Goal: Task Accomplishment & Management: Complete application form

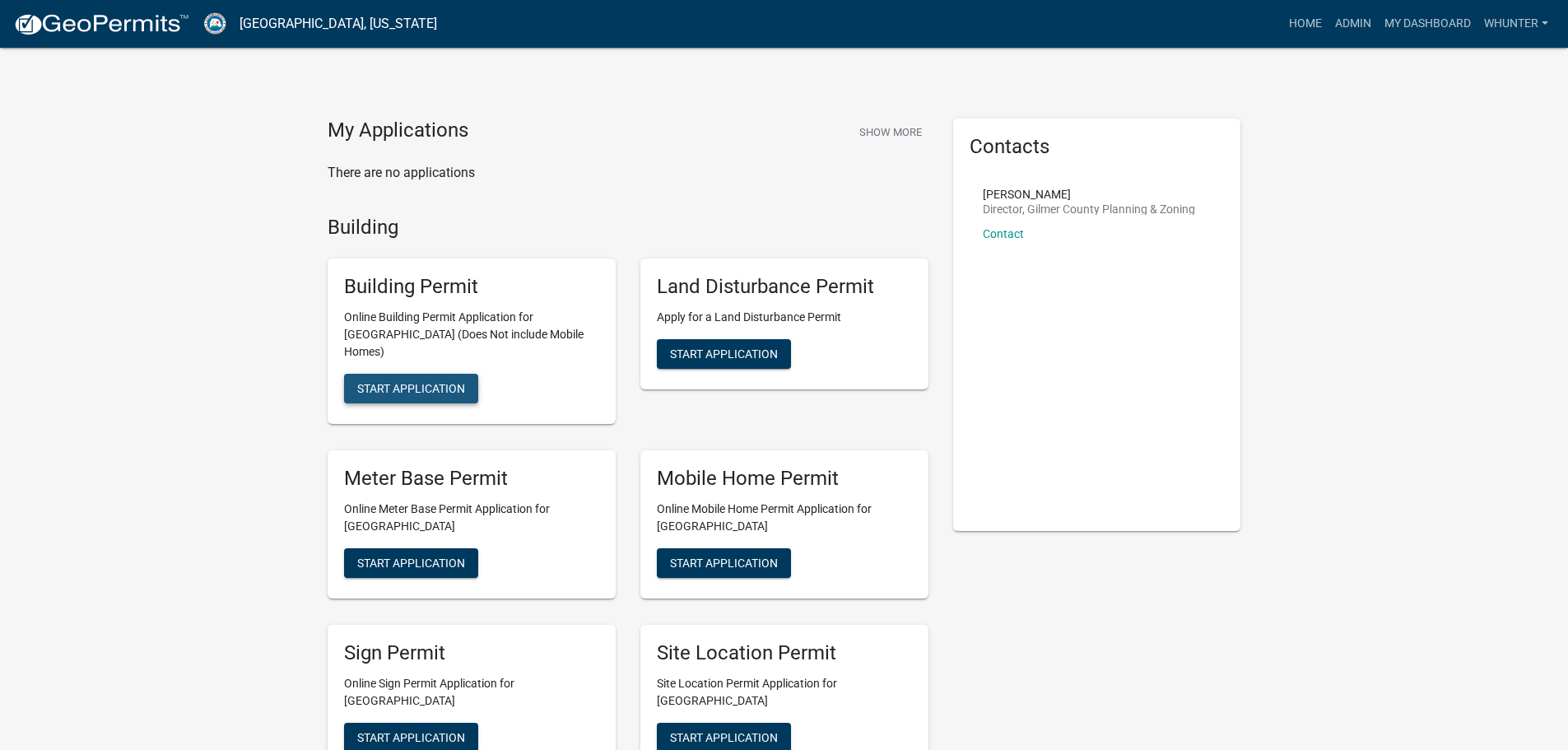
click at [415, 385] on button "Start Application" at bounding box center [411, 388] width 135 height 30
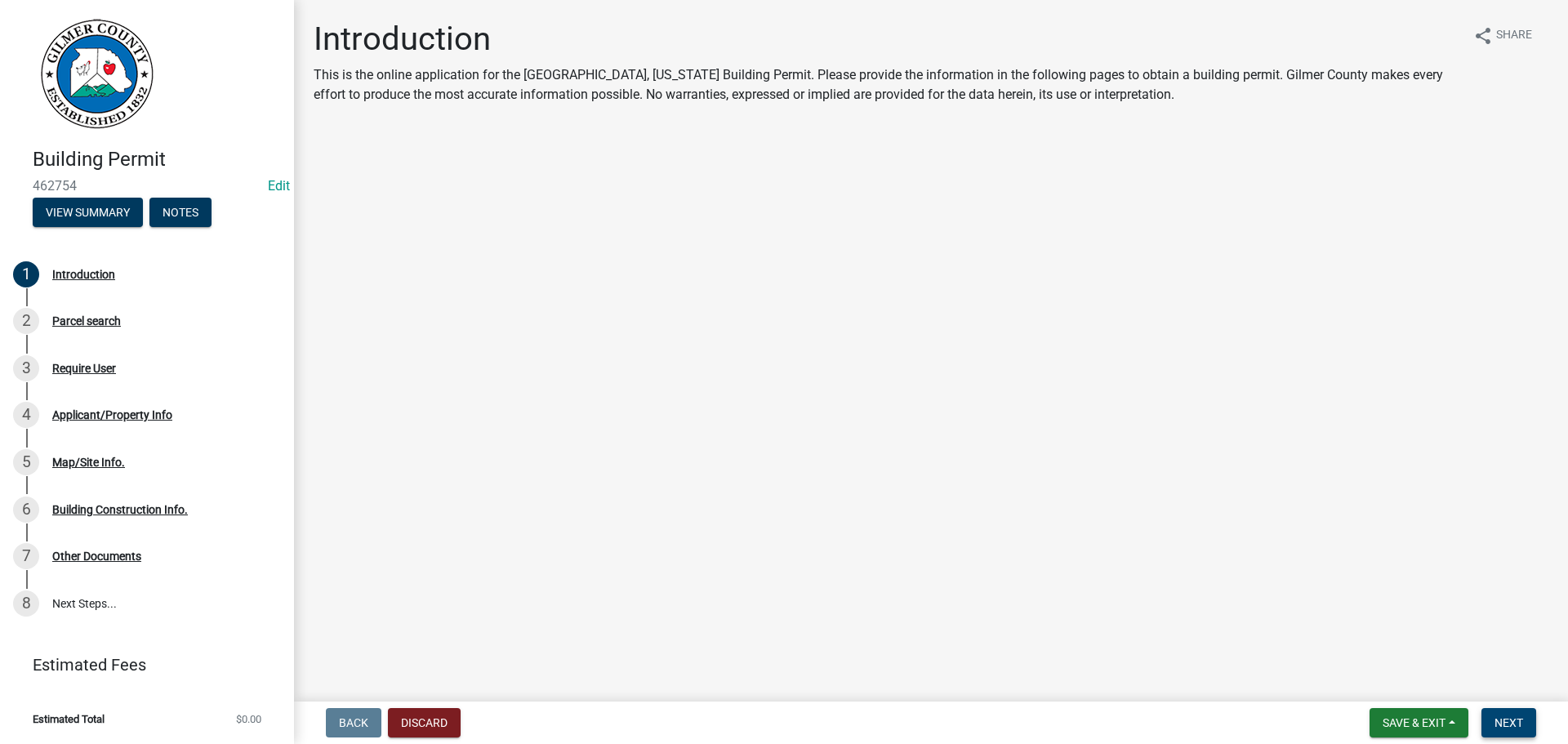
click at [1524, 729] on button "Next" at bounding box center [1508, 722] width 54 height 30
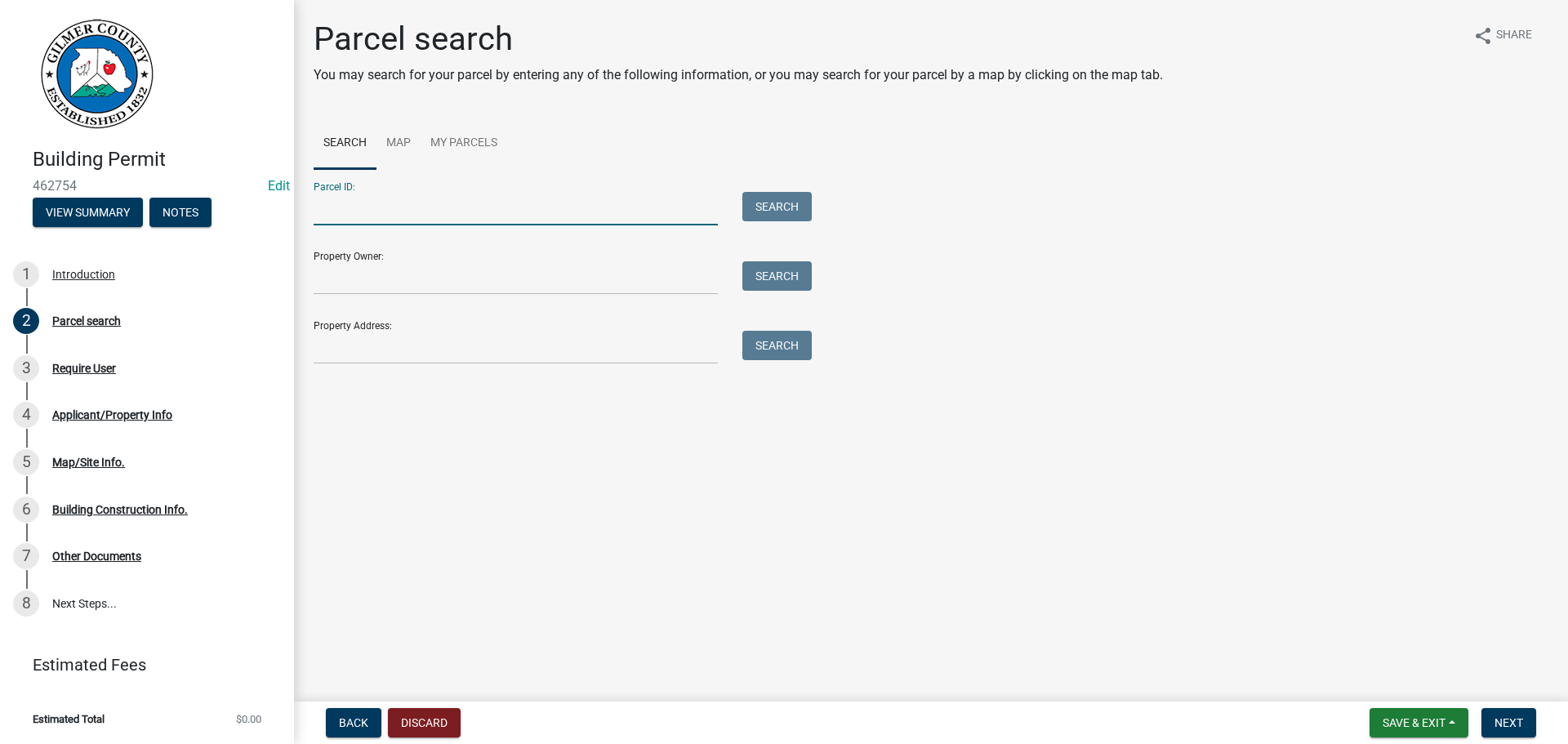
click at [509, 201] on input "Parcel ID:" at bounding box center [516, 208] width 404 height 33
click at [364, 343] on input "Property Address:" at bounding box center [516, 347] width 404 height 33
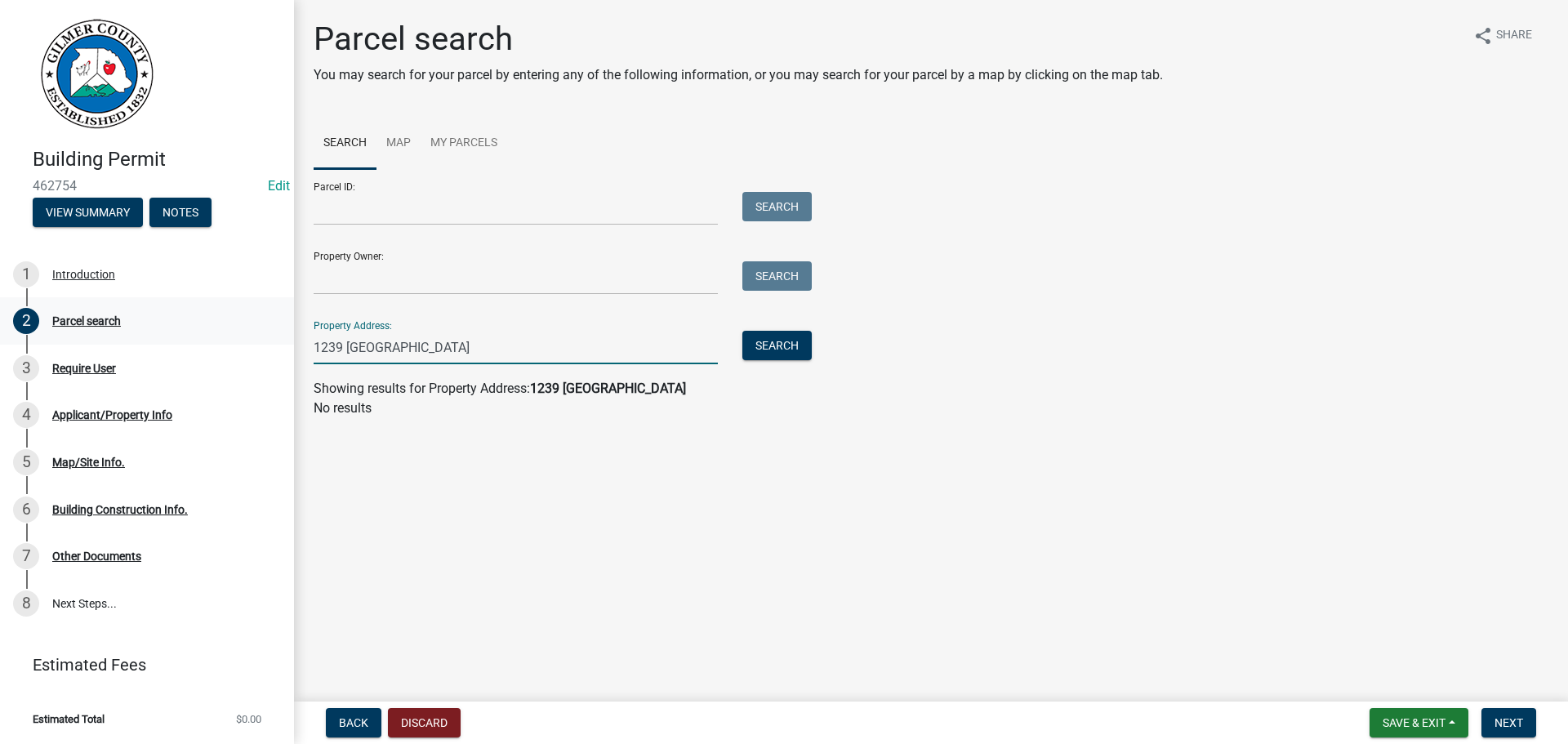
drag, startPoint x: 407, startPoint y: 349, endPoint x: 137, endPoint y: 300, distance: 274.4
click at [138, 300] on div "Building Permit 462754 Edit View Summary Notes 1 Introduction 2 Parcel search 3…" at bounding box center [784, 372] width 1568 height 744
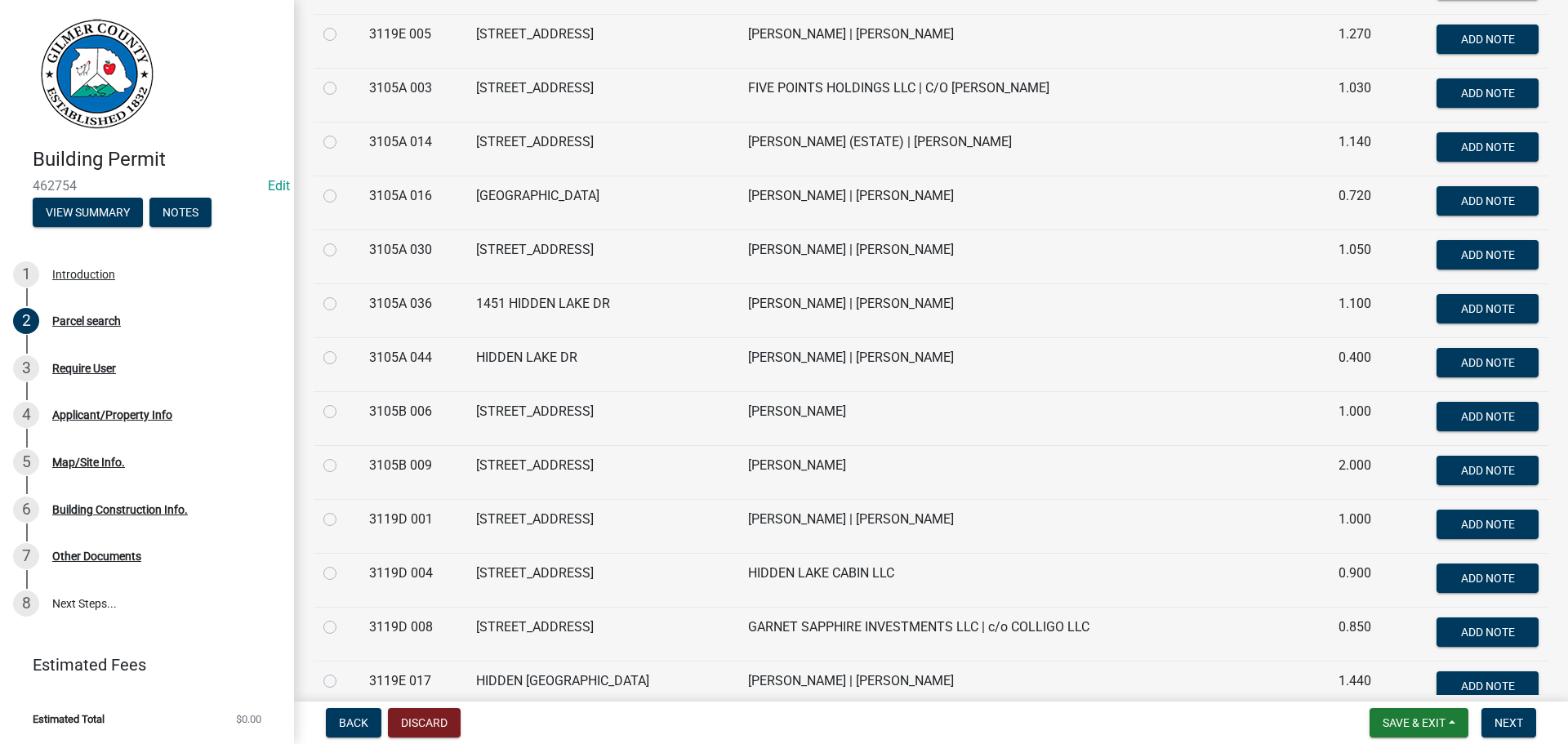
scroll to position [4410, 0]
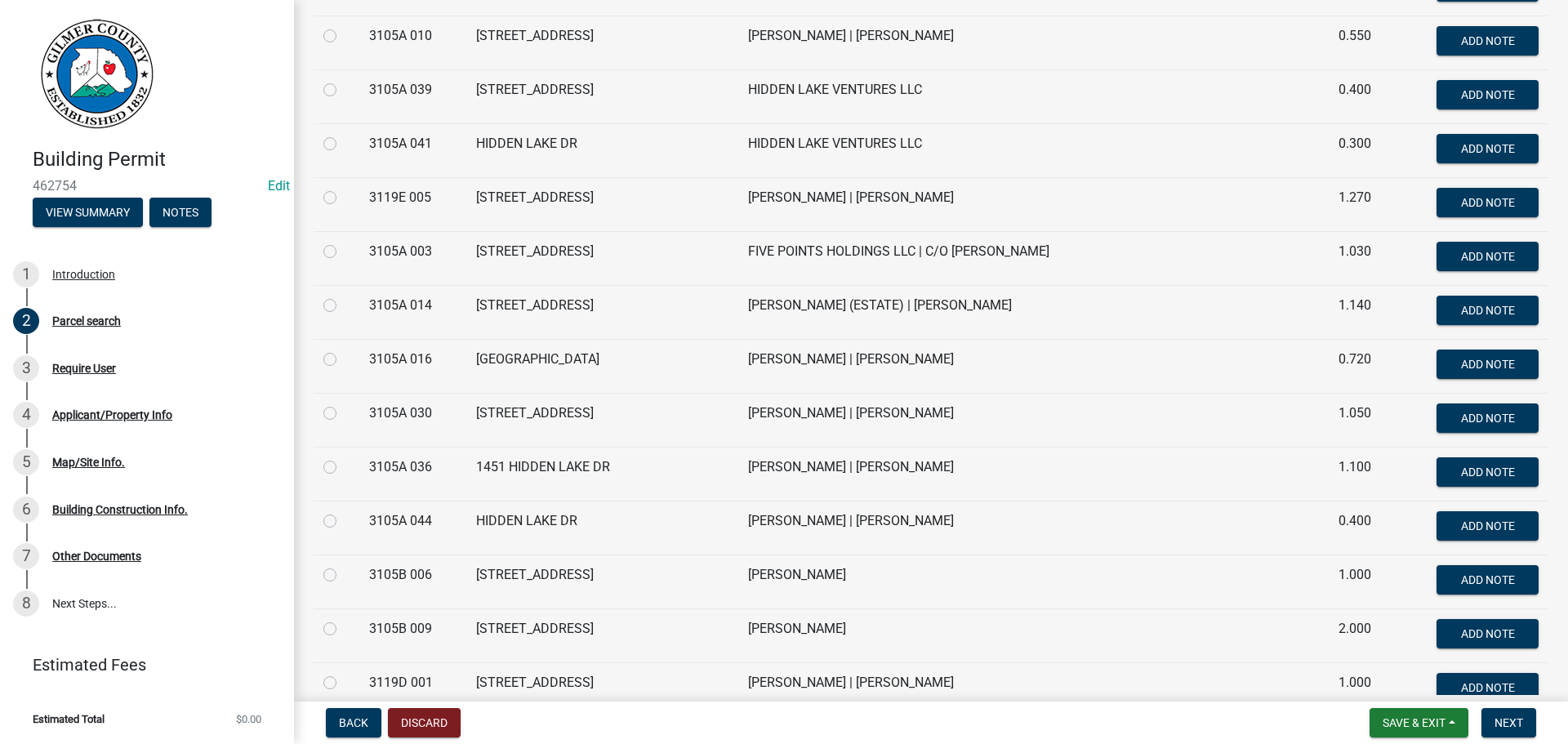
type input "HIDDEN LAKE"
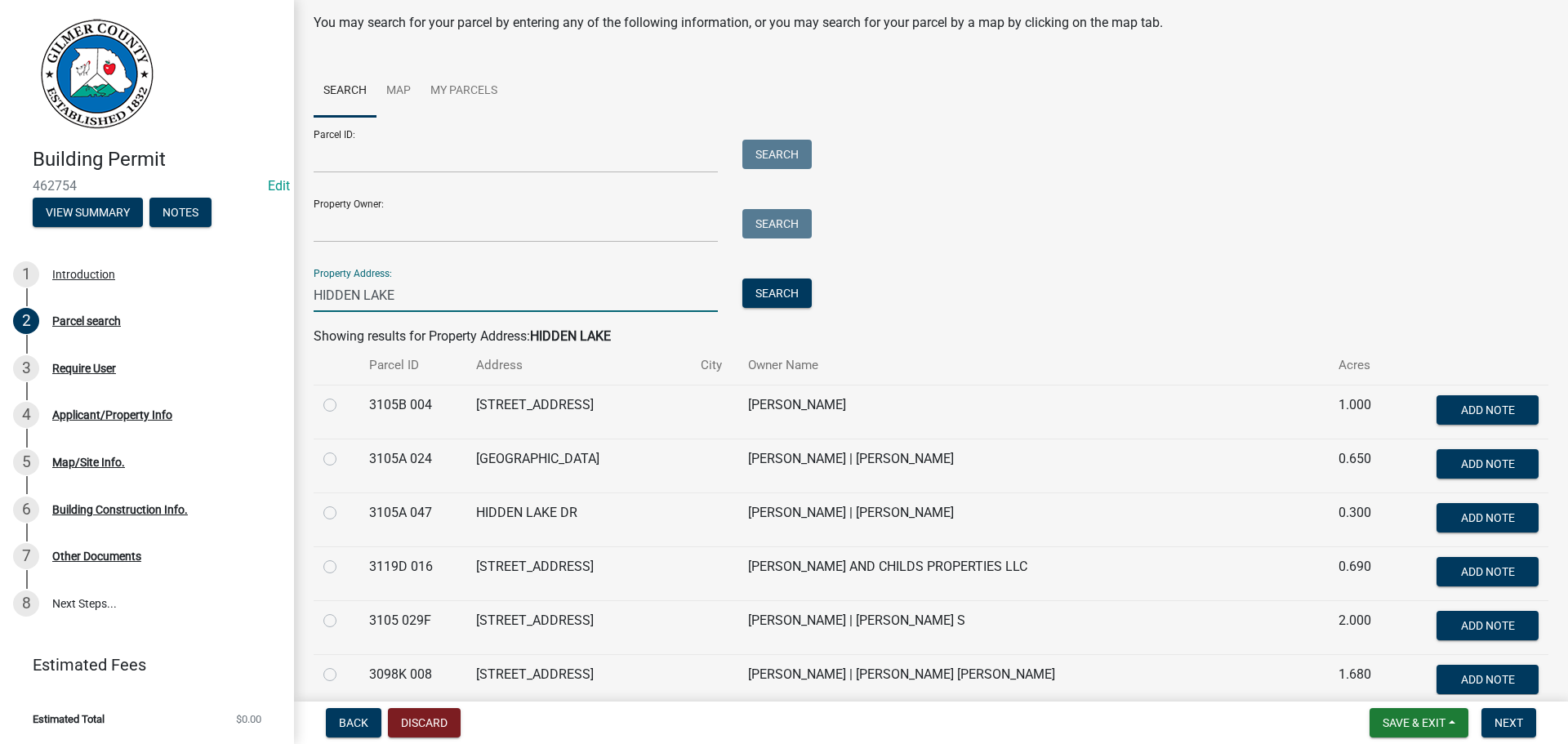
scroll to position [0, 0]
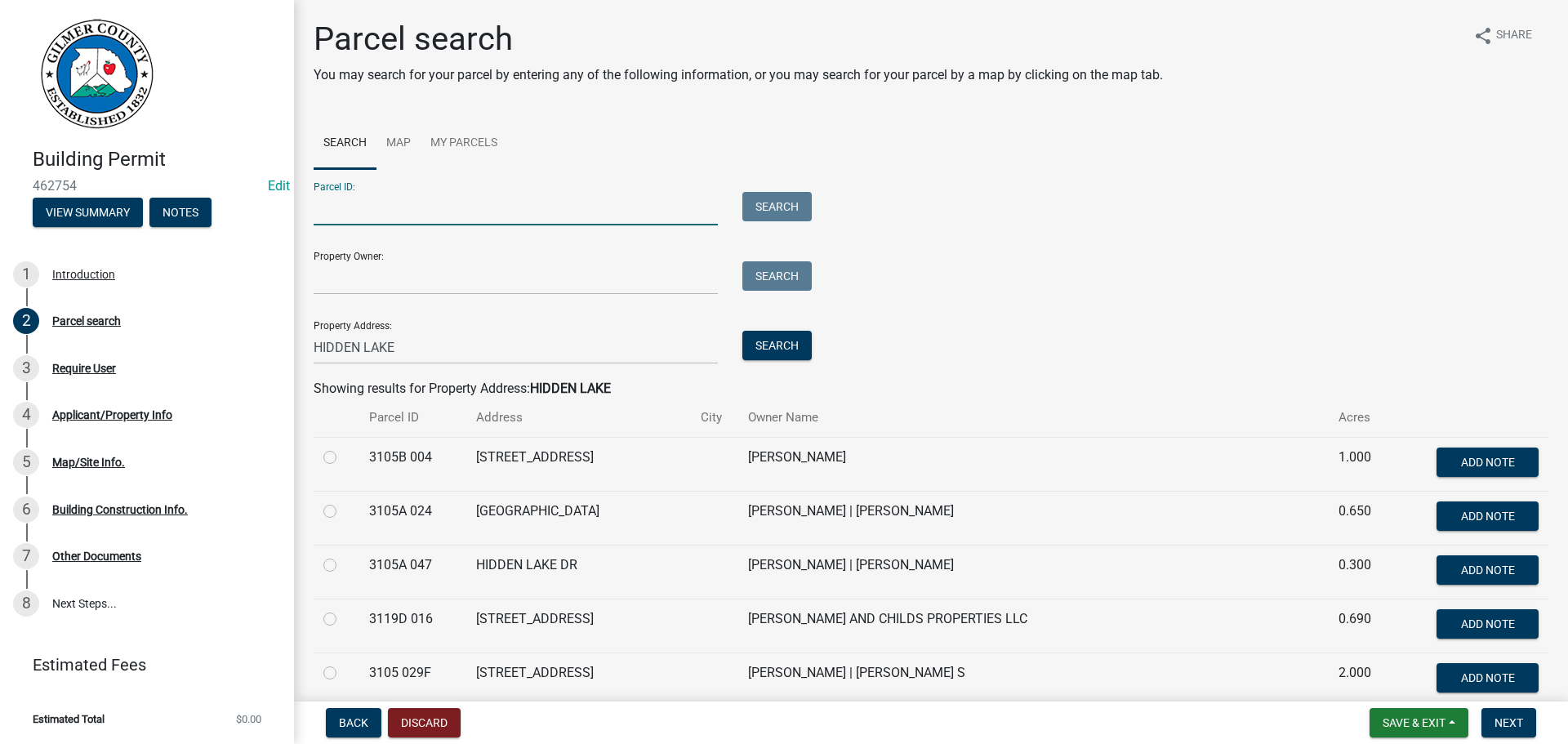
click at [437, 211] on input "Parcel ID:" at bounding box center [516, 208] width 404 height 33
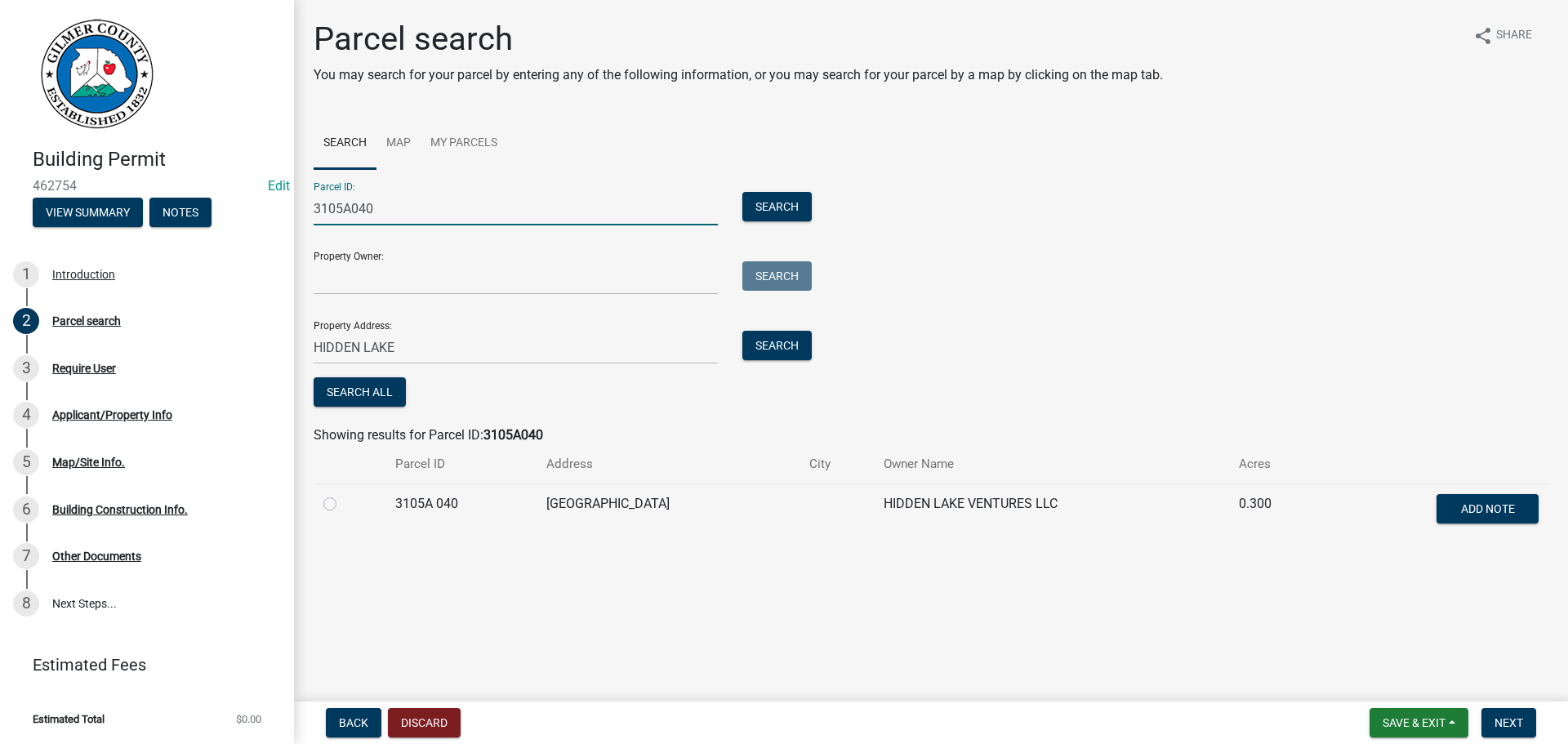
type input "3105A040"
click at [343, 494] on label at bounding box center [343, 494] width 0 height 0
click at [343, 503] on 040 "radio" at bounding box center [348, 499] width 10 height 10
radio 040 "true"
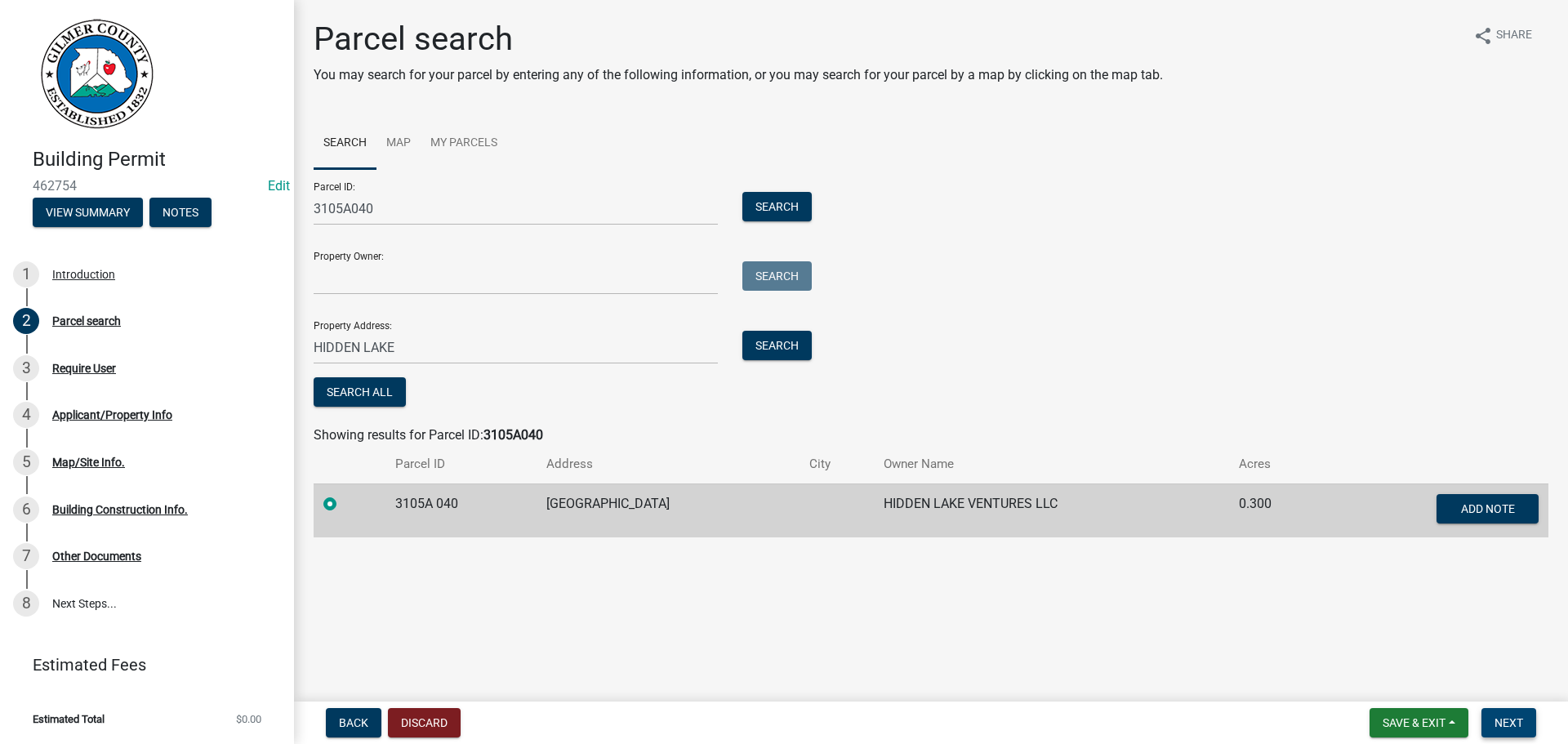
click at [1518, 725] on span "Next" at bounding box center [1509, 723] width 29 height 13
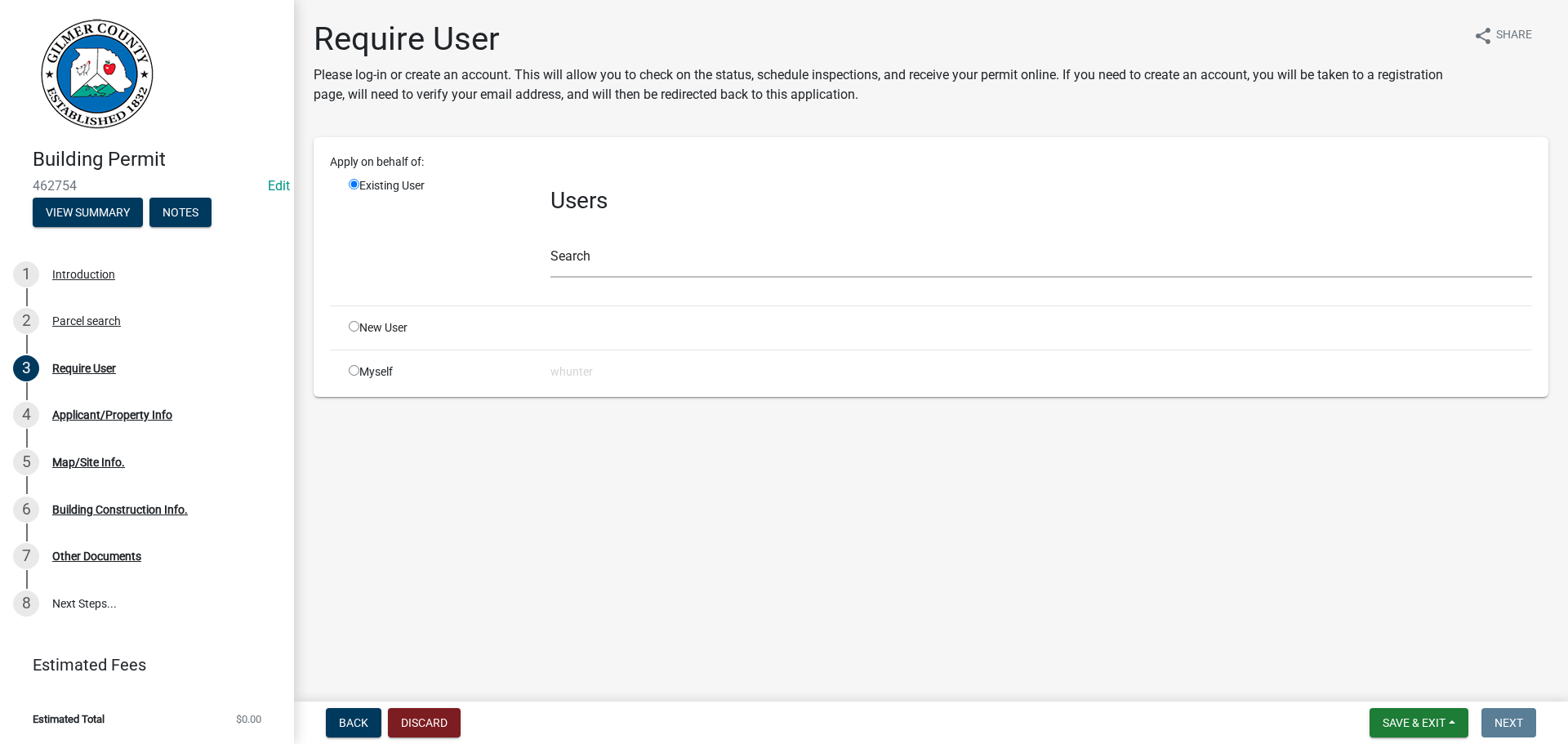
click at [654, 278] on div "Users Search" at bounding box center [1041, 235] width 1006 height 115
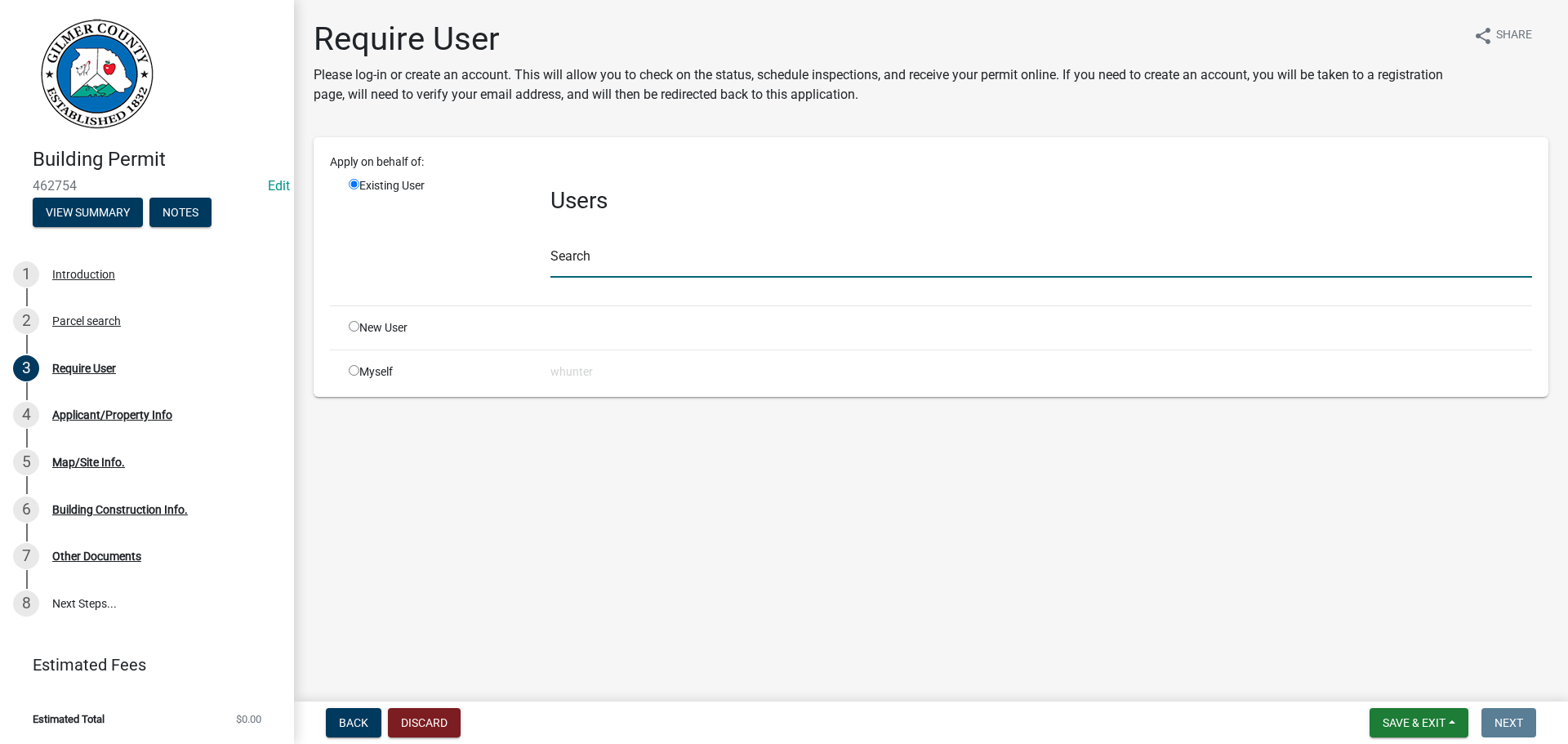
click at [657, 257] on input "text" at bounding box center [1041, 260] width 981 height 33
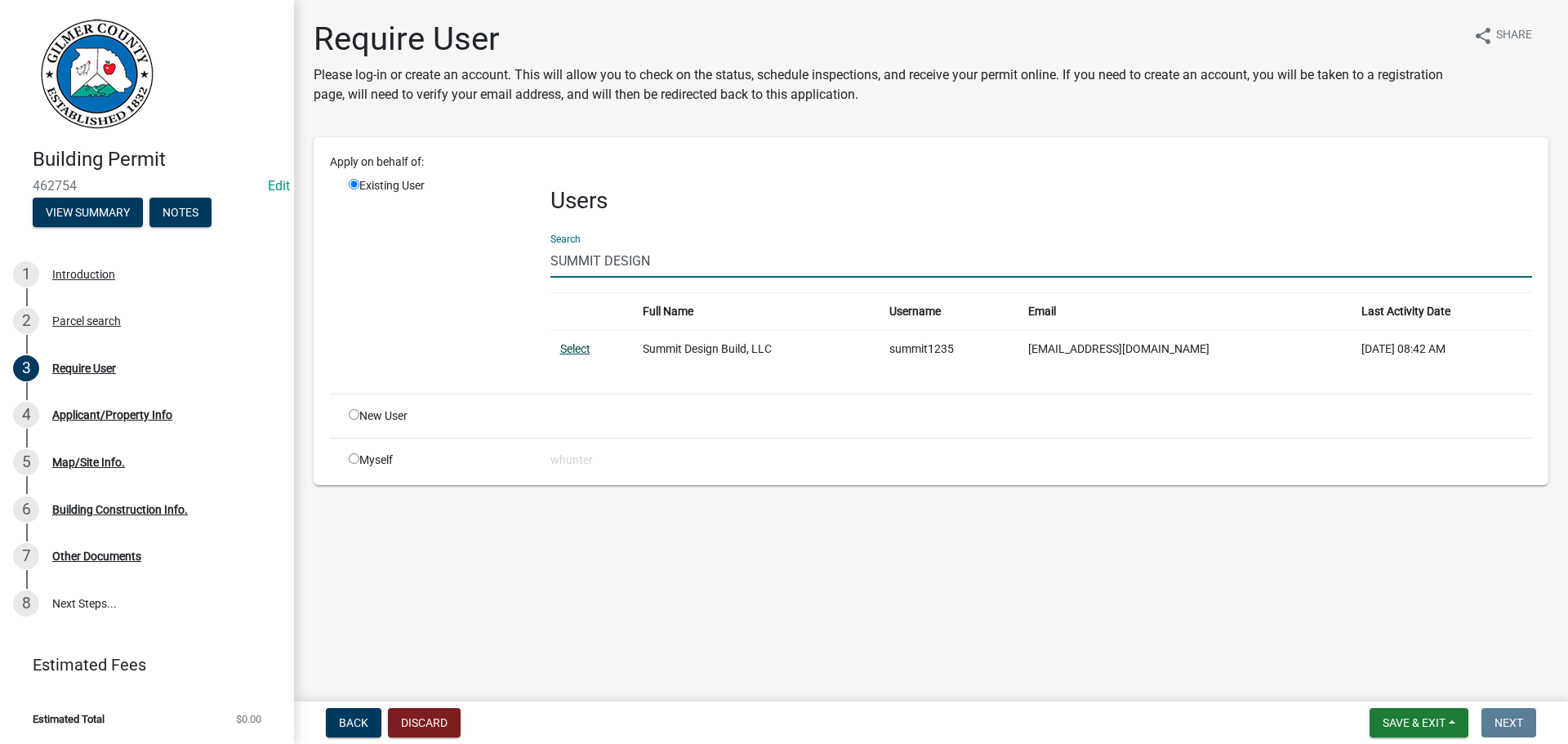
type input "SUMMIT DESIGN"
click at [584, 352] on link "Select" at bounding box center [575, 349] width 31 height 13
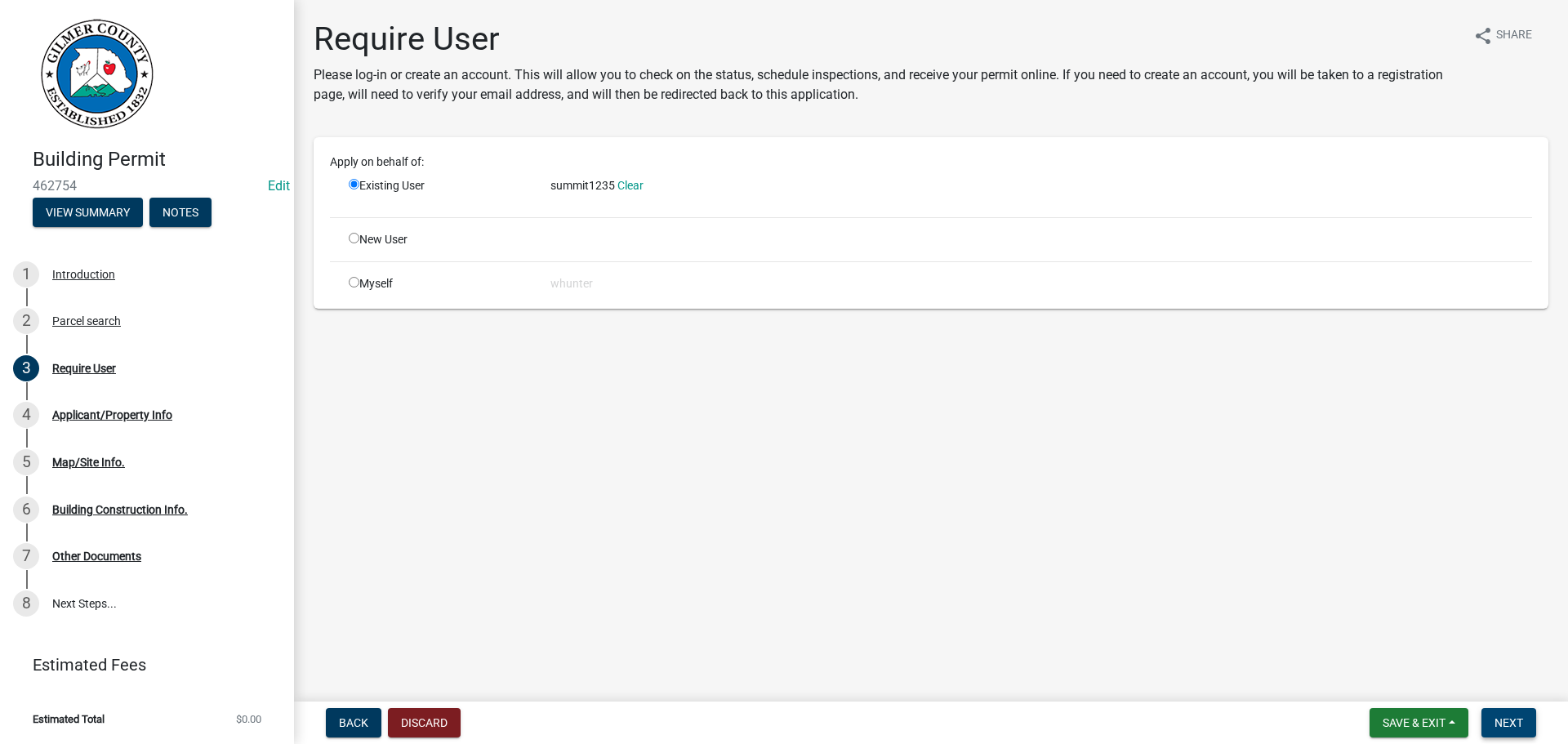
click at [1493, 721] on button "Next" at bounding box center [1508, 722] width 54 height 30
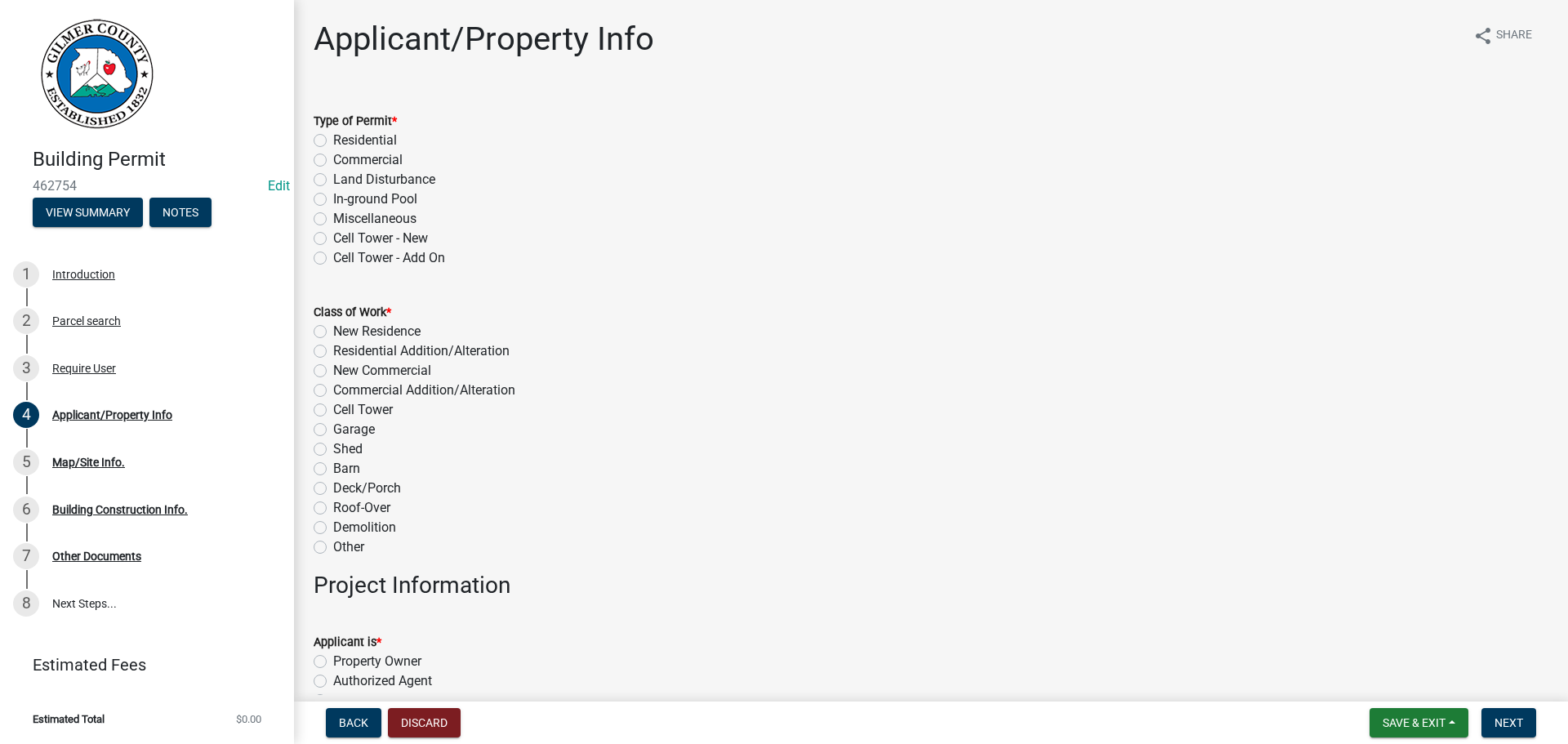
drag, startPoint x: 360, startPoint y: 144, endPoint x: 360, endPoint y: 156, distance: 12.0
click at [360, 144] on label "Residential" at bounding box center [364, 140] width 64 height 20
click at [343, 141] on input "Residential" at bounding box center [338, 135] width 10 height 10
radio input "true"
click at [402, 345] on label "Residential Addition/Alteration" at bounding box center [421, 351] width 176 height 20
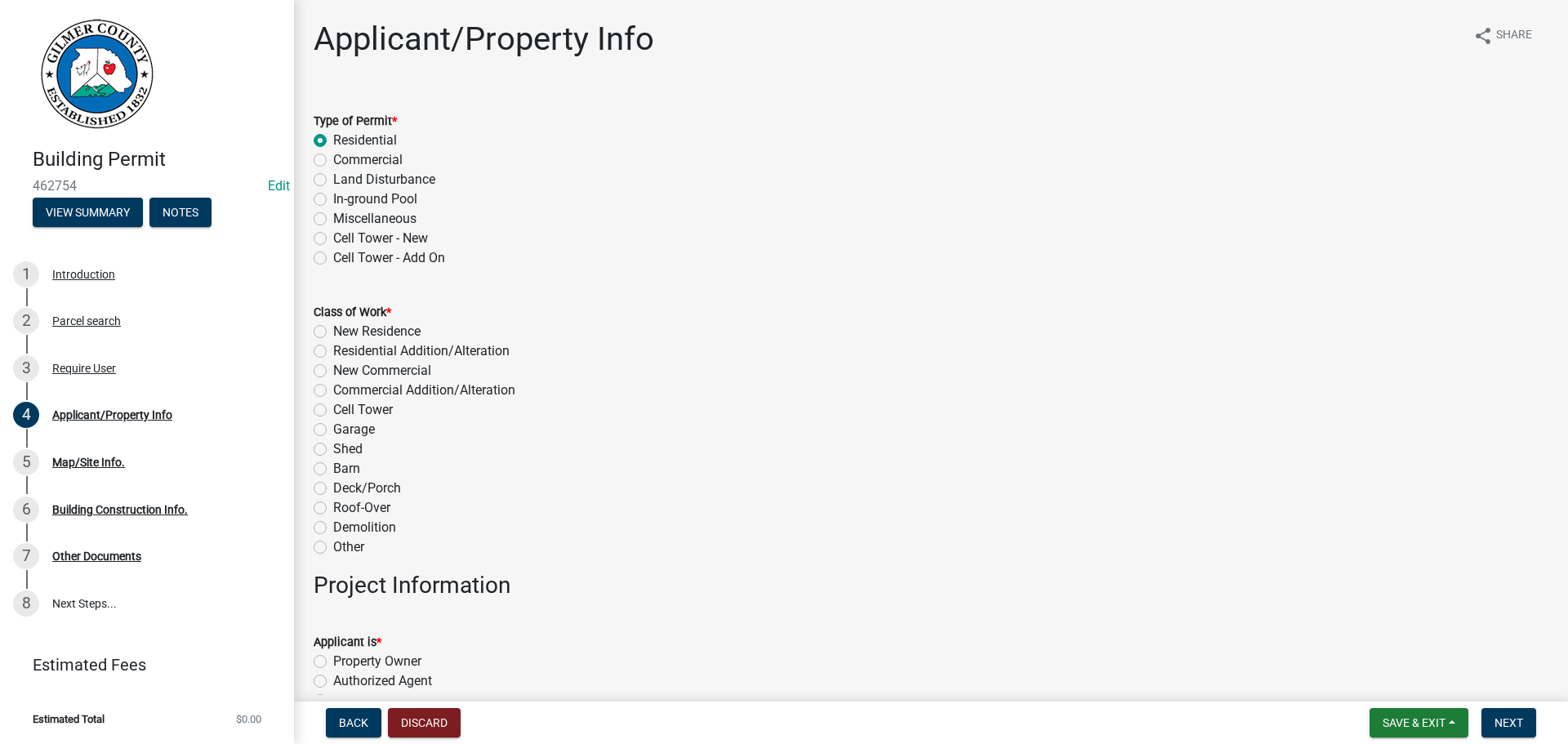
click at [343, 345] on input "Residential Addition/Alteration" at bounding box center [338, 346] width 10 height 10
radio input "true"
click at [407, 327] on label "New Residence" at bounding box center [377, 331] width 88 height 20
click at [343, 327] on input "New Residence" at bounding box center [338, 326] width 10 height 10
radio input "true"
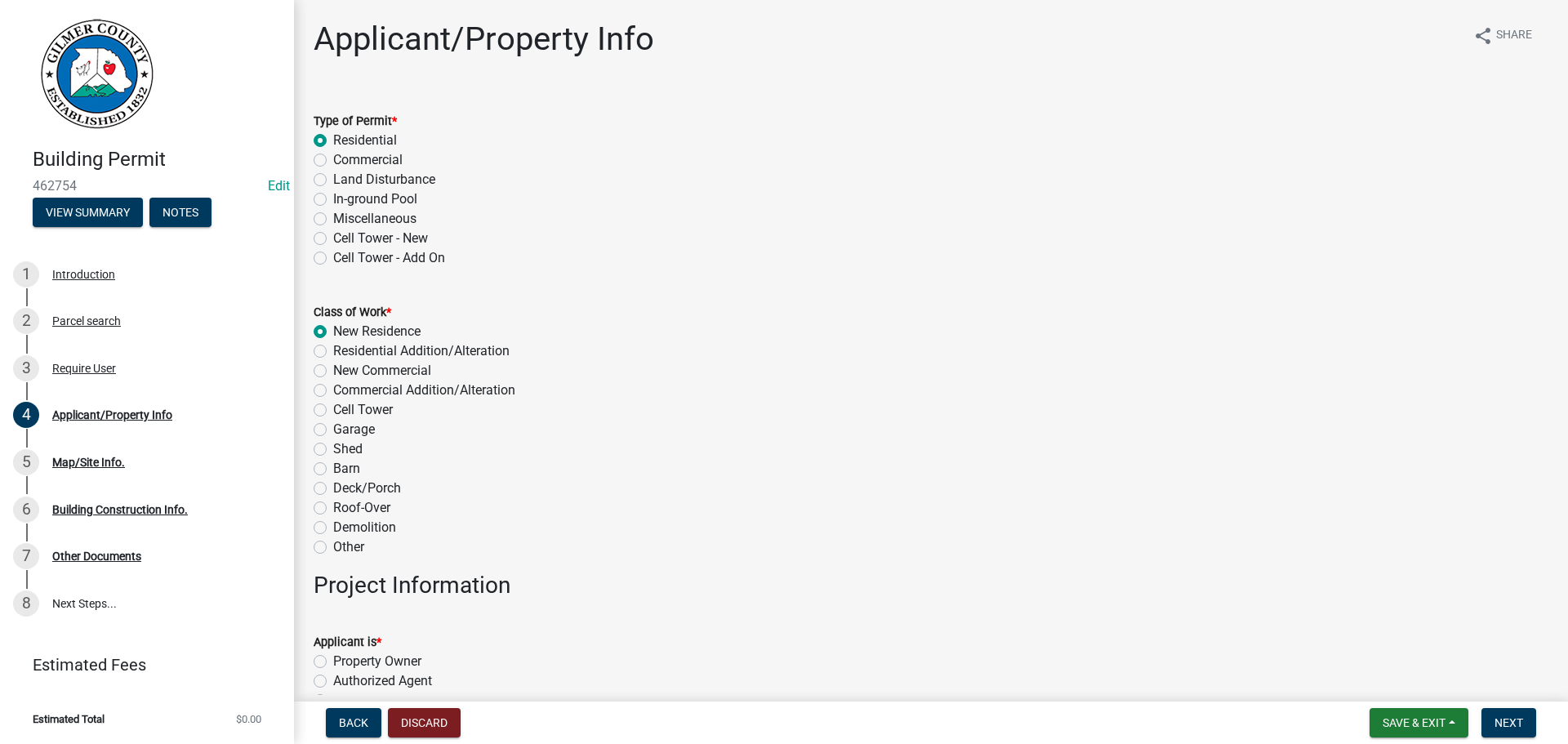
scroll to position [245, 0]
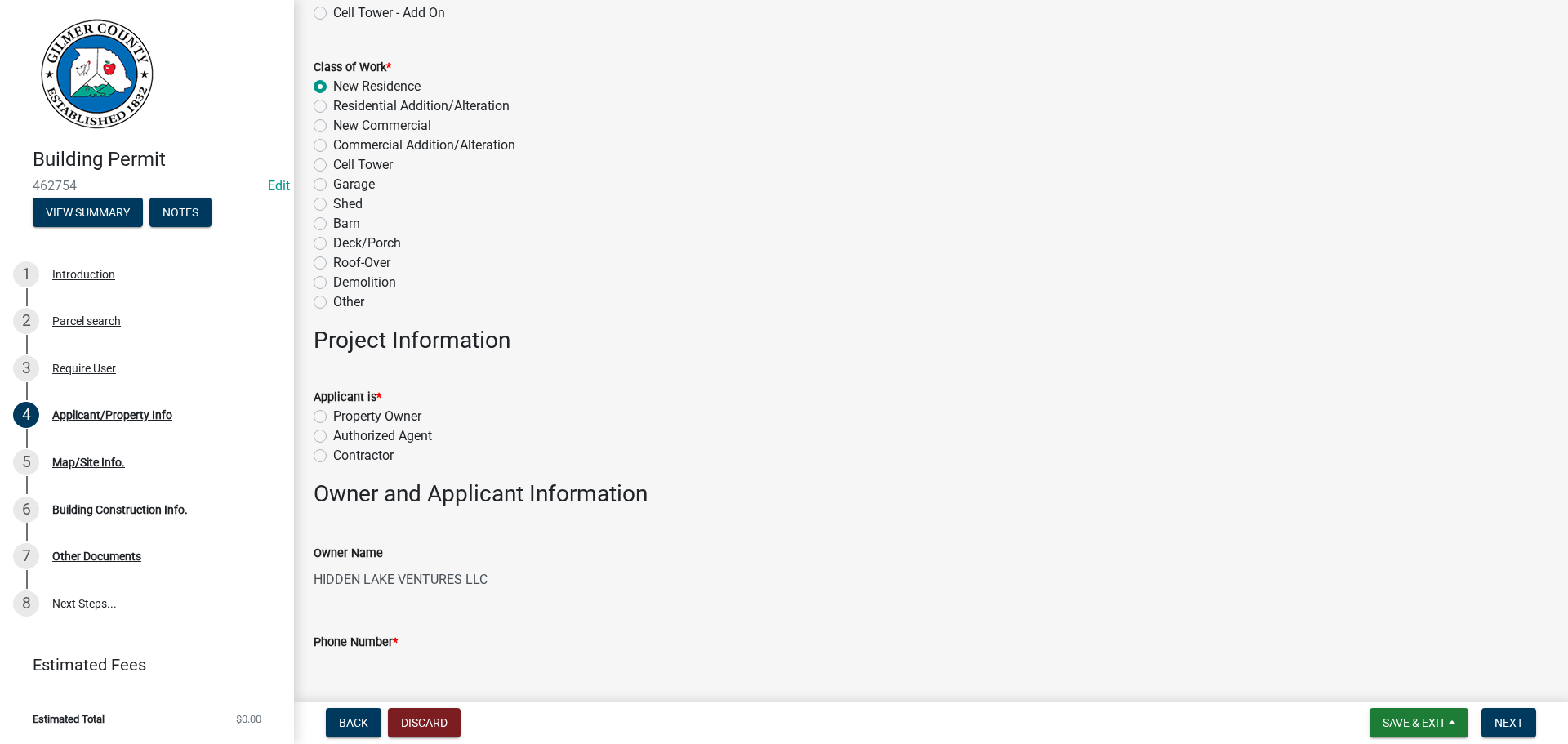
click at [380, 435] on label "Authorized Agent" at bounding box center [382, 436] width 99 height 20
click at [343, 435] on input "Authorized Agent" at bounding box center [338, 431] width 10 height 10
radio input "true"
click at [372, 444] on label "Authorized Agent" at bounding box center [382, 436] width 99 height 20
click at [343, 437] on input "Authorized Agent" at bounding box center [338, 431] width 10 height 10
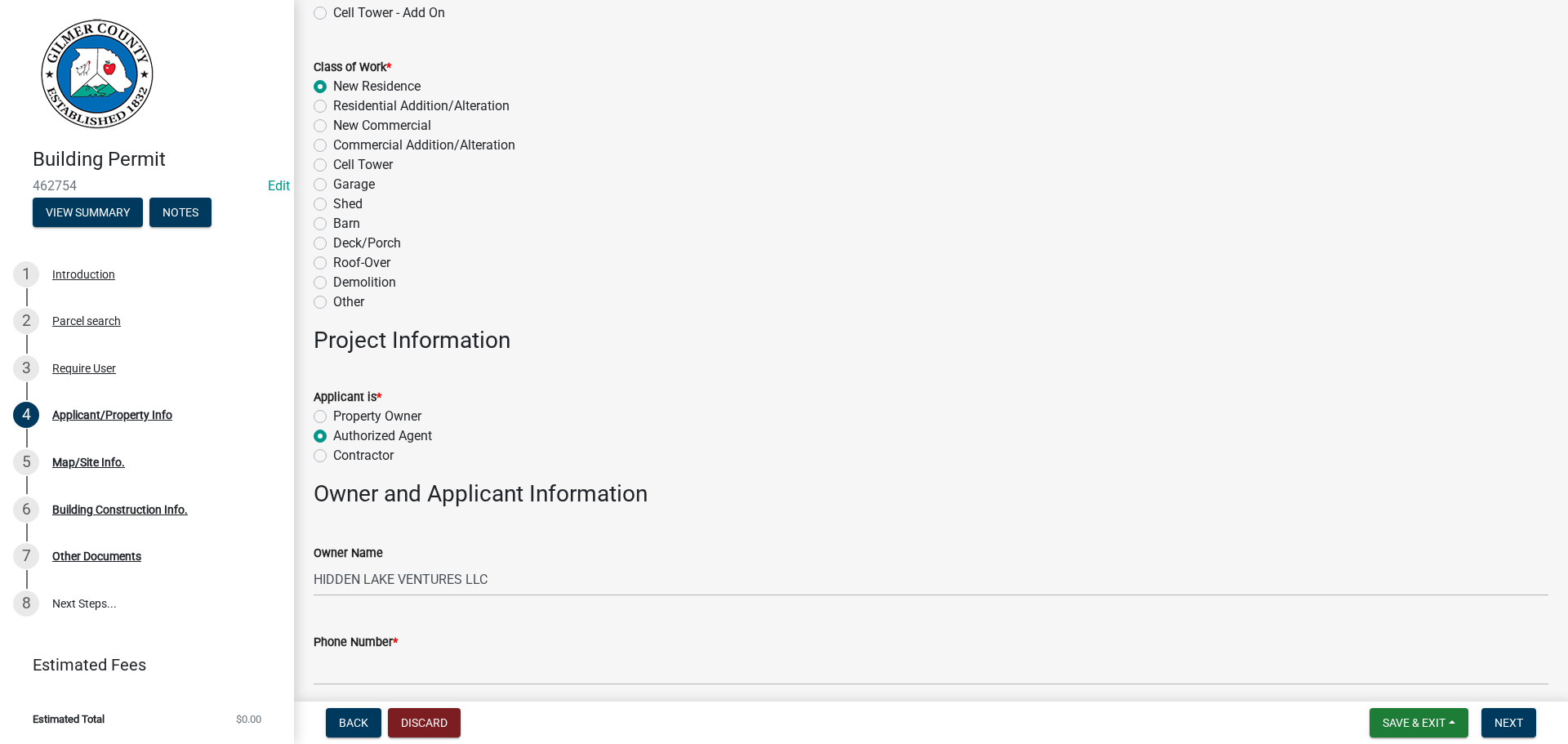
click at [366, 458] on label "Contractor" at bounding box center [362, 455] width 60 height 20
click at [343, 457] on input "Contractor" at bounding box center [338, 450] width 10 height 10
radio input "true"
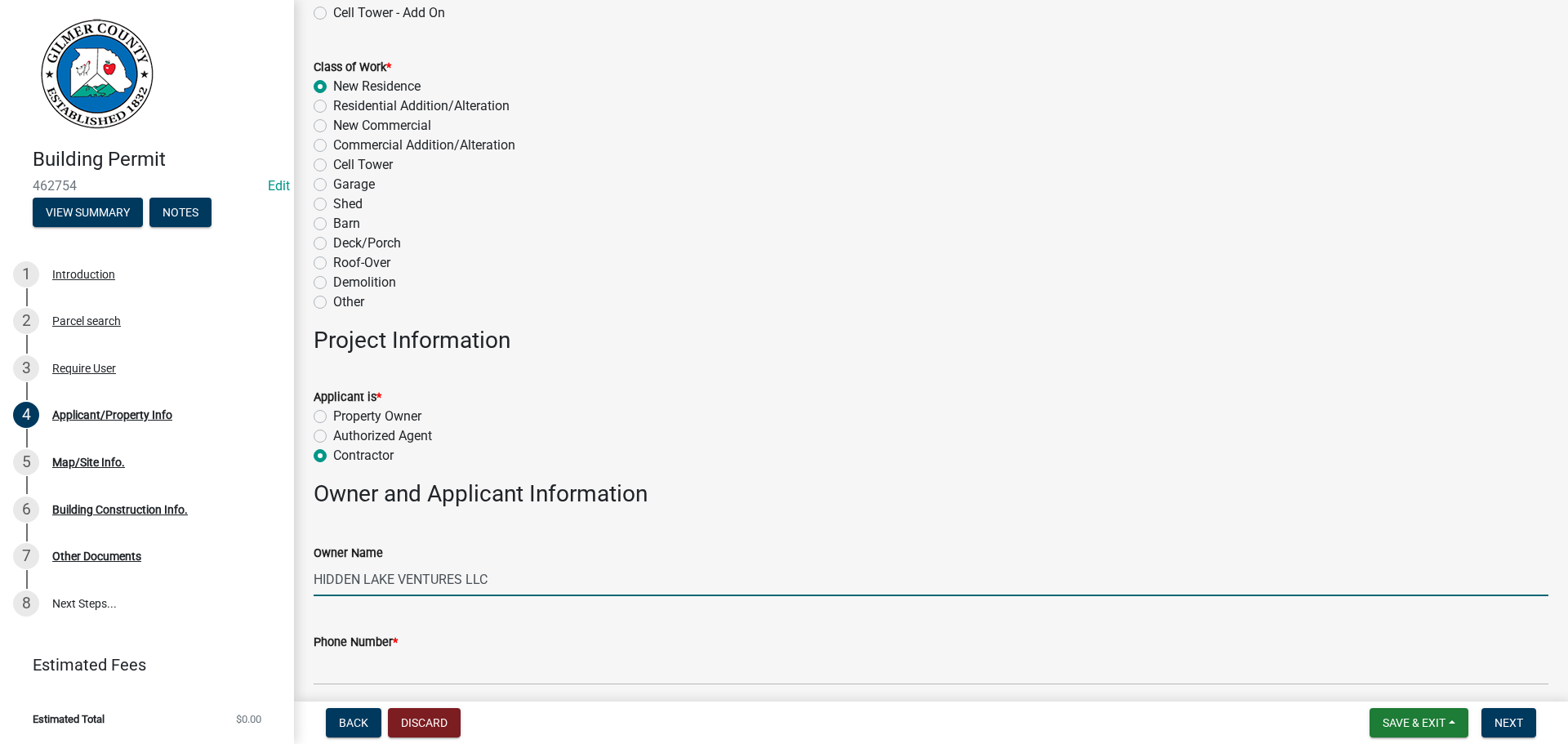
click at [562, 585] on input "HIDDEN LAKE VENTURES LLC" at bounding box center [931, 579] width 1234 height 33
type input "HIDDEN LAKE VENTURES LLC - JOHNATHAN MARTINEZ"
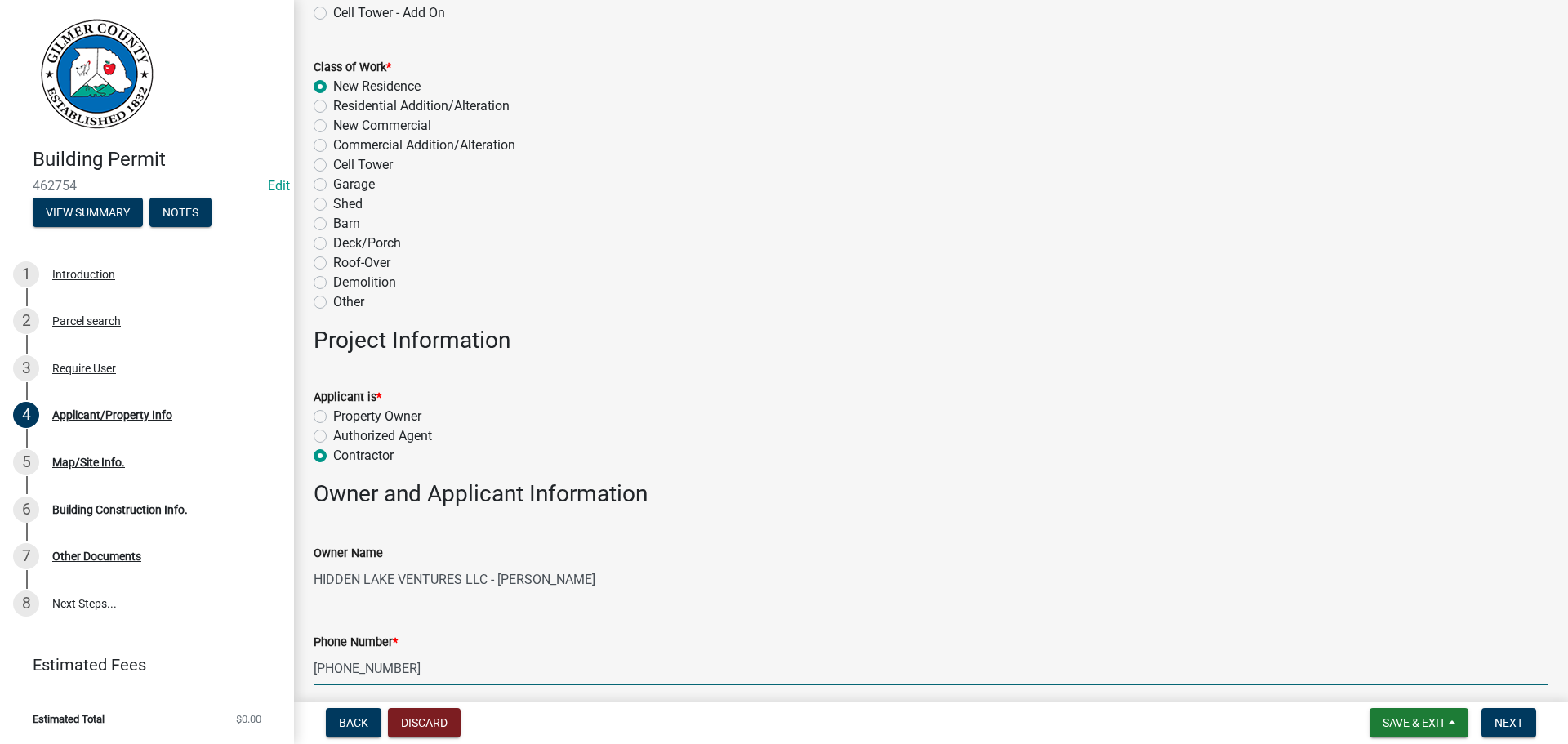
type input "678-463-0120"
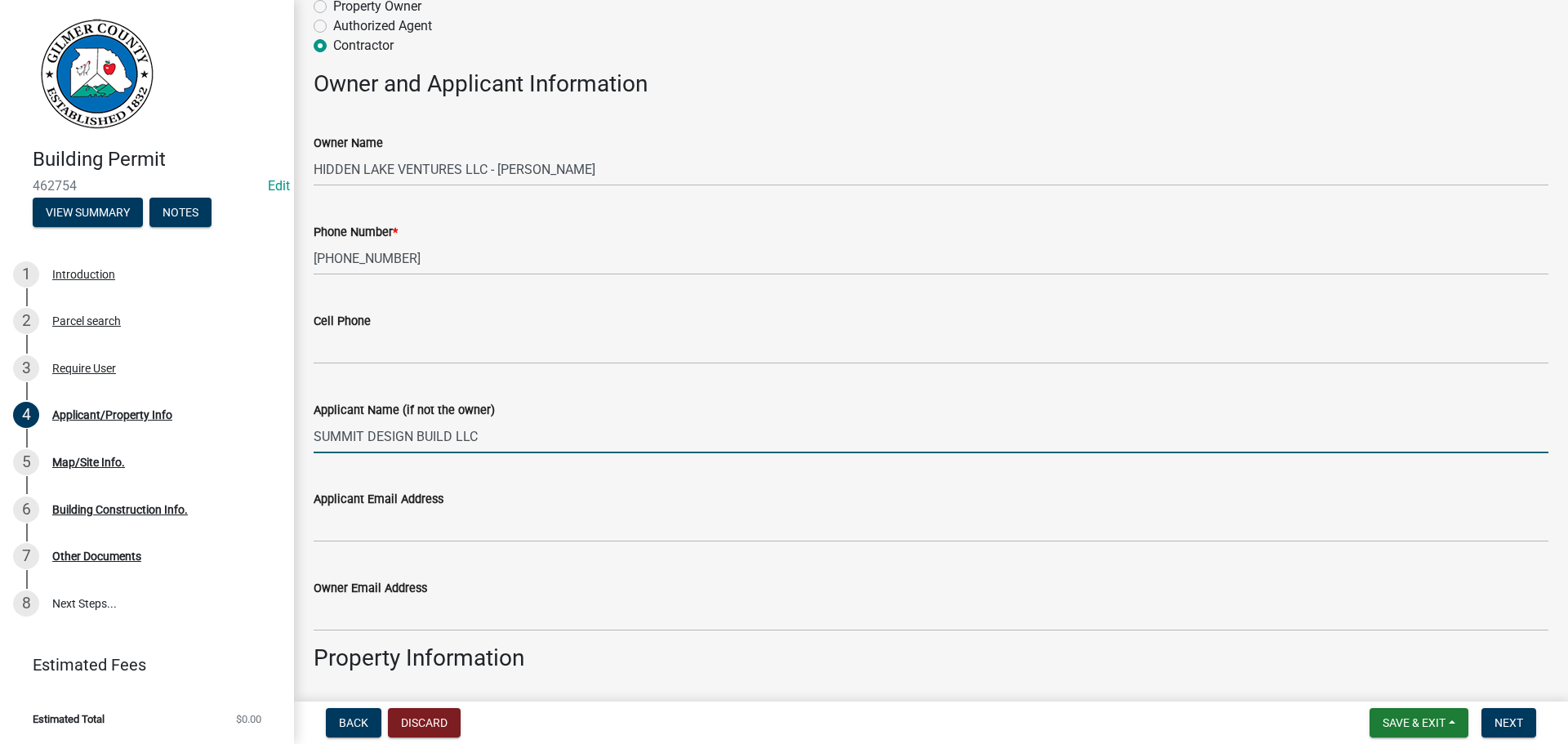
type input "SUMMIT DESIGN BUILD LLC"
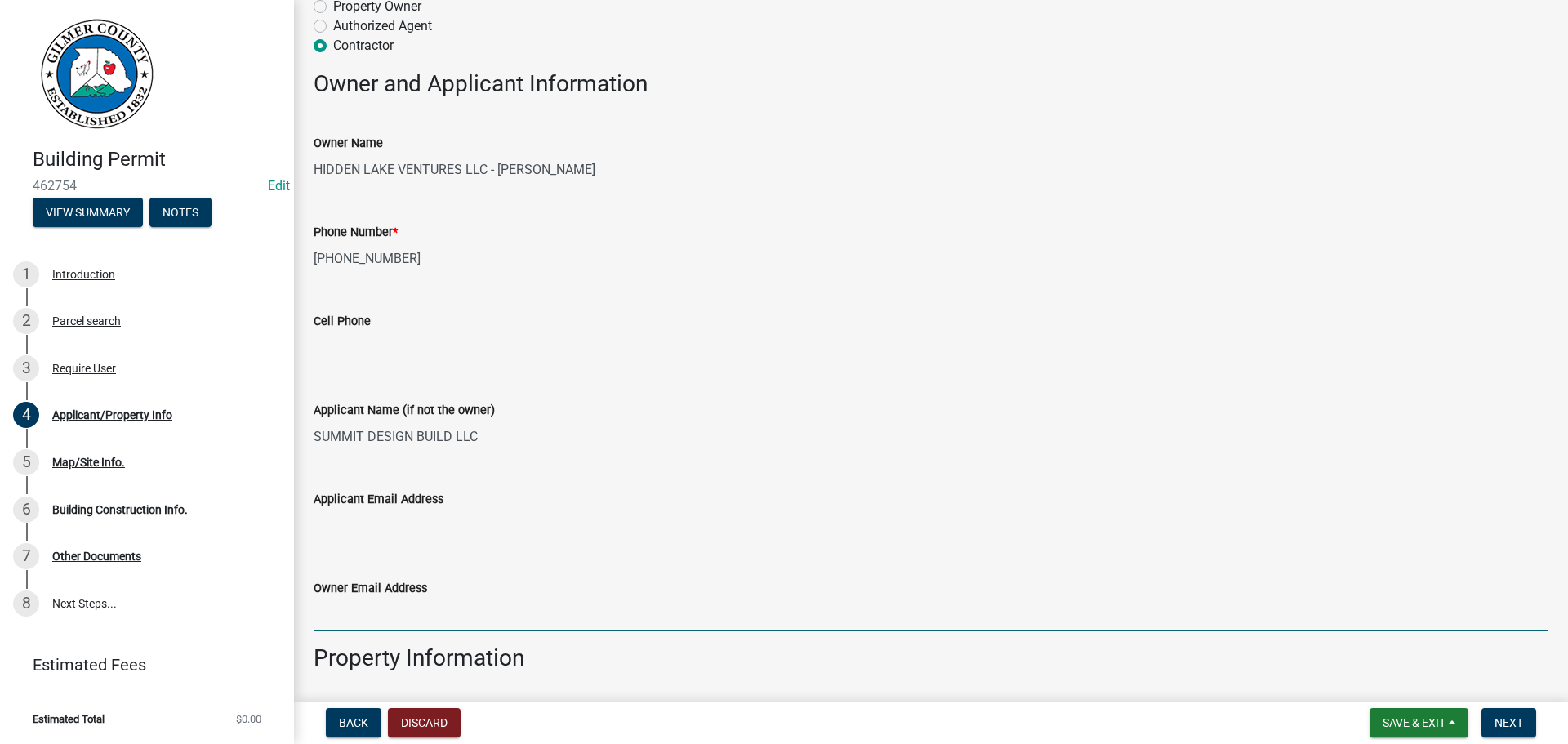
scroll to position [1052, 0]
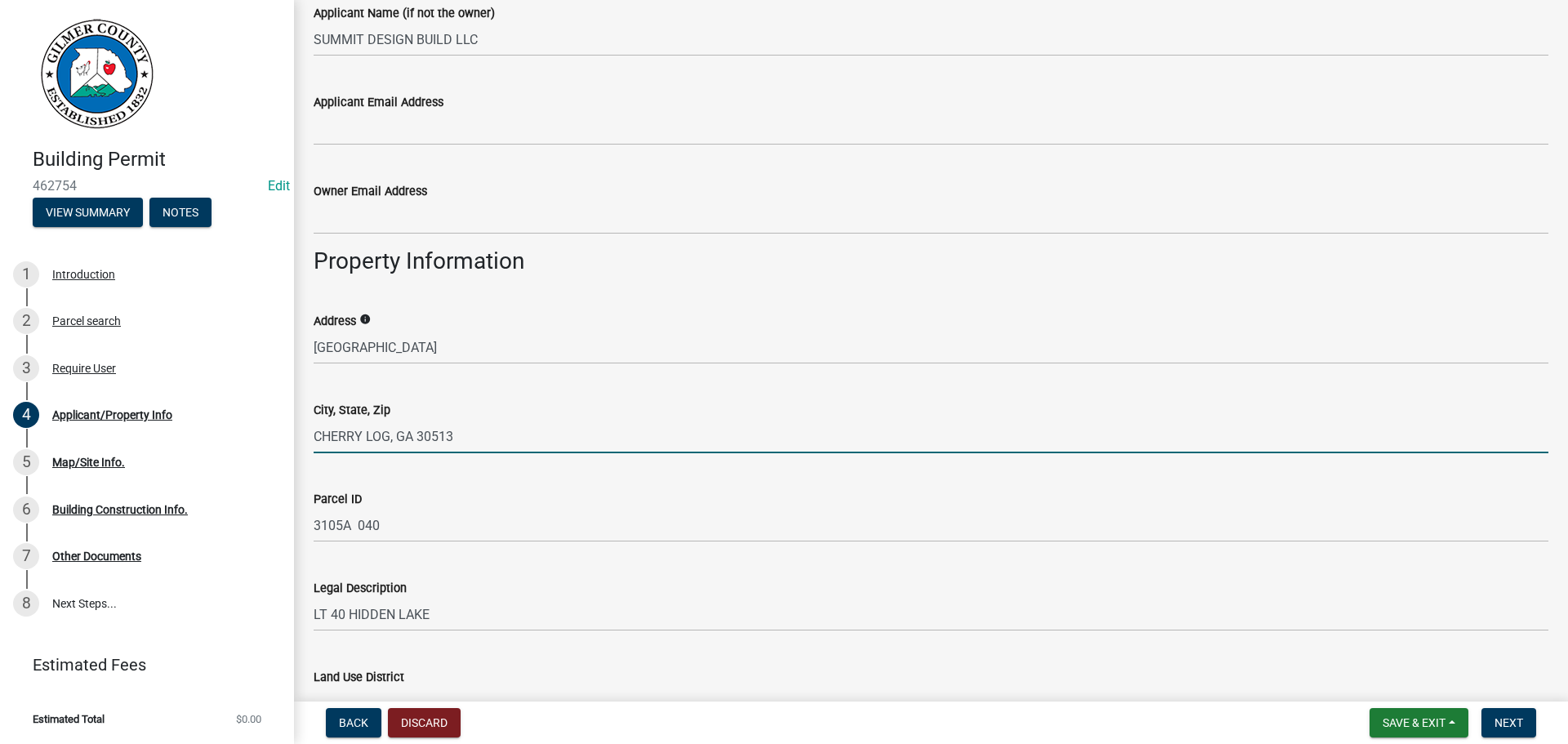
type input "CHERRY LOG, GA 30513"
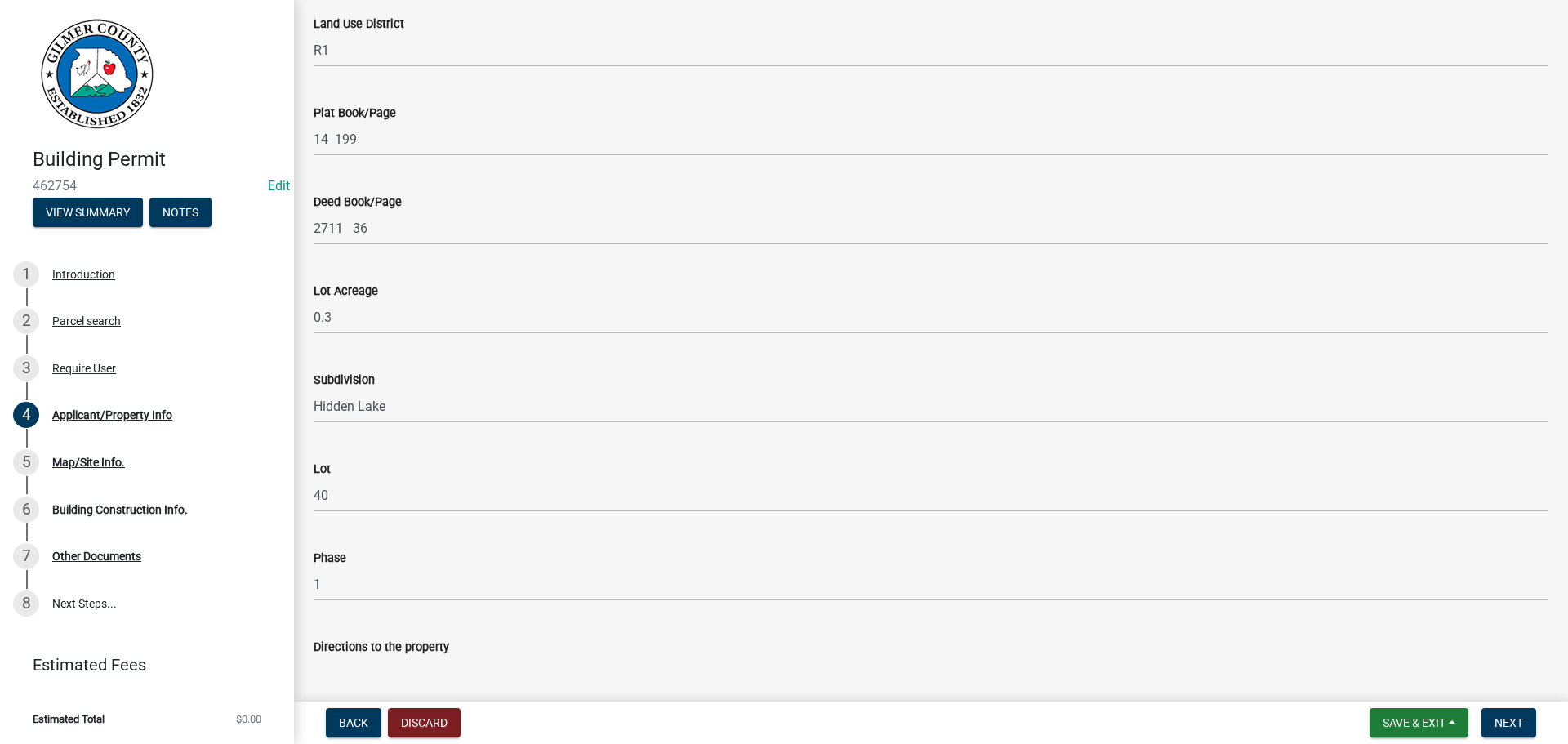
scroll to position [1820, 0]
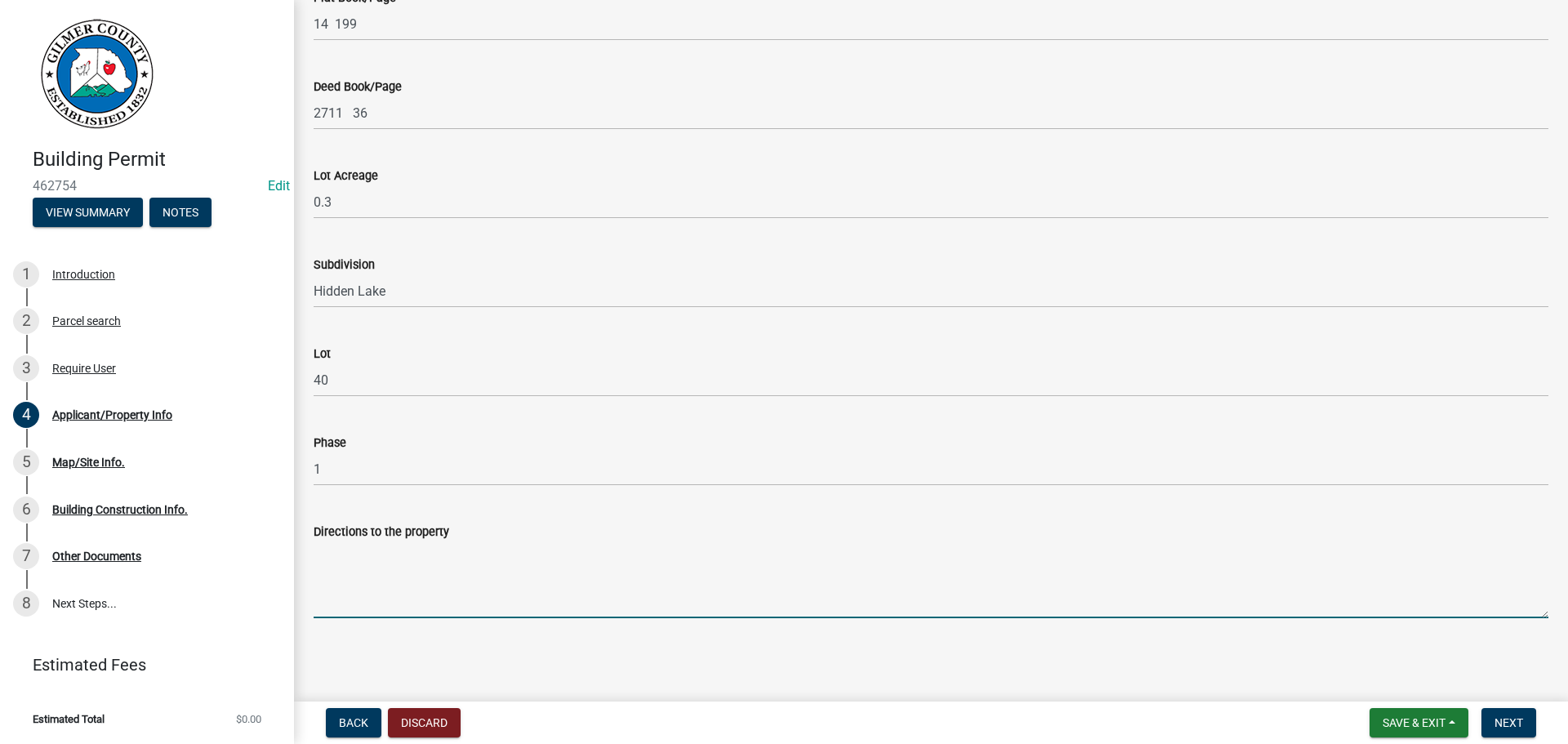
click at [468, 562] on textarea "Directions to the property" at bounding box center [931, 580] width 1234 height 76
type textarea "h"
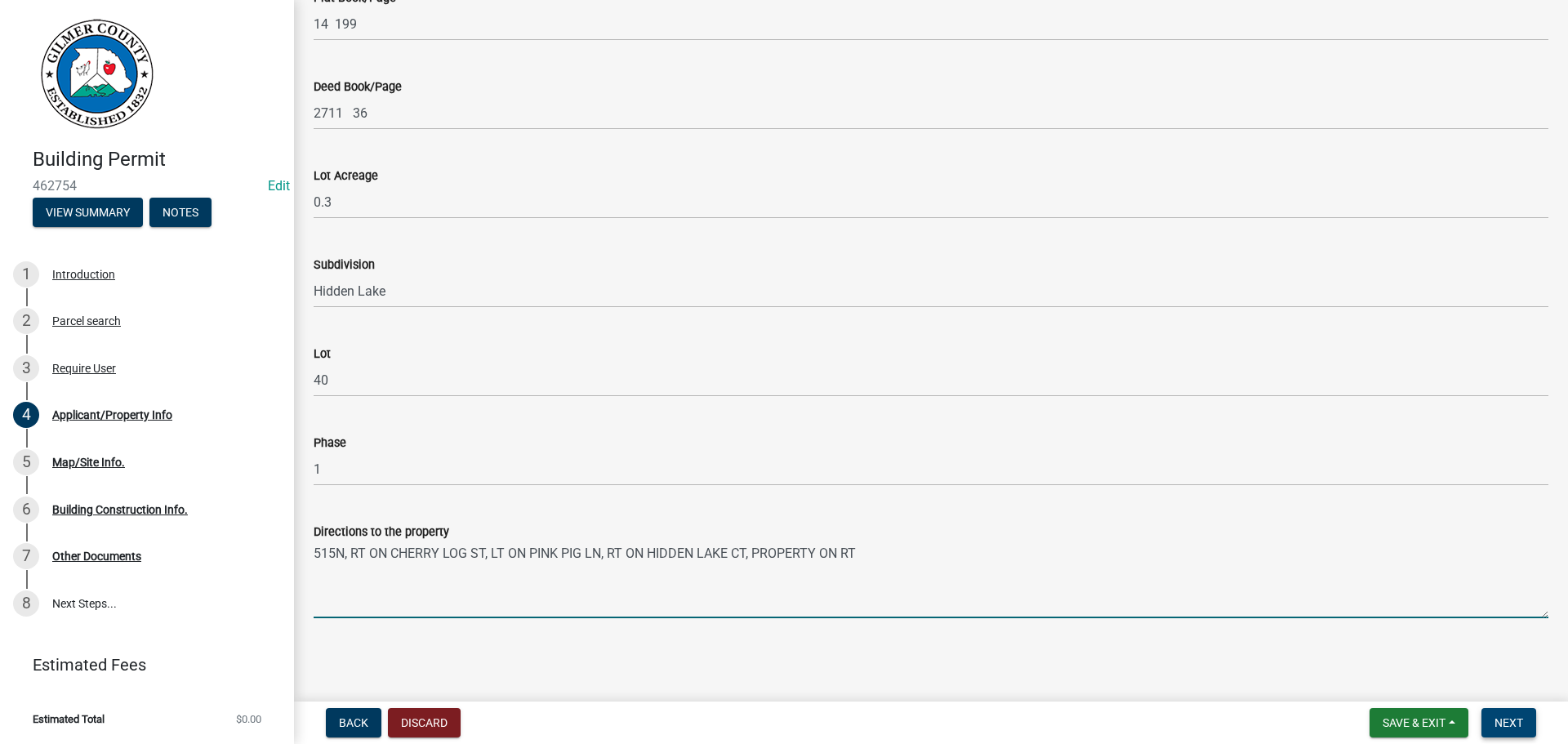
type textarea "515N, RT ON CHERRY LOG ST, LT ON PINK PIG LN, RT ON HIDDEN LAKE CT, PROPERTY ON…"
click at [1526, 736] on button "Next" at bounding box center [1508, 722] width 54 height 30
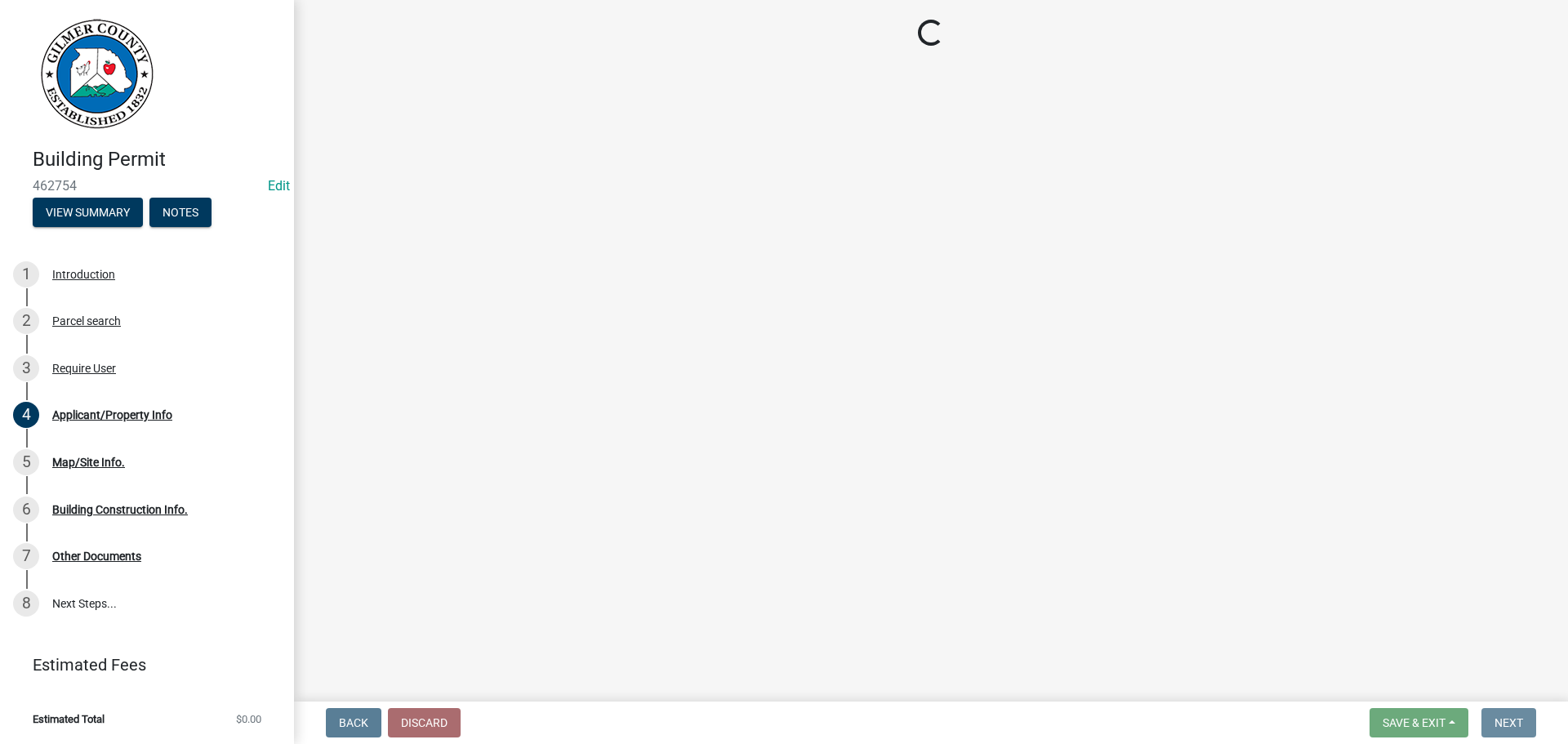
scroll to position [0, 0]
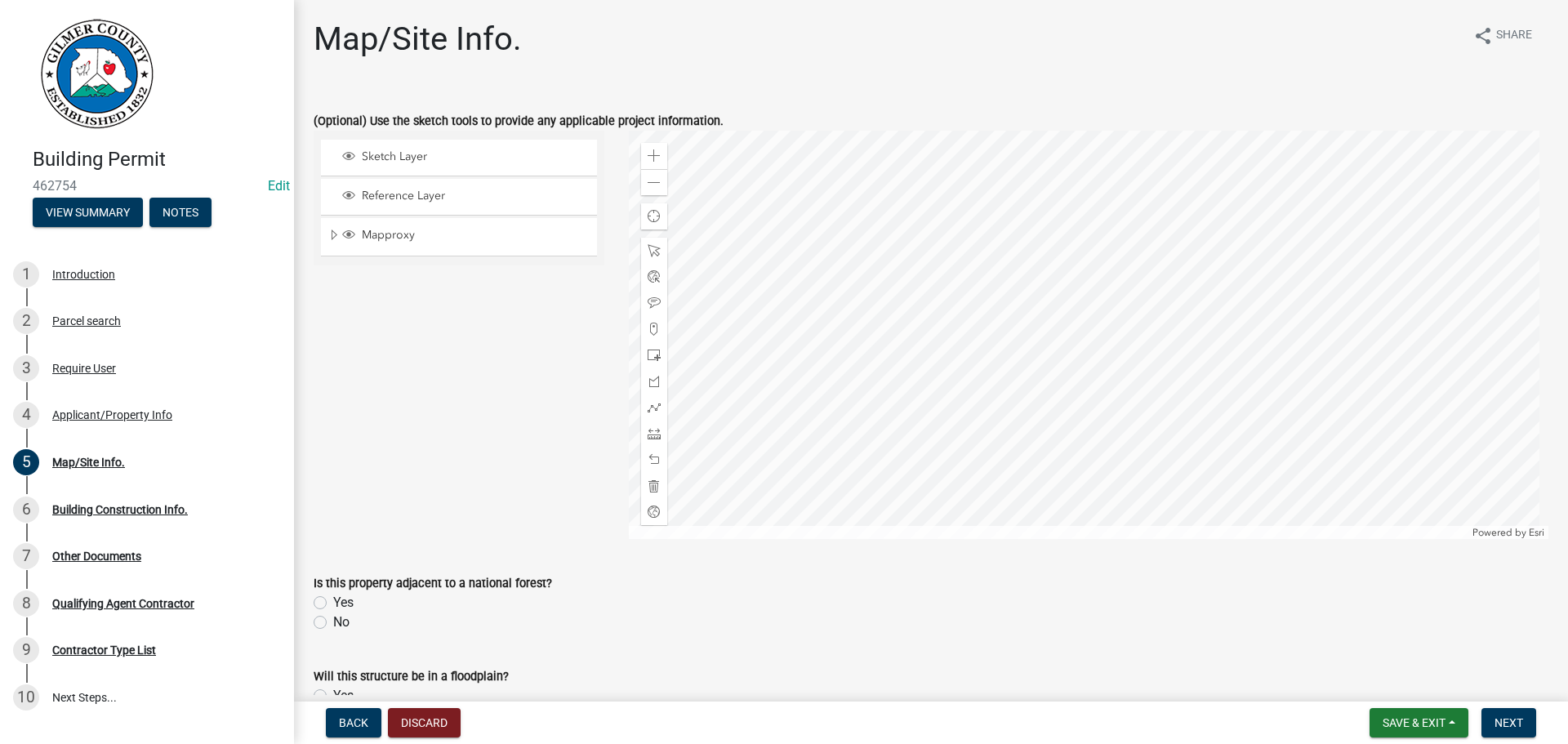
click at [332, 632] on wm-data-entity-input "Is this property adjacent to a national forest? Yes No" at bounding box center [931, 600] width 1234 height 93
click at [329, 630] on div "No" at bounding box center [931, 622] width 1234 height 20
click at [344, 618] on label "No" at bounding box center [340, 622] width 16 height 20
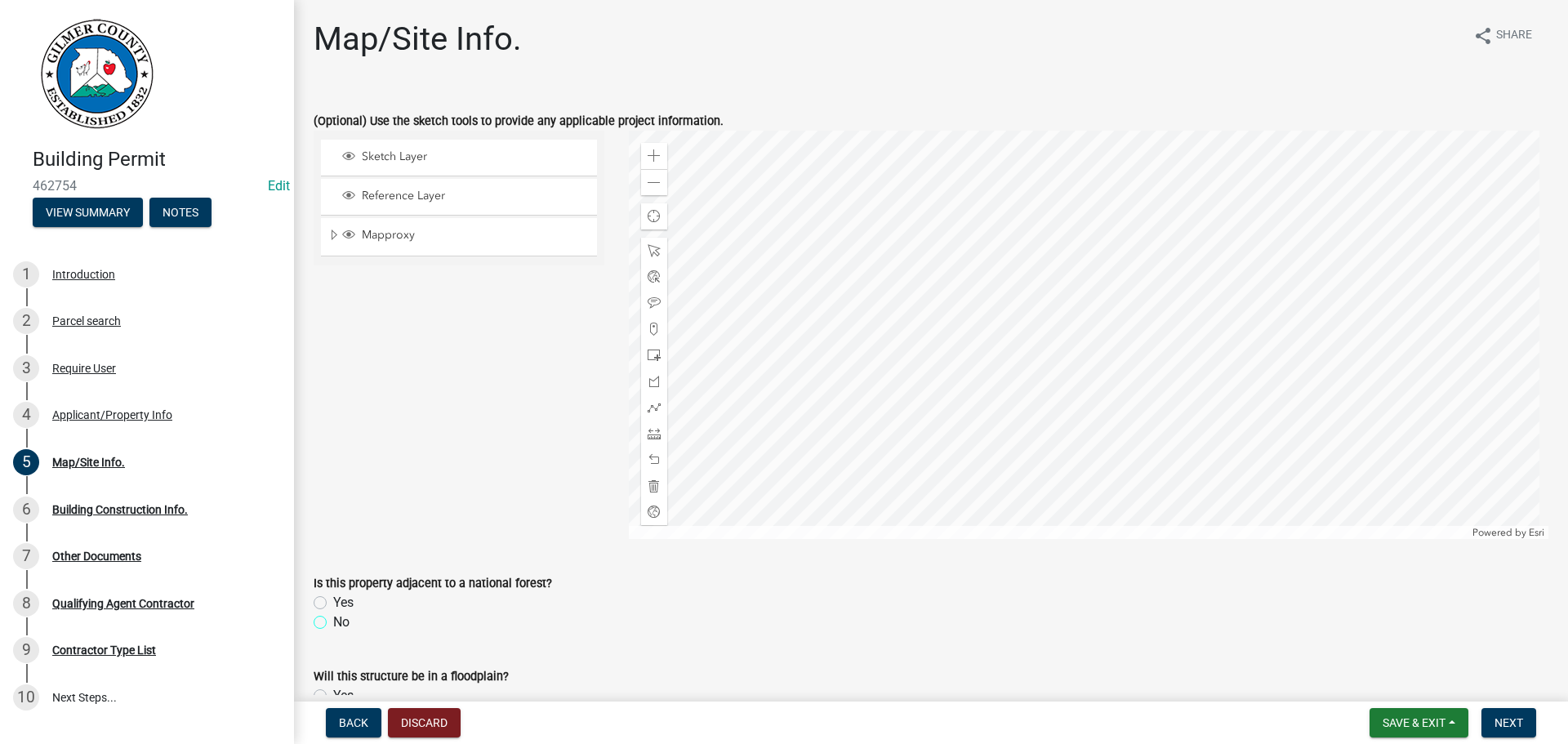
click at [343, 618] on input "No" at bounding box center [338, 617] width 10 height 10
radio input "true"
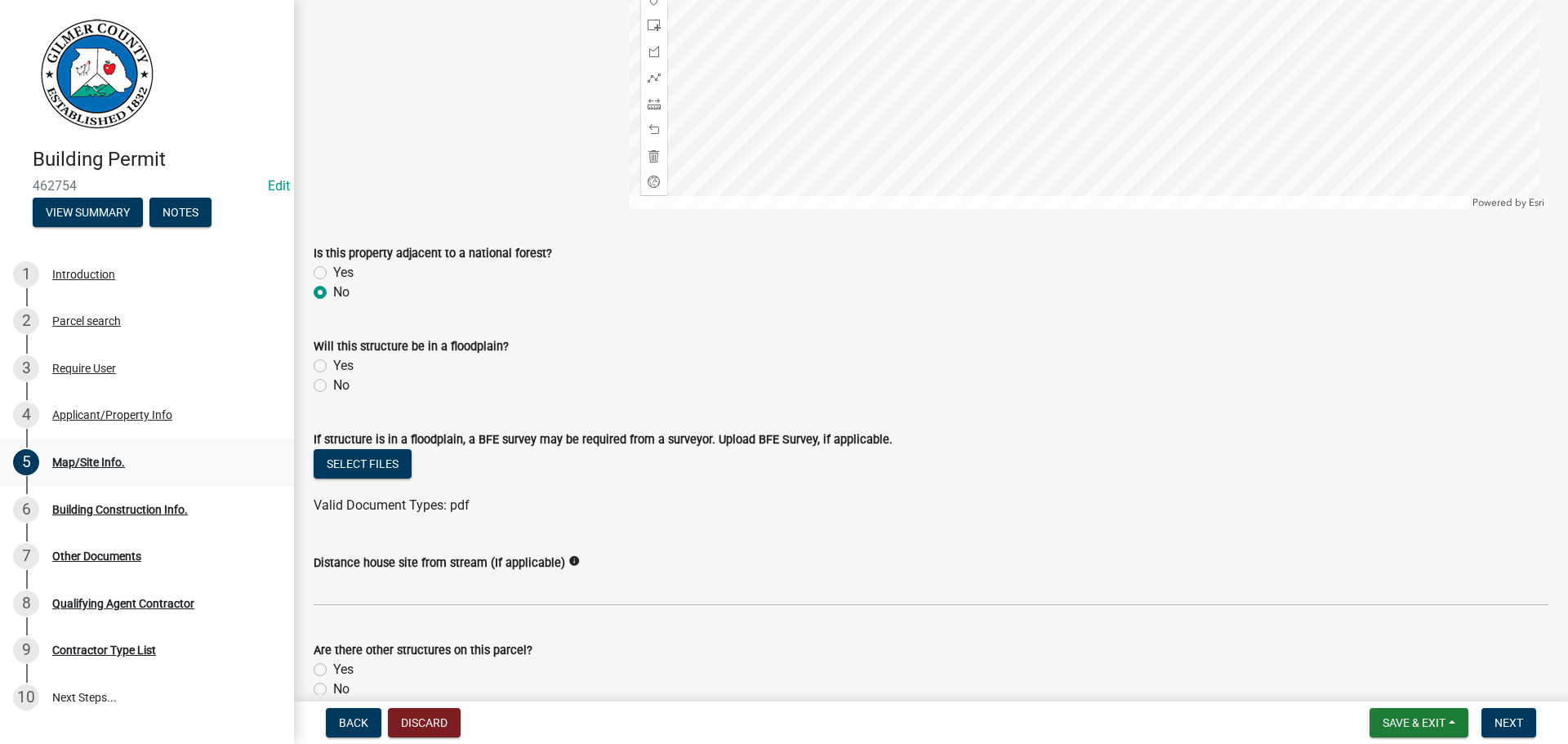
scroll to position [490, 0]
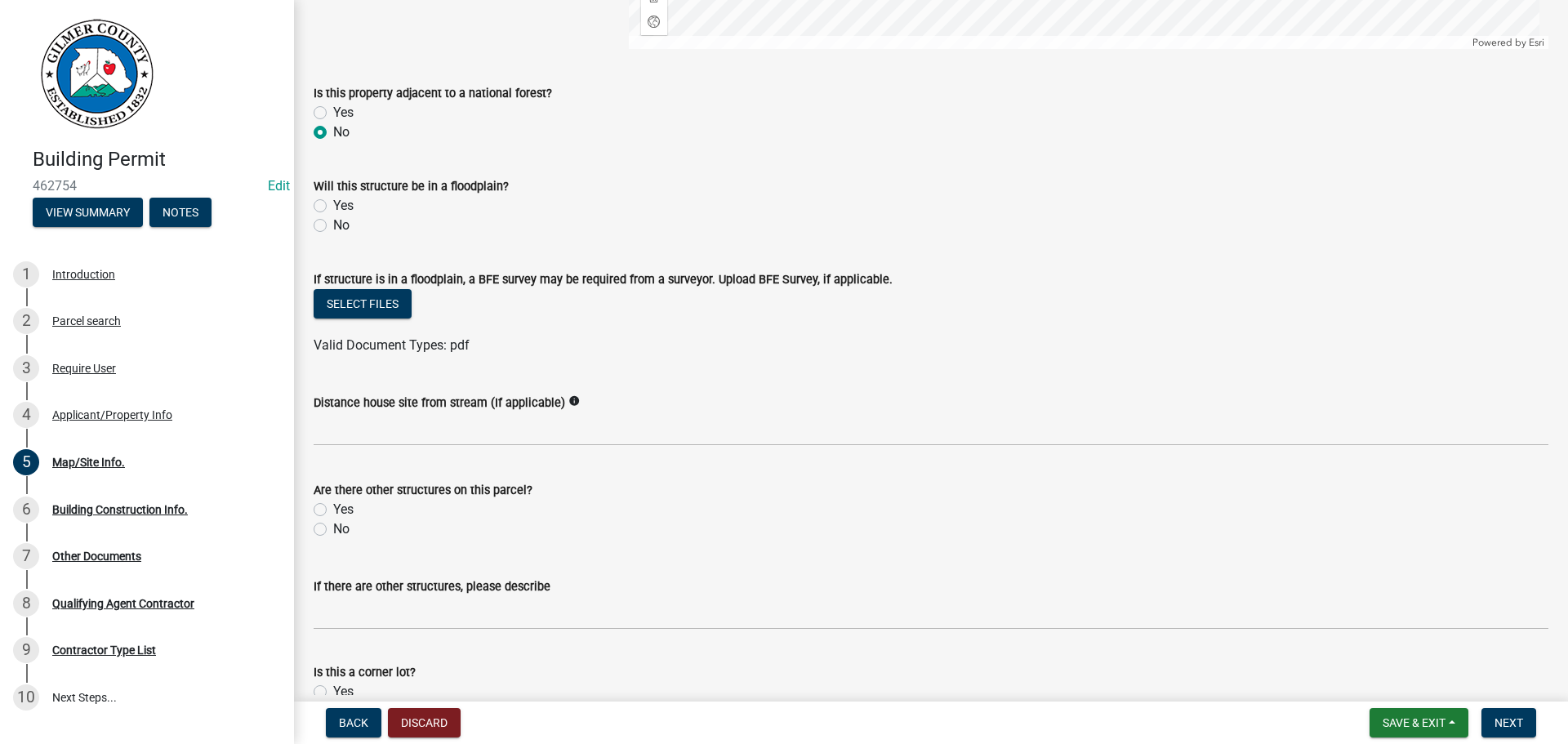
click at [328, 236] on wm-data-entity-input "Will this structure be in a floodplain? Yes No" at bounding box center [931, 203] width 1234 height 93
drag, startPoint x: 312, startPoint y: 207, endPoint x: 325, endPoint y: 228, distance: 24.7
click at [313, 212] on div "Will this structure be in a floodplain? Yes No" at bounding box center [931, 196] width 1259 height 78
click at [333, 228] on label "No" at bounding box center [340, 225] width 16 height 20
click at [333, 226] on input "No" at bounding box center [338, 220] width 10 height 10
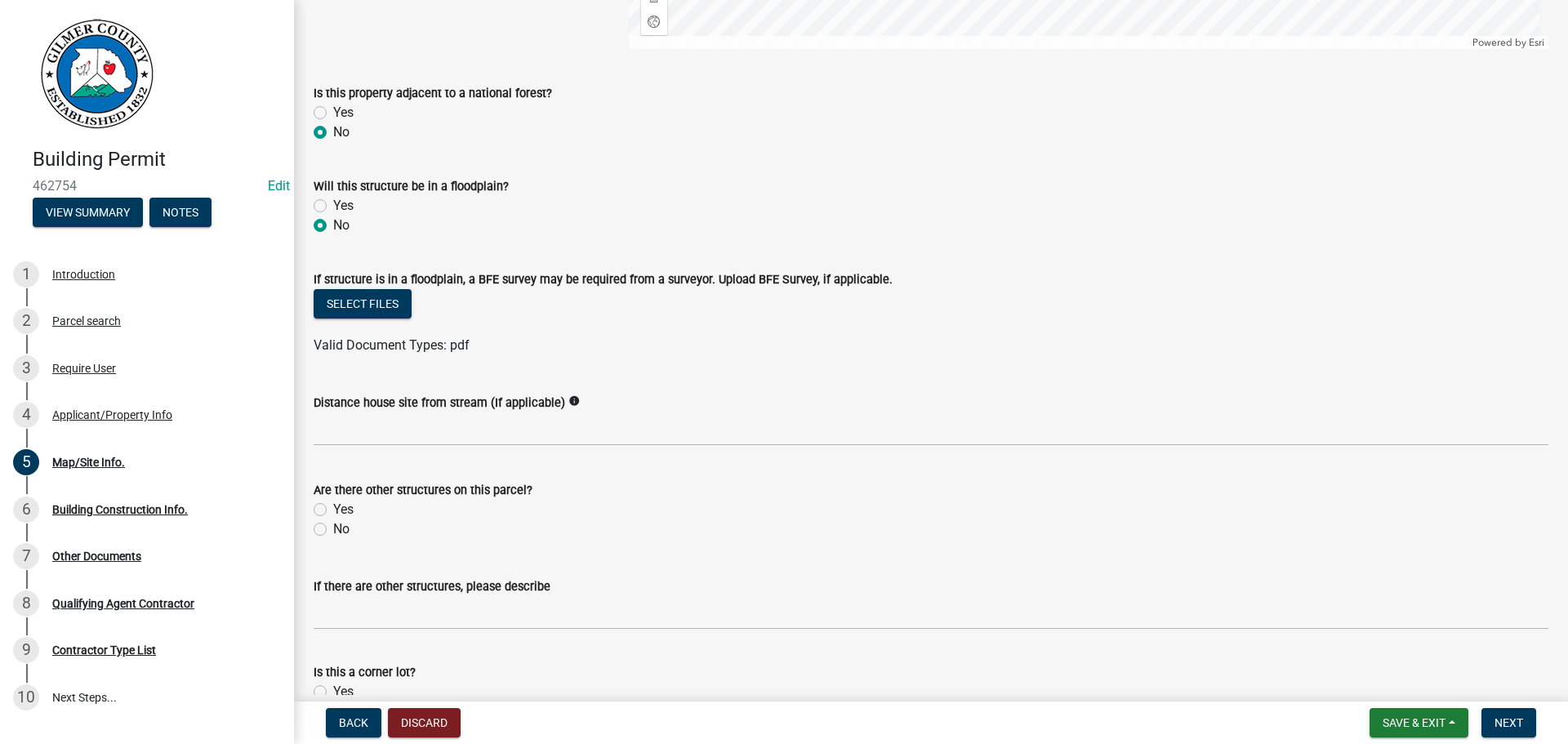
radio input "true"
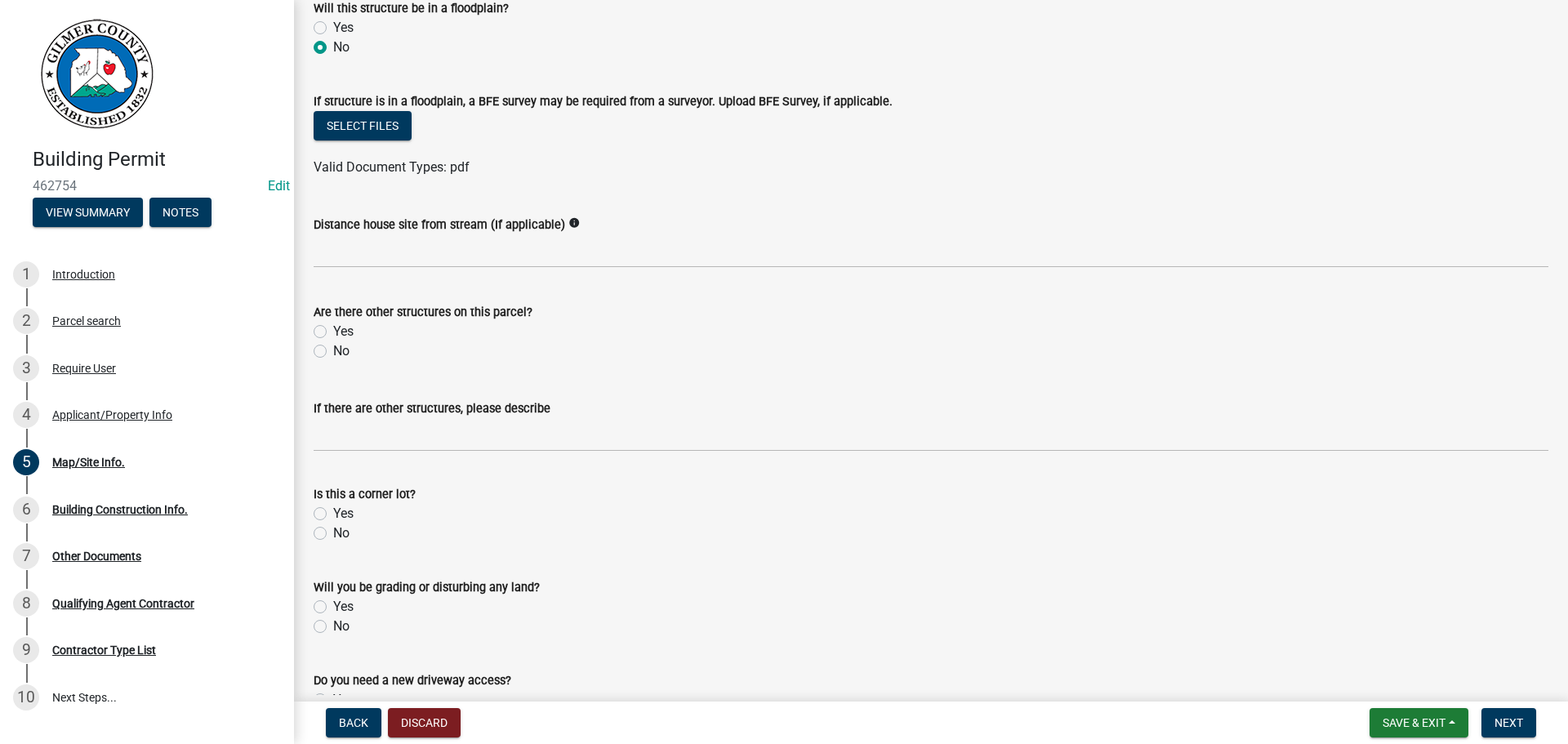
scroll to position [816, 0]
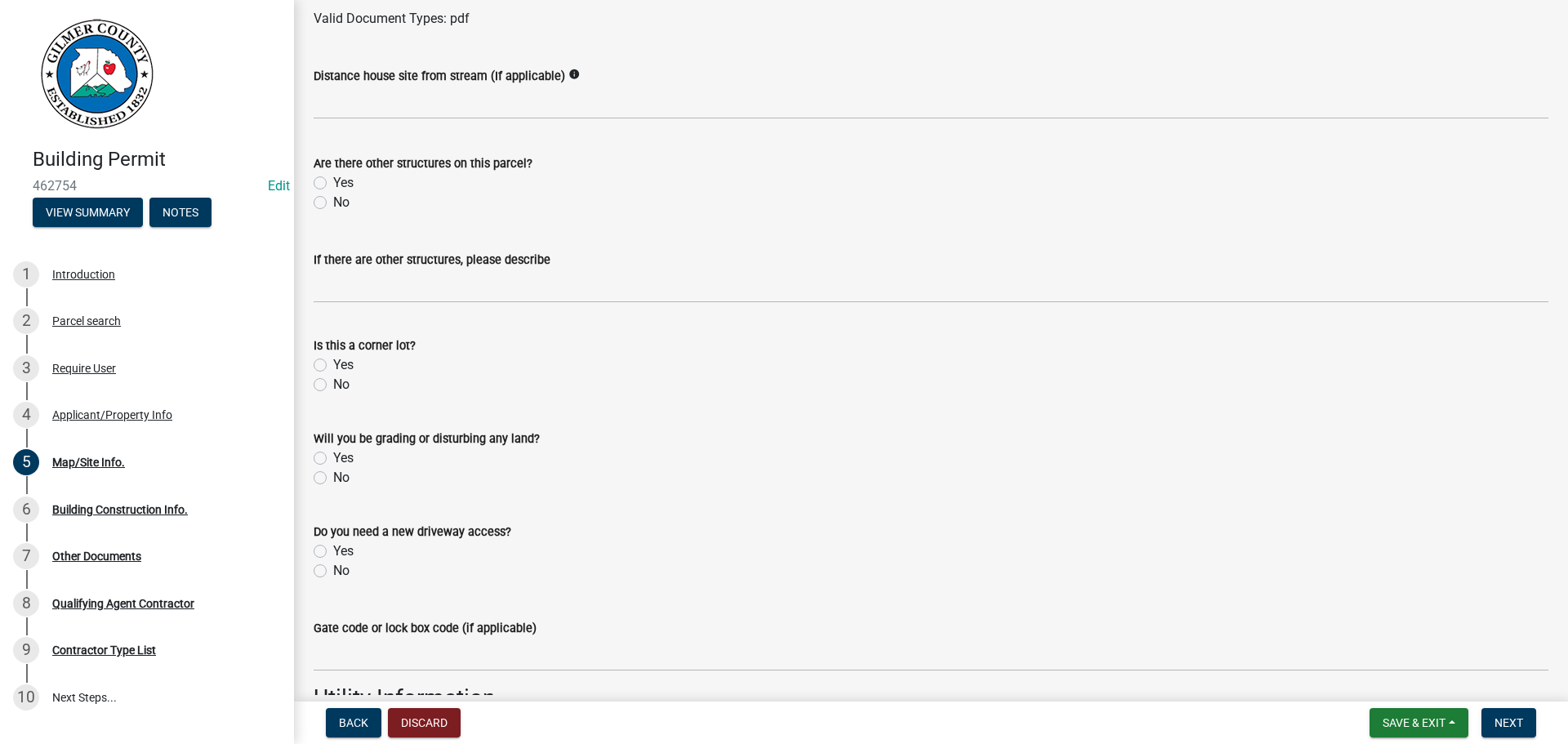
click at [345, 208] on label "No" at bounding box center [340, 202] width 16 height 20
click at [343, 203] on input "No" at bounding box center [338, 197] width 10 height 10
radio input "true"
click at [340, 385] on label "No" at bounding box center [340, 384] width 16 height 20
click at [340, 385] on input "No" at bounding box center [338, 380] width 10 height 10
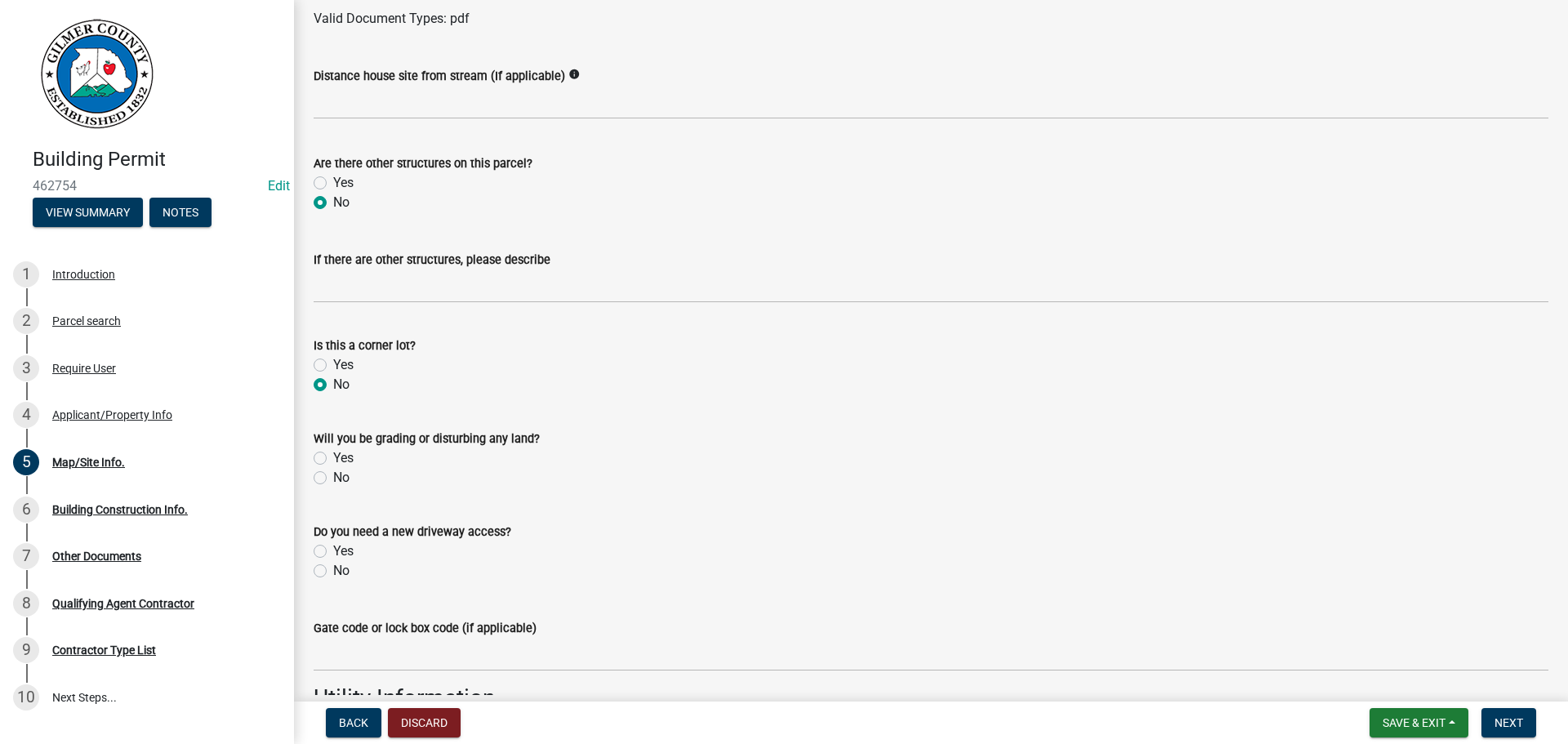
radio input "true"
click at [333, 370] on label "Yes" at bounding box center [342, 364] width 20 height 20
click at [333, 366] on input "Yes" at bounding box center [338, 360] width 10 height 10
radio input "true"
click at [337, 456] on label "Yes" at bounding box center [342, 458] width 20 height 20
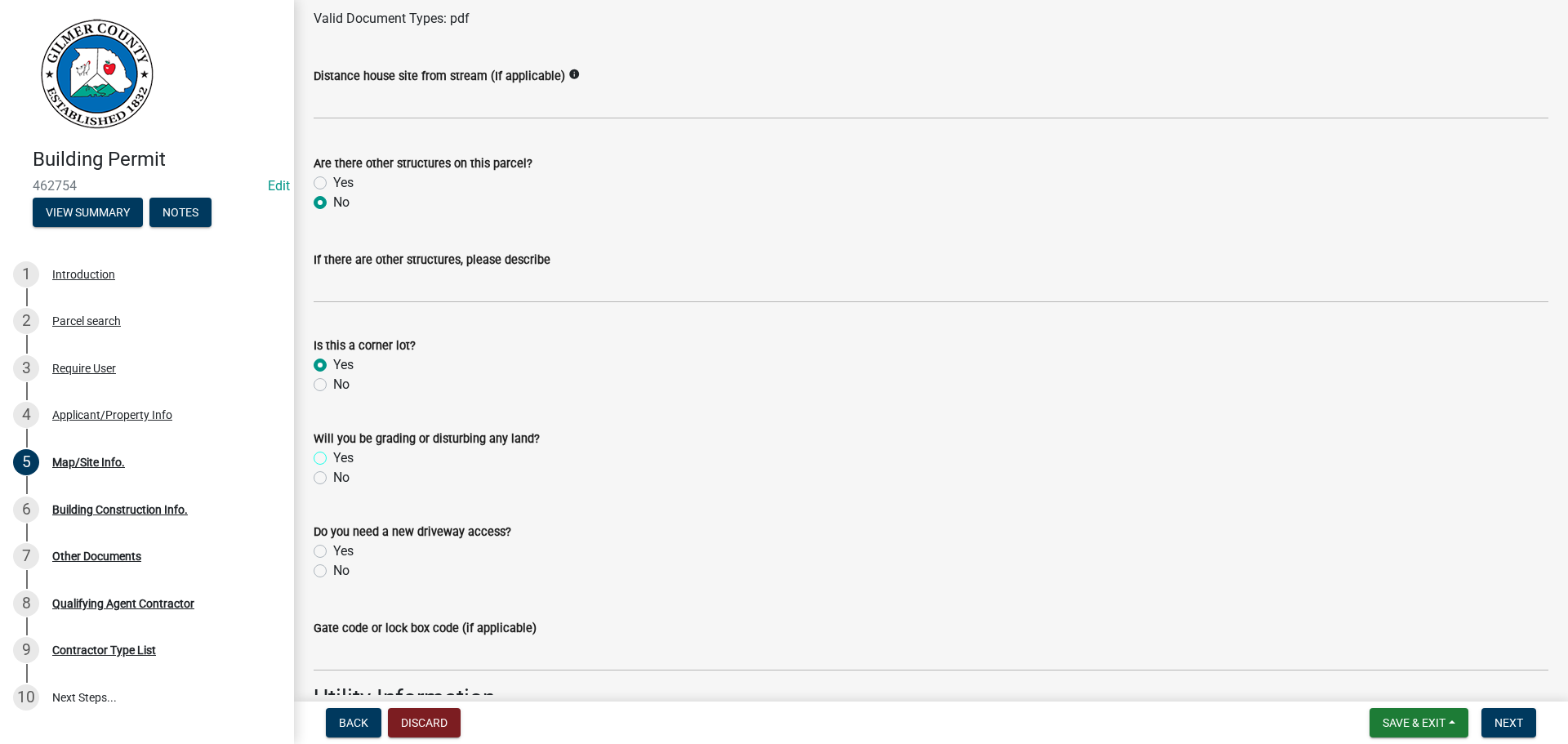
click at [337, 456] on input "Yes" at bounding box center [338, 453] width 10 height 10
radio input "true"
click at [338, 377] on label "No" at bounding box center [340, 384] width 16 height 20
click at [338, 377] on input "No" at bounding box center [338, 380] width 10 height 10
radio input "true"
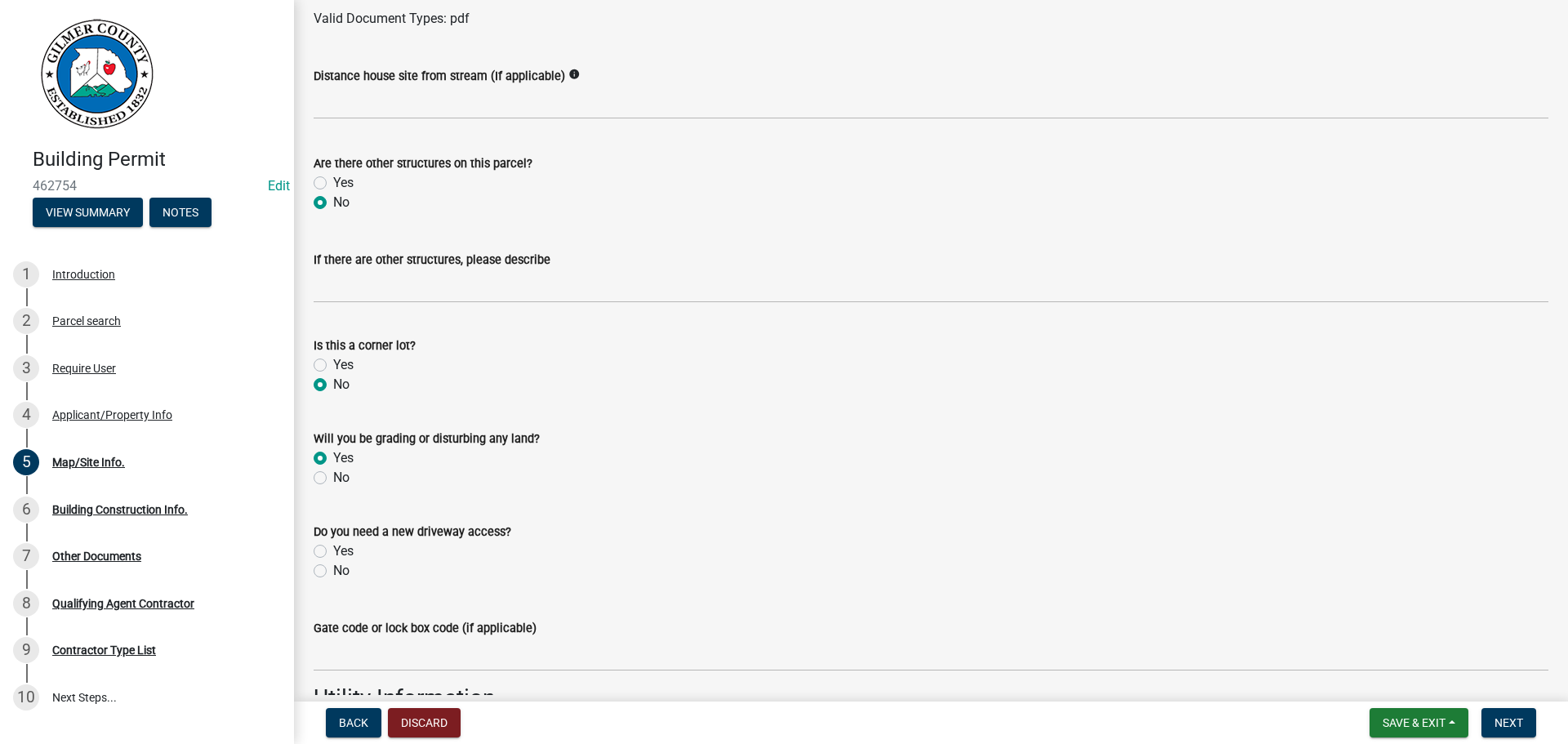
click at [341, 580] on label "No" at bounding box center [340, 570] width 16 height 20
click at [341, 571] on input "No" at bounding box center [338, 566] width 10 height 10
radio input "true"
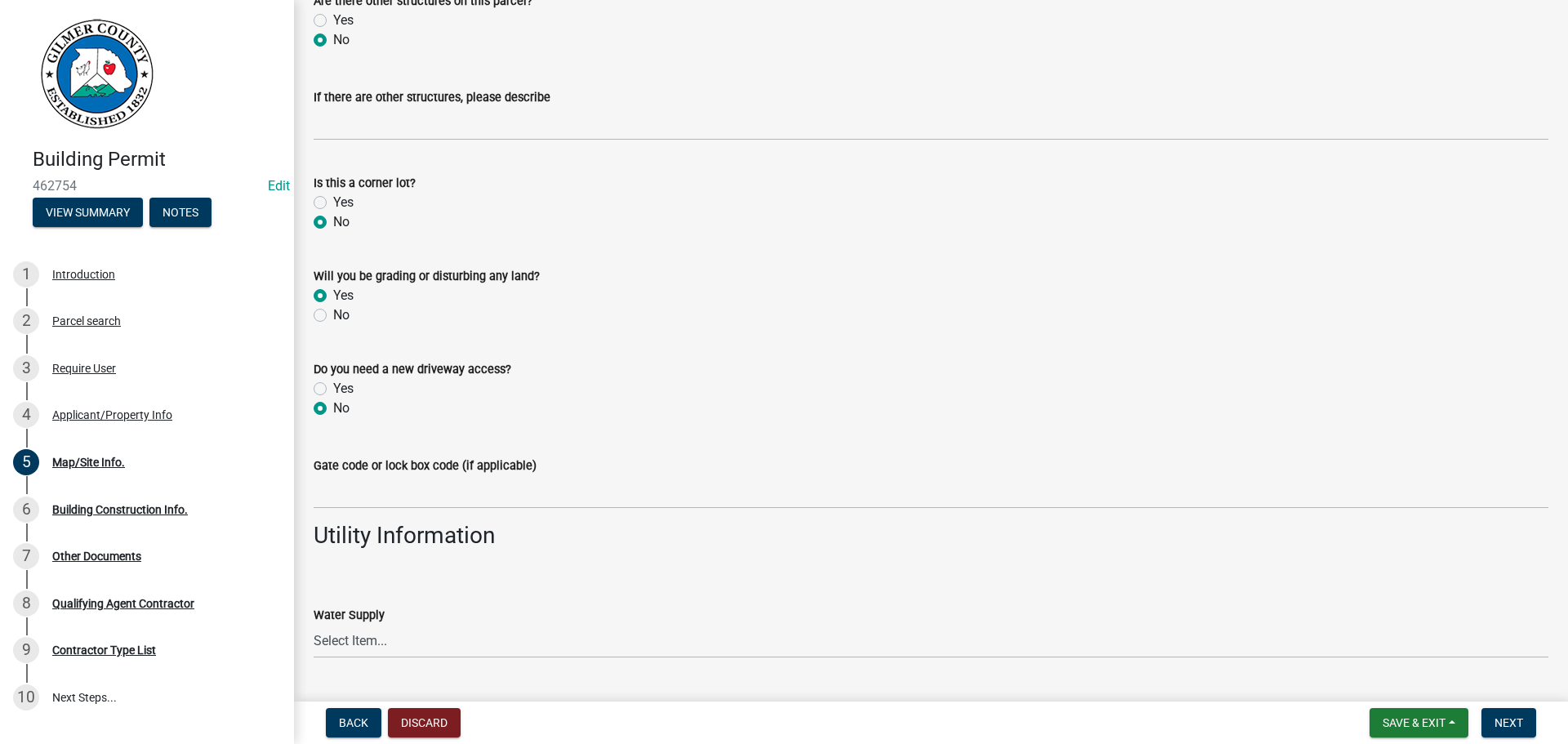
scroll to position [980, 0]
click at [360, 646] on select "Select Item... Well Community Public Spring" at bounding box center [931, 640] width 1234 height 33
click at [314, 624] on select "Select Item... Well Community Public Spring" at bounding box center [931, 640] width 1234 height 33
select select "62c63567-e851-4fc7-b9ef-e3759a22bff8"
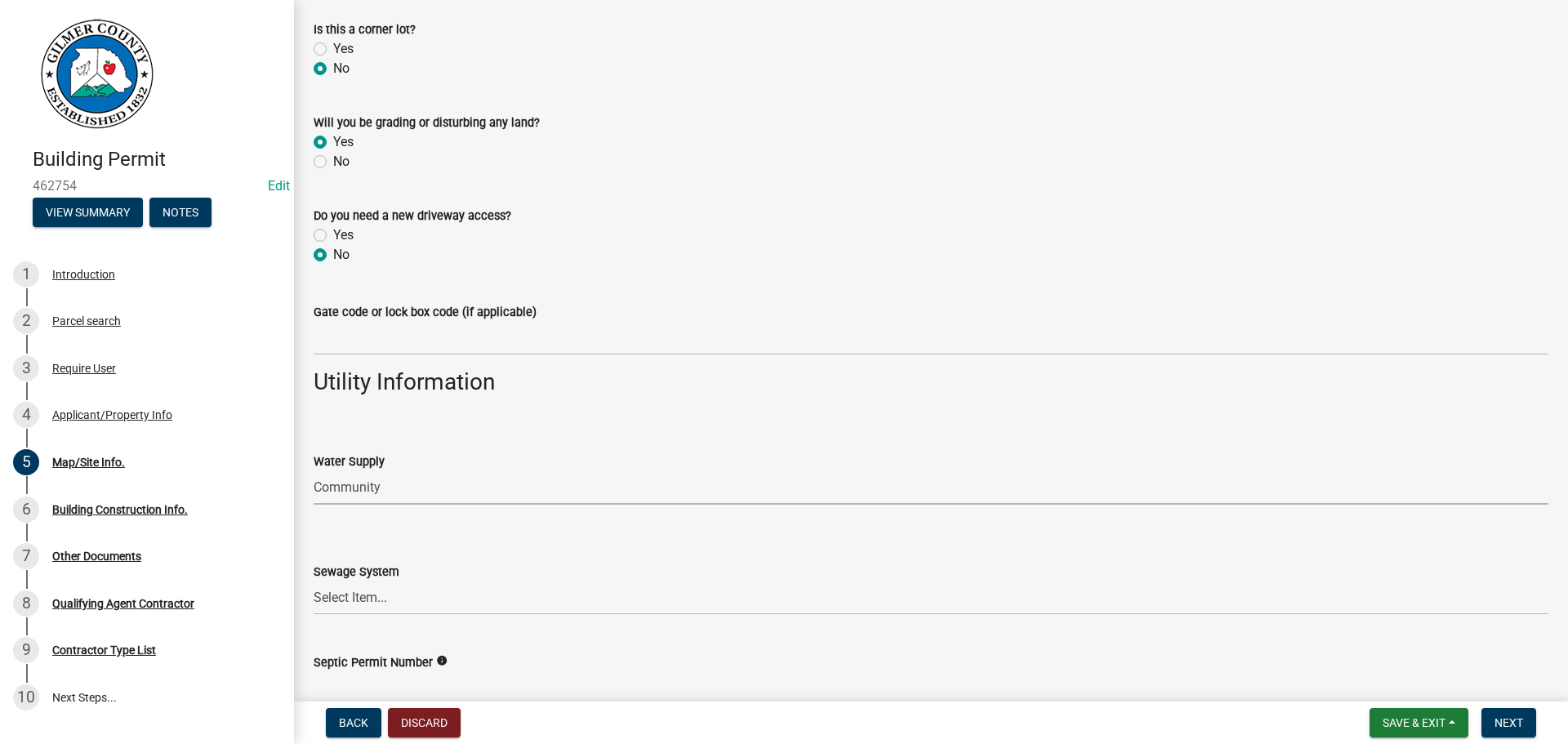
scroll to position [1143, 0]
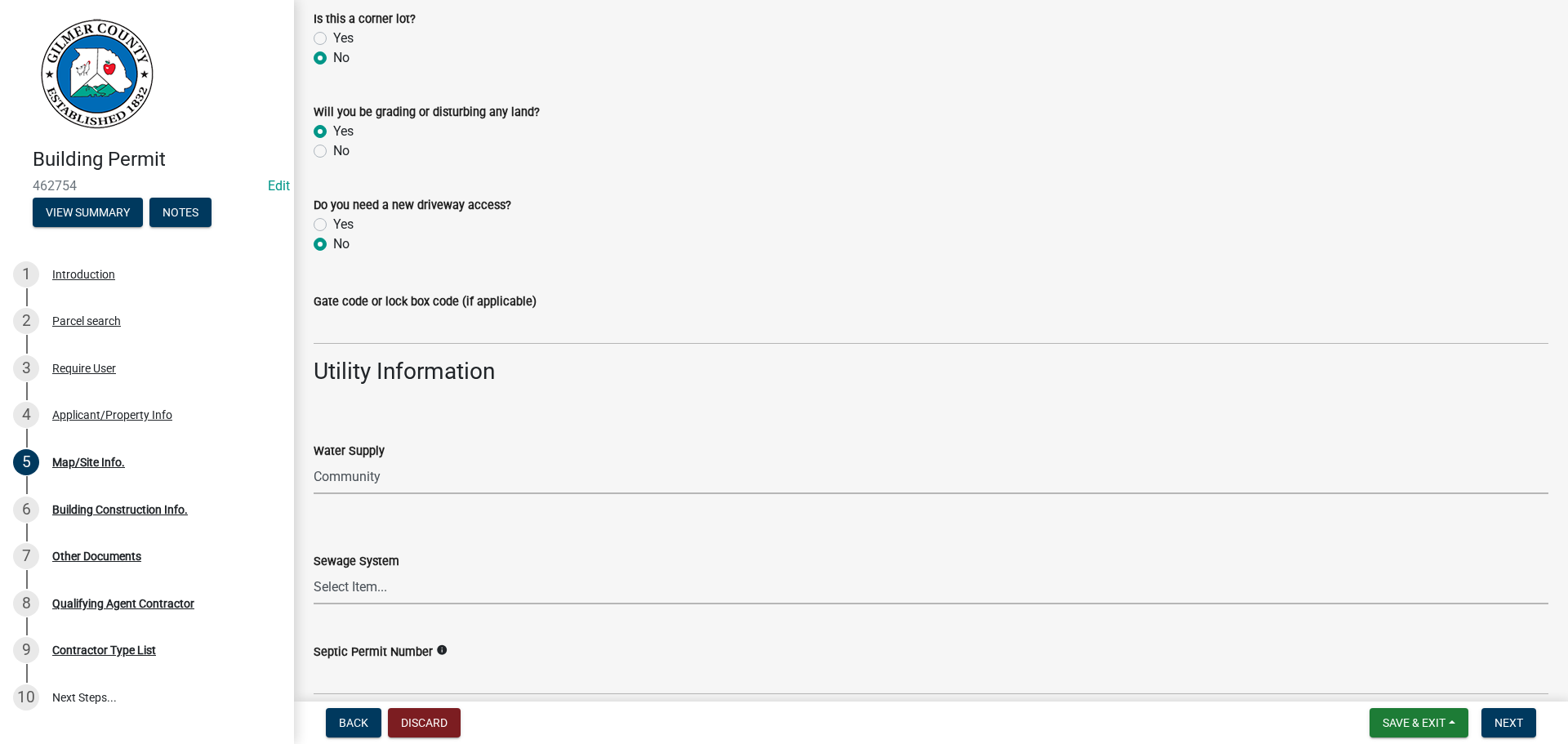
click at [343, 588] on select "Select Item... Septic Community Public" at bounding box center [931, 587] width 1234 height 33
click at [314, 570] on select "Select Item... Septic Community Public" at bounding box center [931, 587] width 1234 height 33
select select "92a37e23-3b7d-408e-b3c7-0afbe39b0942"
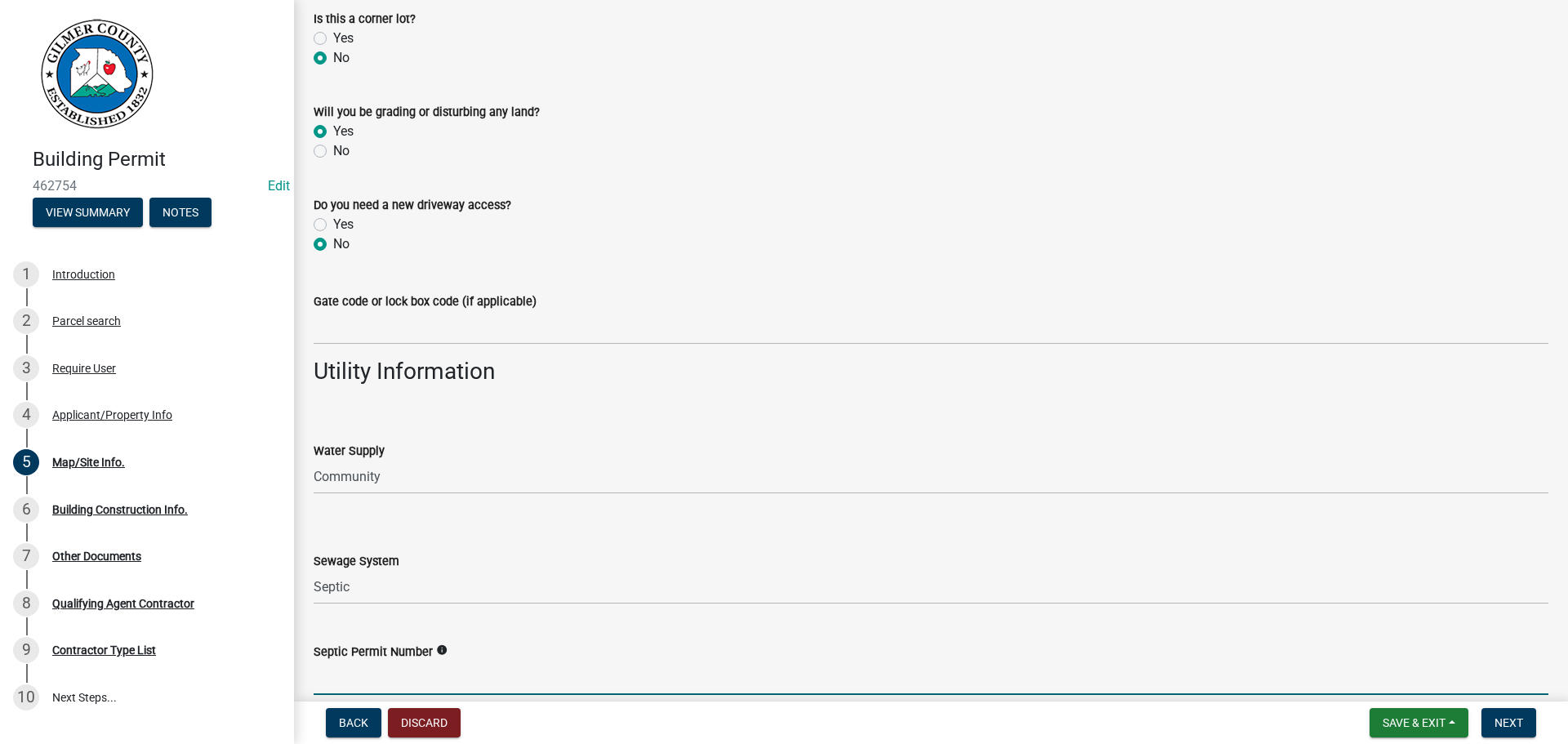
click at [365, 676] on input "Septic Permit Number" at bounding box center [931, 677] width 1234 height 33
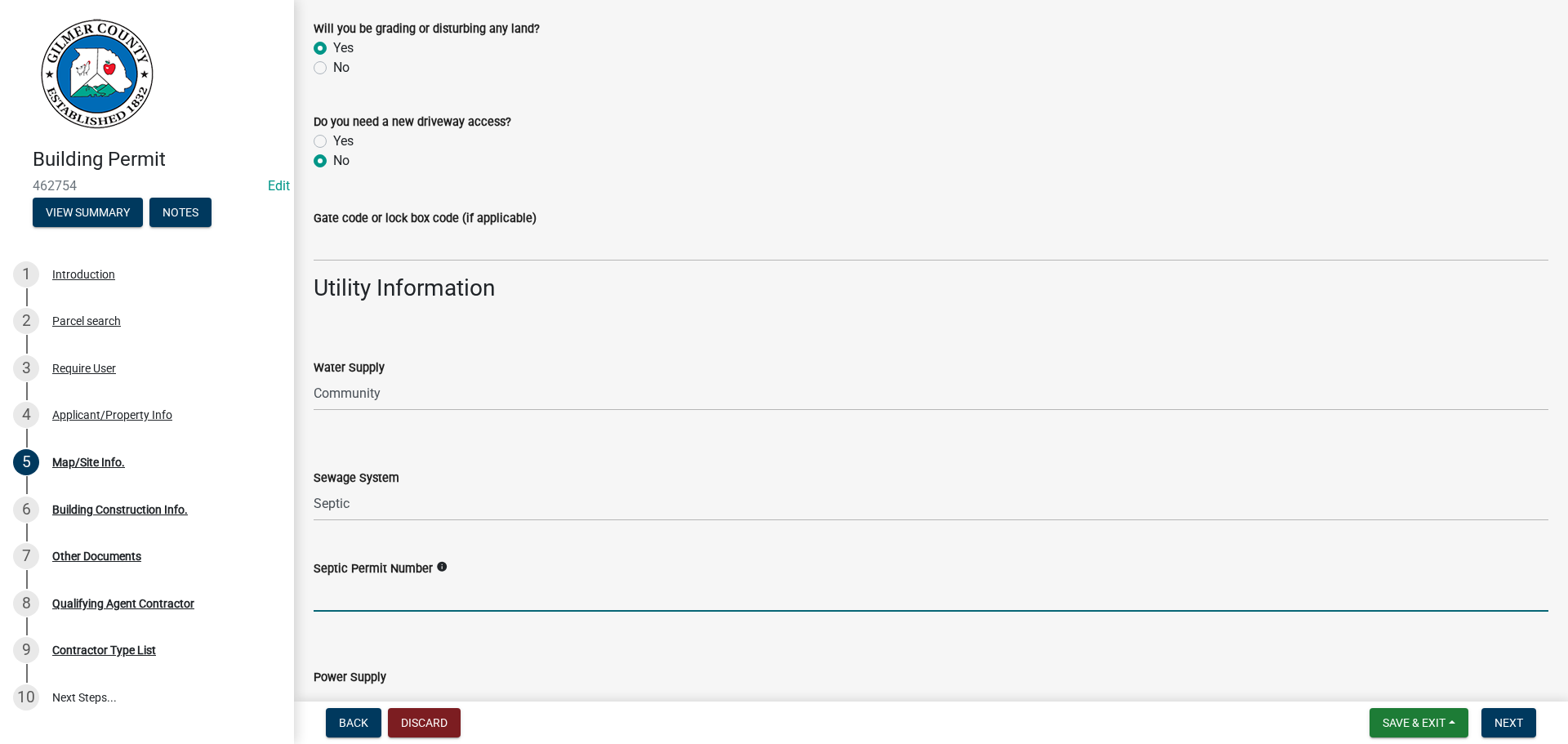
scroll to position [1331, 0]
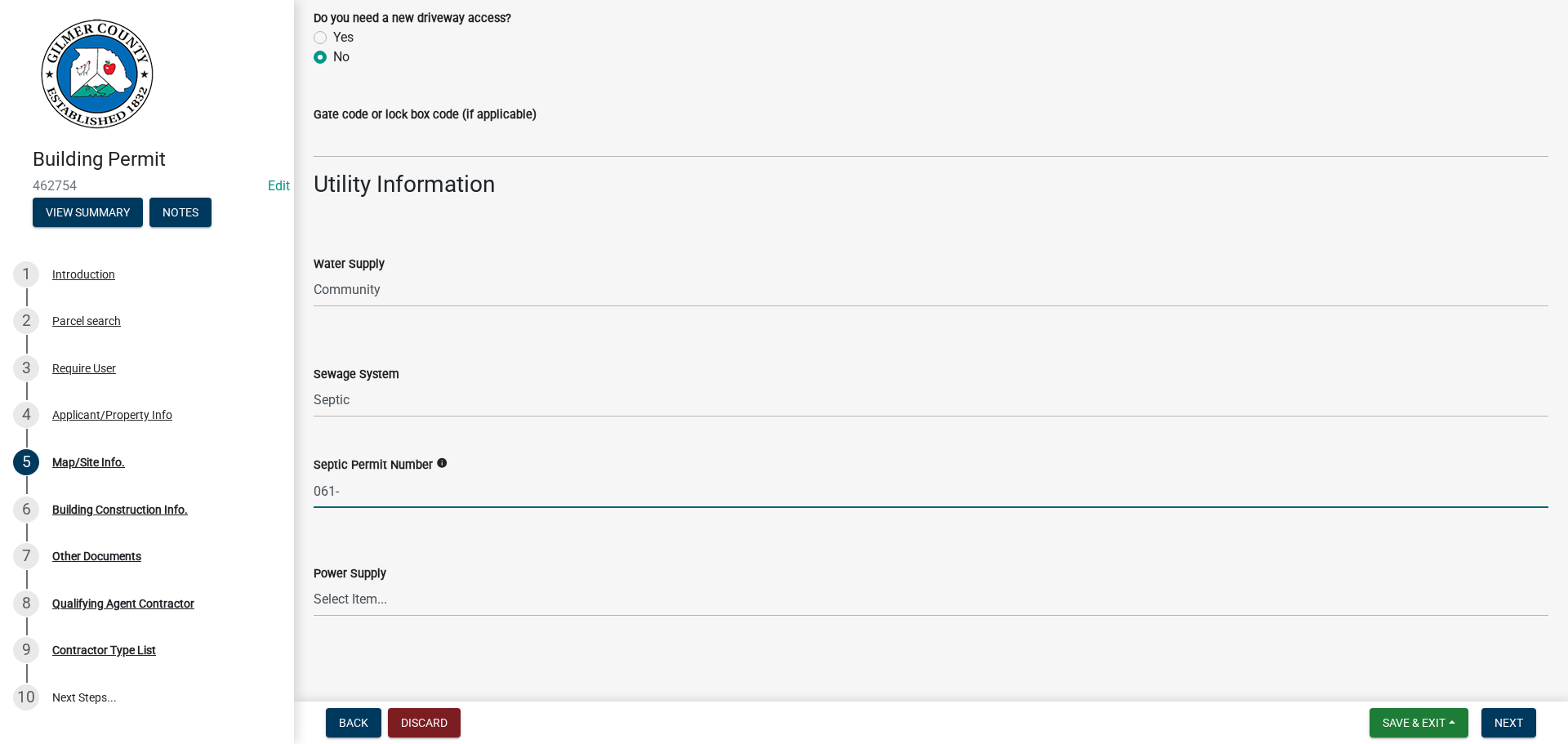
type input "061-"
click at [363, 612] on select "Select Item... Amicalola EMC Blue Ridge EMC Tri-State Power Georgia Power" at bounding box center [931, 599] width 1234 height 33
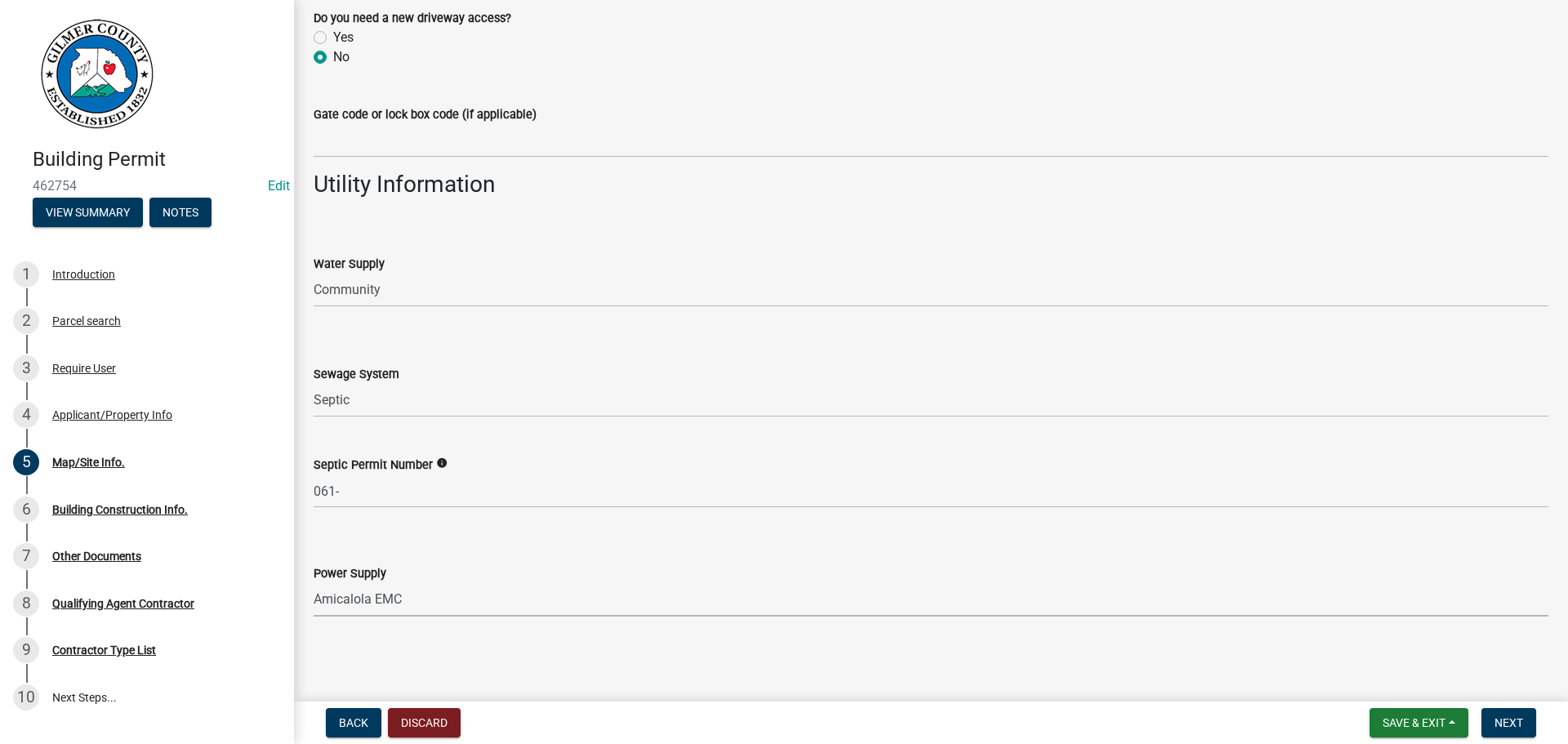
click at [314, 583] on select "Select Item... Amicalola EMC Blue Ridge EMC Tri-State Power Georgia Power" at bounding box center [931, 599] width 1234 height 33
select select "c9feaa94-b03b-4165-97cf-90fdf63947c5"
click at [1509, 722] on span "Next" at bounding box center [1509, 723] width 29 height 13
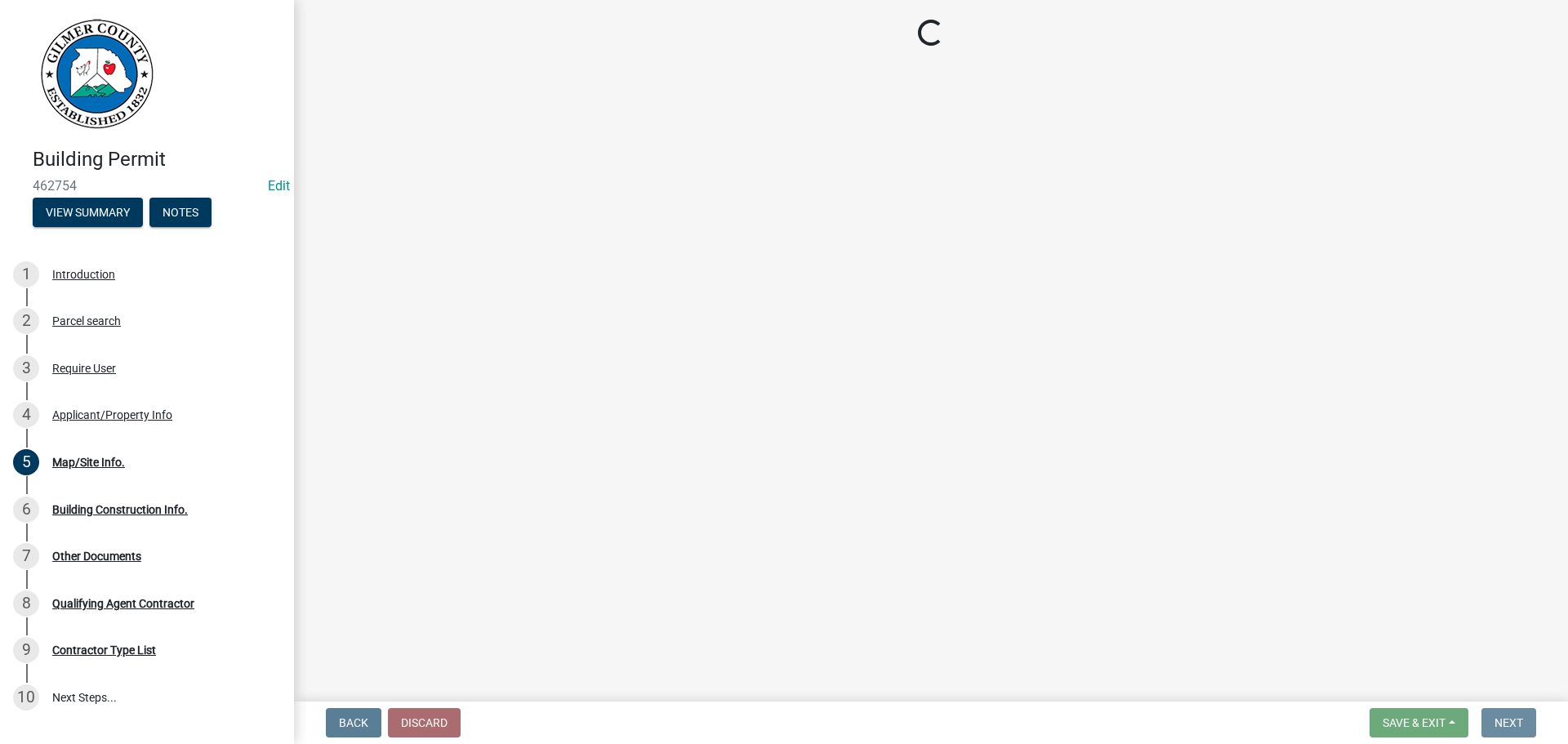
scroll to position [0, 0]
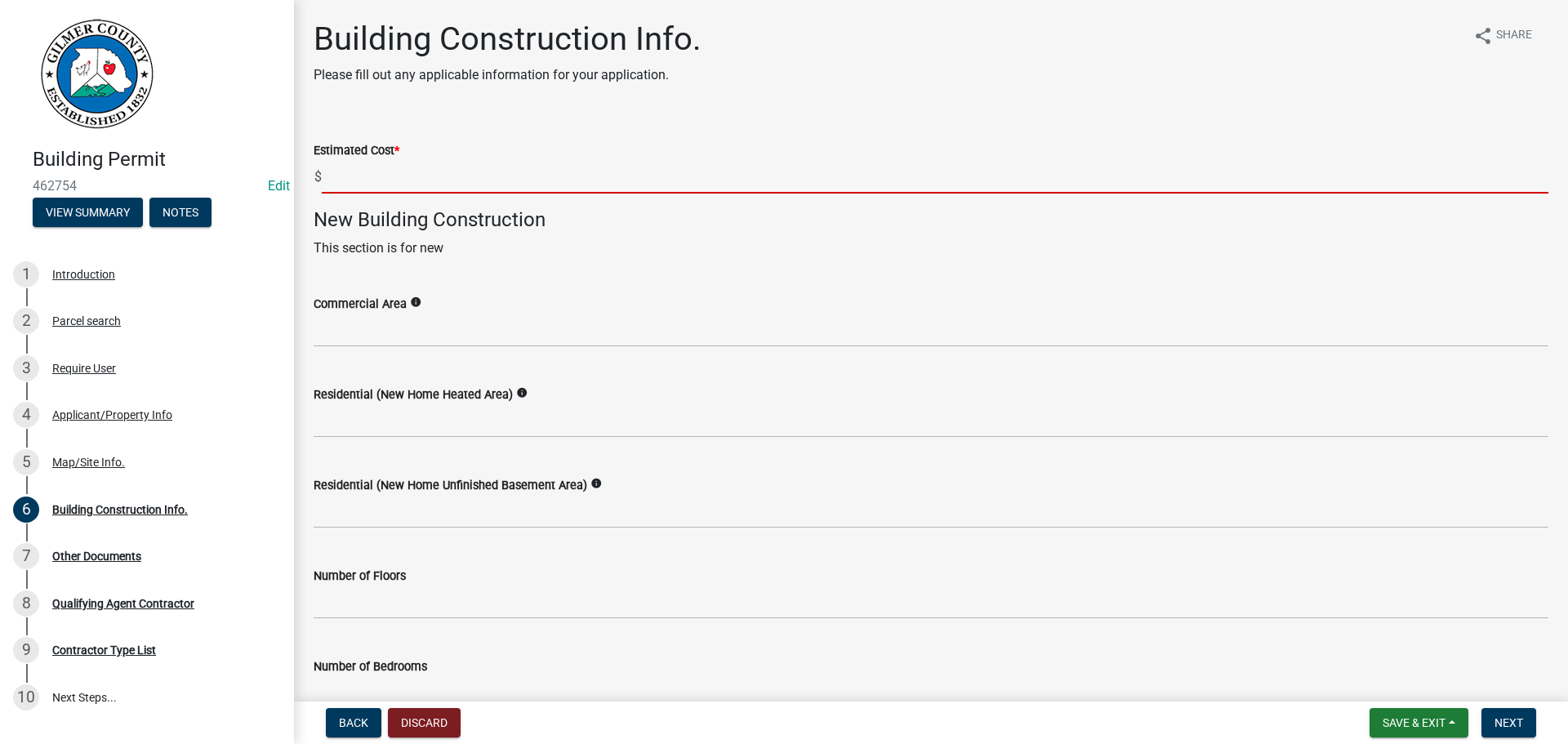
click at [416, 178] on input "text" at bounding box center [935, 176] width 1227 height 33
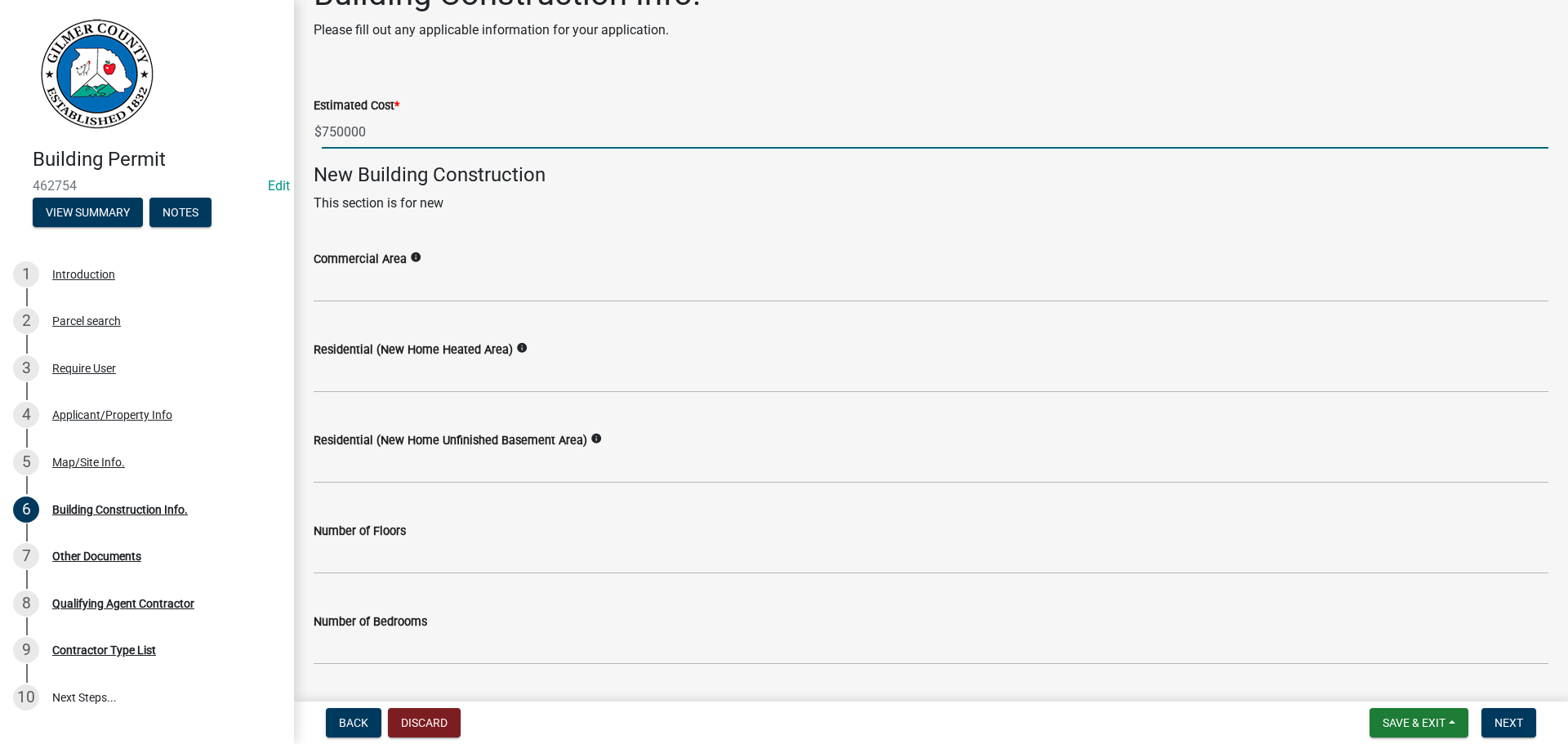
scroll to position [82, 0]
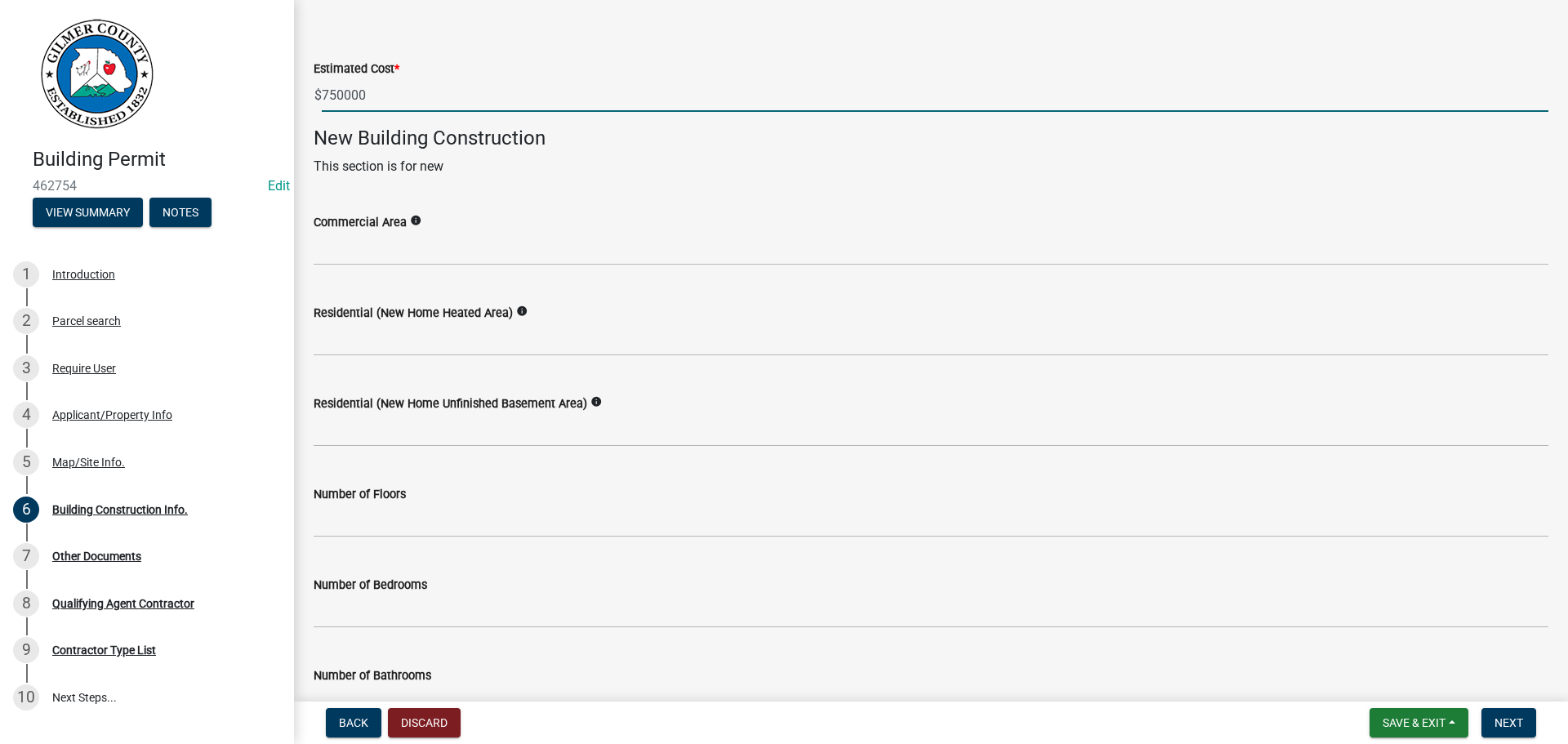
type input "750000"
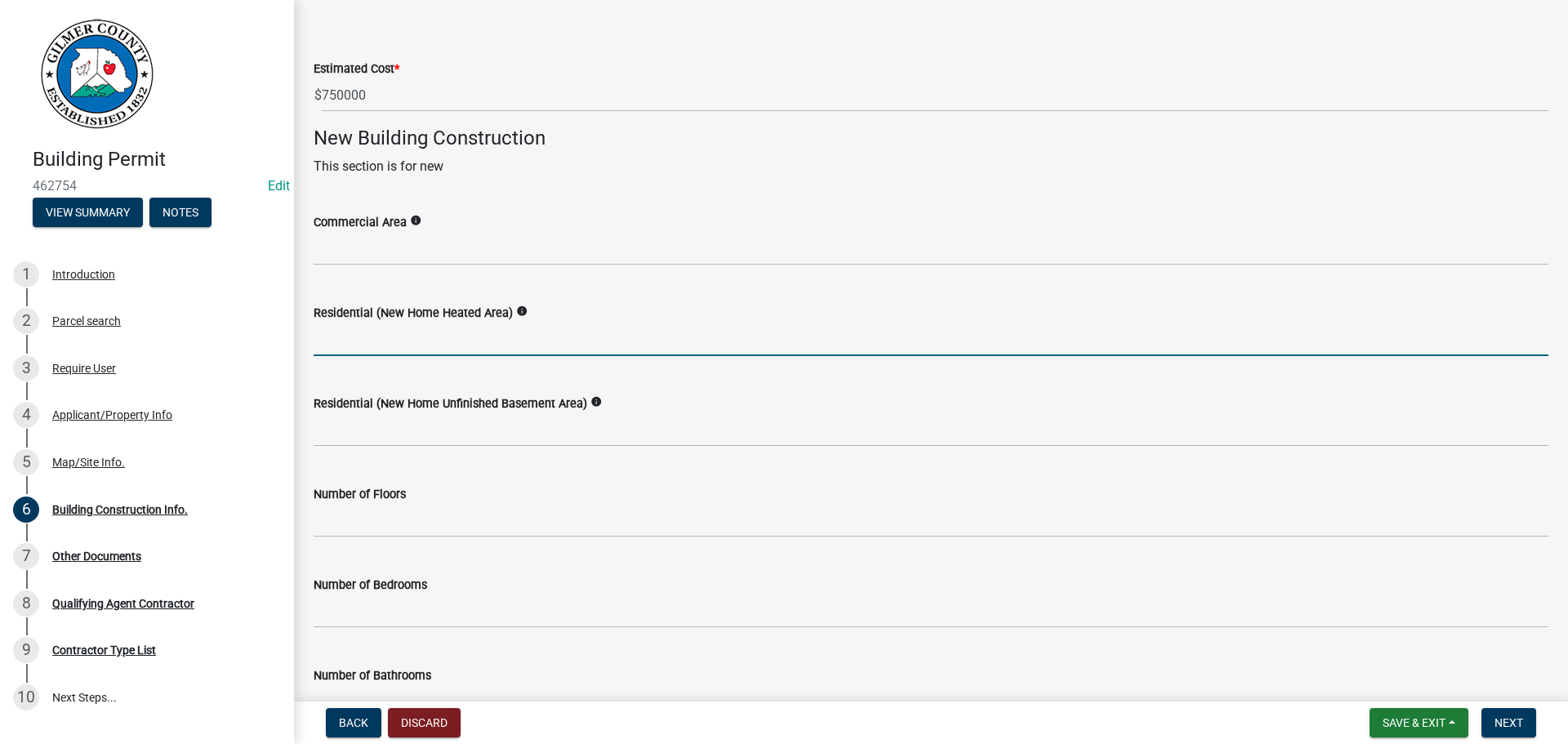
click at [536, 338] on input "text" at bounding box center [931, 339] width 1234 height 33
type input "1189"
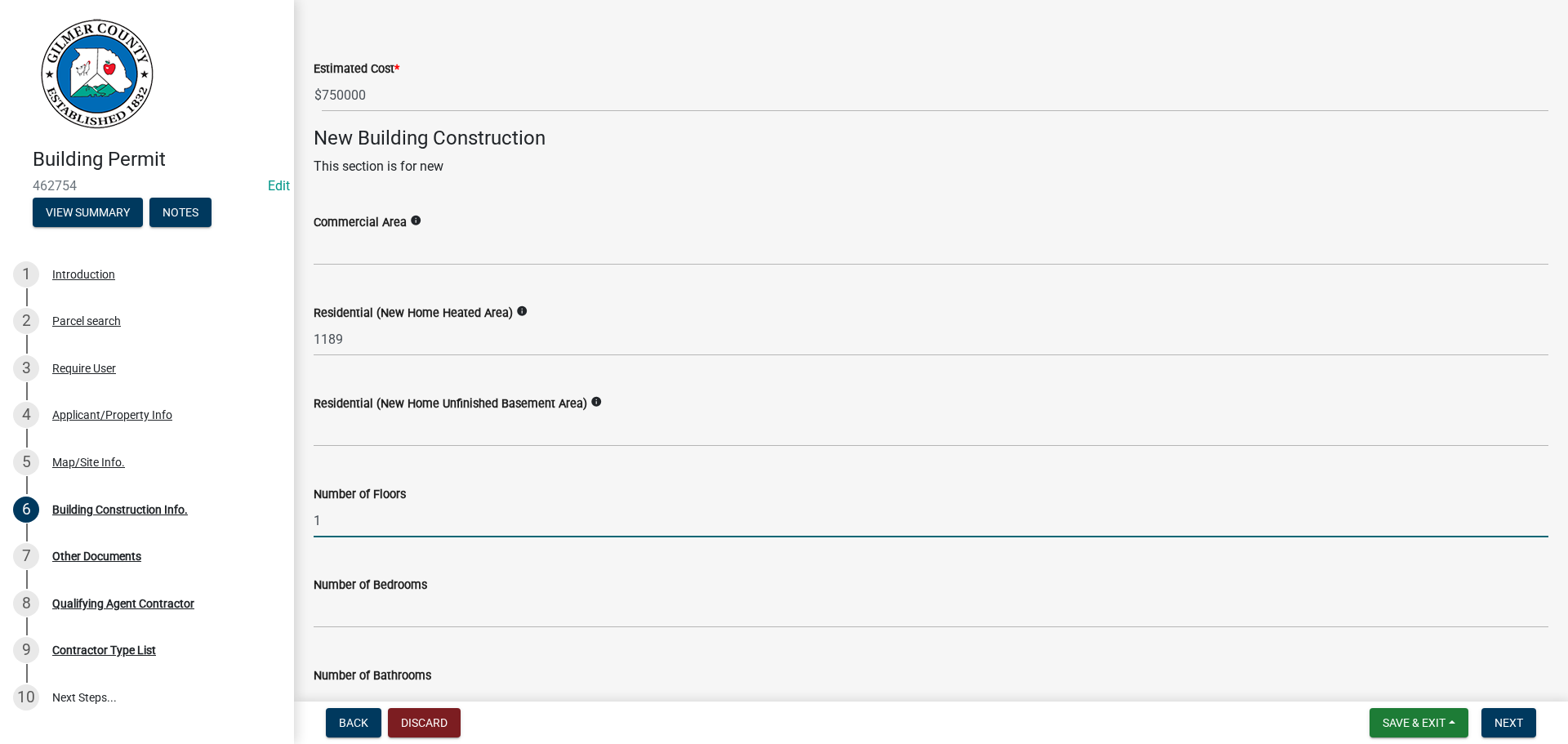
type input "1"
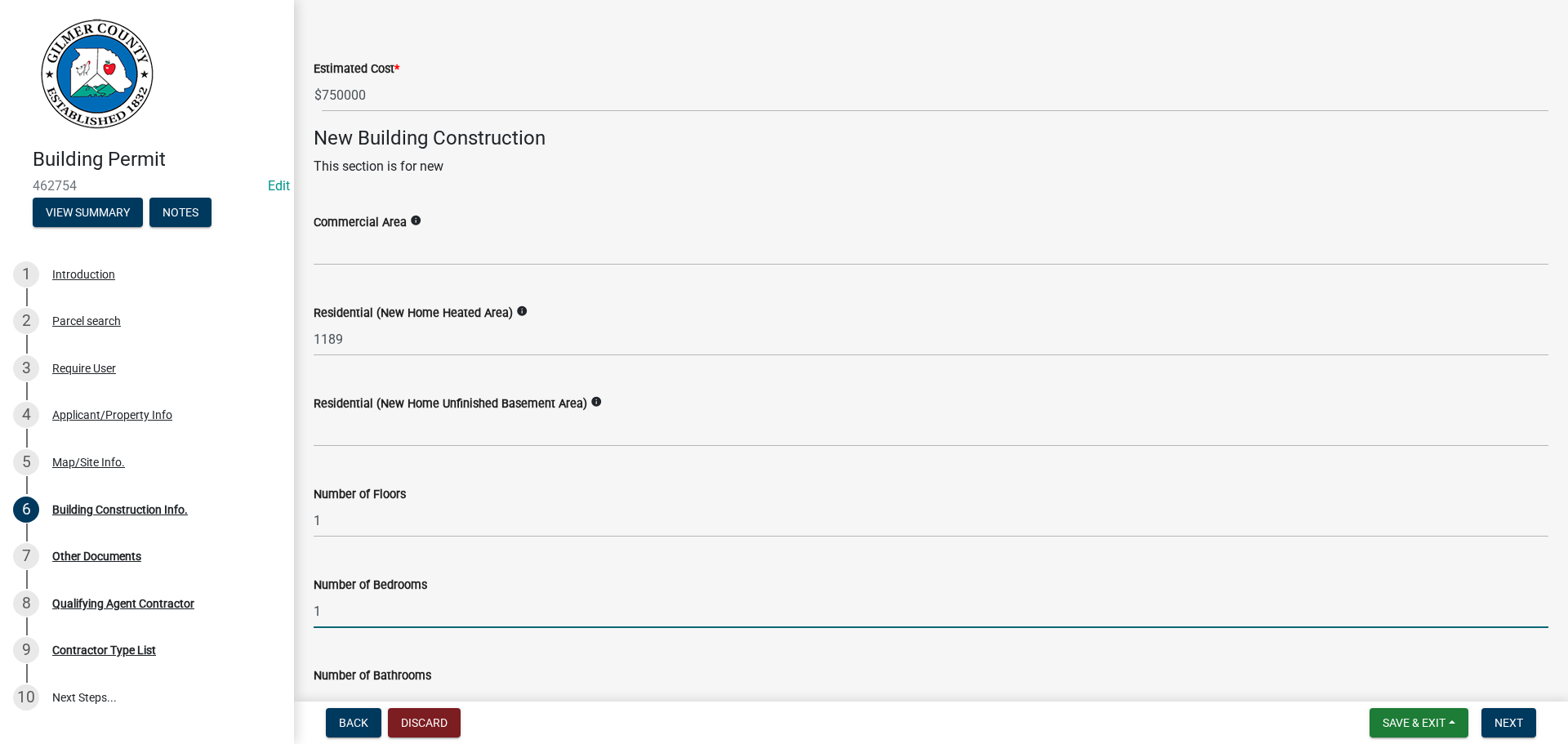
type input "1"
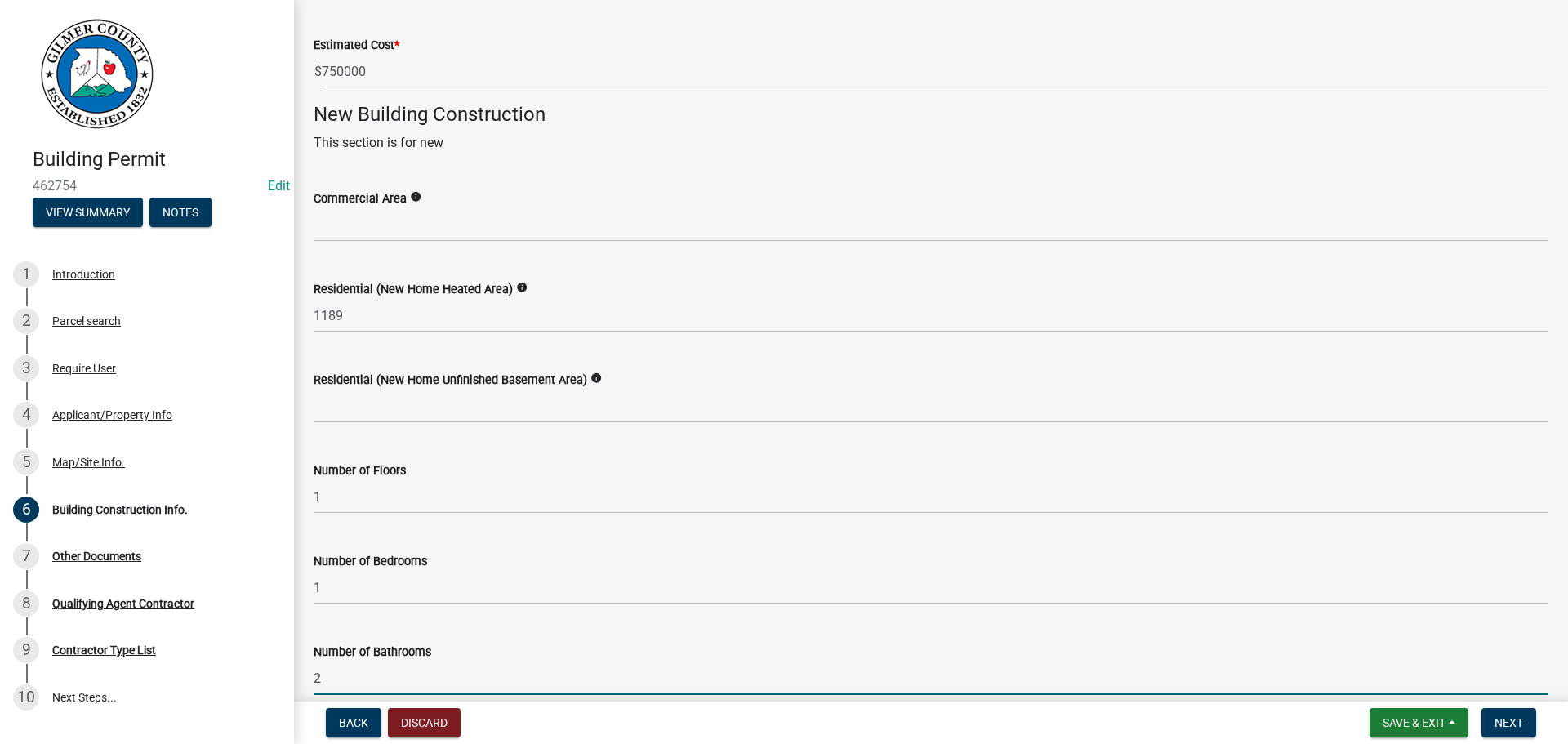
type input "2"
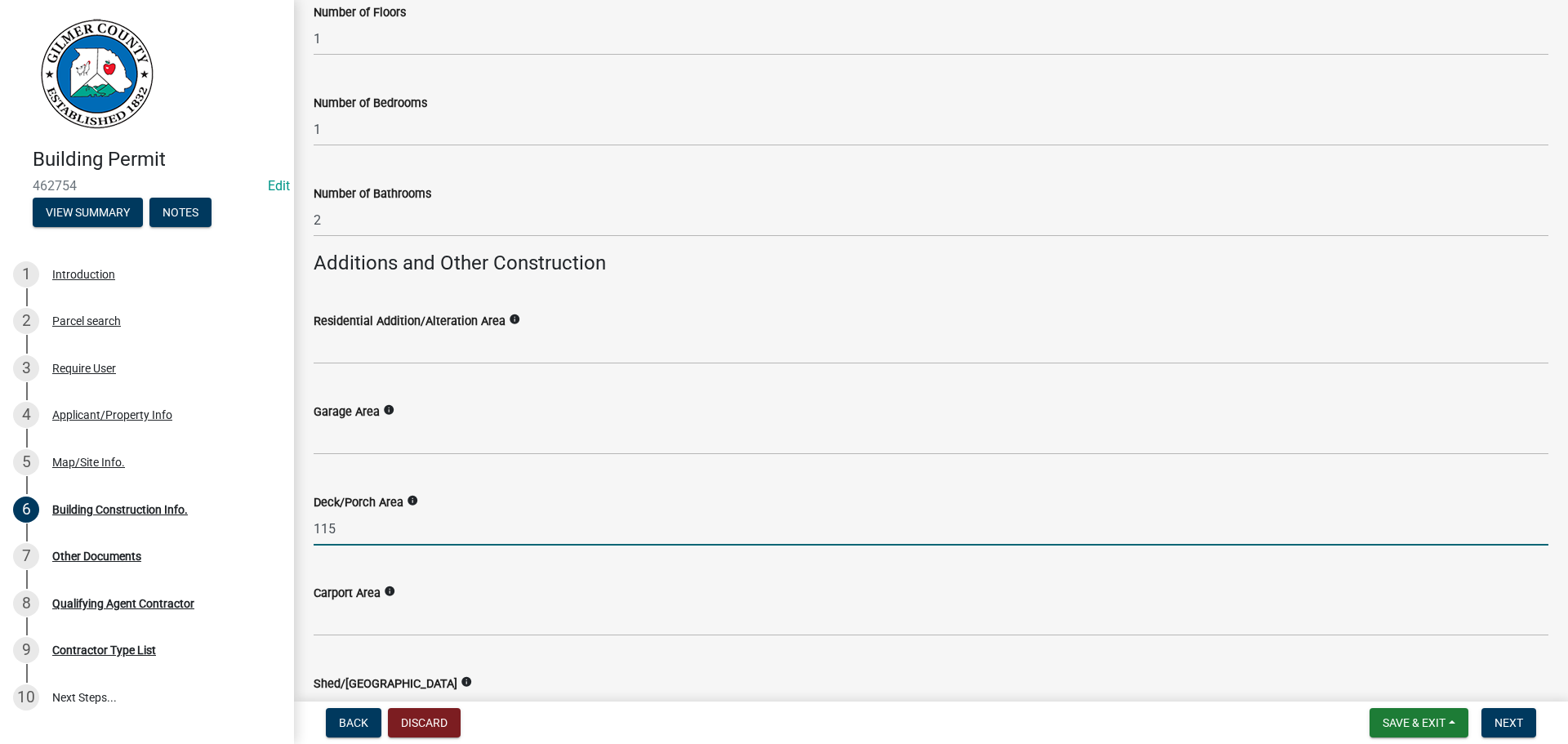
type input "115"
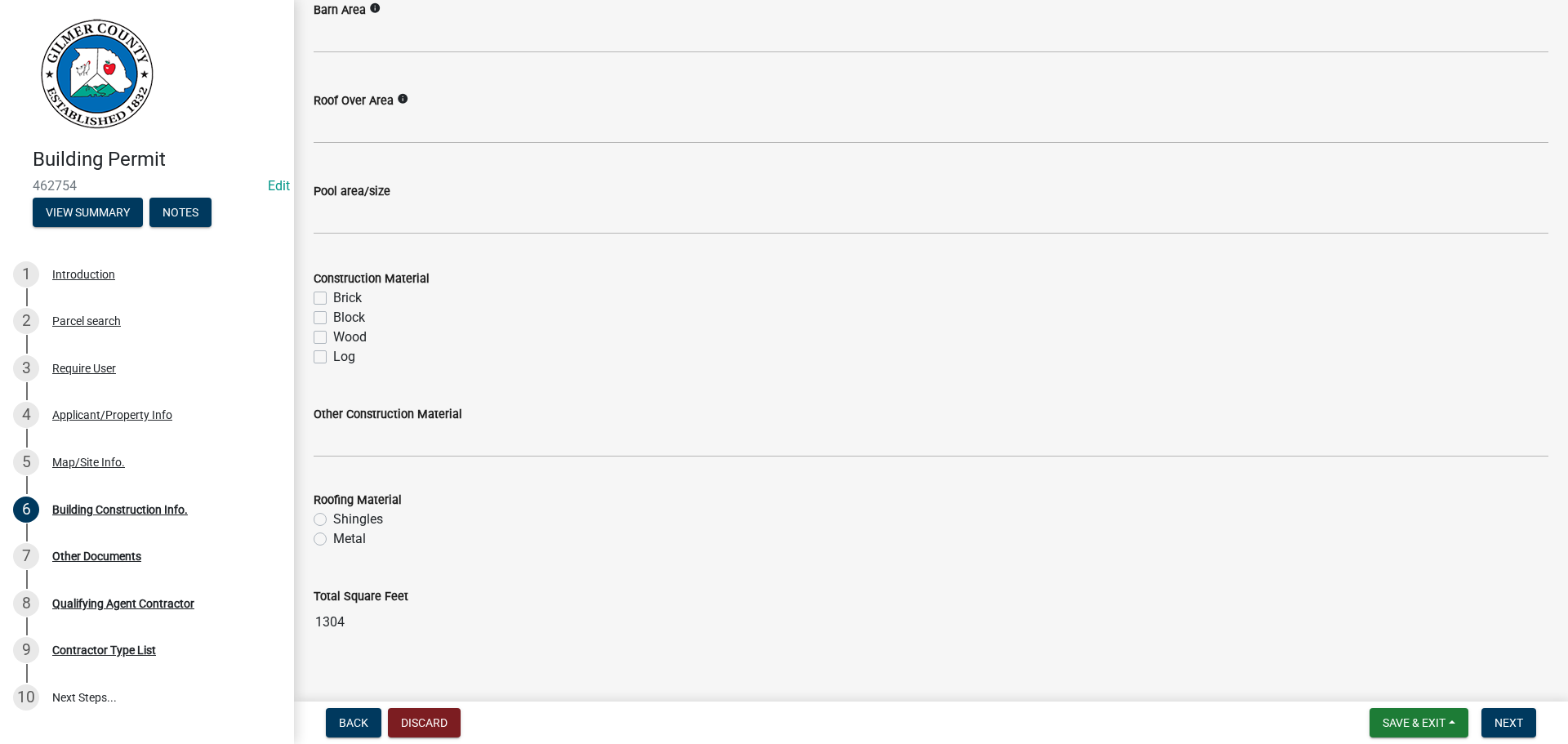
scroll to position [1350, 0]
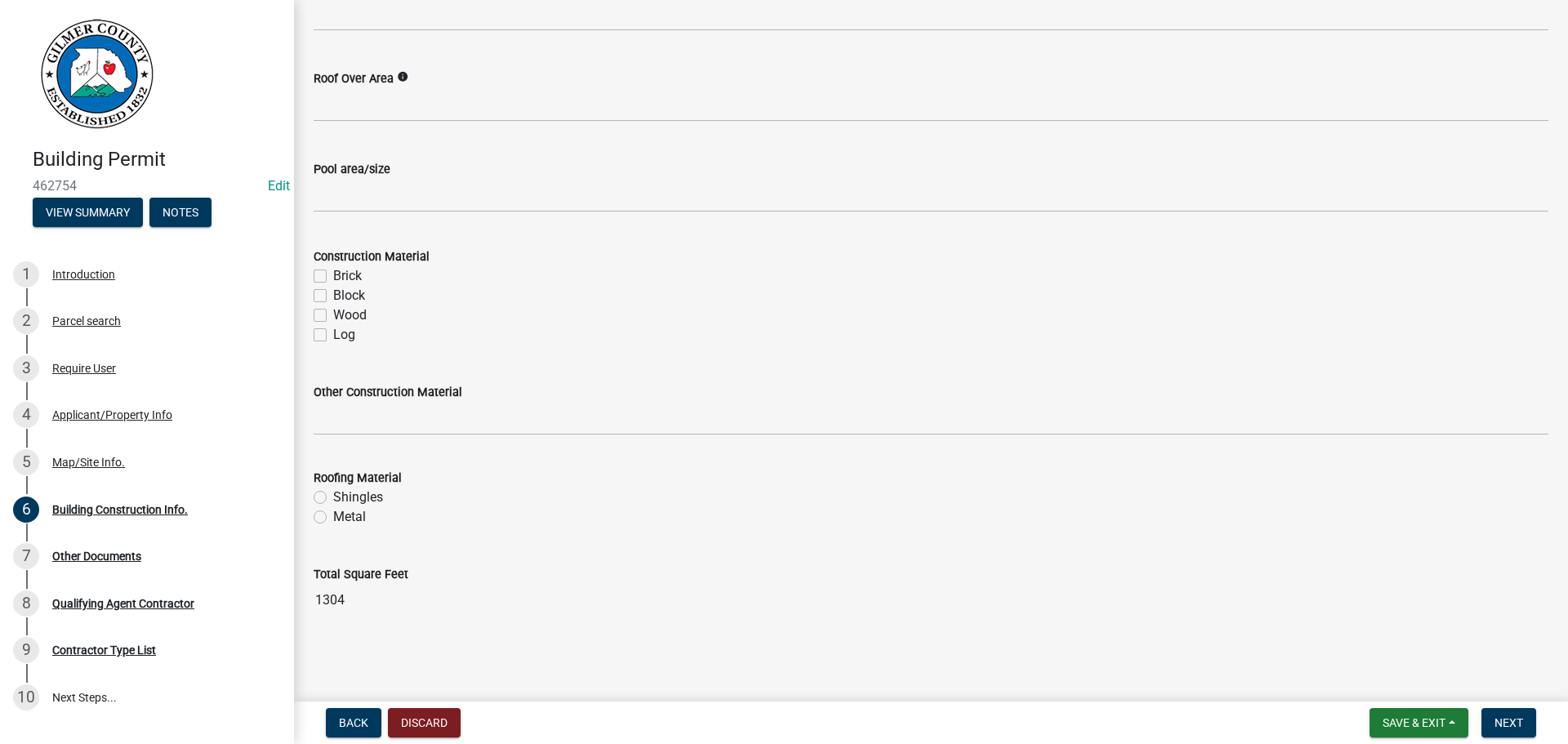
click at [333, 316] on label "Wood" at bounding box center [349, 315] width 33 height 20
click at [333, 316] on input "Wood" at bounding box center [338, 310] width 10 height 10
checkbox input "true"
checkbox input "false"
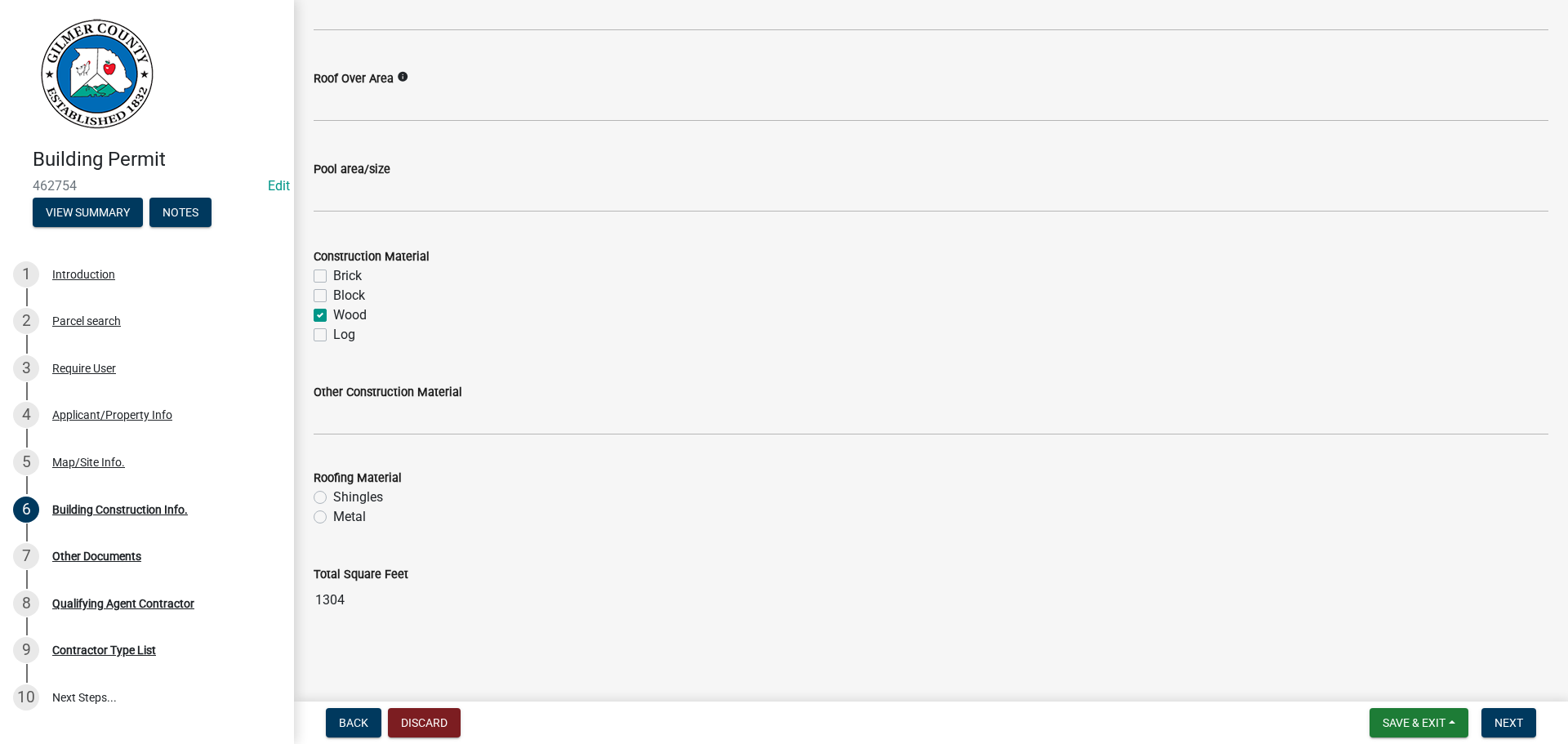
checkbox input "true"
checkbox input "false"
click at [330, 514] on div "Metal" at bounding box center [931, 517] width 1234 height 20
click at [333, 518] on label "Metal" at bounding box center [349, 517] width 32 height 20
click at [333, 518] on input "Metal" at bounding box center [338, 512] width 10 height 10
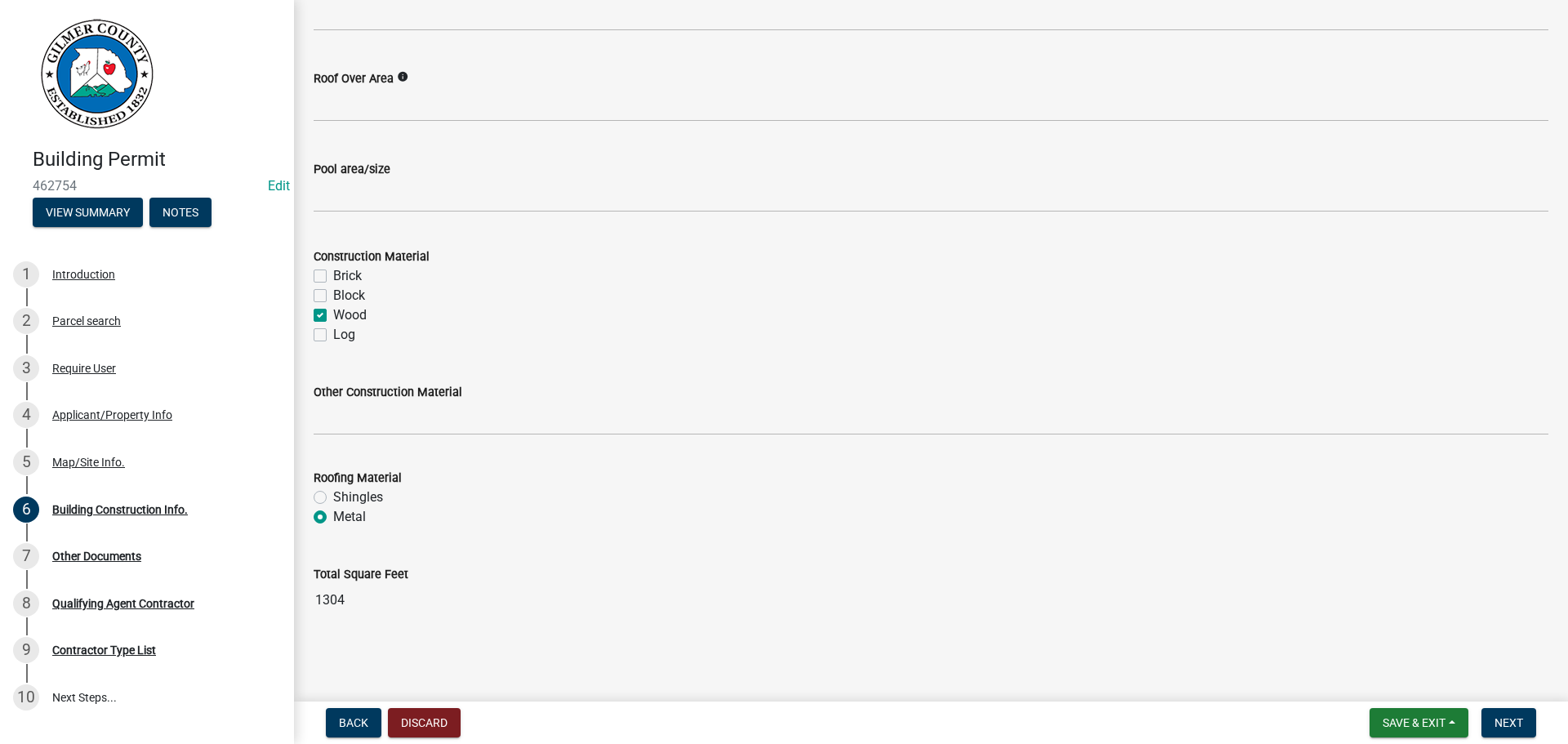
radio input "true"
click at [1523, 719] on button "Next" at bounding box center [1508, 722] width 54 height 30
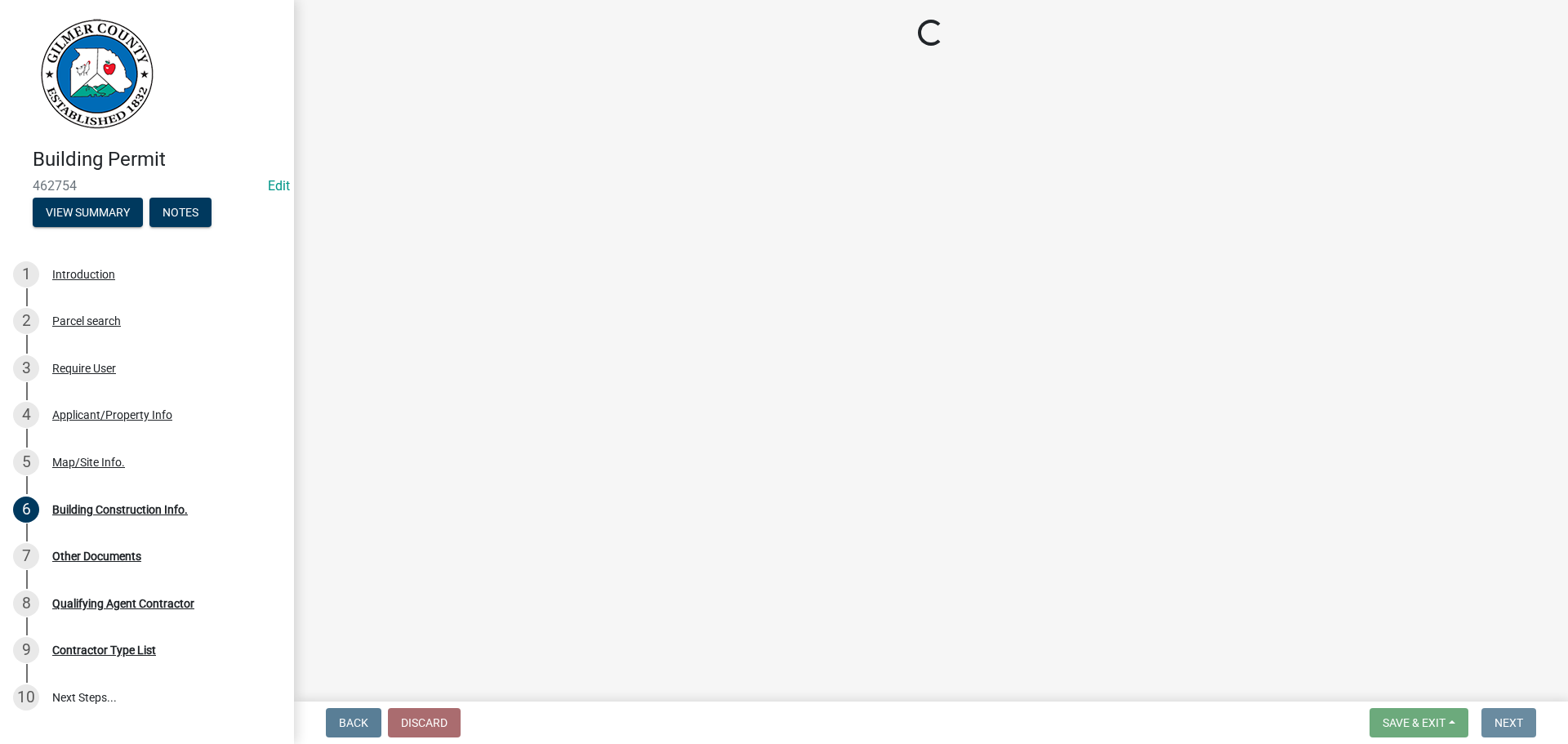
scroll to position [0, 0]
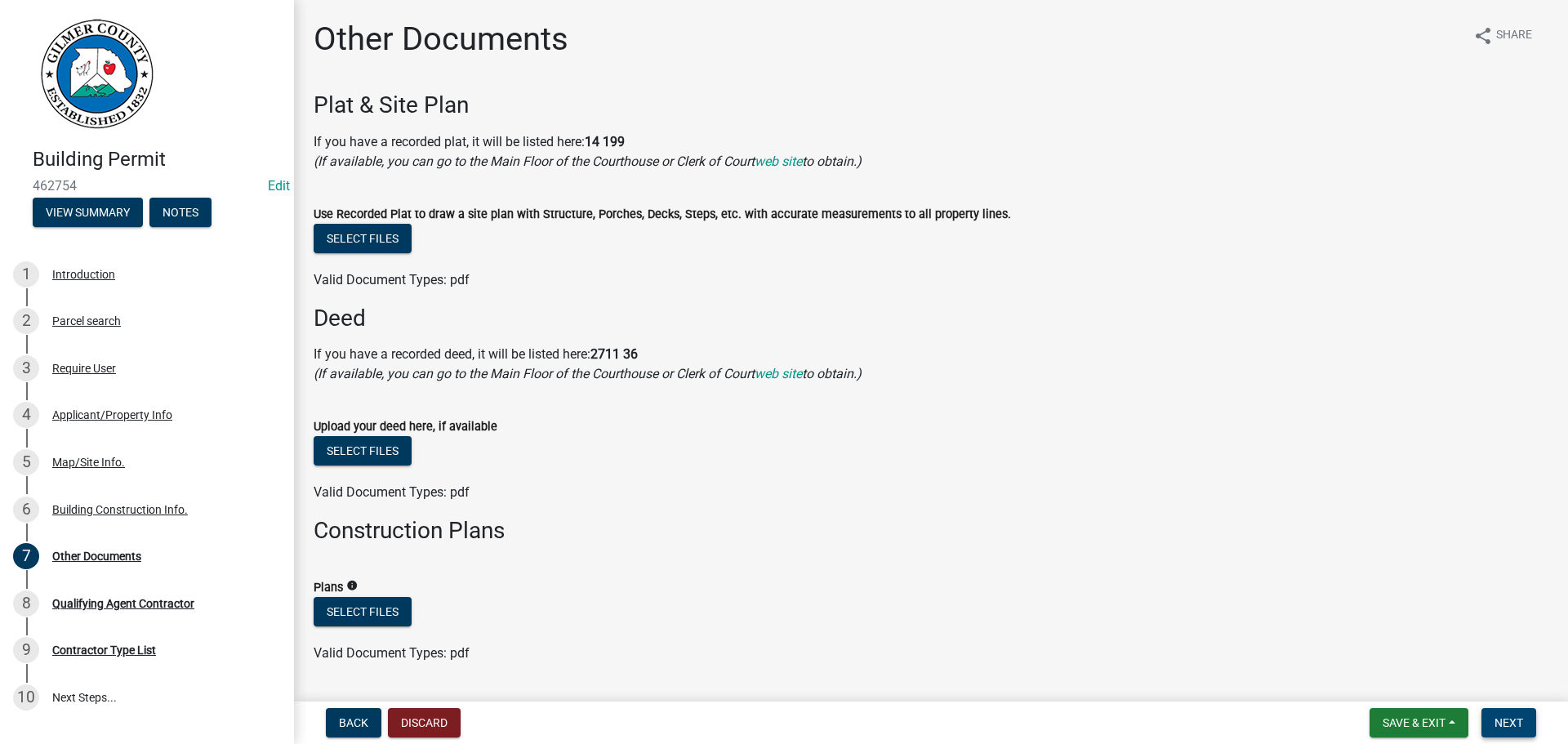
click at [1506, 717] on span "Next" at bounding box center [1509, 723] width 29 height 13
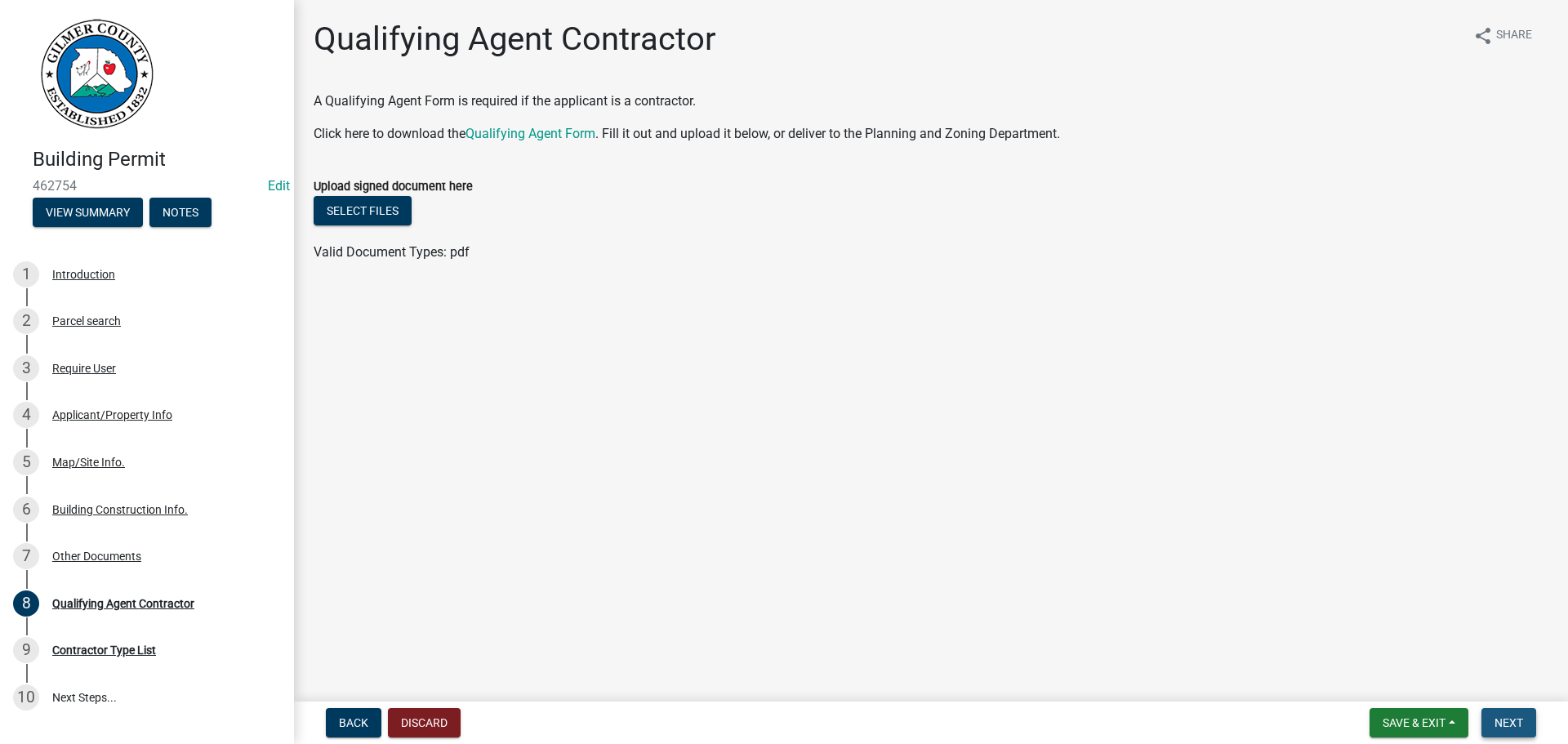
click at [1506, 729] on span "Next" at bounding box center [1509, 723] width 29 height 13
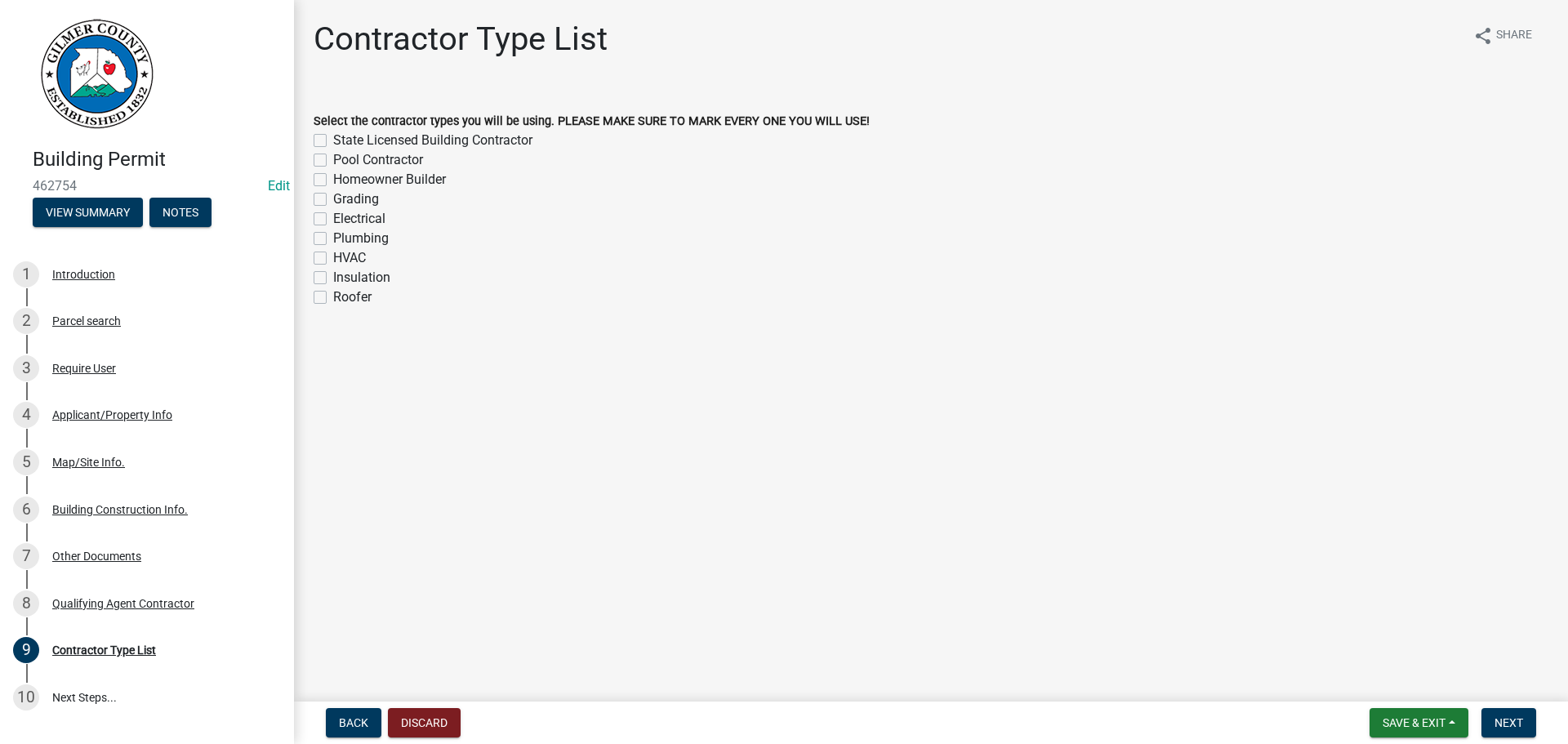
click at [366, 138] on label "State Licensed Building Contractor" at bounding box center [432, 140] width 199 height 20
click at [343, 138] on input "State Licensed Building Contractor" at bounding box center [338, 135] width 10 height 10
checkbox input "true"
checkbox input "false"
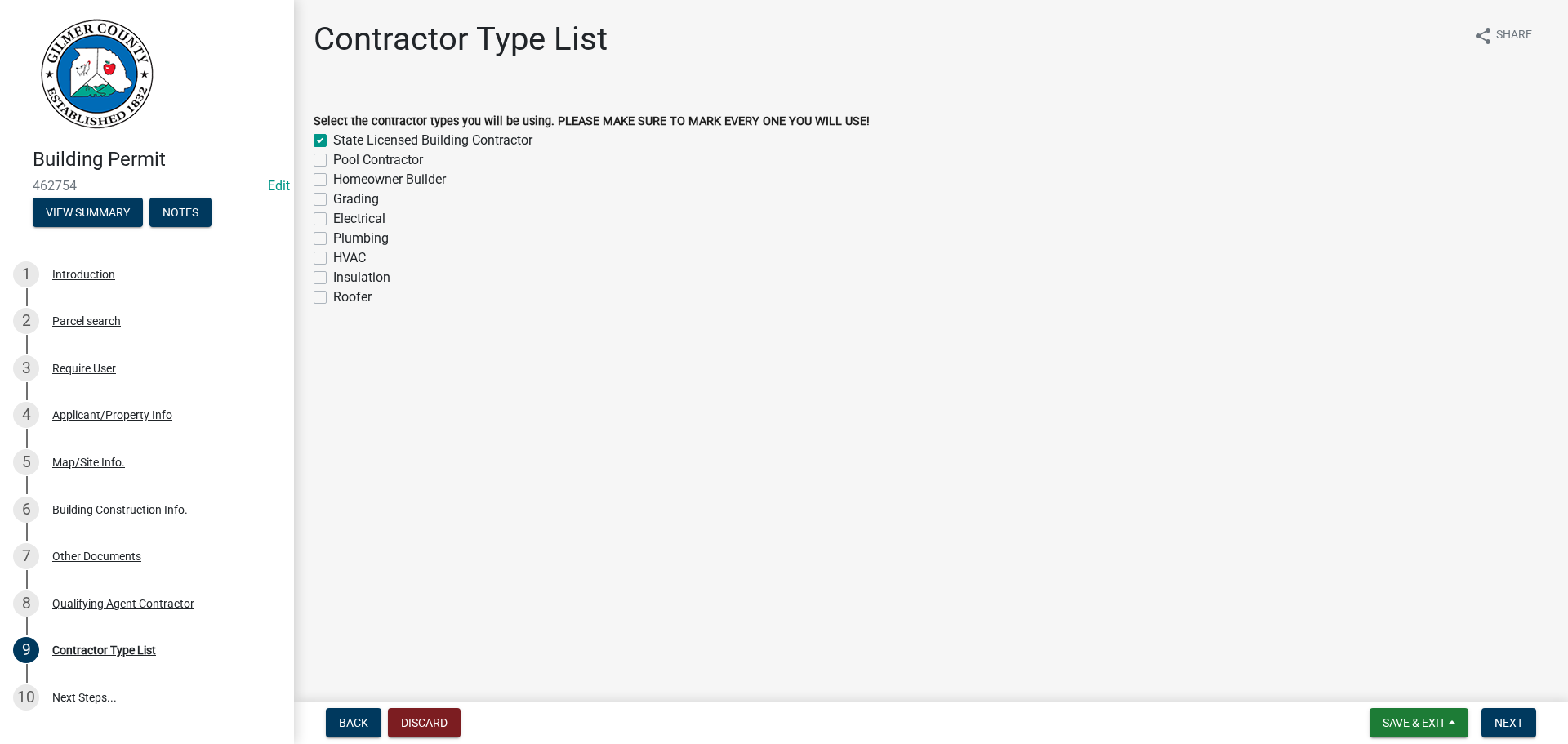
checkbox input "false"
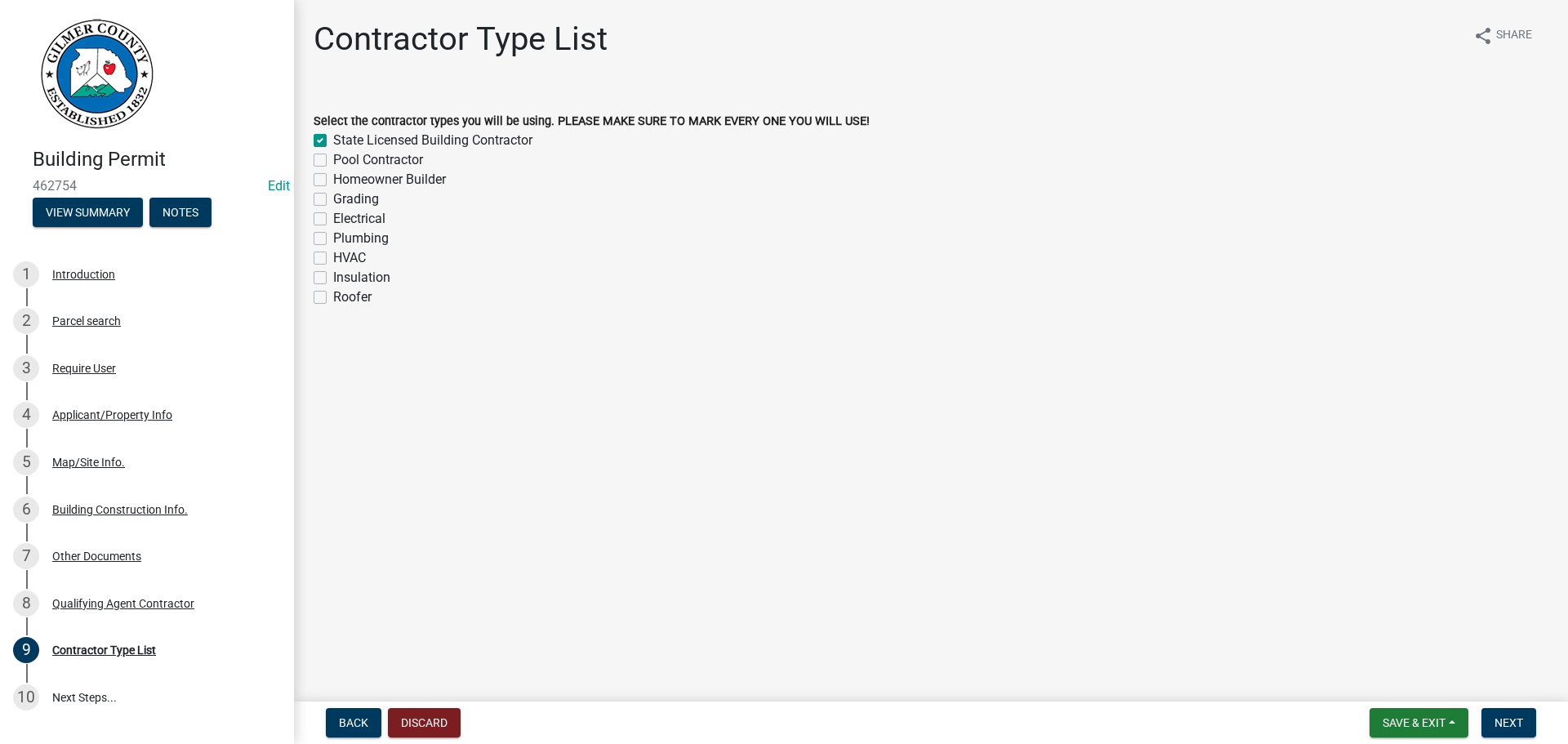
checkbox input "false"
click at [370, 201] on label "Grading" at bounding box center [356, 199] width 46 height 20
click at [343, 200] on input "Grading" at bounding box center [338, 195] width 10 height 10
checkbox input "true"
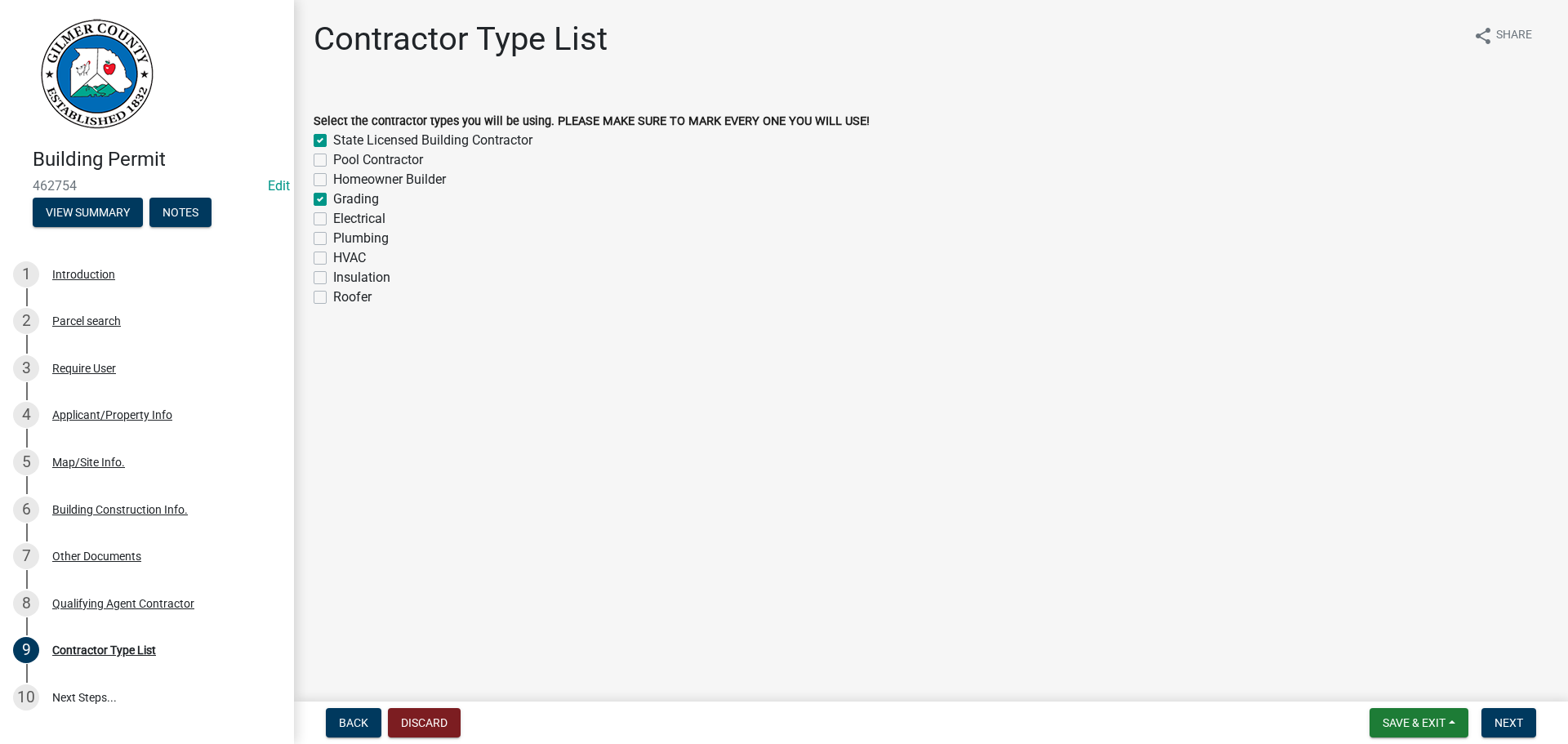
checkbox input "false"
checkbox input "true"
checkbox input "false"
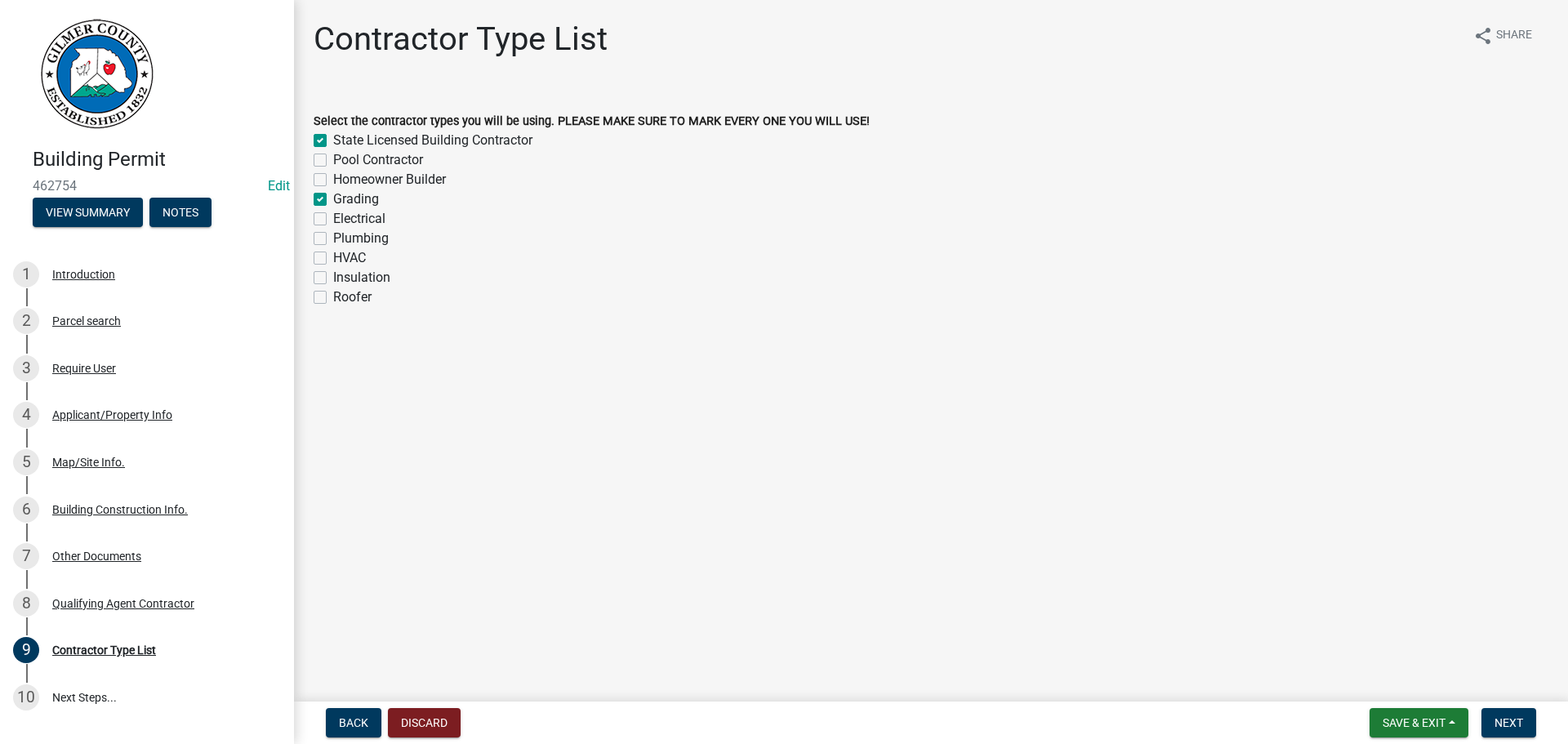
checkbox input "false"
drag, startPoint x: 370, startPoint y: 212, endPoint x: 370, endPoint y: 230, distance: 18.0
click at [370, 213] on label "Electrical" at bounding box center [359, 218] width 52 height 20
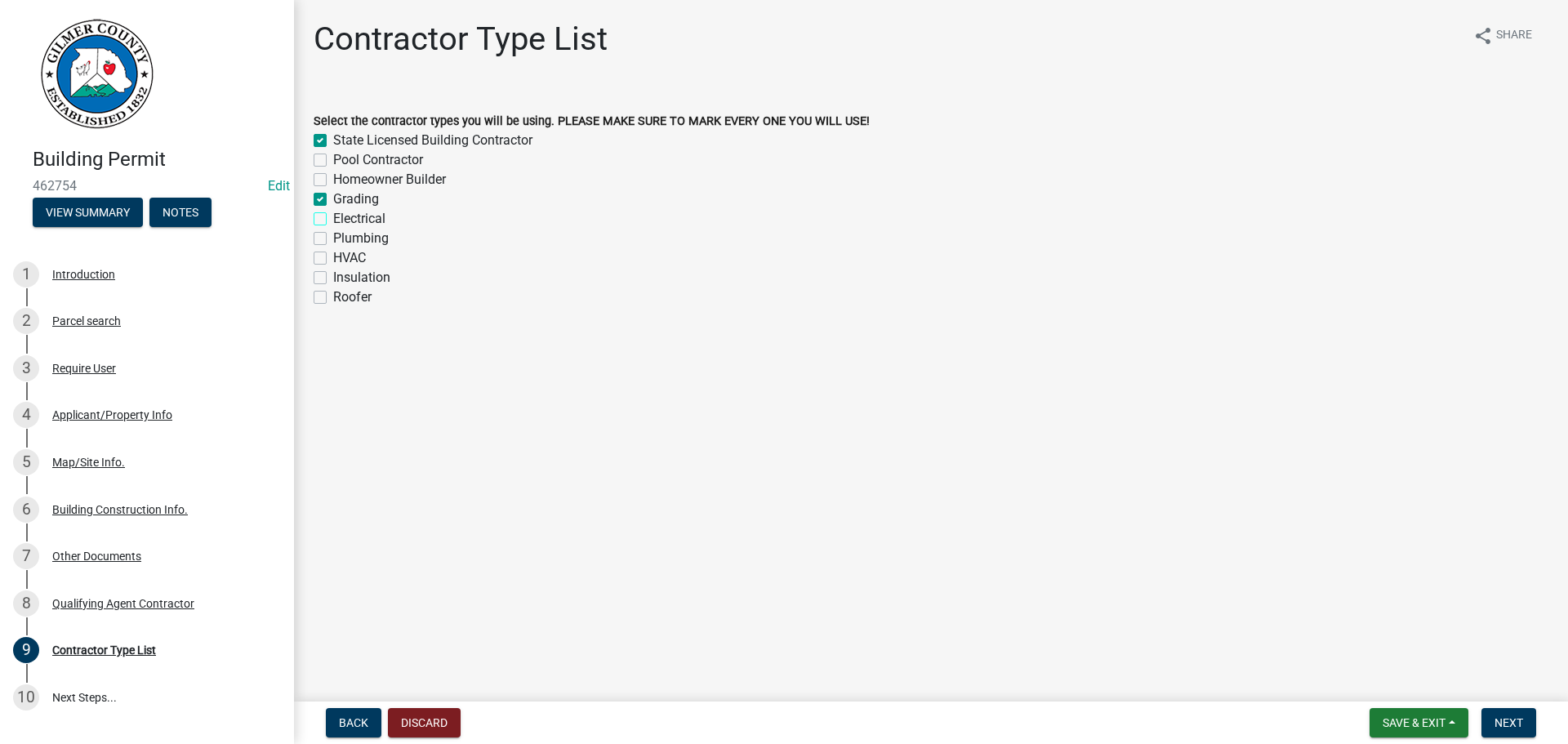
click at [343, 213] on input "Electrical" at bounding box center [338, 214] width 10 height 10
checkbox input "true"
checkbox input "false"
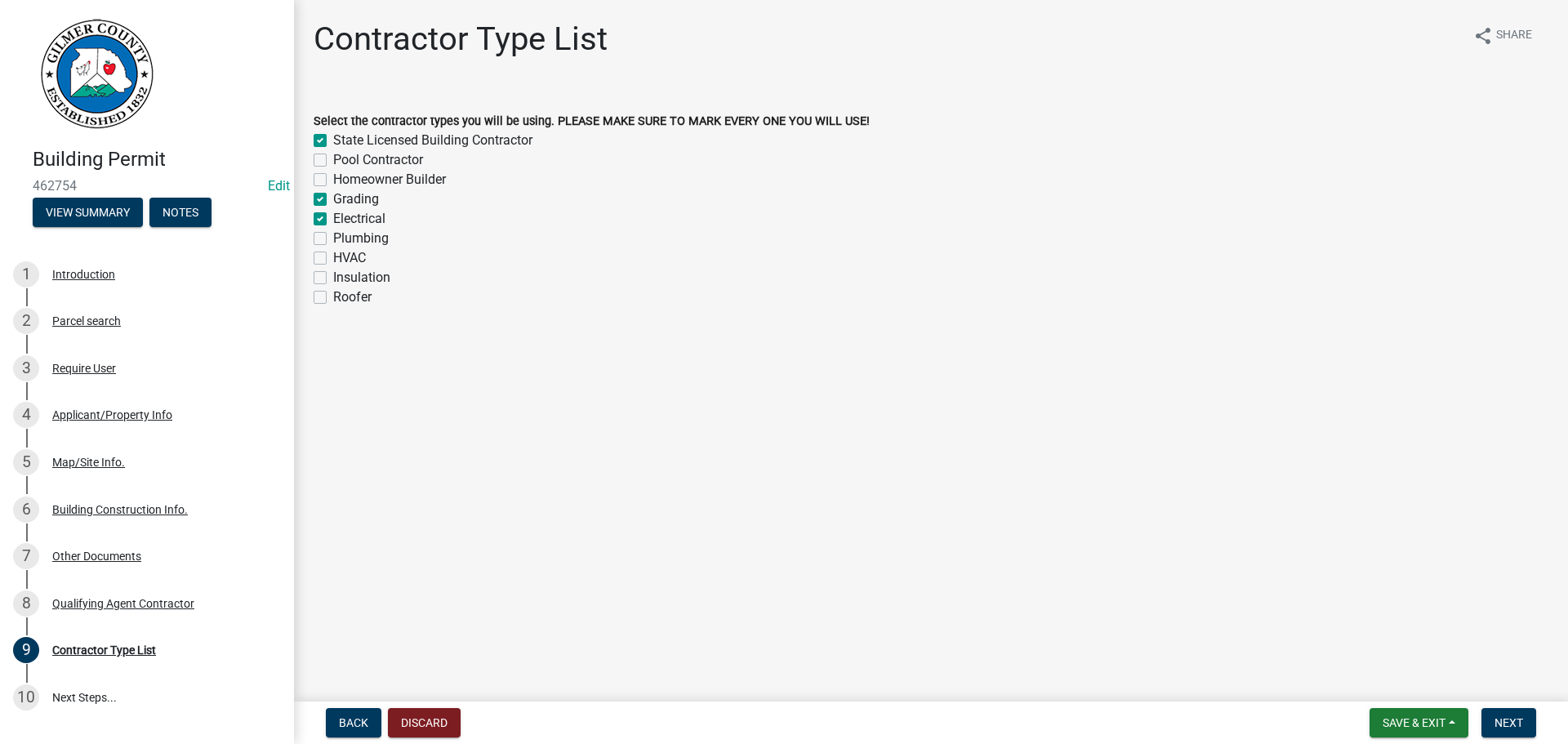
checkbox input "true"
checkbox input "false"
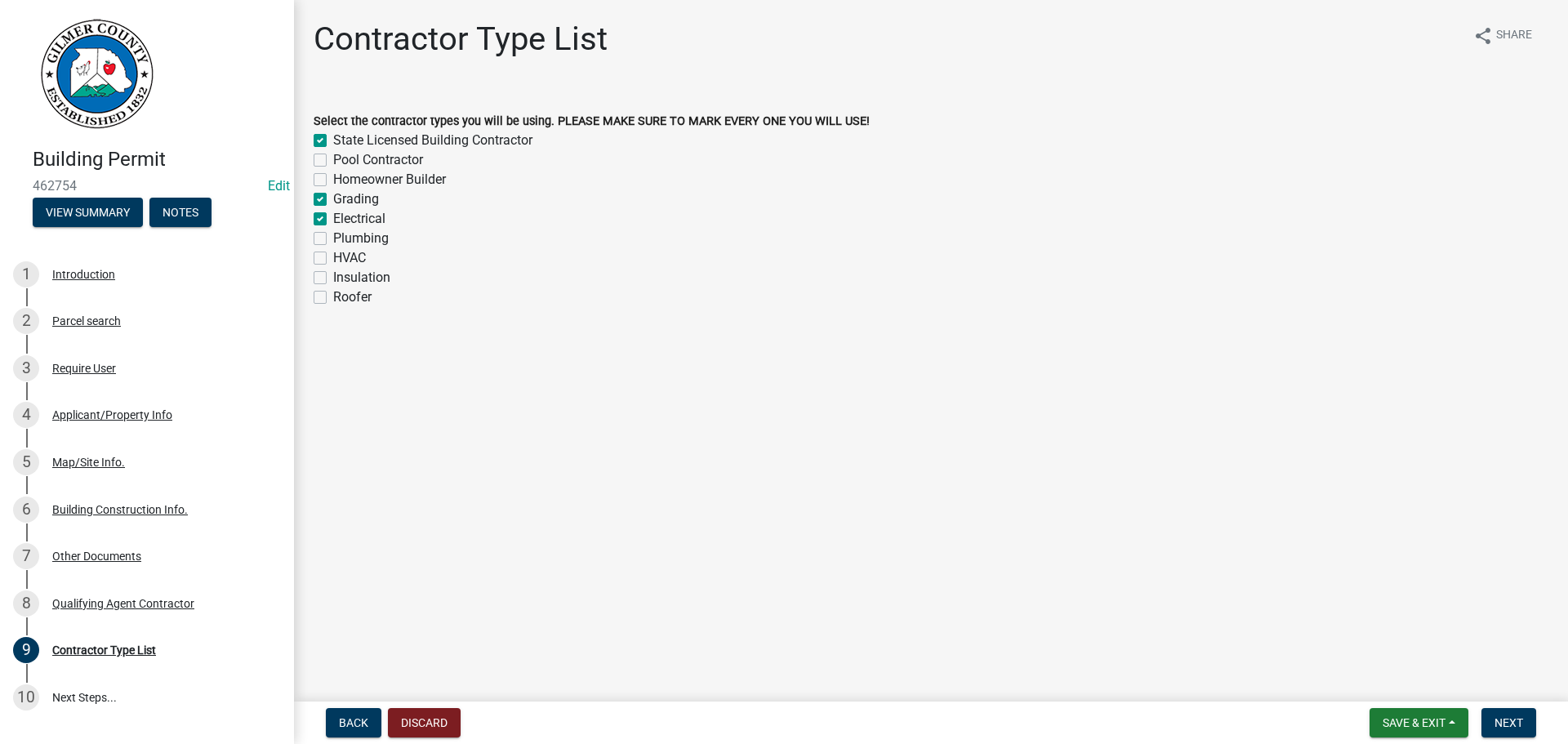
checkbox input "false"
click at [368, 243] on label "Plumbing" at bounding box center [361, 238] width 55 height 20
click at [343, 239] on input "Plumbing" at bounding box center [338, 234] width 10 height 10
checkbox input "true"
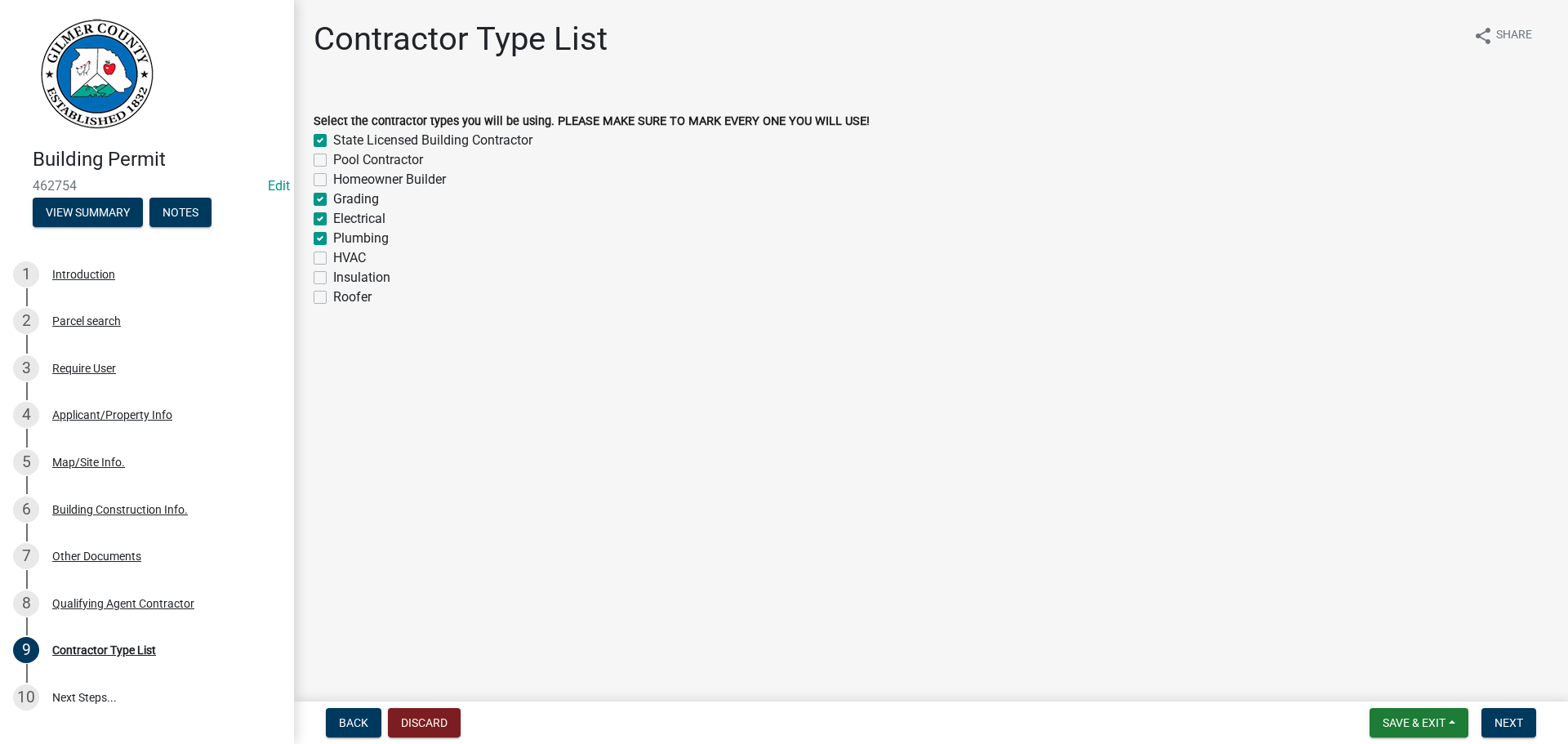
checkbox input "false"
checkbox input "true"
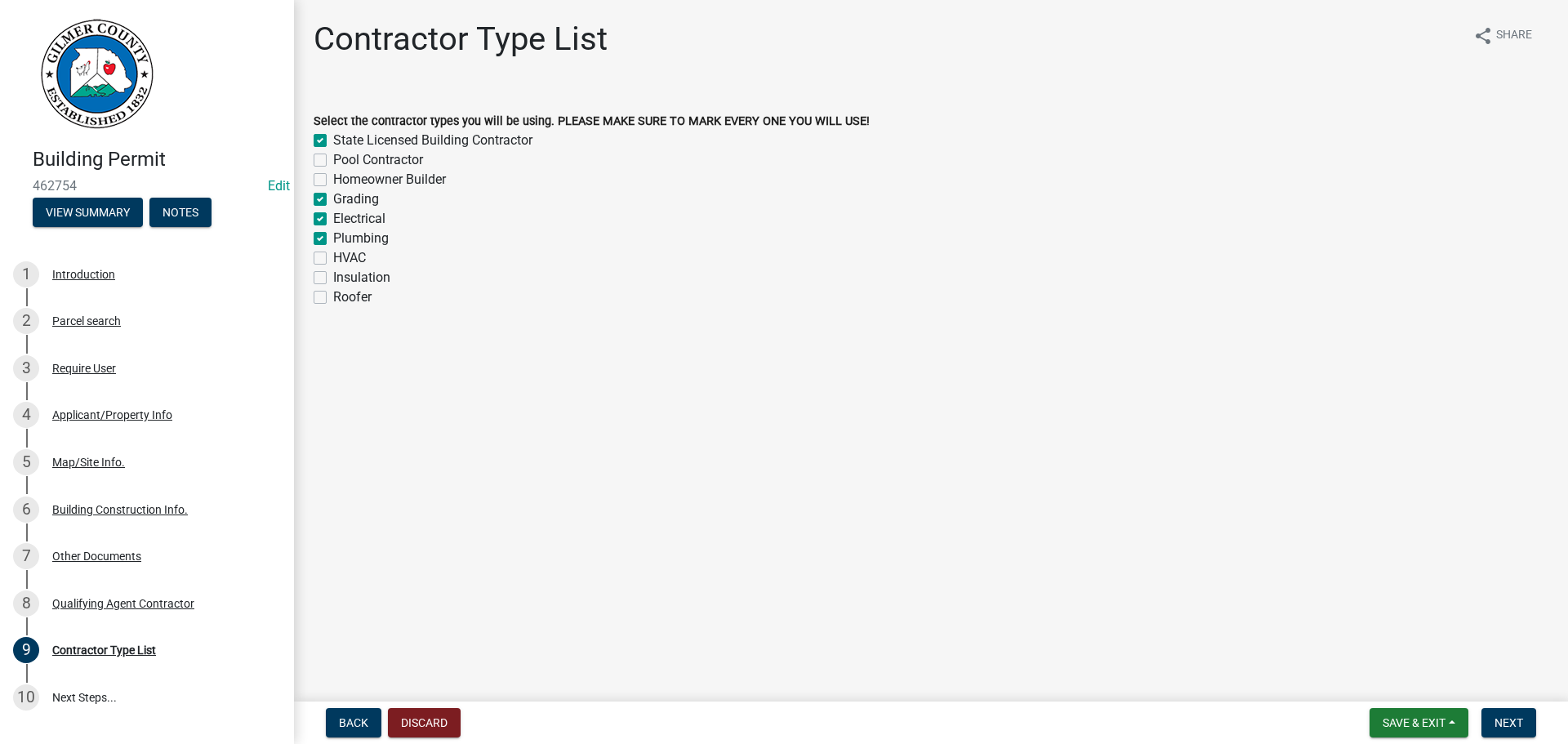
checkbox input "false"
click at [351, 267] on label "HVAC" at bounding box center [349, 258] width 32 height 20
click at [343, 258] on input "HVAC" at bounding box center [338, 253] width 10 height 10
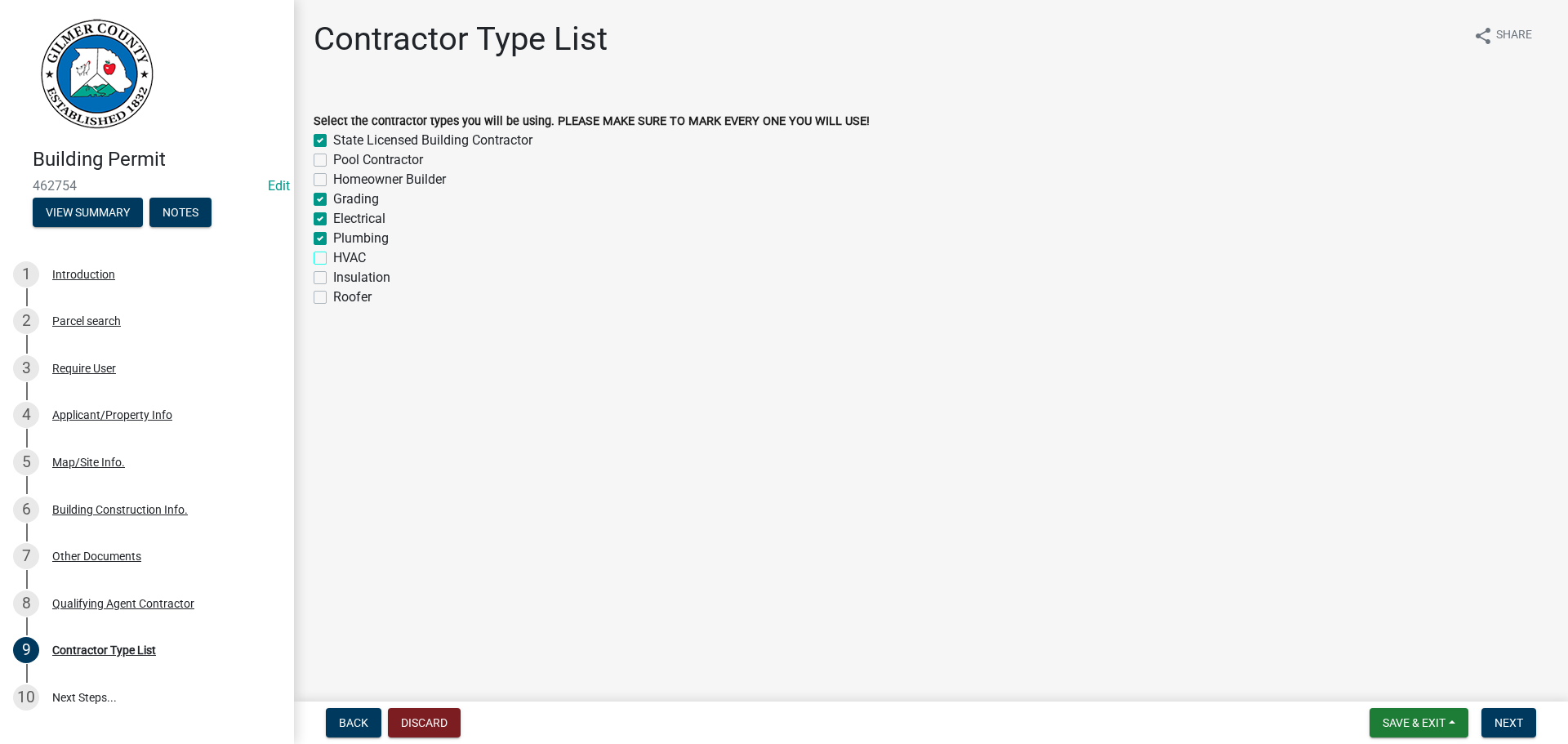
checkbox input "true"
checkbox input "false"
checkbox input "true"
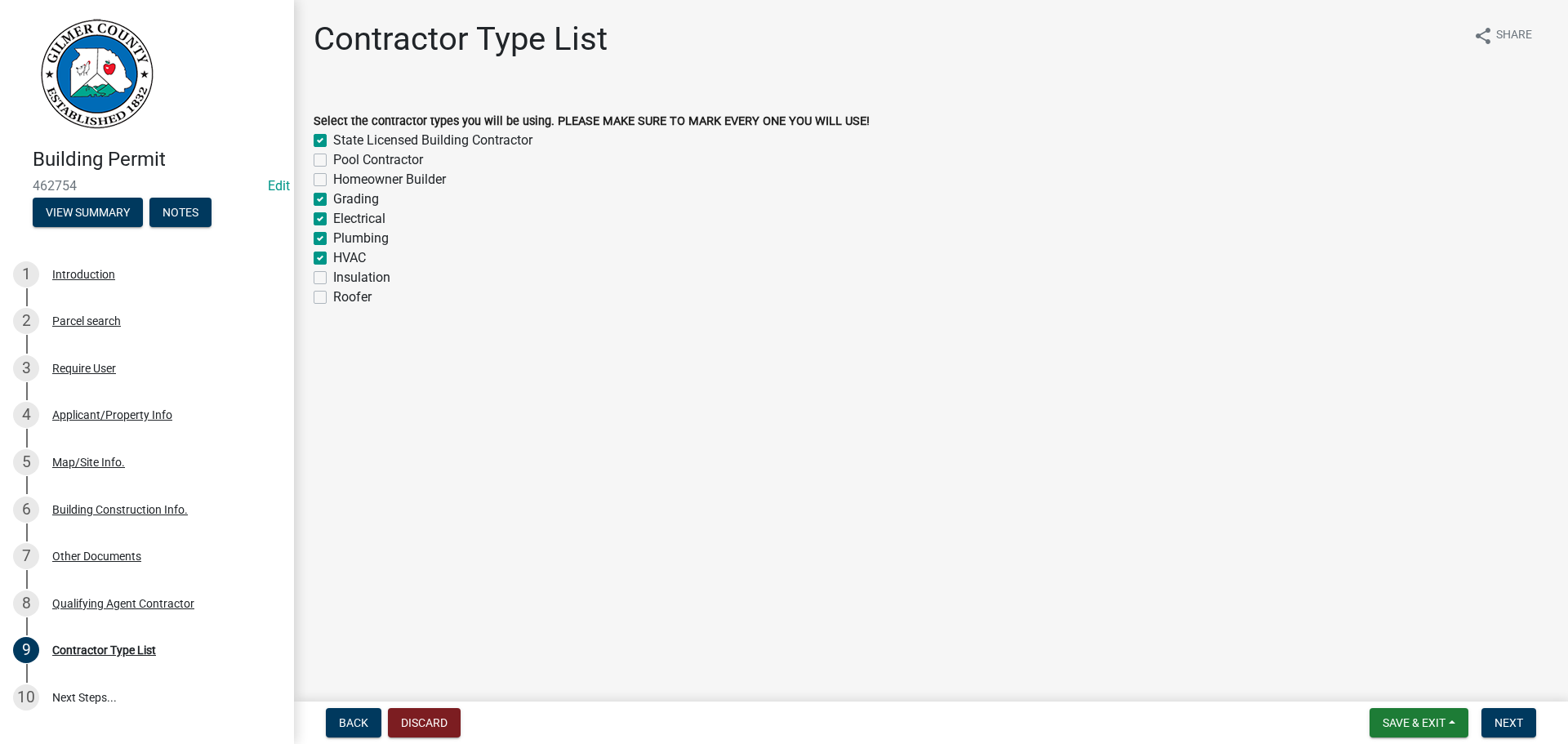
checkbox input "true"
checkbox input "false"
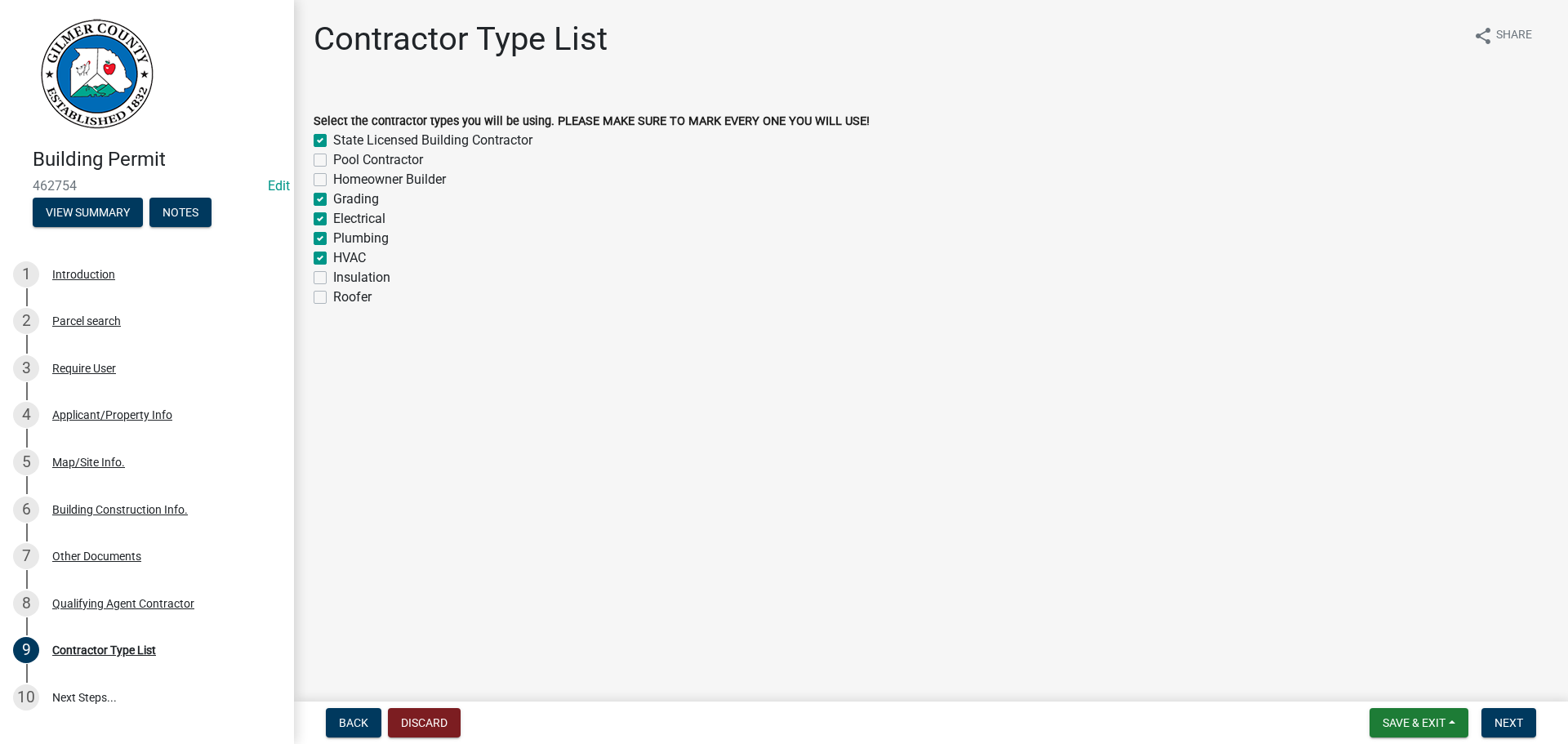
click at [345, 249] on label "HVAC" at bounding box center [349, 258] width 32 height 20
click at [343, 249] on input "HVAC" at bounding box center [338, 253] width 10 height 10
checkbox input "false"
checkbox input "true"
checkbox input "false"
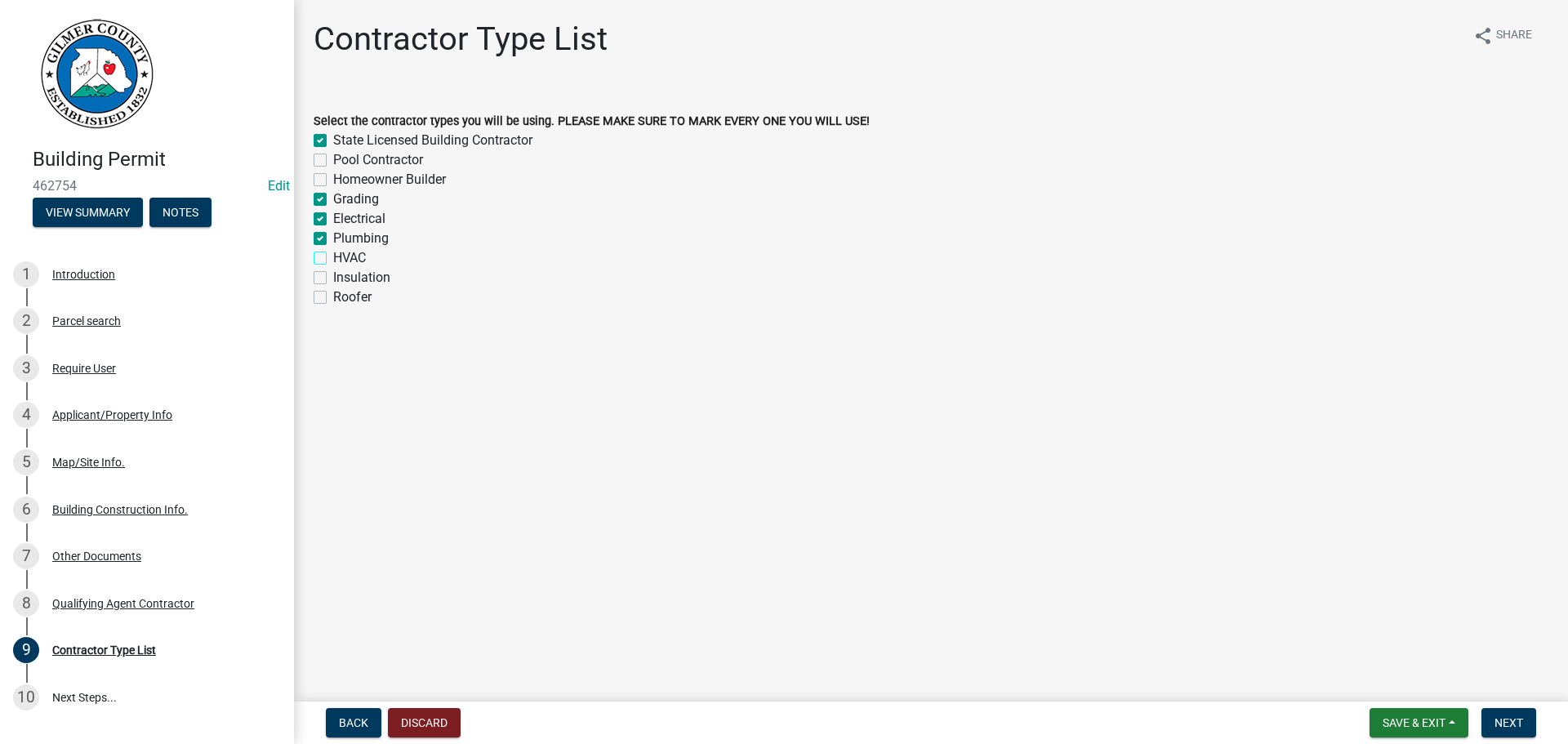
checkbox input "false"
checkbox input "true"
checkbox input "false"
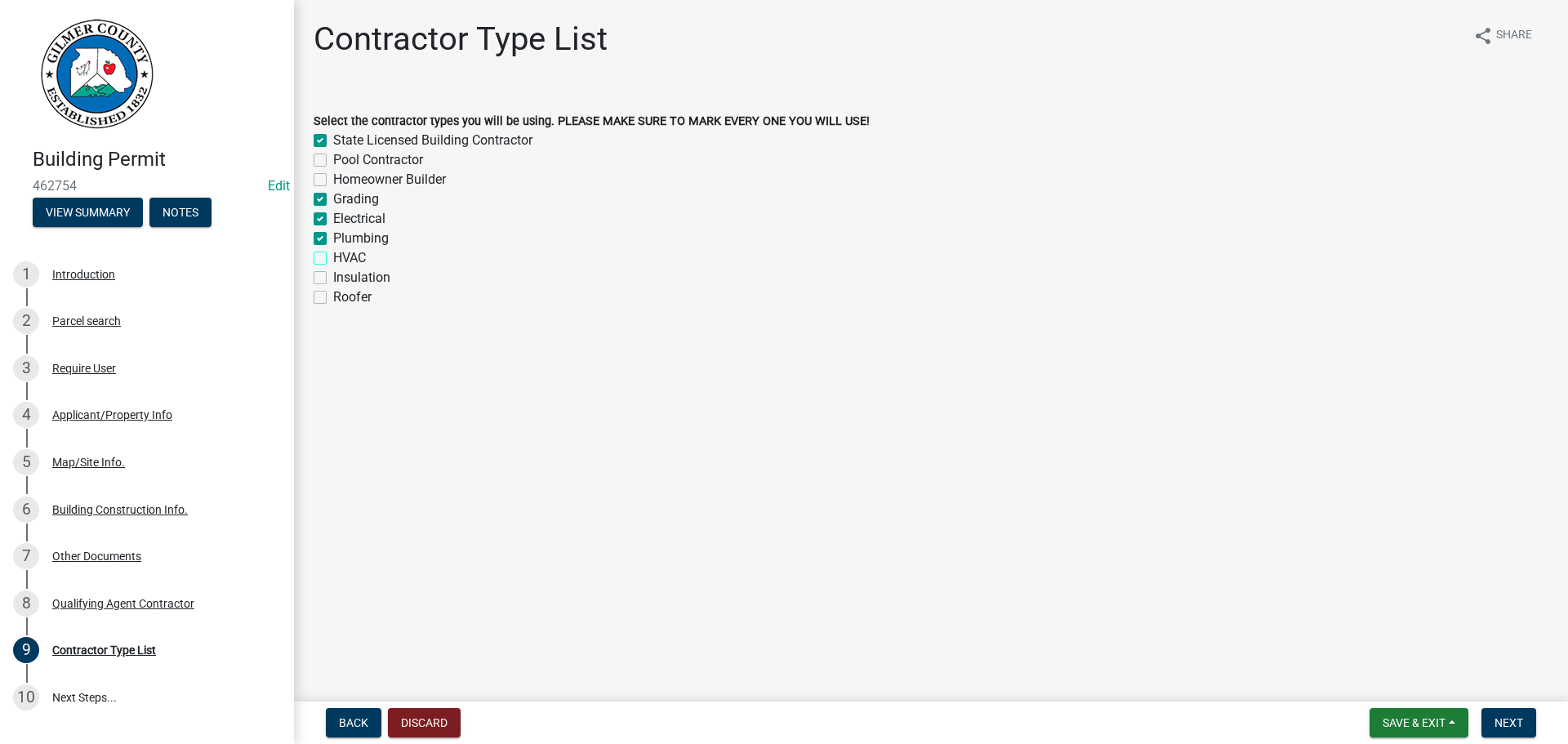
checkbox input "false"
click at [343, 255] on label "HVAC" at bounding box center [349, 258] width 32 height 20
click at [343, 255] on input "HVAC" at bounding box center [338, 253] width 10 height 10
checkbox input "true"
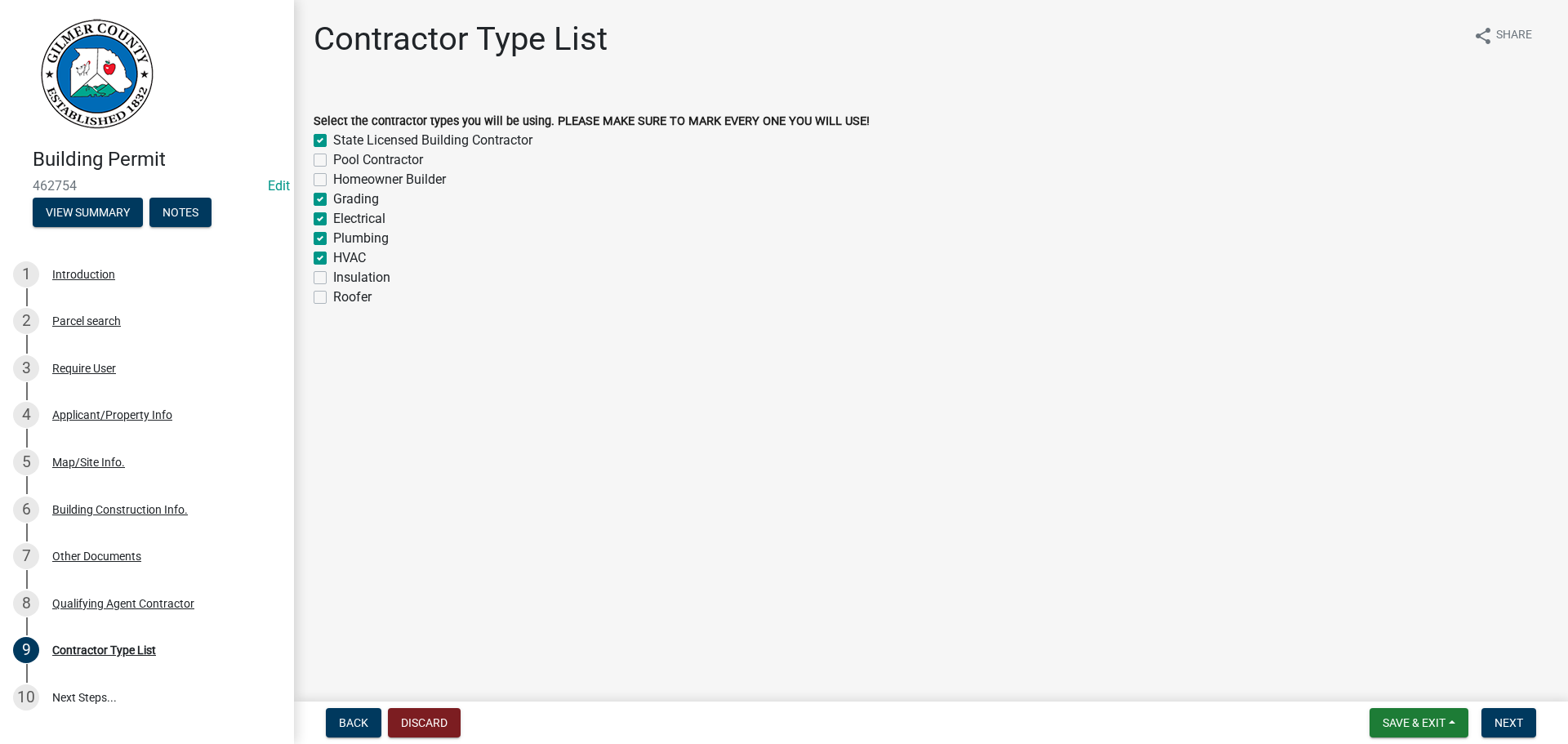
checkbox input "true"
checkbox input "false"
checkbox input "true"
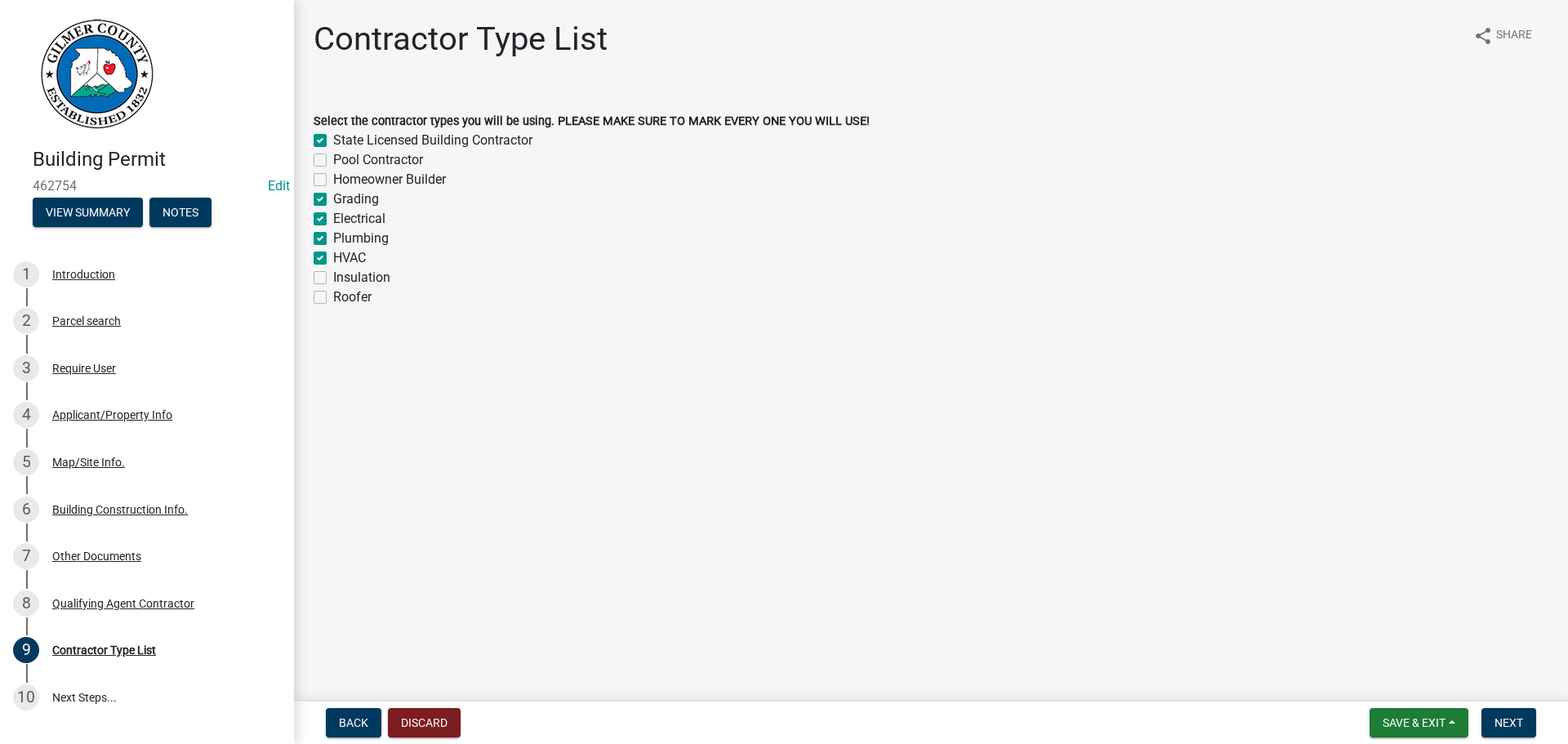
checkbox input "true"
checkbox input "false"
click at [344, 275] on label "Insulation" at bounding box center [361, 278] width 57 height 20
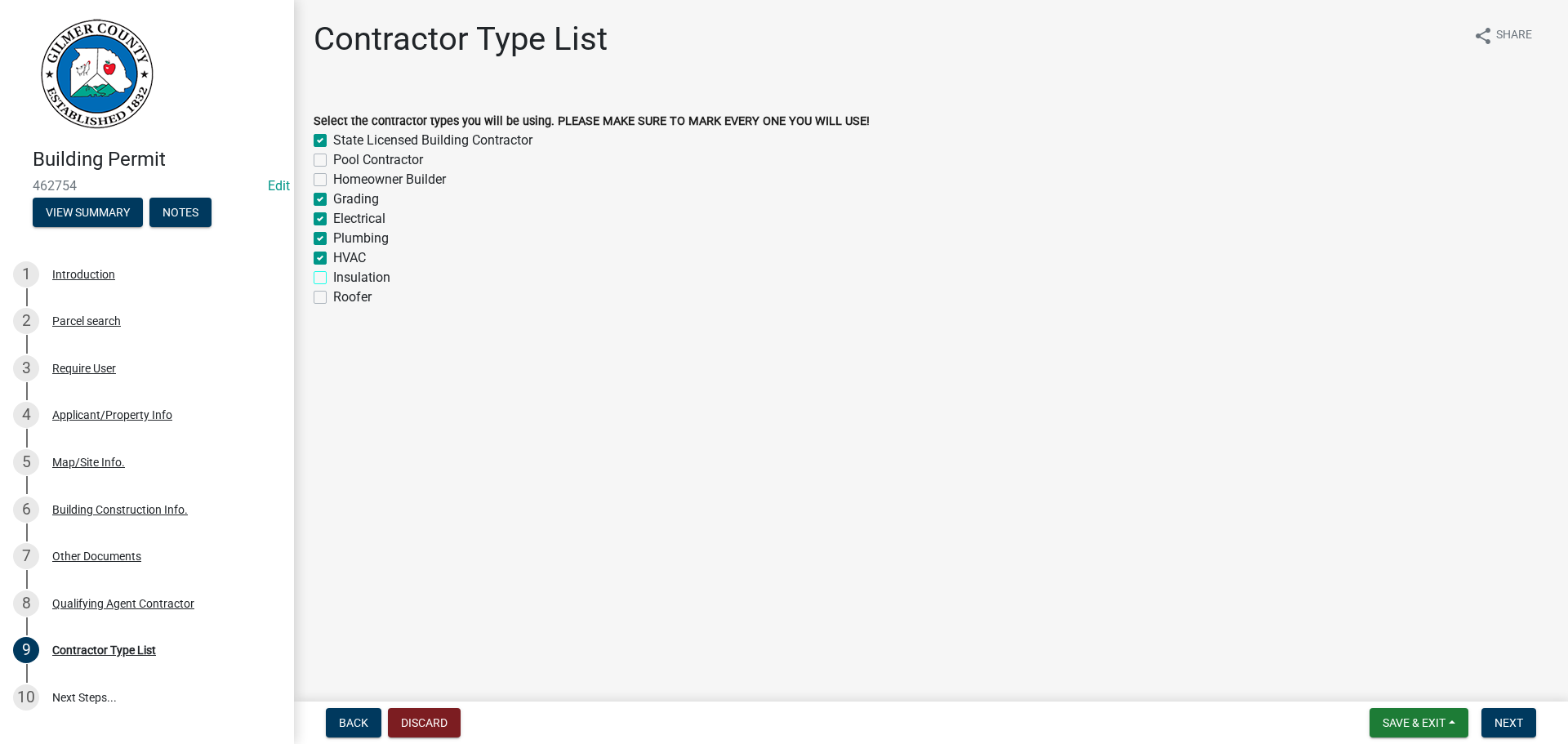
click at [343, 275] on input "Insulation" at bounding box center [338, 273] width 10 height 10
checkbox input "true"
checkbox input "false"
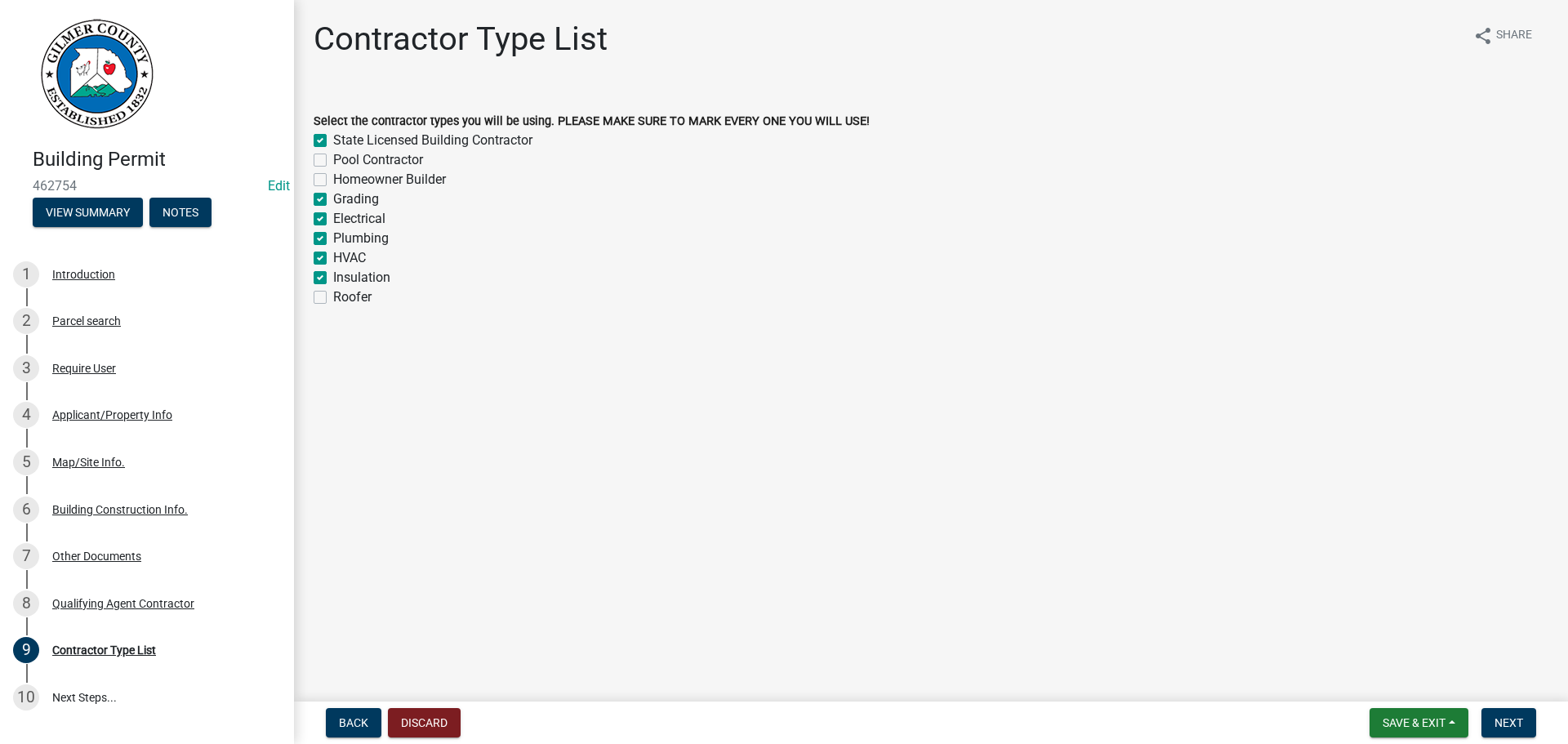
checkbox input "true"
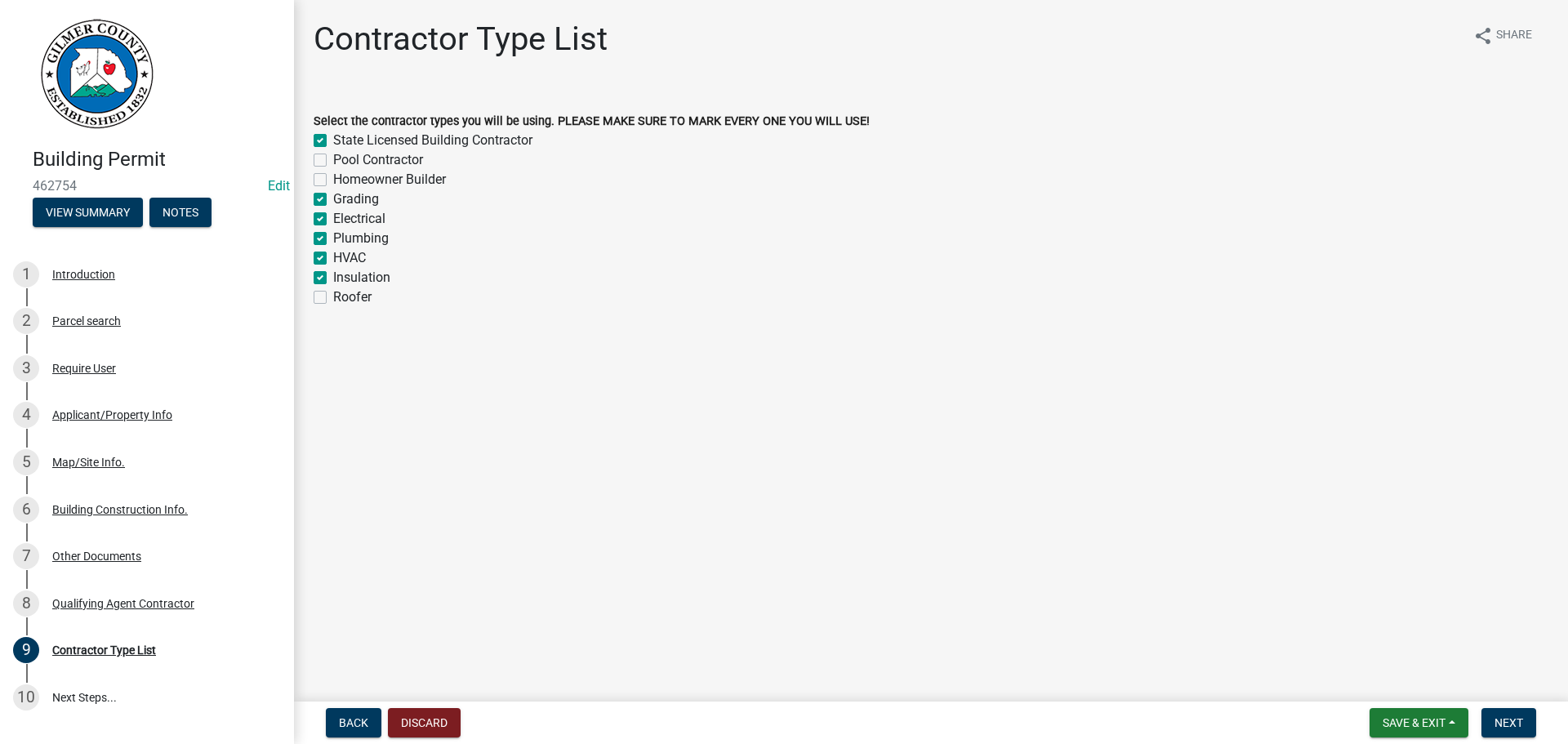
checkbox input "false"
click at [332, 301] on div "Roofer" at bounding box center [931, 297] width 1234 height 20
click at [333, 278] on label "Insulation" at bounding box center [361, 278] width 57 height 20
click at [333, 278] on input "Insulation" at bounding box center [338, 273] width 10 height 10
checkbox input "false"
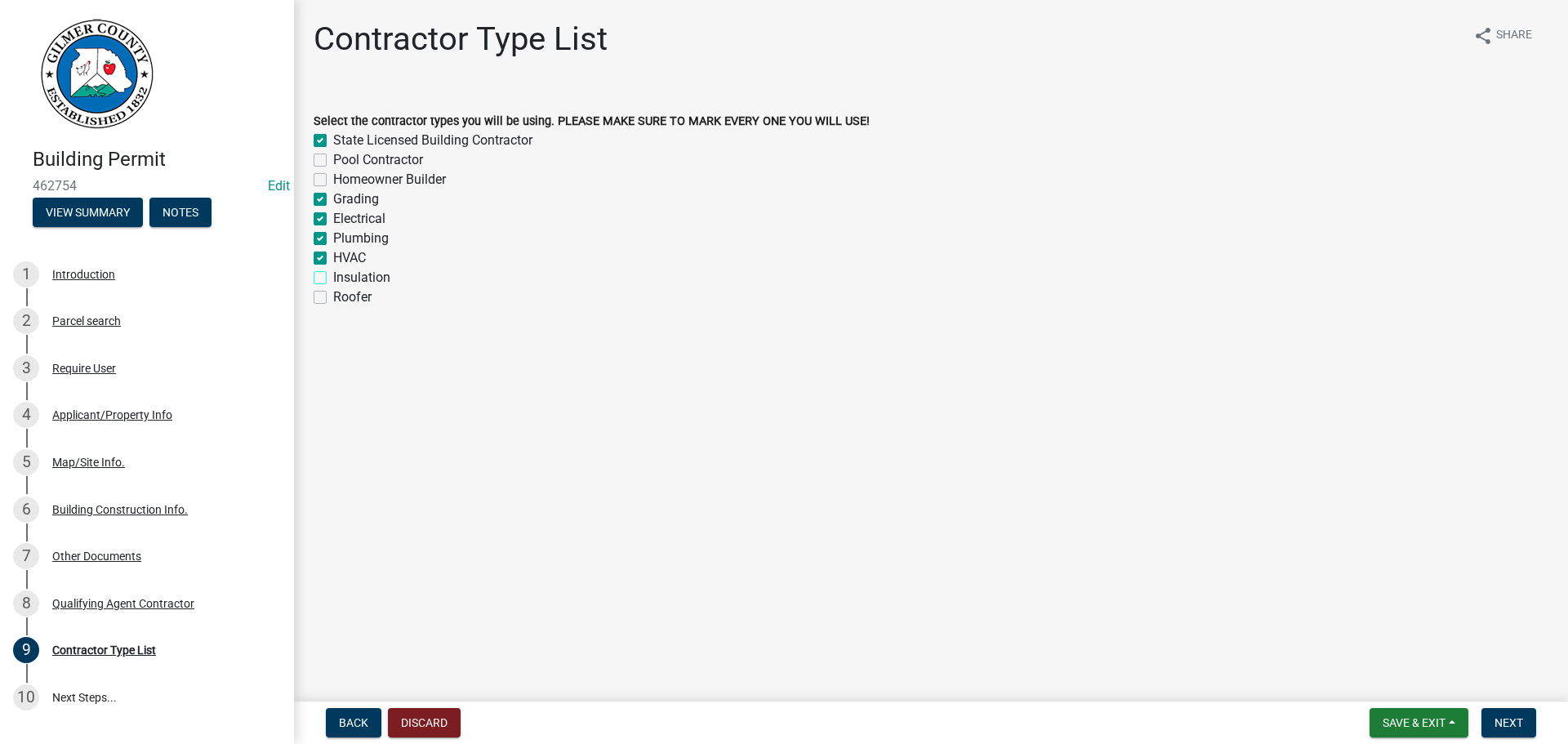
checkbox input "true"
checkbox input "false"
checkbox input "true"
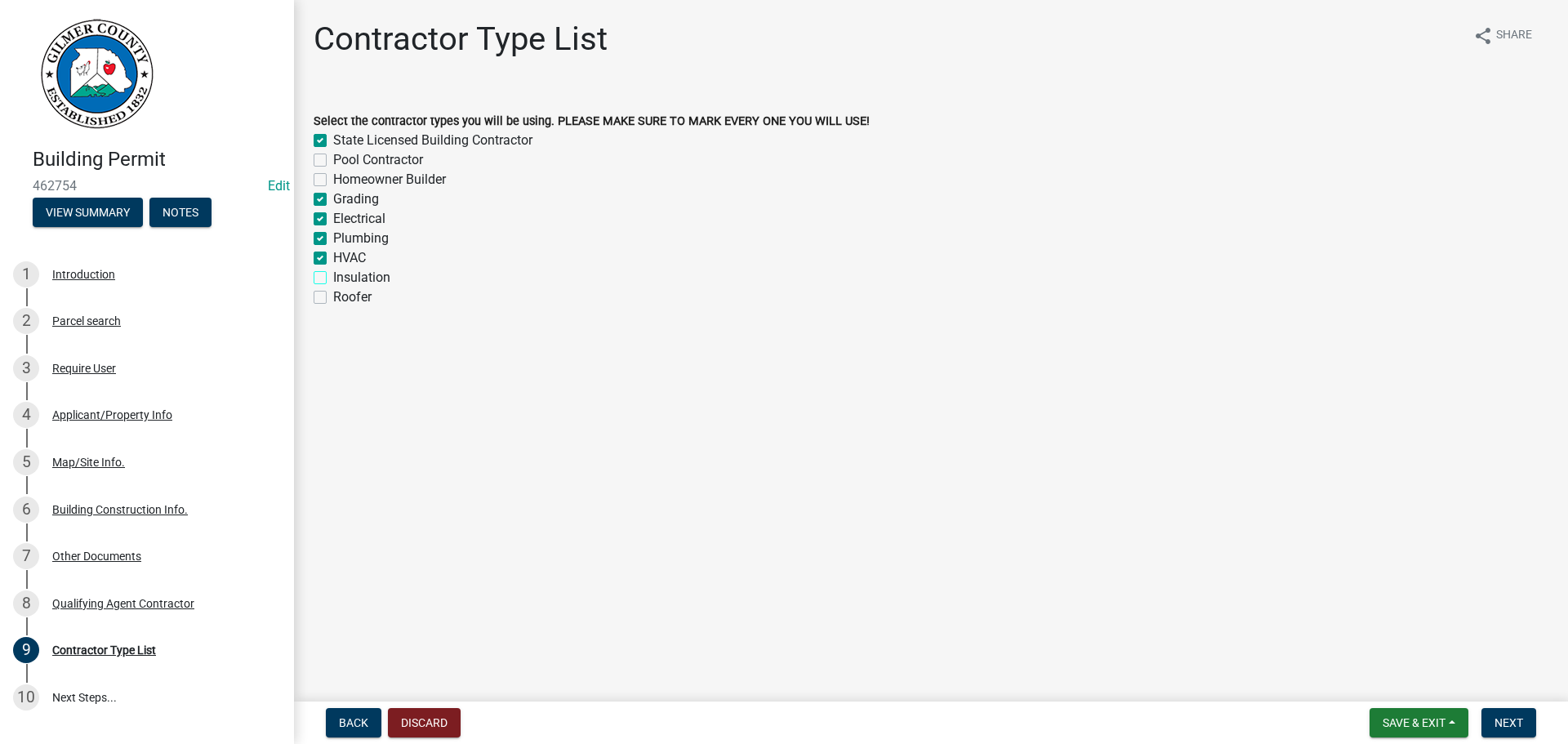
checkbox input "true"
checkbox input "false"
click at [333, 255] on label "HVAC" at bounding box center [349, 258] width 32 height 20
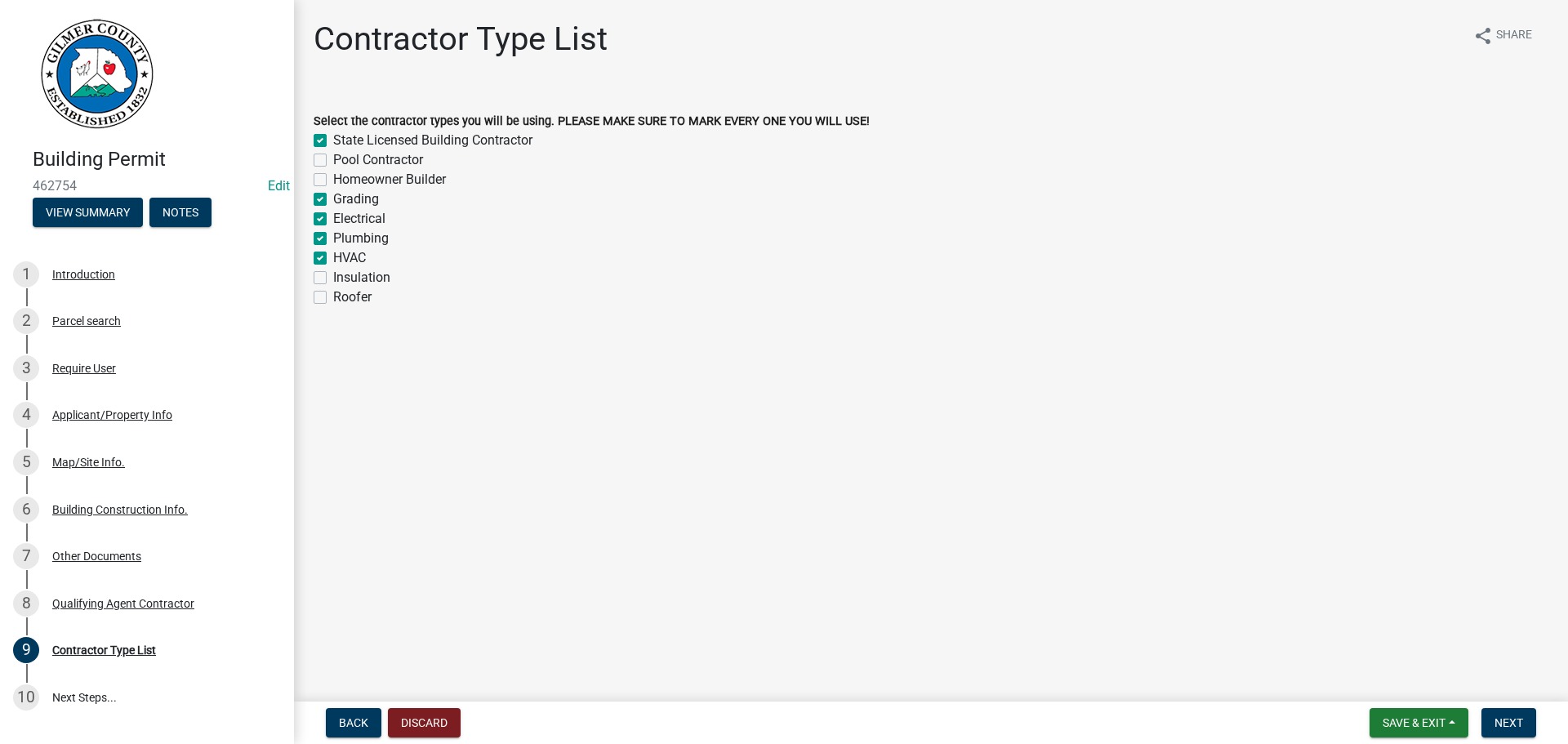
click at [333, 255] on input "HVAC" at bounding box center [338, 253] width 10 height 10
checkbox input "false"
checkbox input "true"
checkbox input "false"
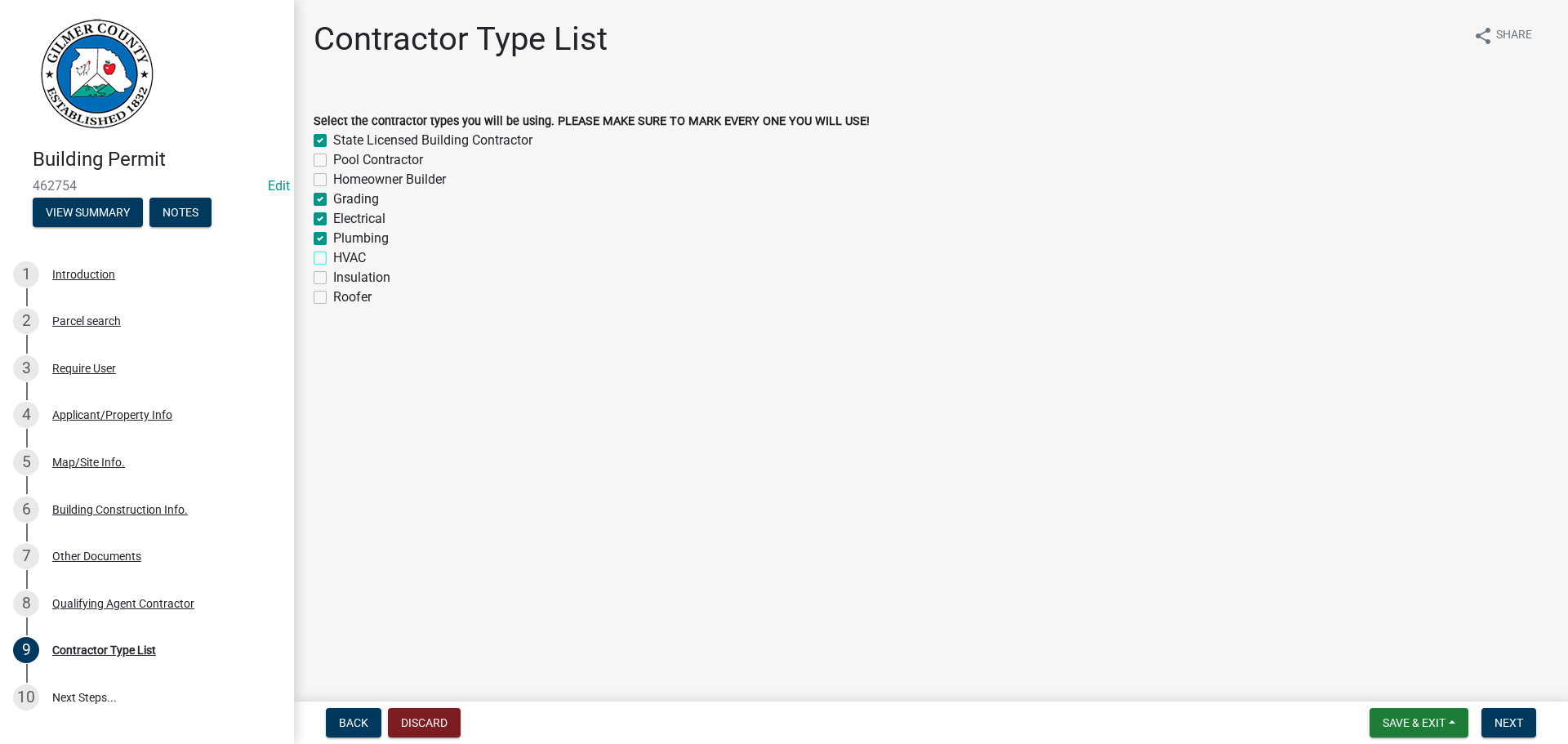
checkbox input "true"
checkbox input "false"
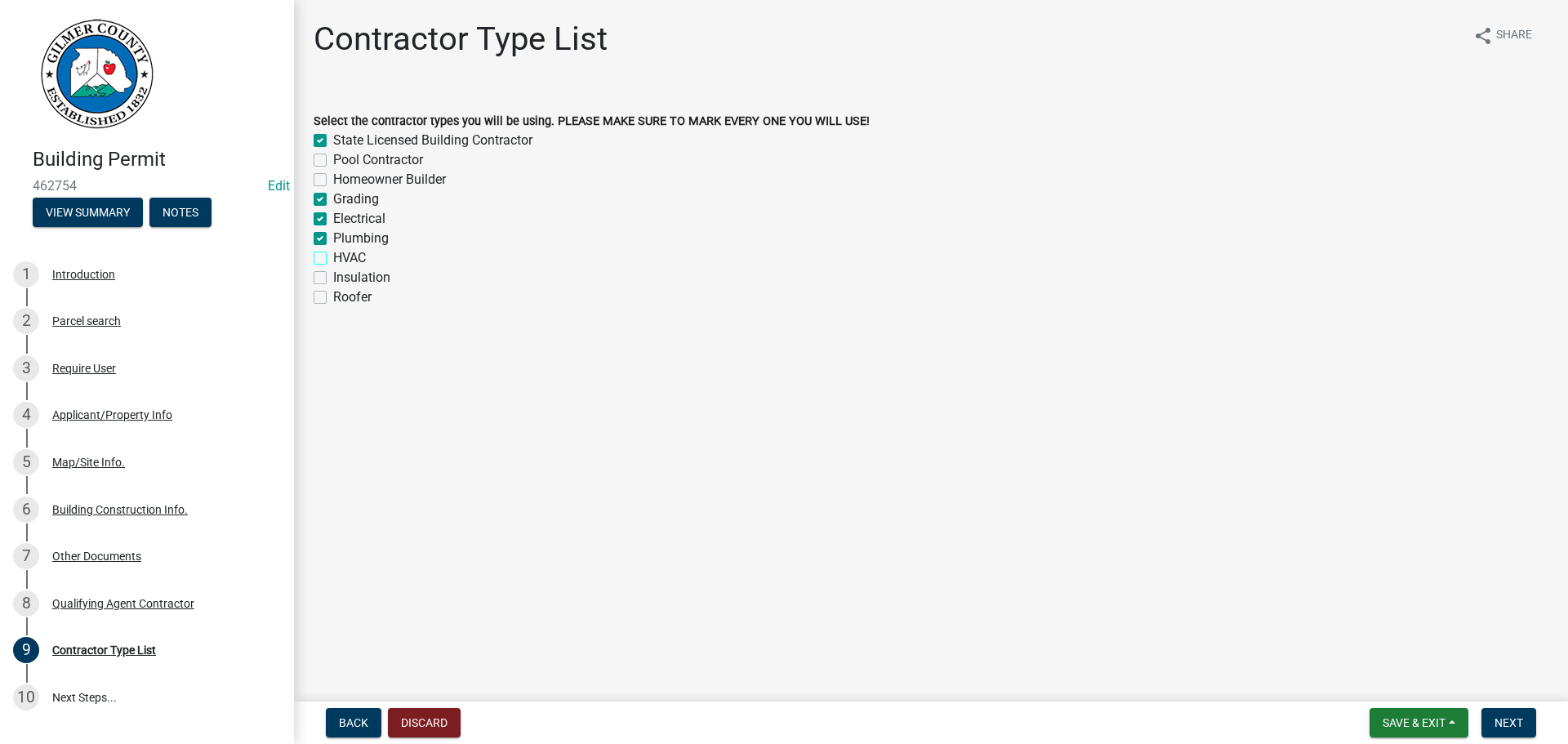
checkbox input "false"
click at [312, 247] on div "Select the contractor types you will be using. PLEASE MAKE SURE TO MARK EVERY O…" at bounding box center [931, 199] width 1259 height 216
click at [333, 214] on label "Electrical" at bounding box center [359, 218] width 52 height 20
click at [333, 214] on input "Electrical" at bounding box center [338, 214] width 10 height 10
checkbox input "false"
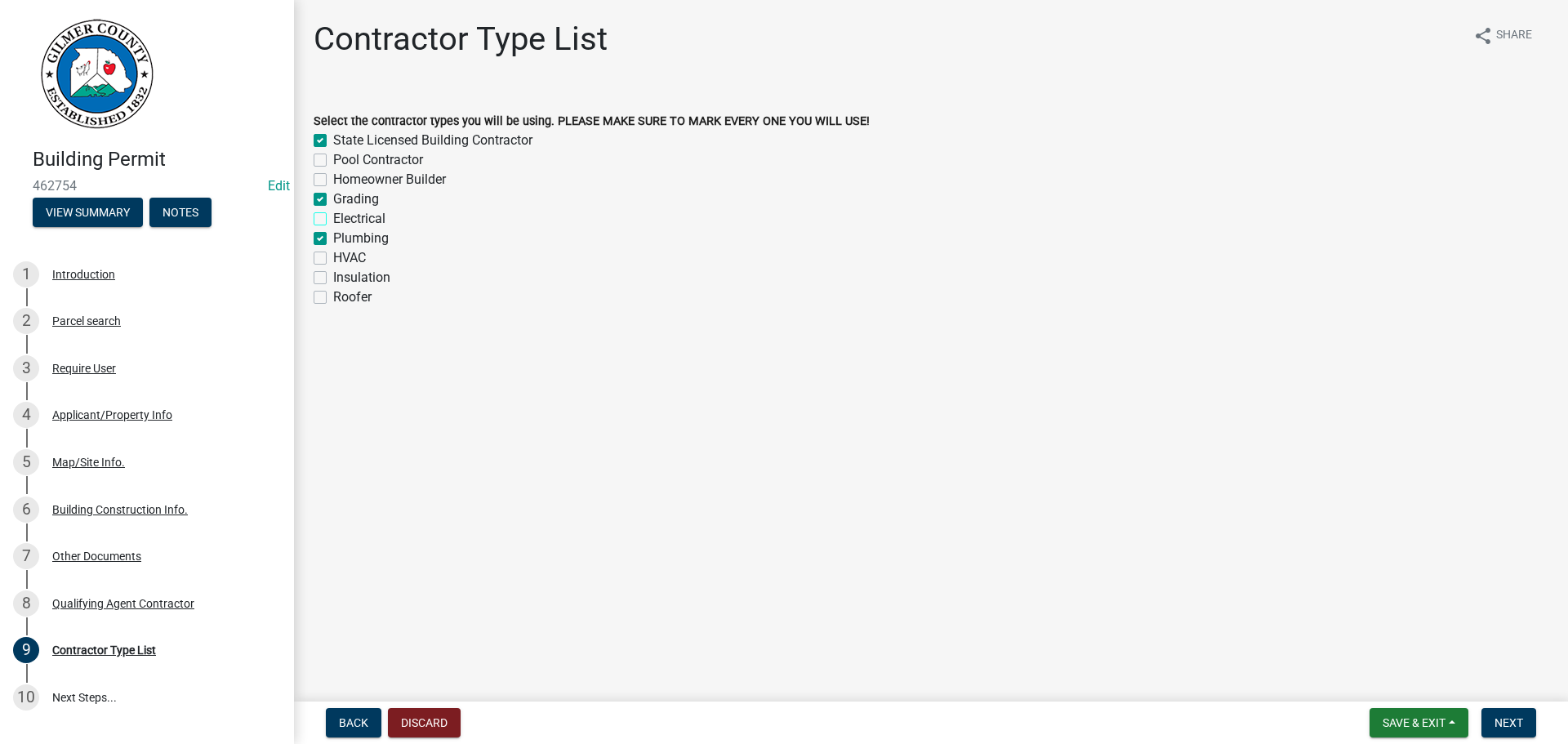
checkbox input "true"
checkbox input "false"
checkbox input "true"
checkbox input "false"
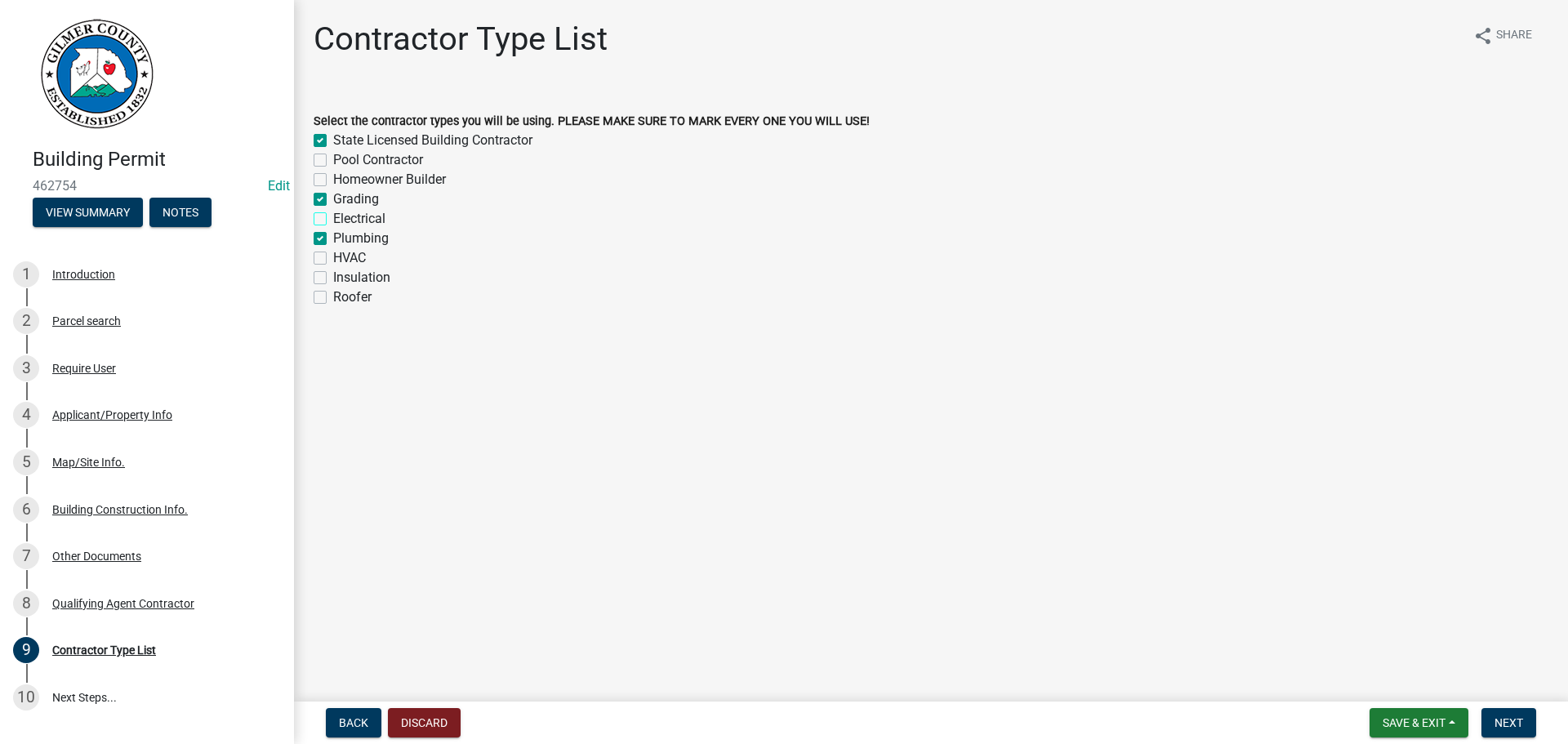
checkbox input "true"
checkbox input "false"
click at [333, 239] on label "Plumbing" at bounding box center [361, 238] width 55 height 20
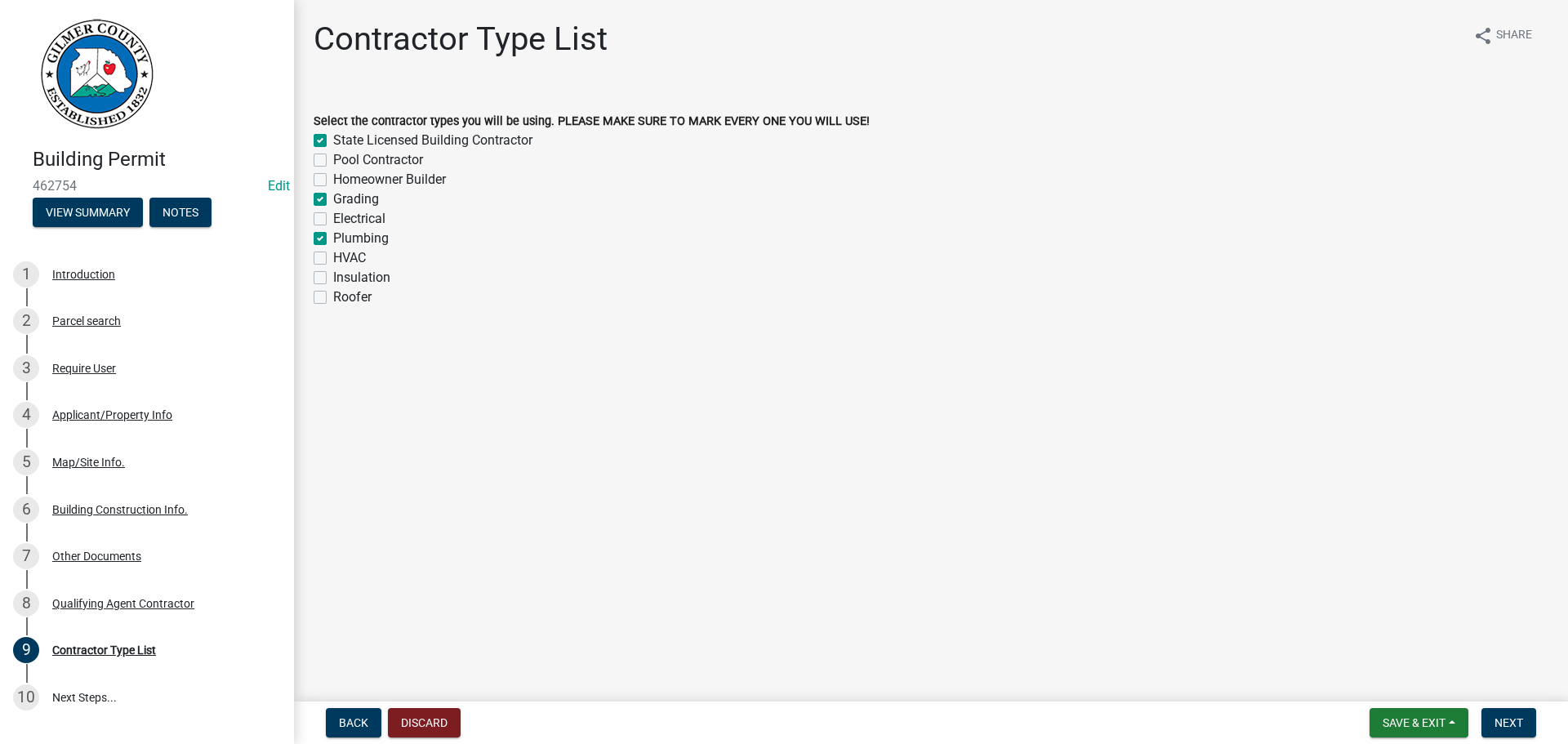
click at [333, 239] on input "Plumbing" at bounding box center [338, 234] width 10 height 10
checkbox input "false"
checkbox input "true"
checkbox input "false"
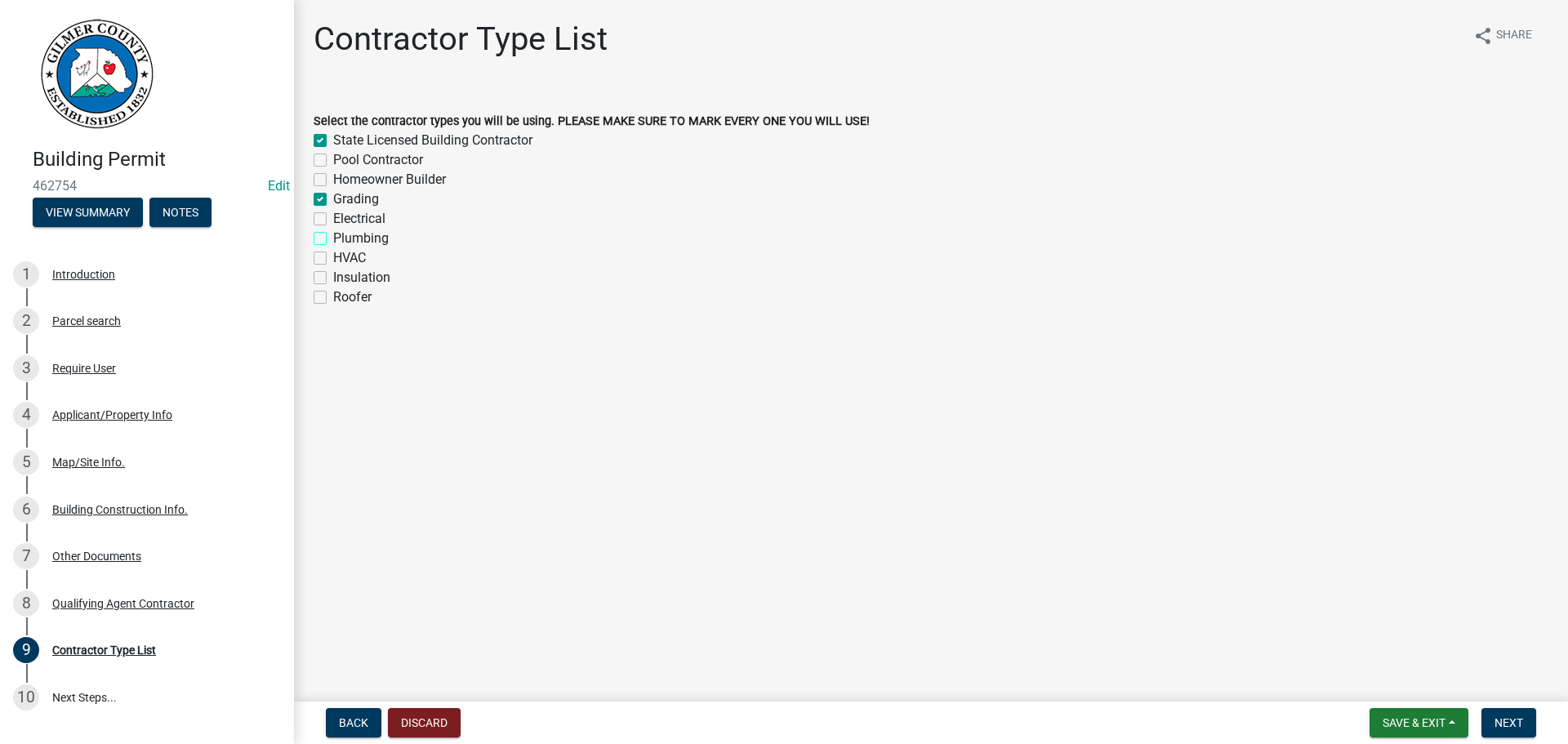
checkbox input "true"
checkbox input "false"
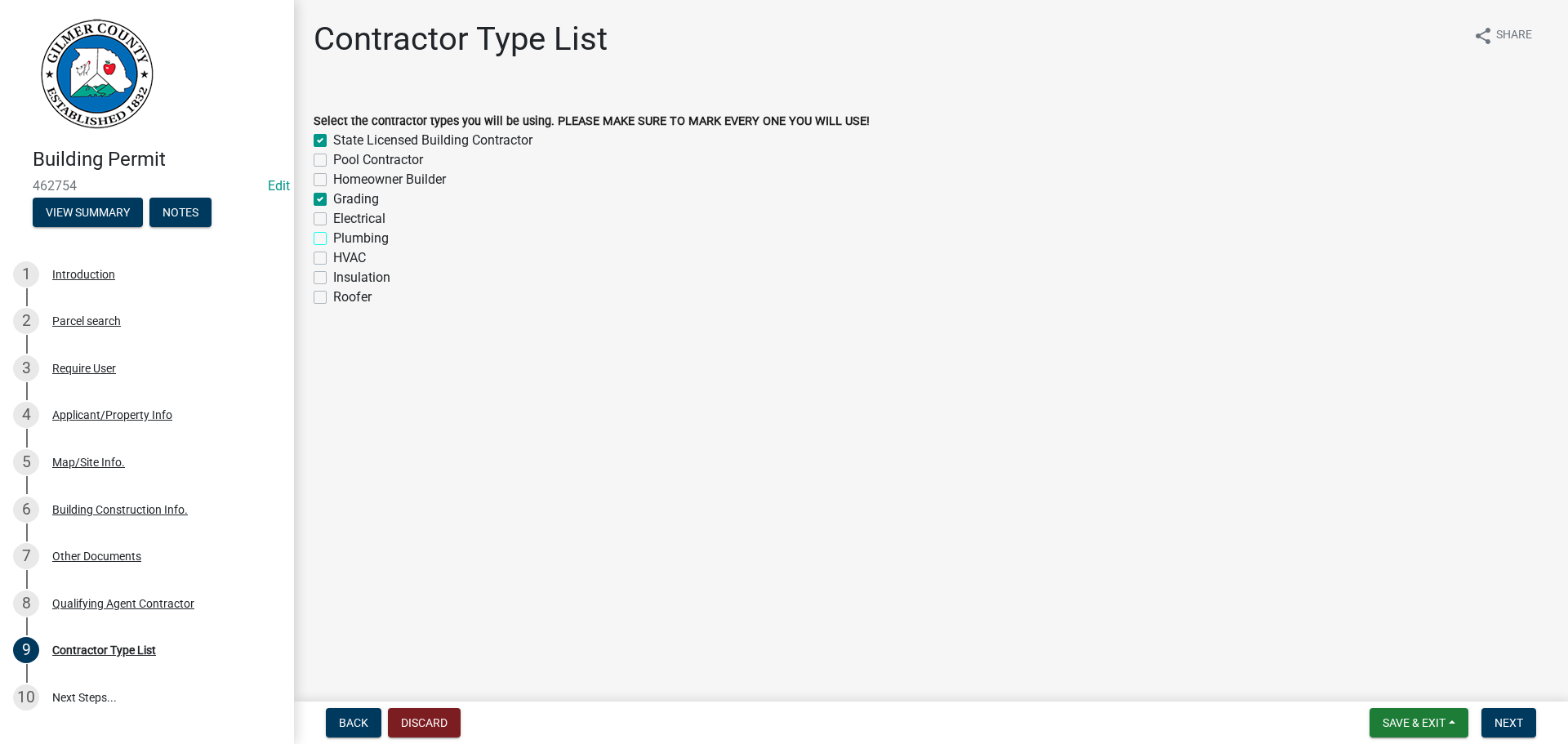
checkbox input "false"
click at [1519, 725] on span "Next" at bounding box center [1509, 723] width 29 height 13
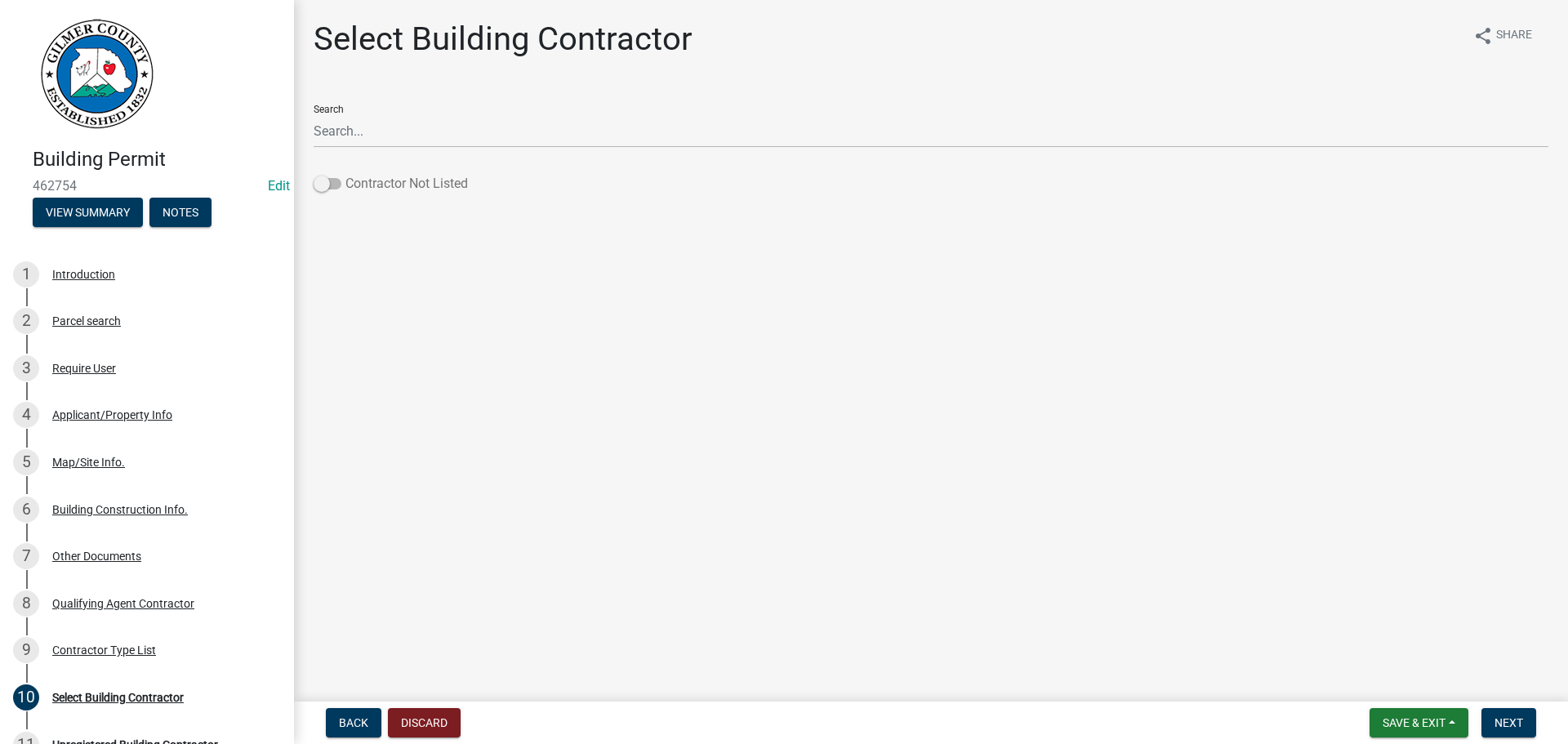
click at [344, 176] on label "Contractor Not Listed" at bounding box center [391, 183] width 155 height 20
click at [345, 174] on input "Contractor Not Listed" at bounding box center [345, 174] width 0 height 0
click at [1517, 725] on span "Next" at bounding box center [1509, 723] width 29 height 13
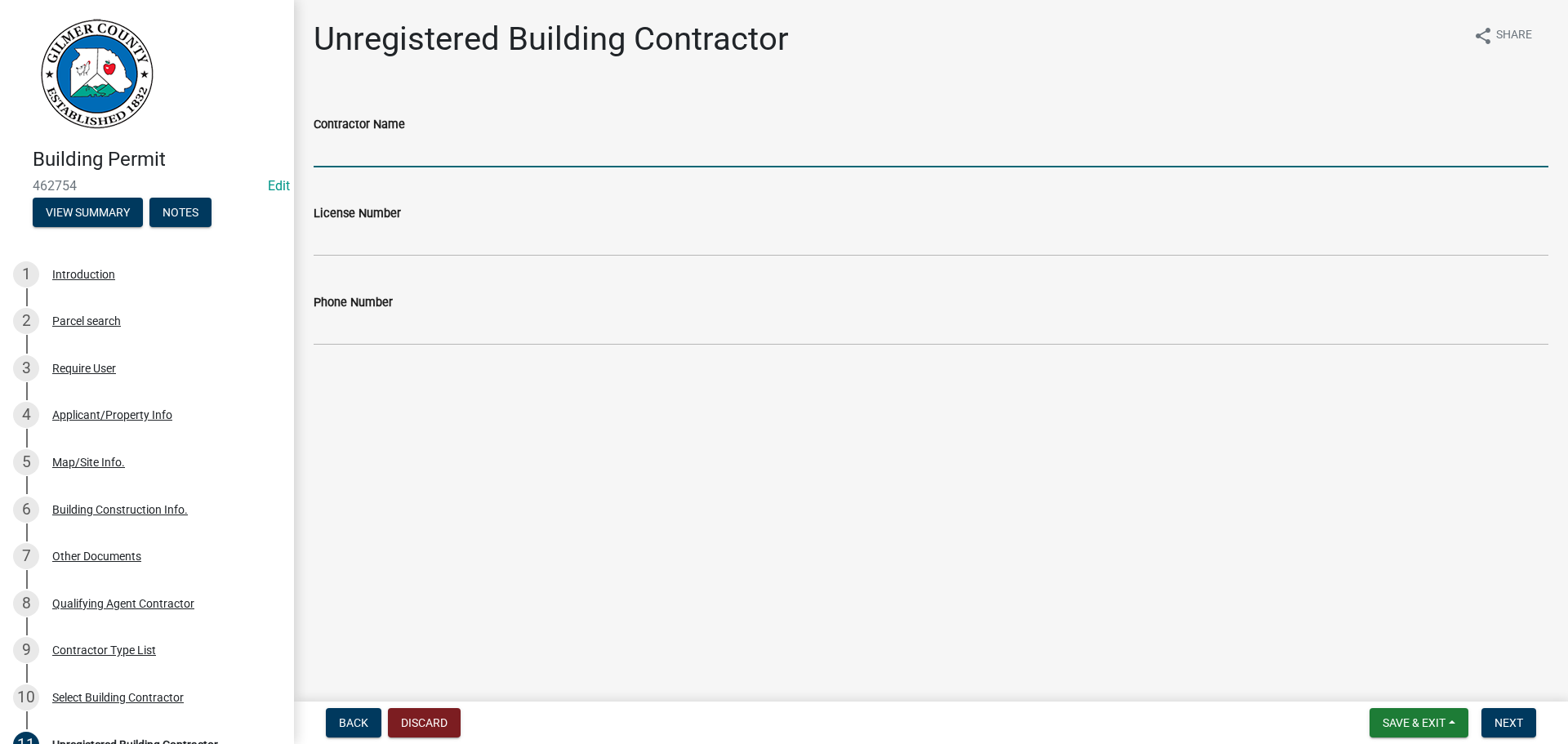
drag, startPoint x: 364, startPoint y: 162, endPoint x: 480, endPoint y: 165, distance: 116.0
click at [365, 162] on input "Contractor Name" at bounding box center [931, 150] width 1234 height 33
type input "SUMMIT DESIGN BUILD LLC"
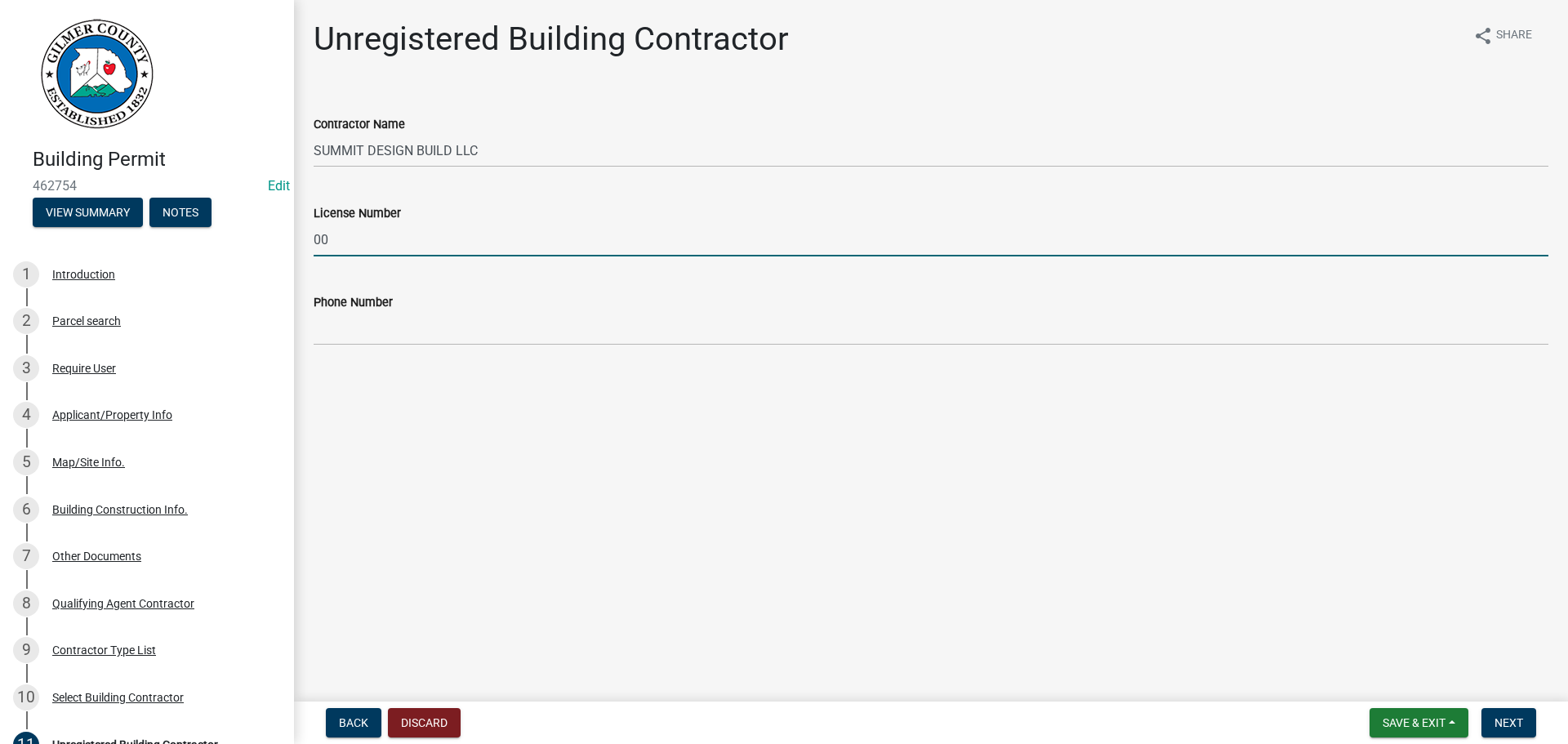
type input "0"
drag, startPoint x: 416, startPoint y: 238, endPoint x: 400, endPoint y: 238, distance: 16.0
paste input "GCCO005248"
type input "GCCO005248"
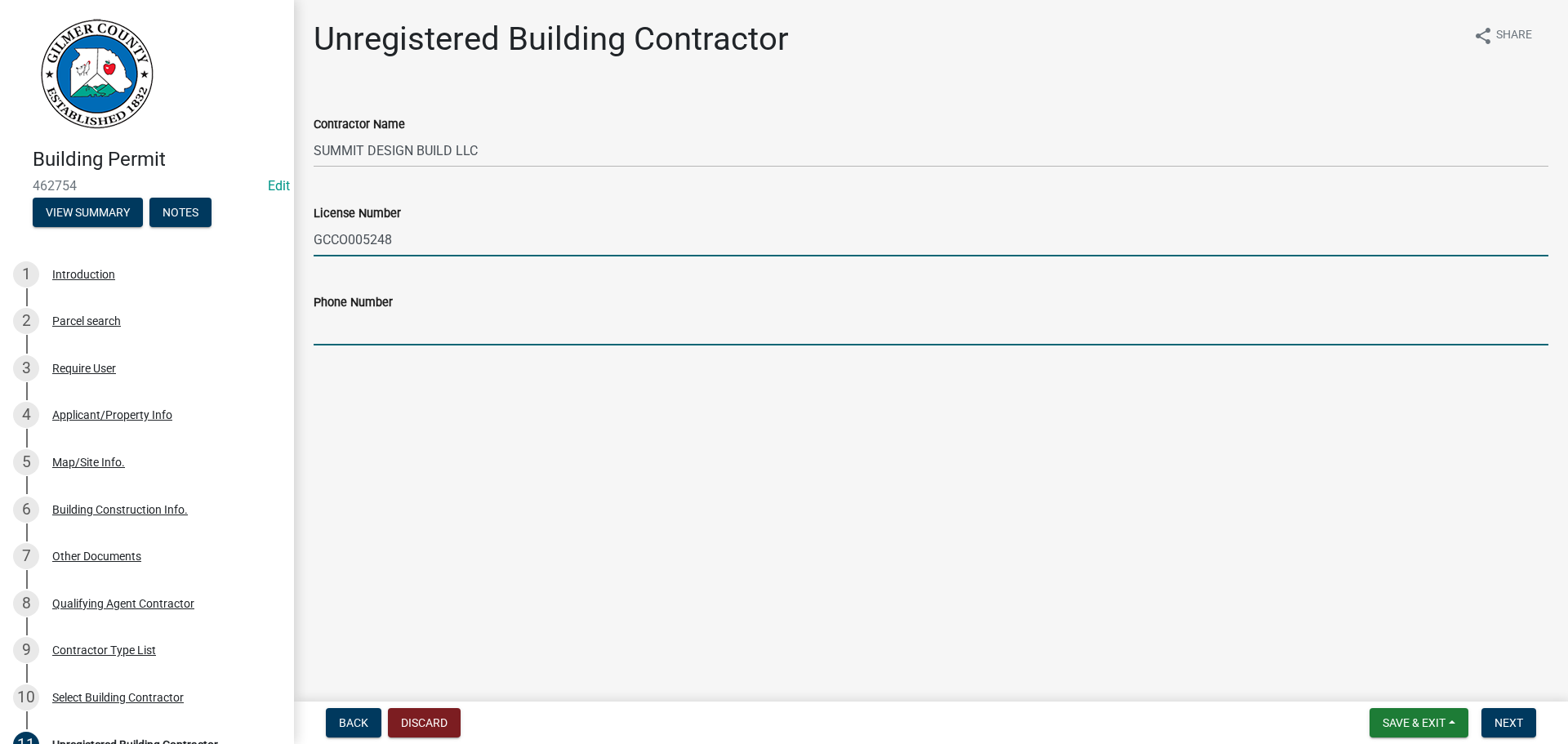
click at [421, 337] on input "Phone Number" at bounding box center [931, 328] width 1234 height 33
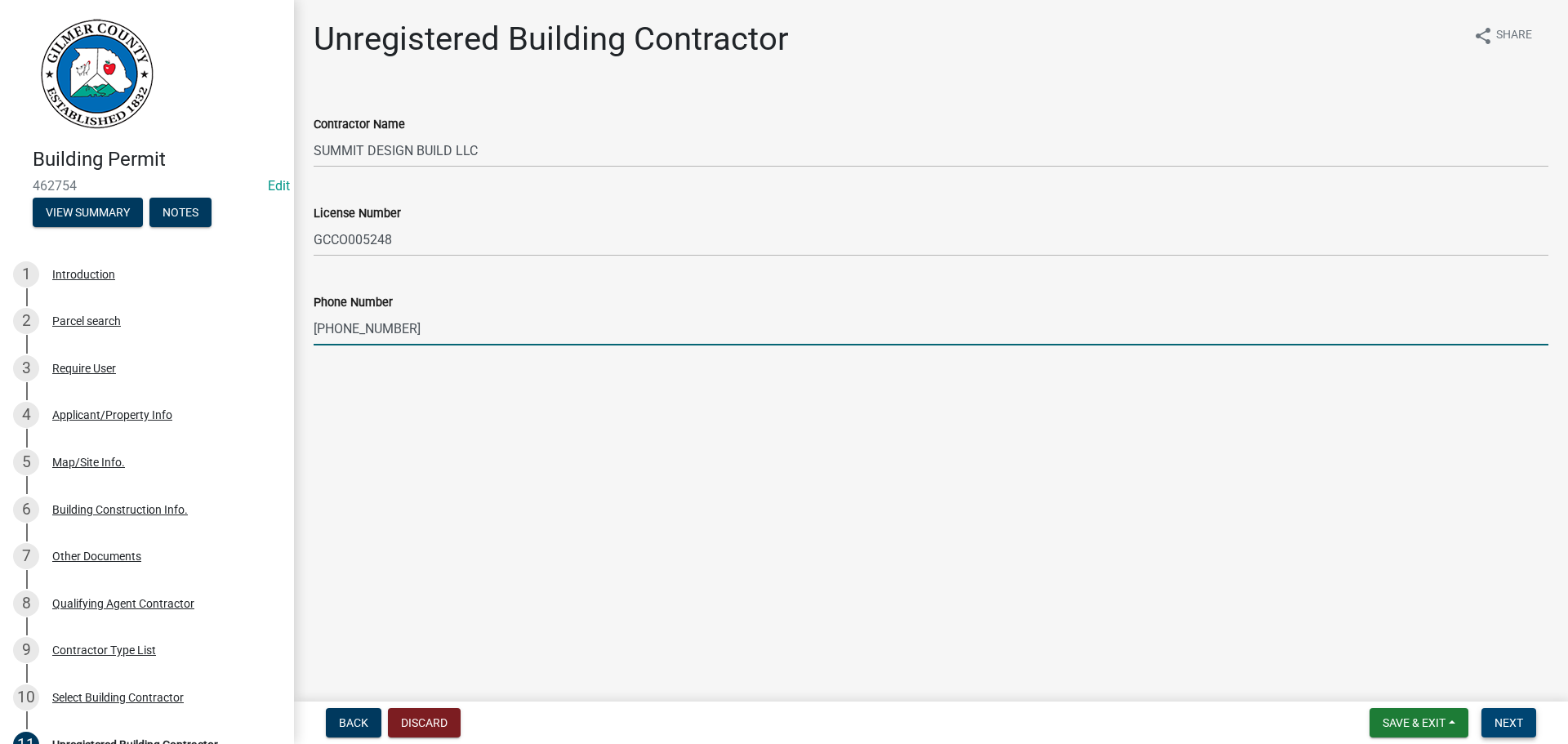
type input "678-463-0120"
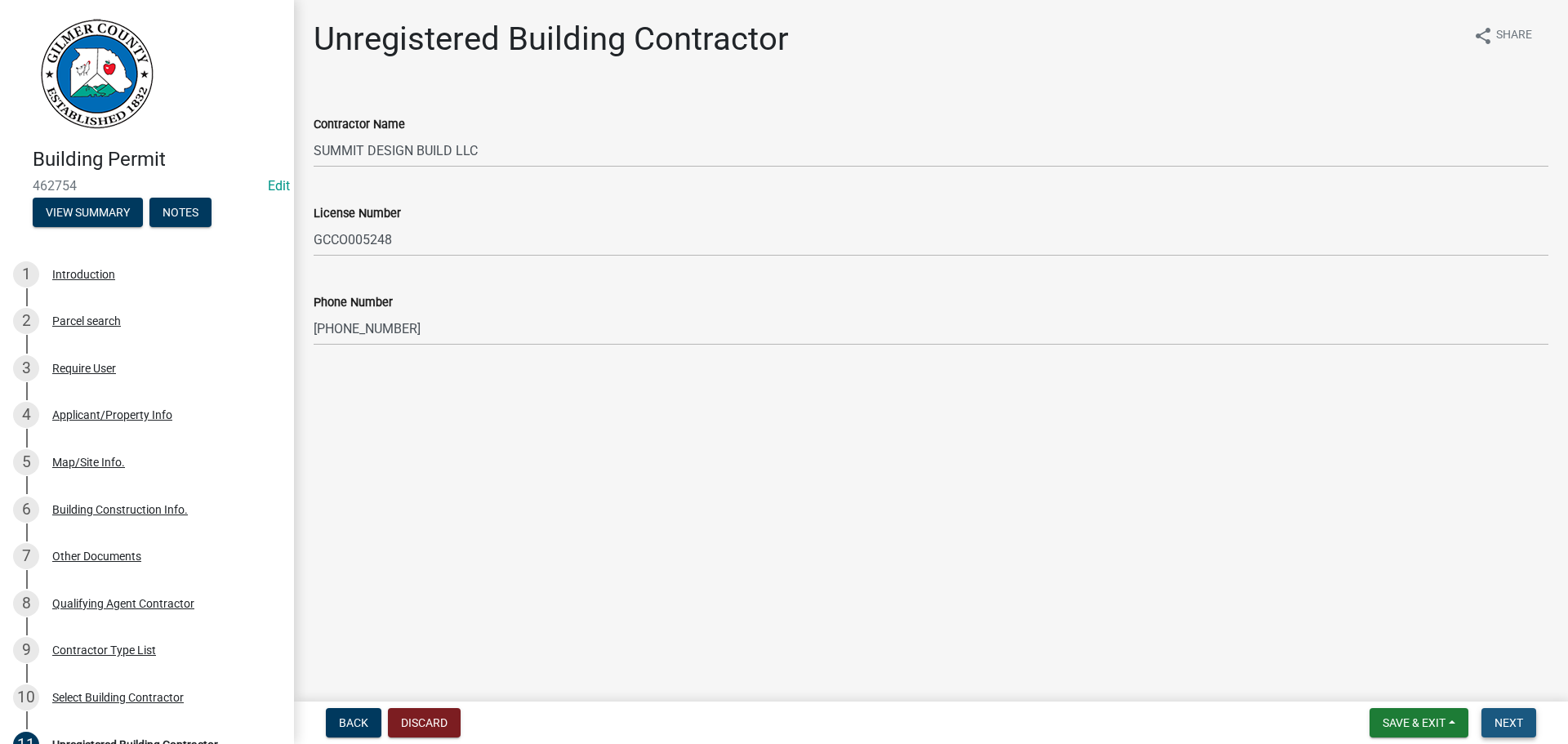
click at [1498, 713] on button "Next" at bounding box center [1508, 722] width 54 height 30
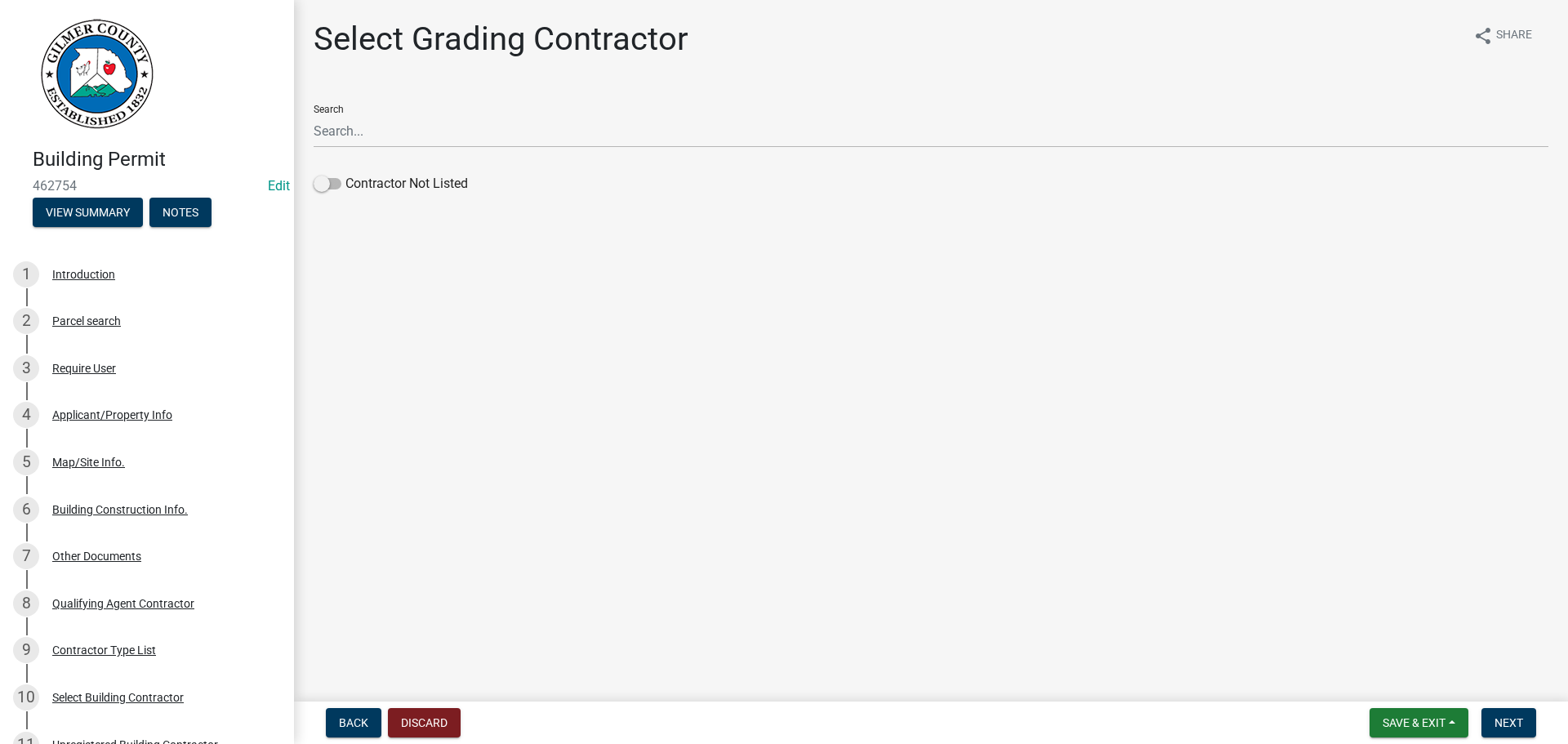
click at [423, 173] on ul at bounding box center [931, 168] width 1234 height 13
click at [423, 178] on label "Contractor Not Listed" at bounding box center [391, 183] width 155 height 20
click at [345, 174] on input "Contractor Not Listed" at bounding box center [345, 174] width 0 height 0
drag, startPoint x: 1508, startPoint y: 704, endPoint x: 1508, endPoint y: 723, distance: 19.0
click at [1508, 708] on nav "Back Discard Save & Exit Save Save & Exit Next" at bounding box center [930, 722] width 1273 height 43
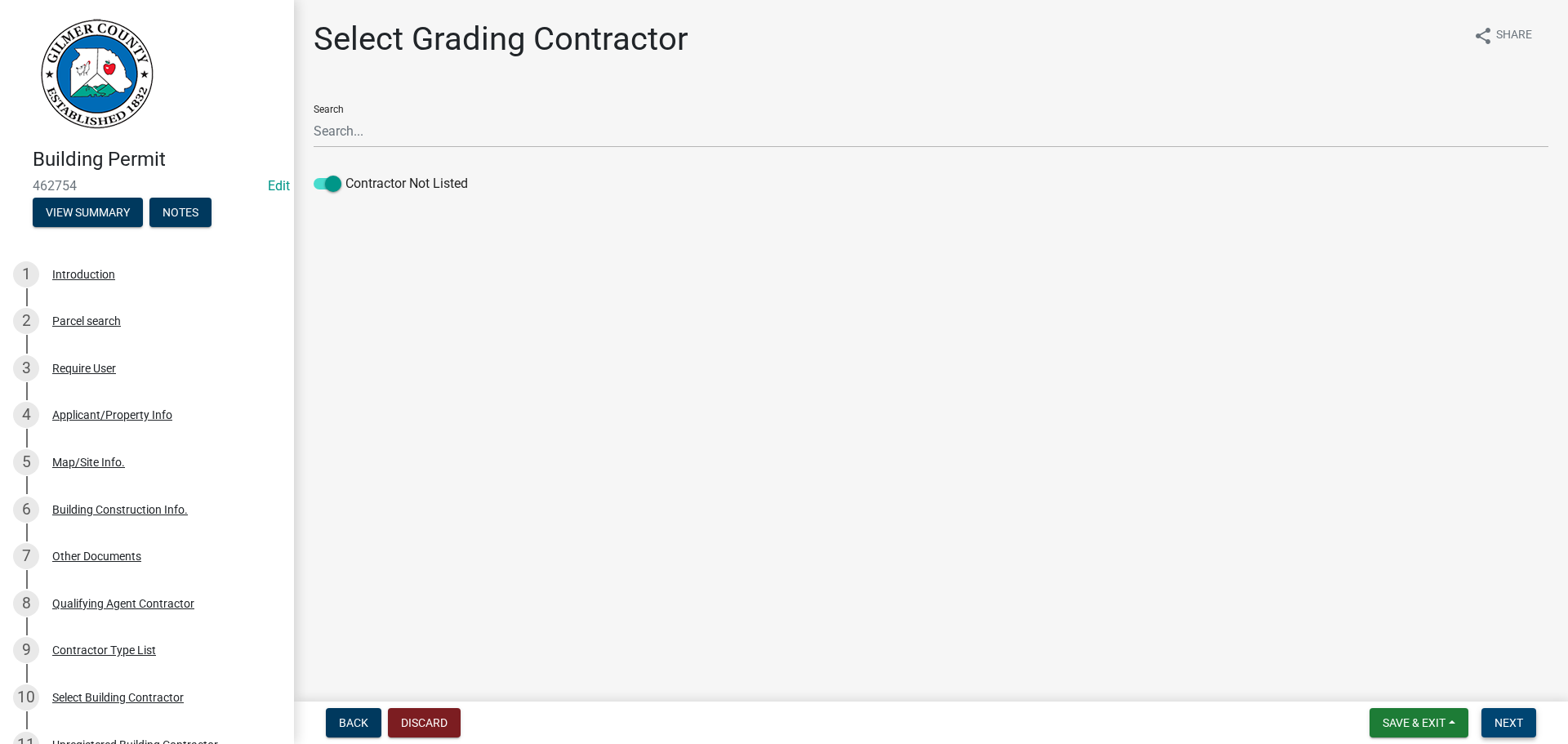
click at [1512, 723] on span "Next" at bounding box center [1509, 723] width 29 height 13
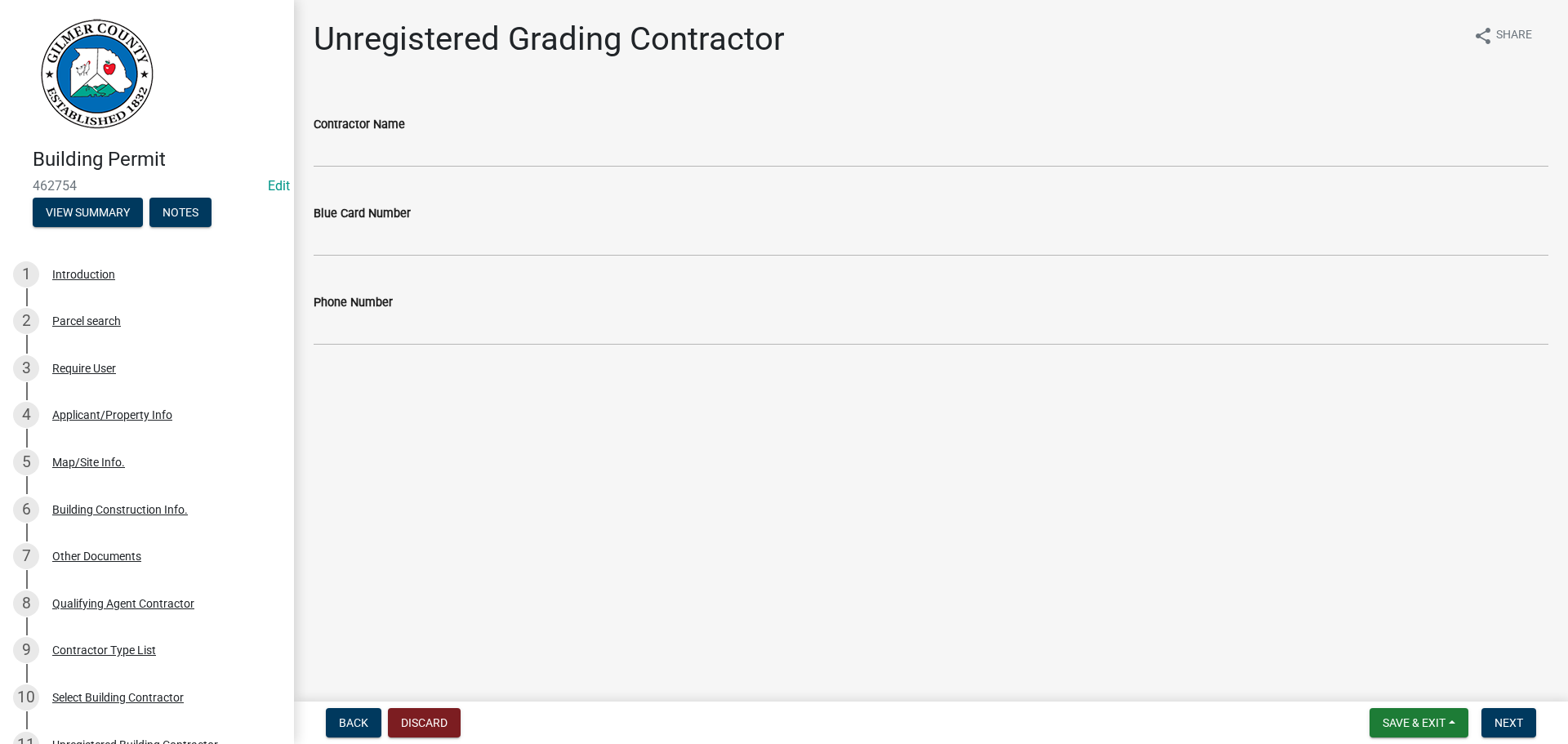
click at [501, 124] on div "Contractor Name" at bounding box center [931, 124] width 1234 height 20
click at [512, 167] on wm-data-entity-input "Contractor Name" at bounding box center [931, 135] width 1234 height 89
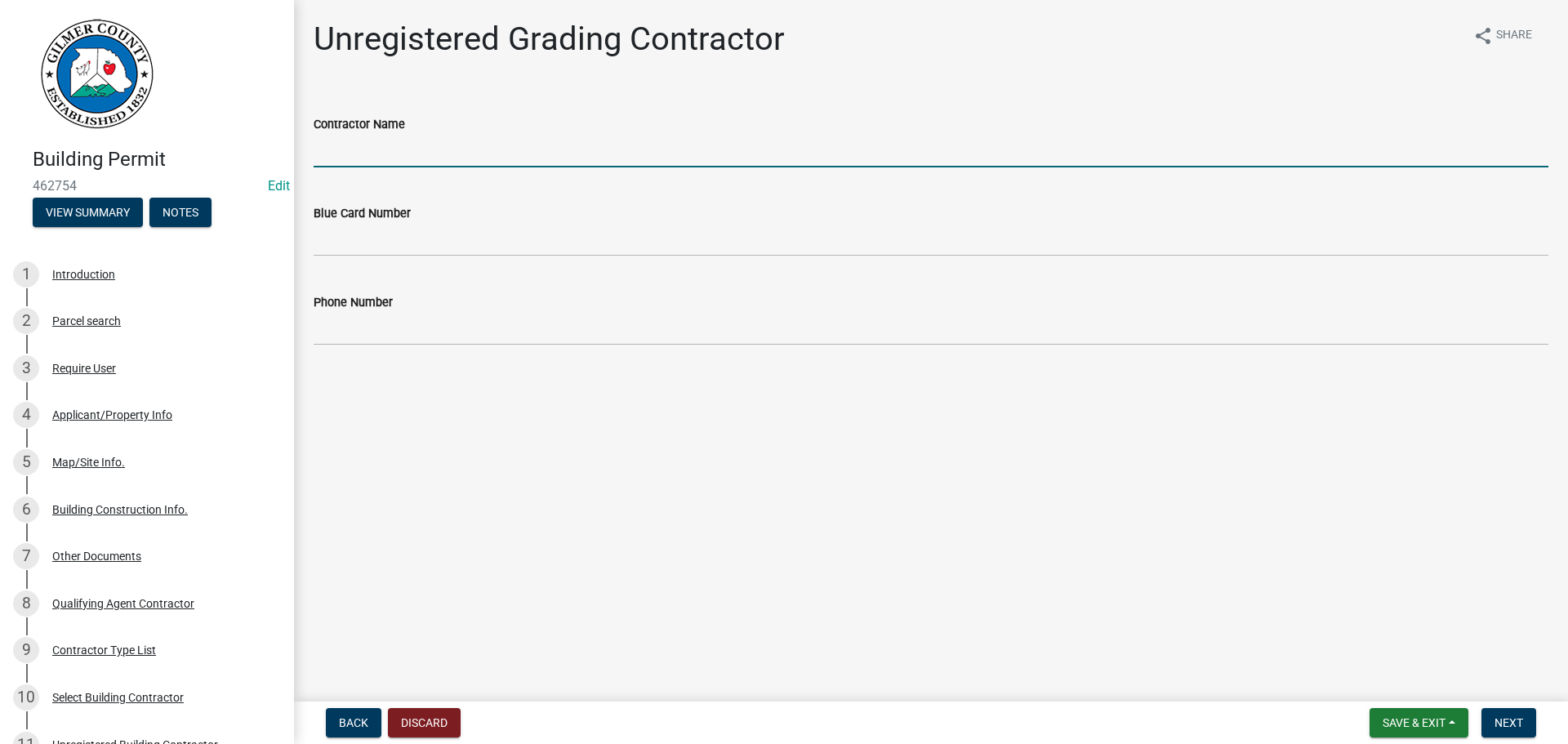
click at [508, 152] on input "Contractor Name" at bounding box center [931, 150] width 1234 height 33
type input "SUMMIT DESIGN BUILD LLC"
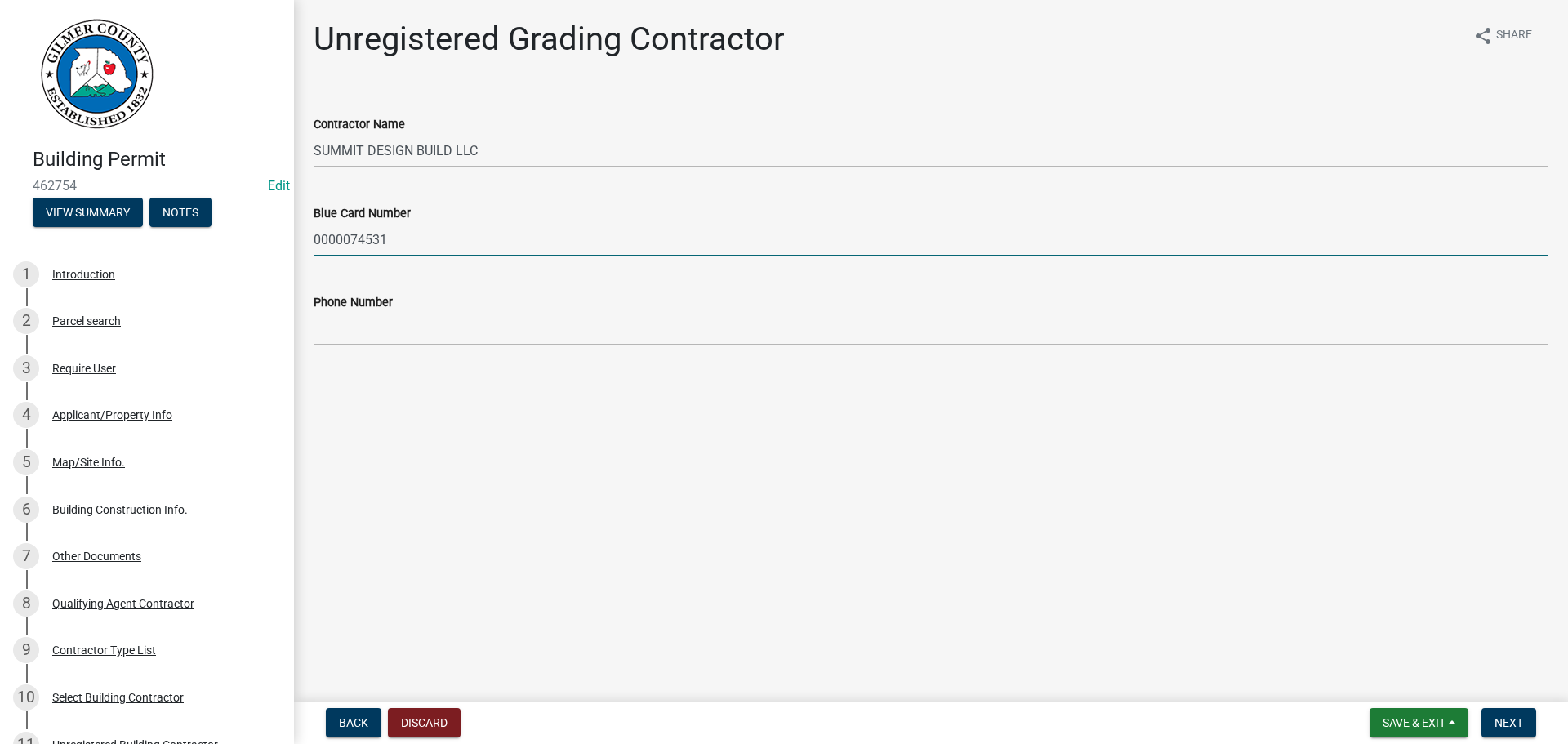
type input "0000074531"
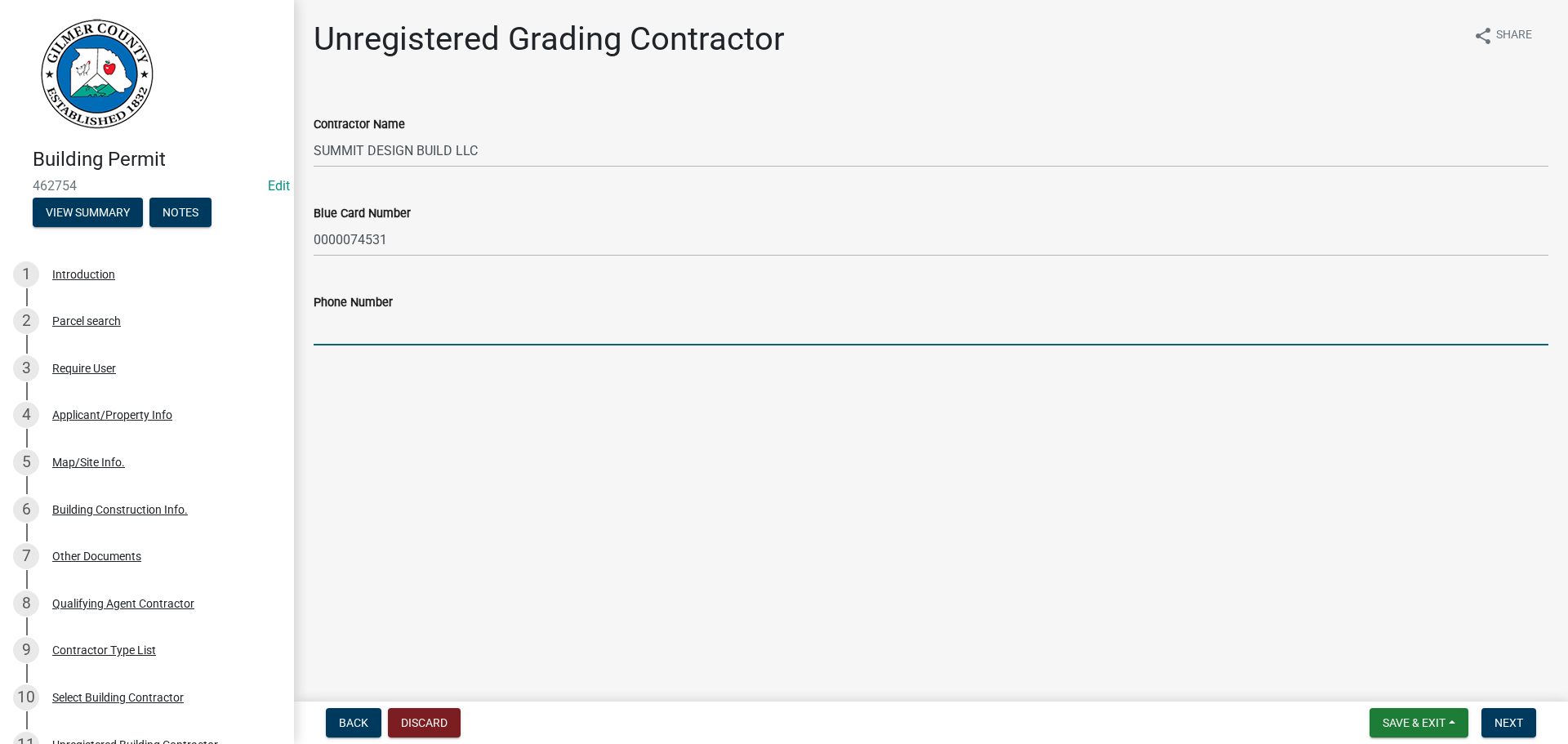
type input "7"
type input "678-463-0120"
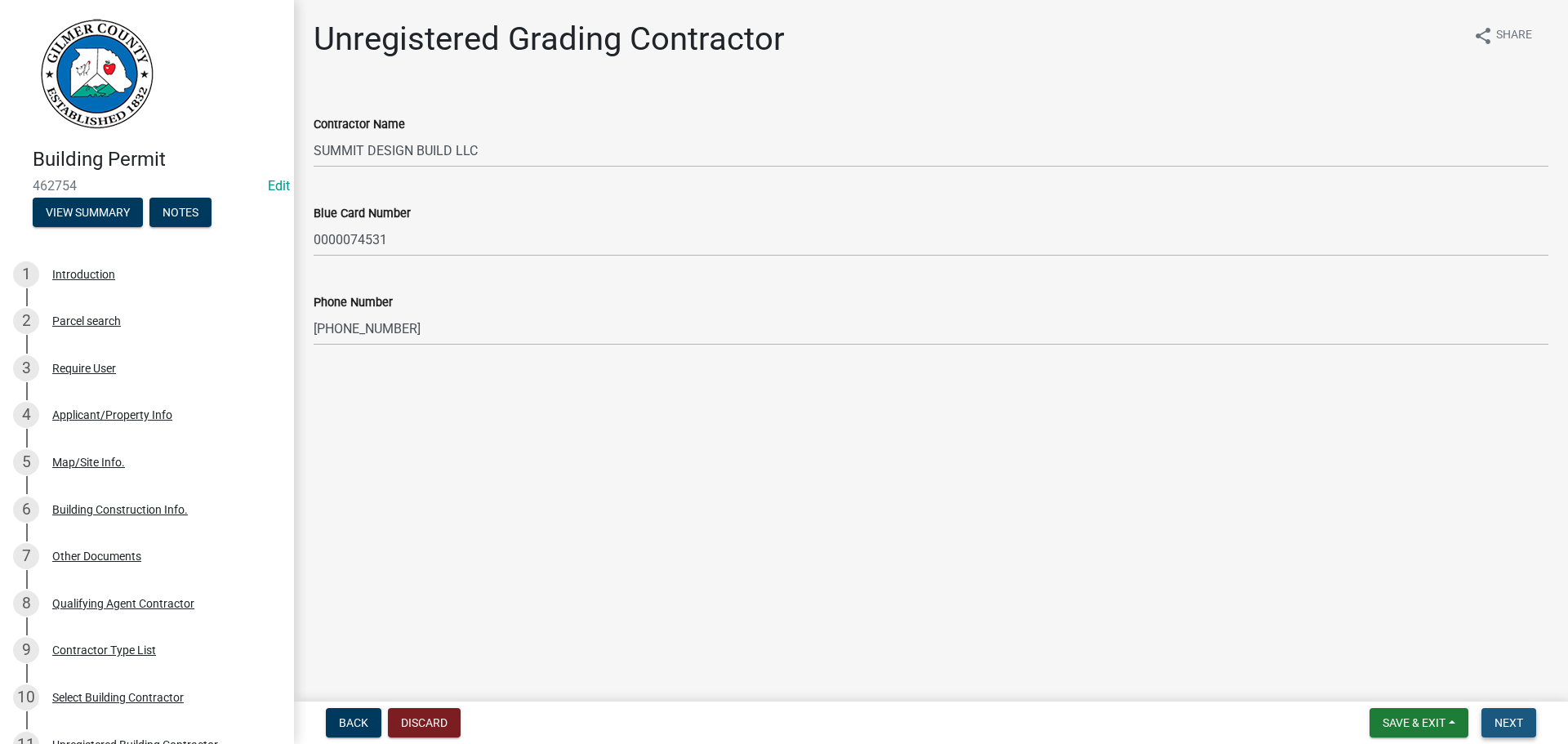
click at [1493, 722] on button "Next" at bounding box center [1508, 722] width 54 height 30
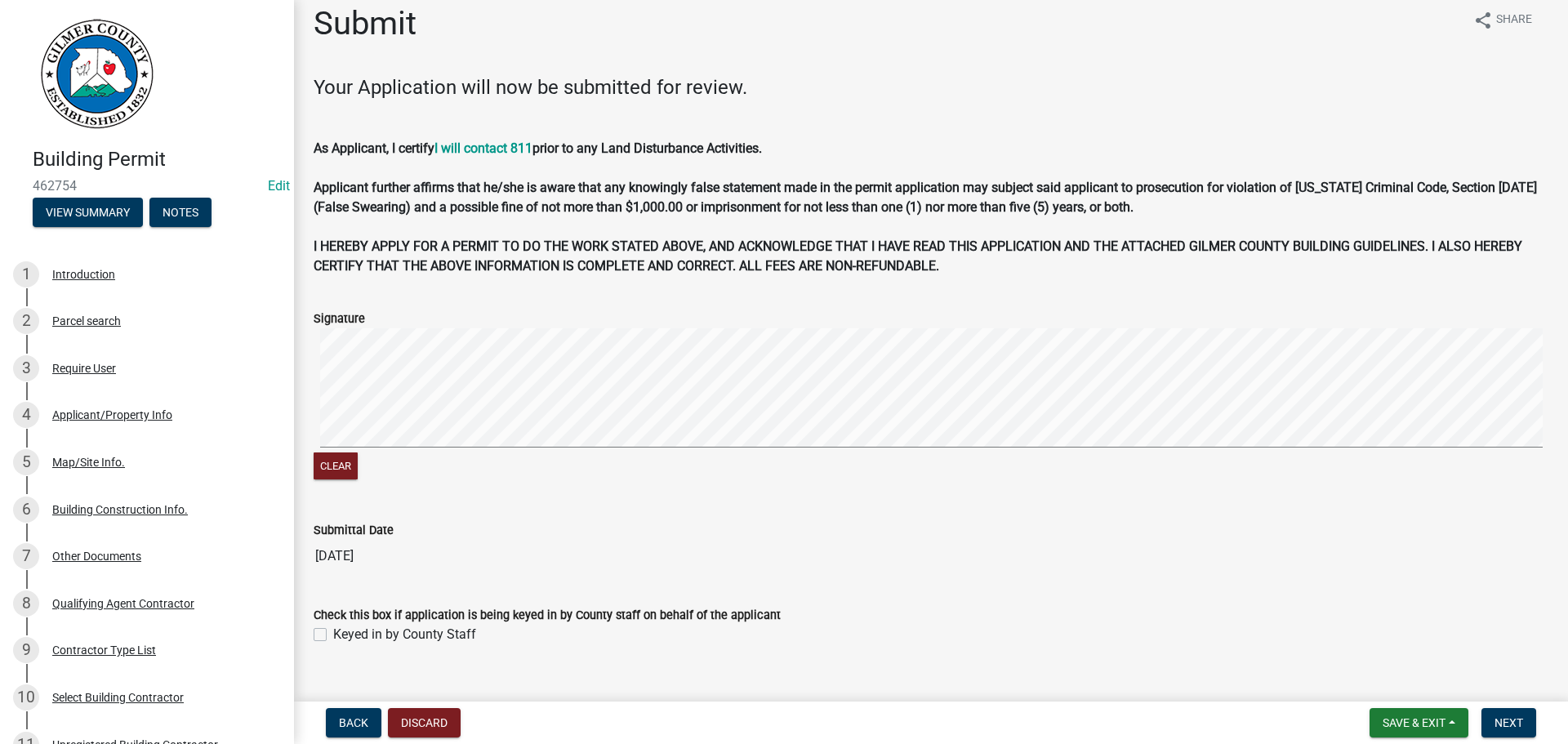
scroll to position [43, 0]
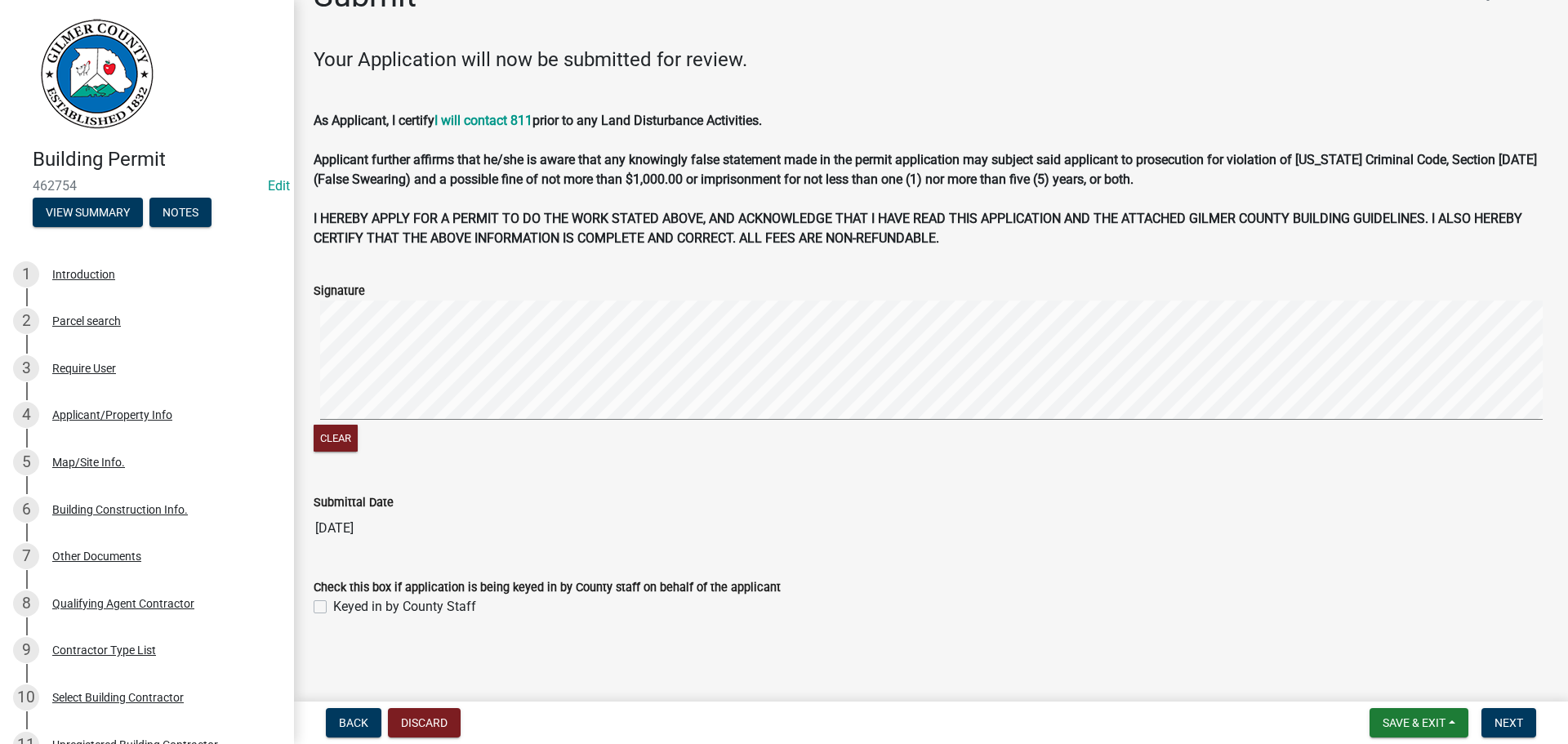
click at [318, 595] on div "Check this box if application is being keyed in by County staff on behalf of th…" at bounding box center [931, 587] width 1234 height 20
click at [333, 610] on label "Keyed in by County Staff" at bounding box center [404, 607] width 143 height 20
click at [333, 608] on input "Keyed in by County Staff" at bounding box center [338, 602] width 10 height 10
checkbox input "true"
click at [1511, 724] on span "Next" at bounding box center [1509, 723] width 29 height 13
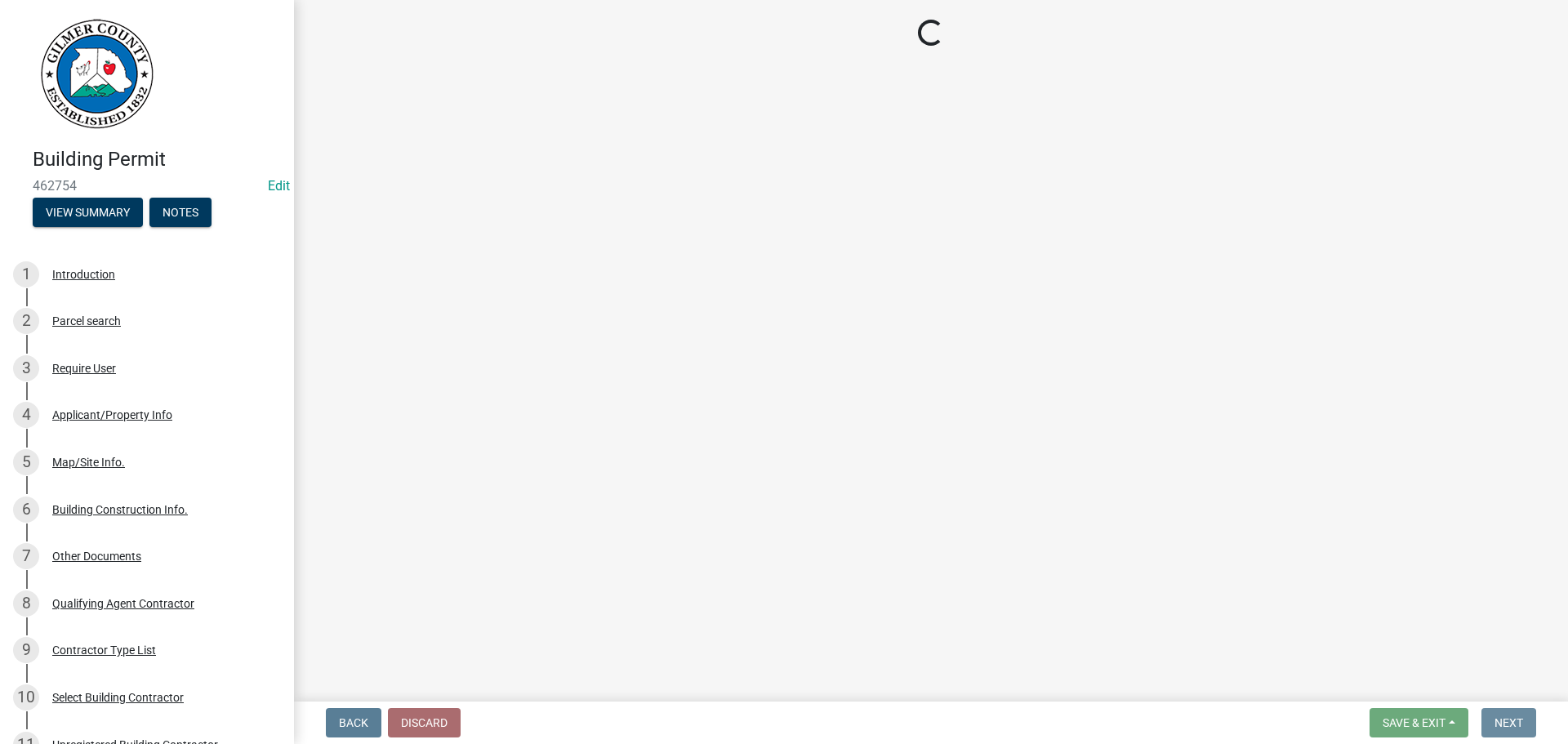
scroll to position [0, 0]
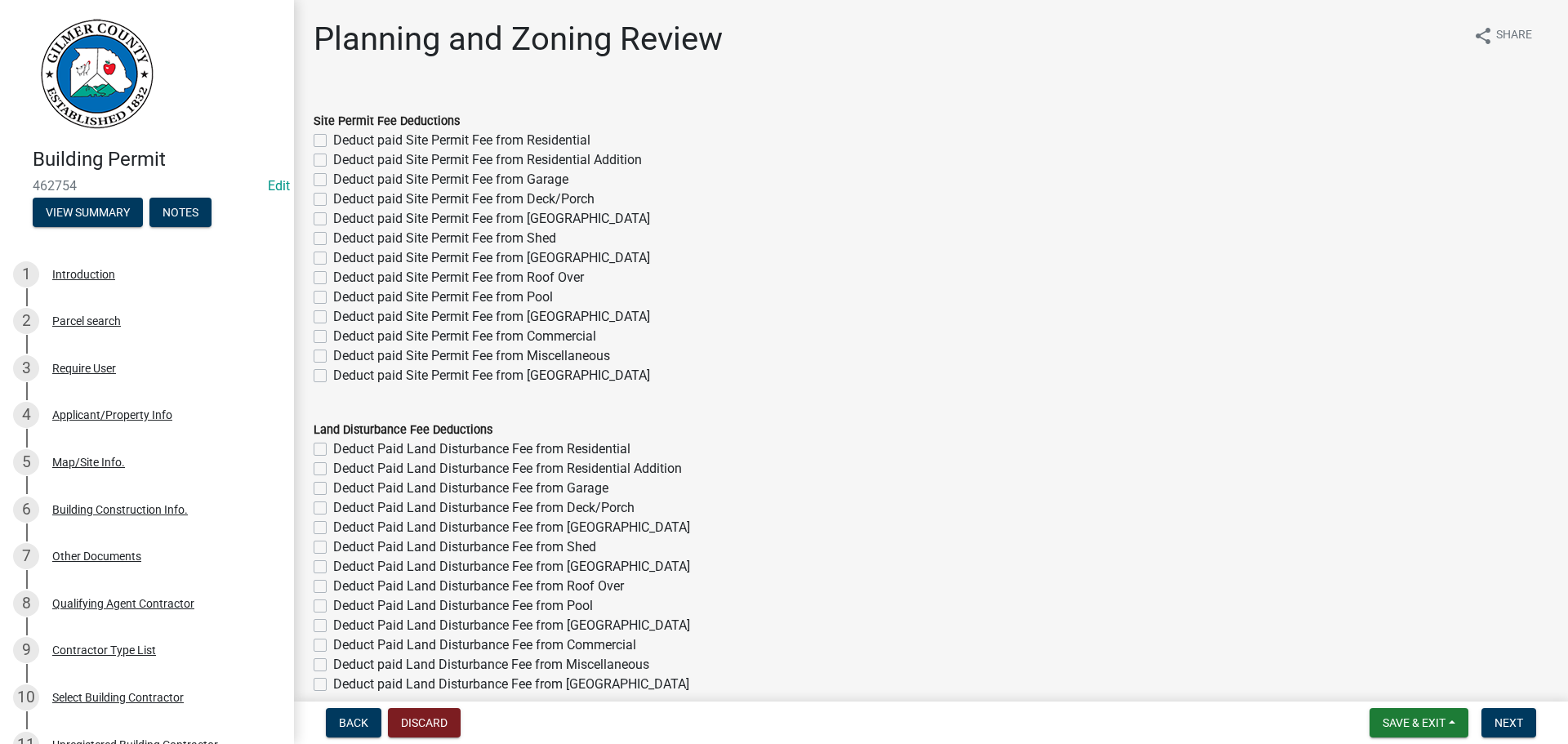
click at [355, 145] on label "Deduct paid Site Permit Fee from Residential" at bounding box center [462, 140] width 258 height 20
click at [343, 141] on input "Deduct paid Site Permit Fee from Residential" at bounding box center [338, 135] width 10 height 10
checkbox input "true"
checkbox input "false"
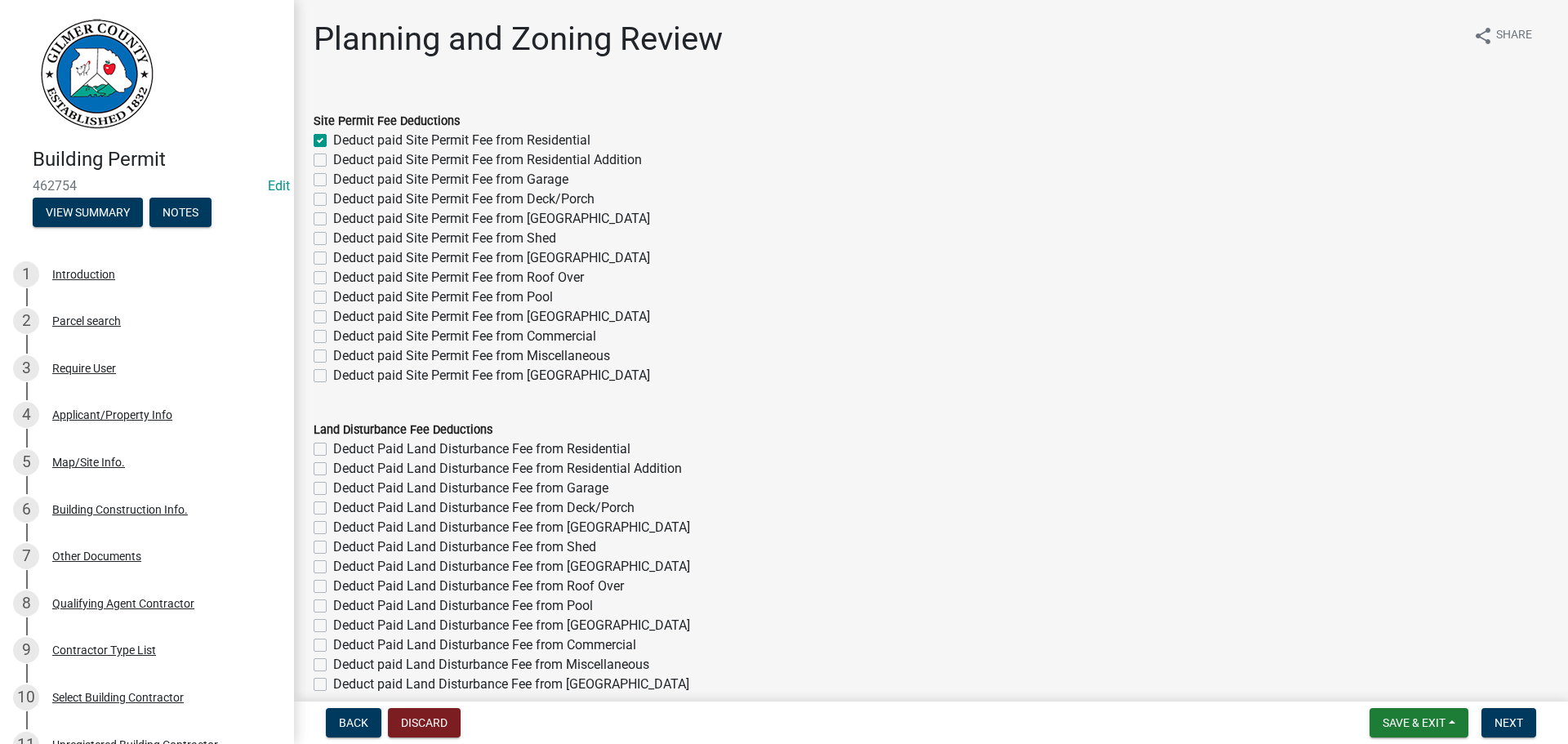
checkbox input "false"
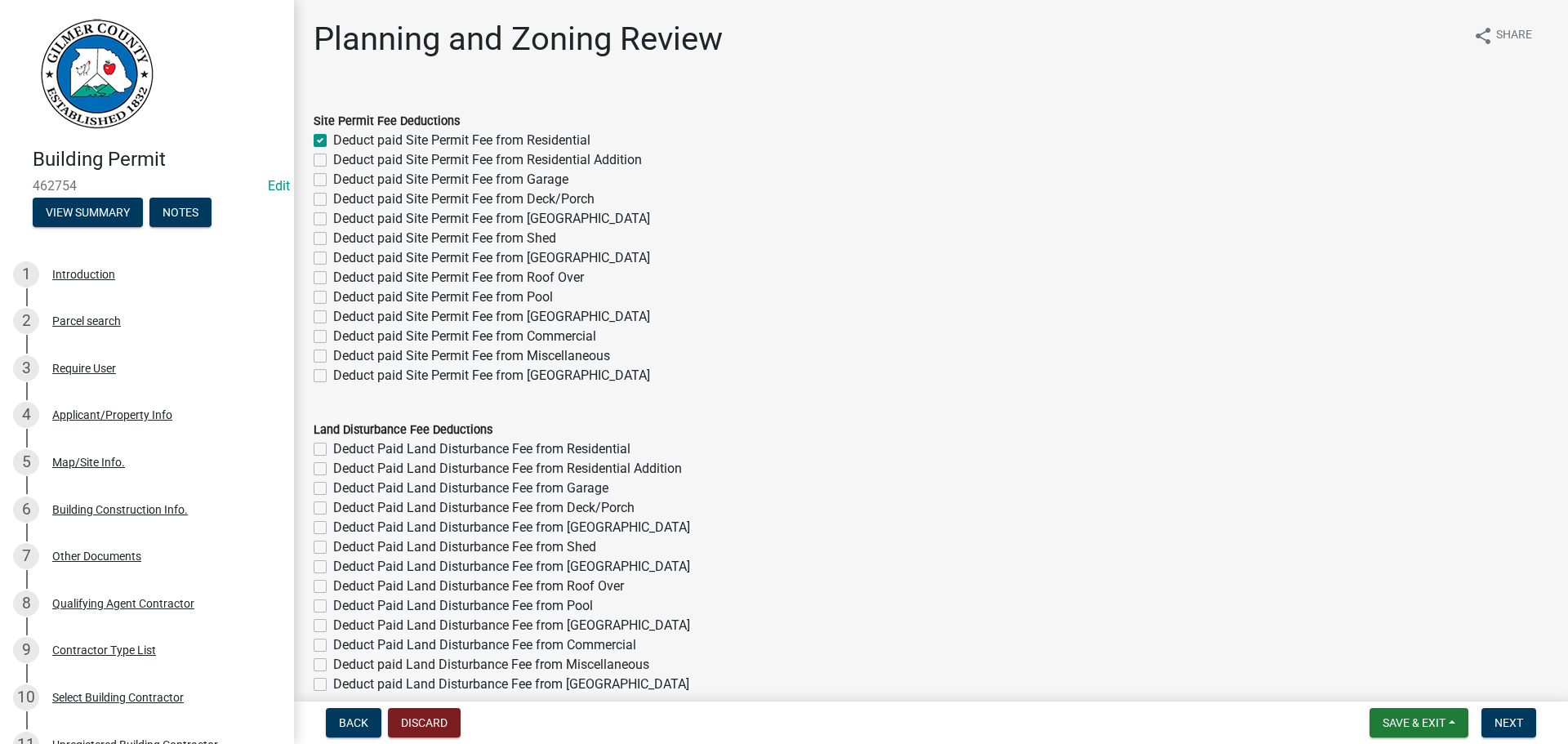
checkbox input "false"
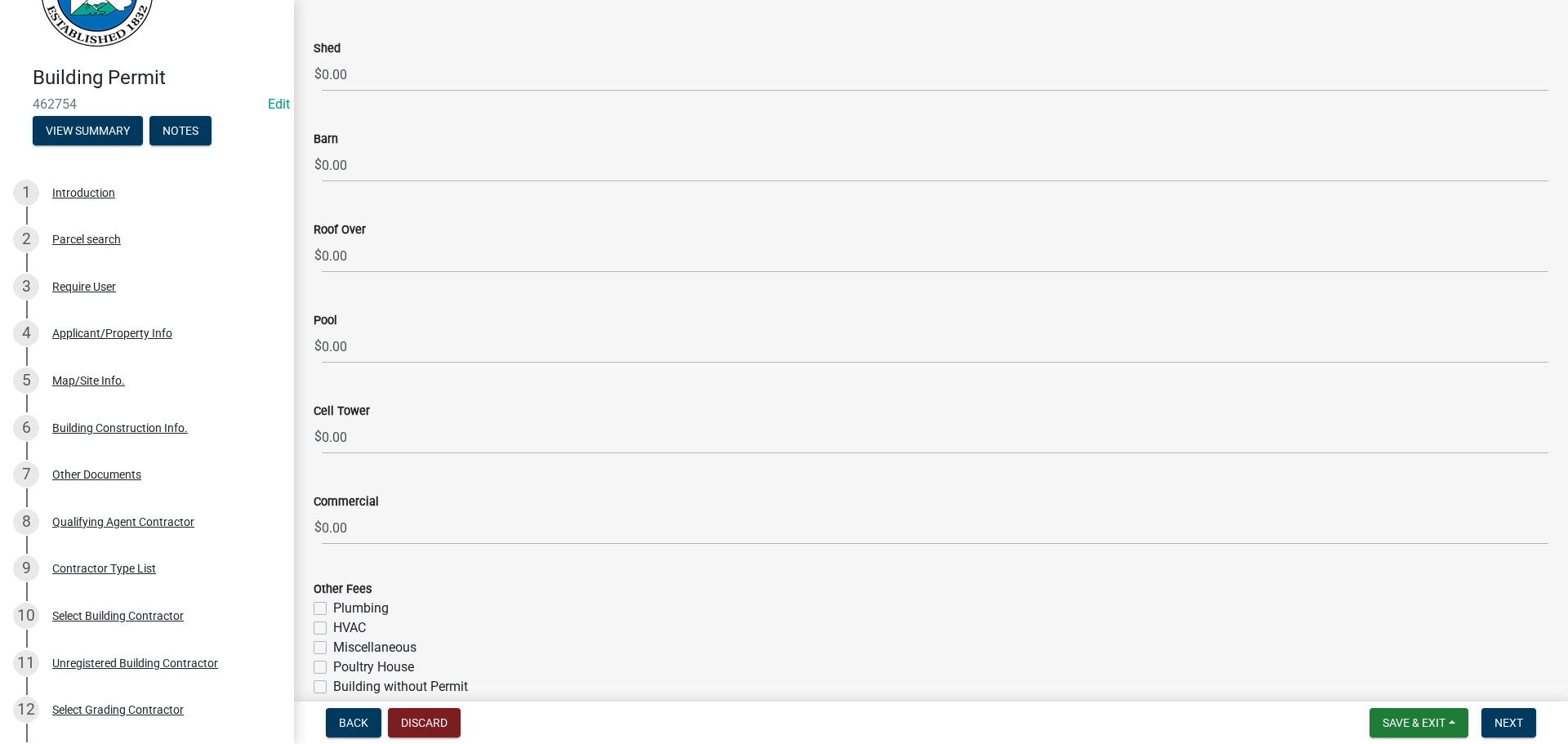
scroll to position [2641, 0]
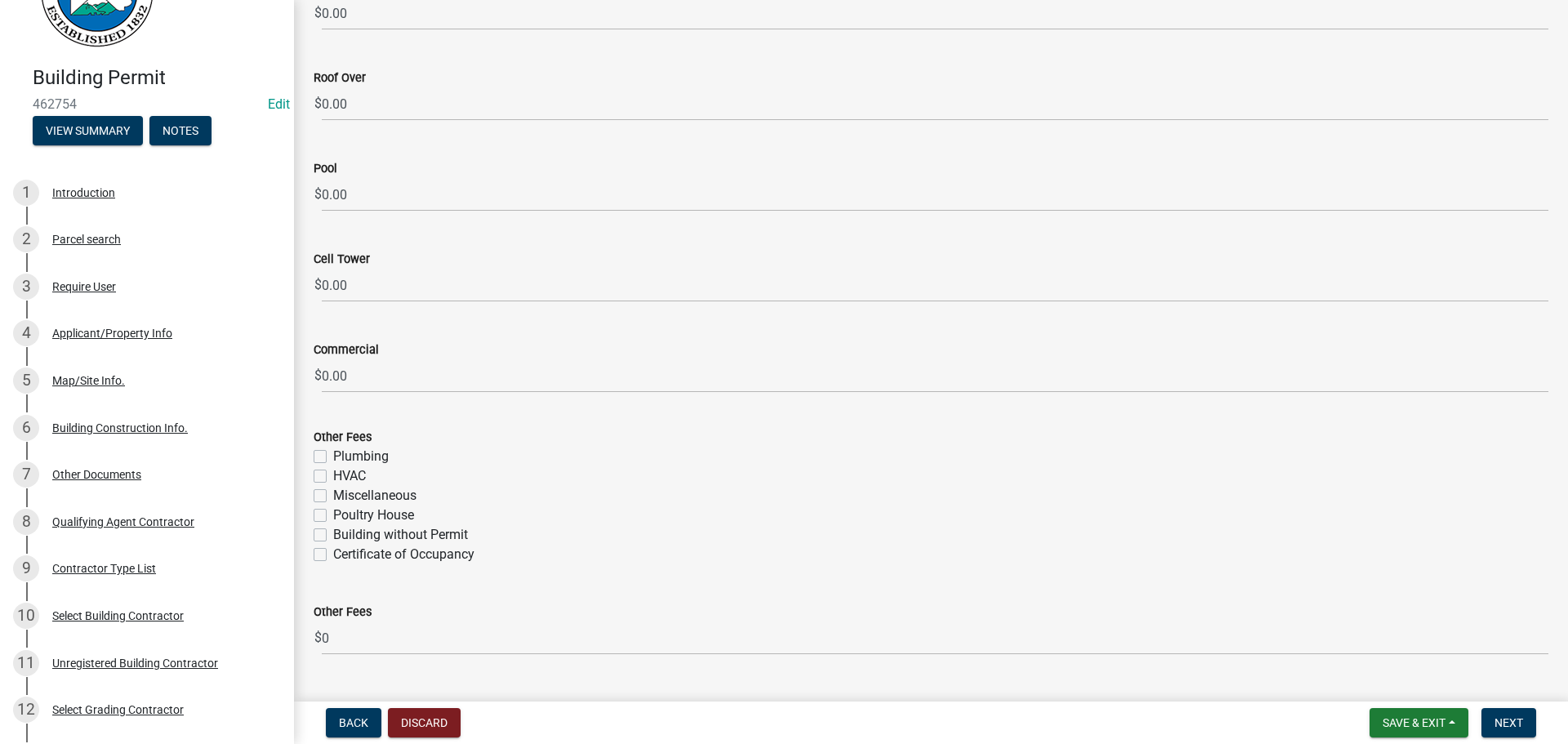
click at [440, 560] on label "Certificate of Occupancy" at bounding box center [403, 554] width 141 height 20
click at [343, 555] on input "Certificate of Occupancy" at bounding box center [338, 549] width 10 height 10
checkbox input "true"
checkbox input "false"
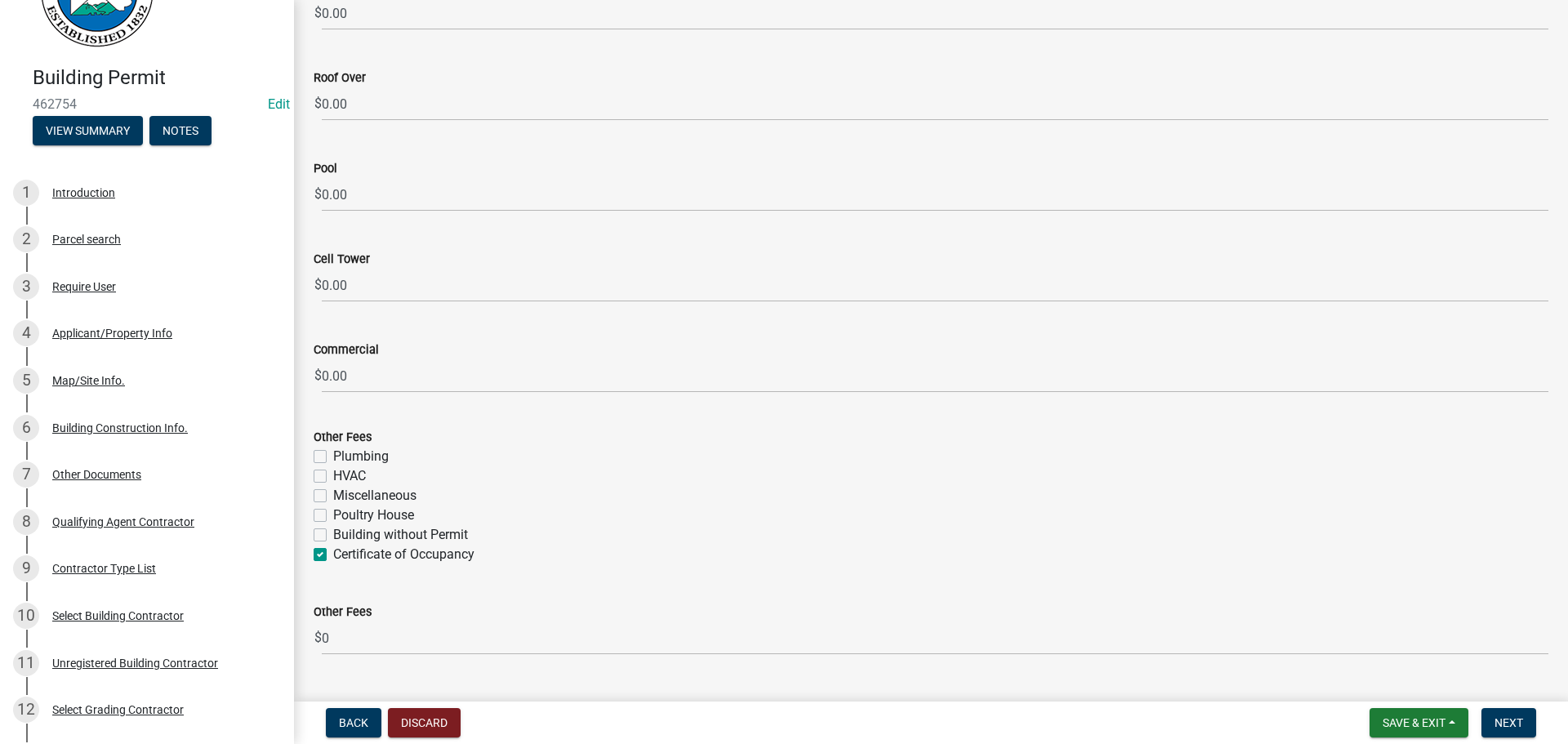
checkbox input "false"
checkbox input "true"
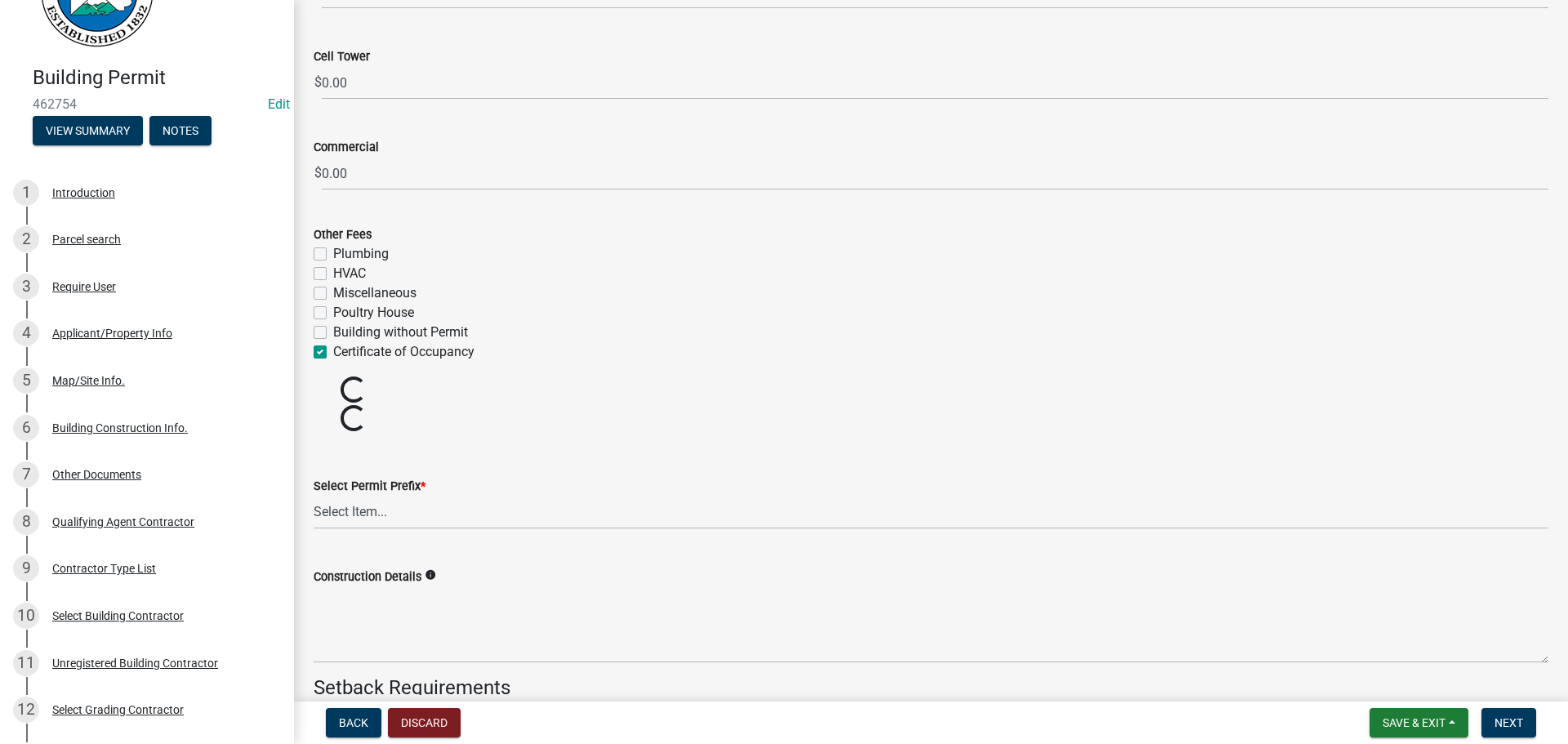
scroll to position [2885, 0]
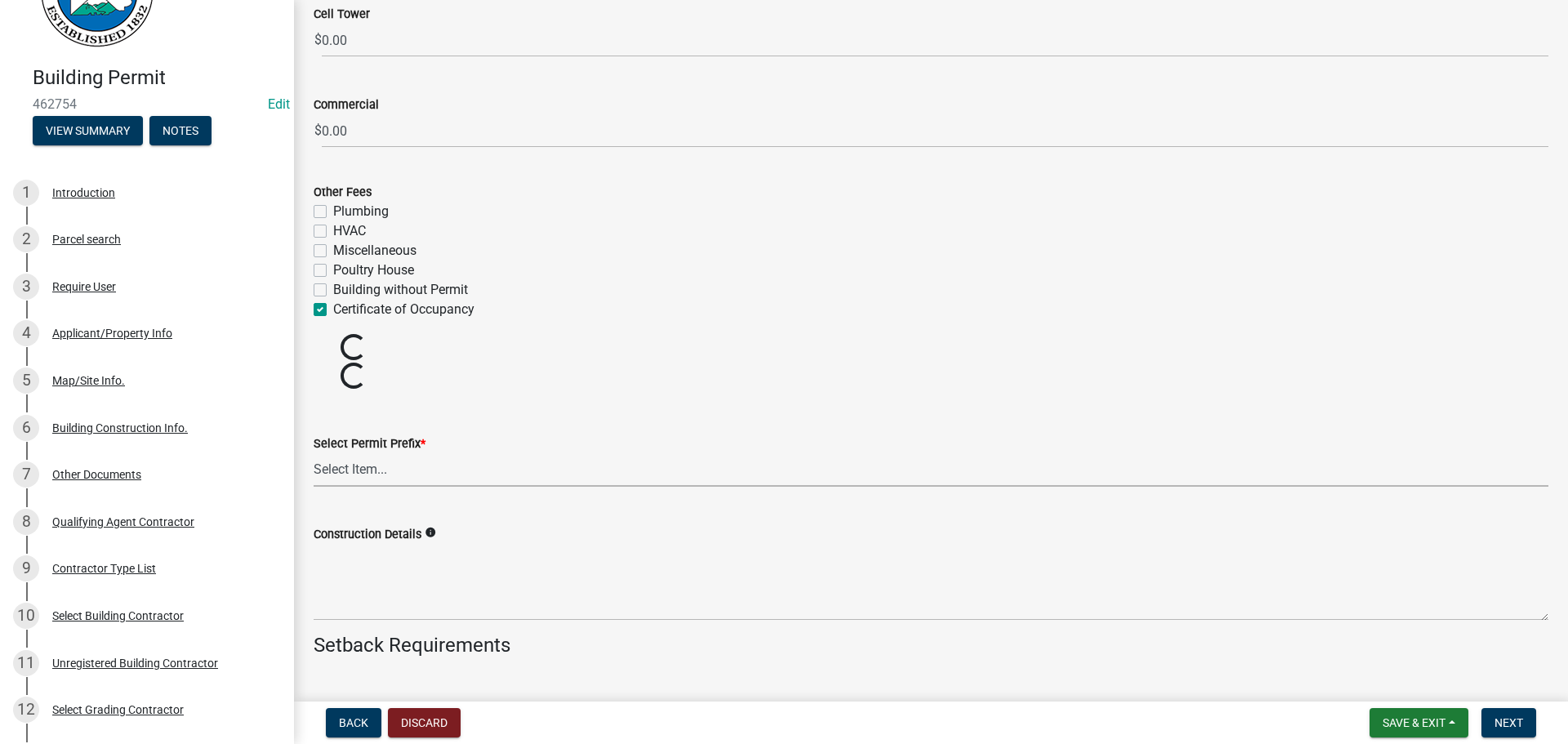
click at [493, 485] on select "Select Item... RES COMM MB LAND POOL MISC CELL TOWER - NEW CELL TOWER - ADD ON" at bounding box center [931, 469] width 1234 height 33
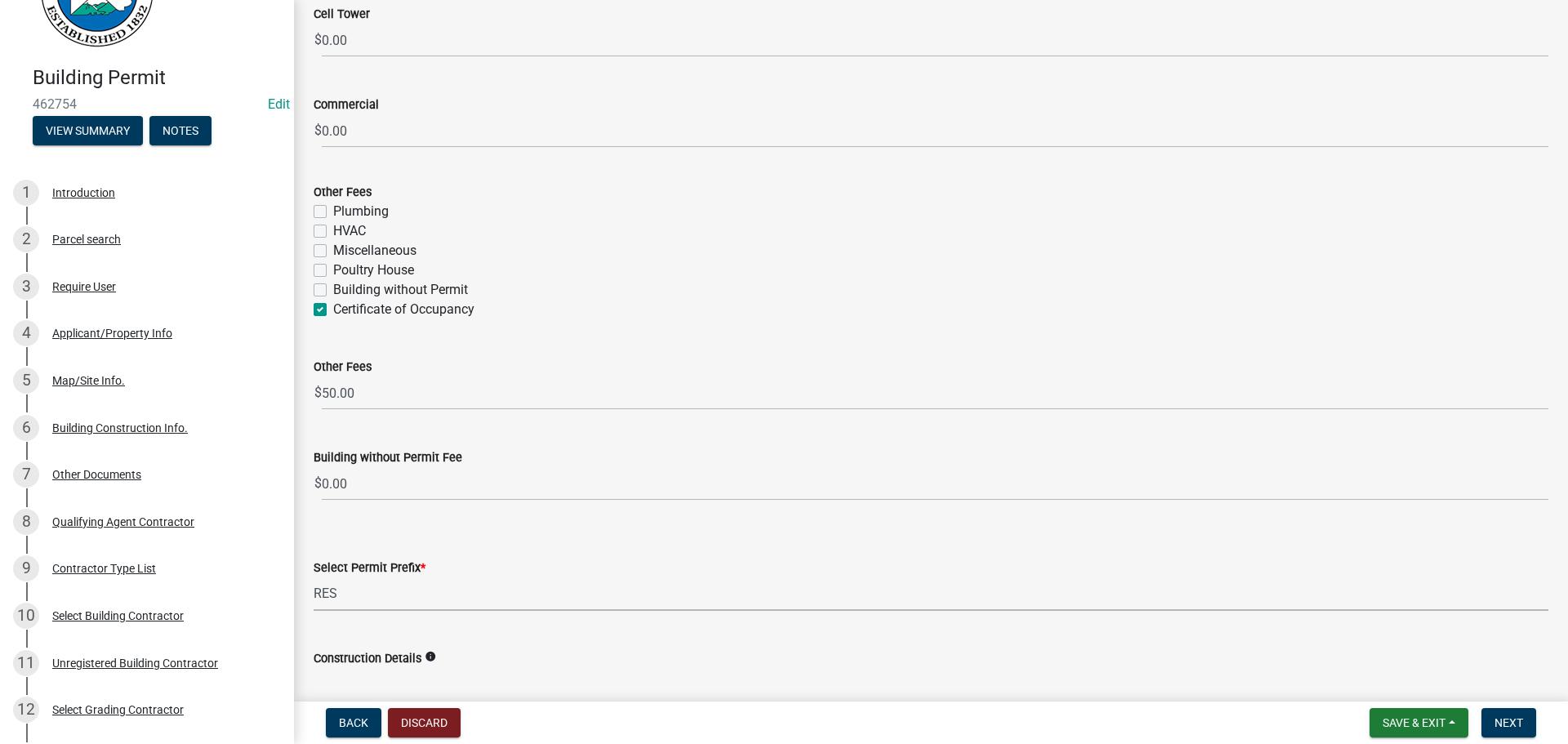
click at [314, 577] on select "Select Item... RES COMM MB LAND POOL MISC CELL TOWER - NEW CELL TOWER - ADD ON" at bounding box center [931, 593] width 1234 height 33
select select "b5c39336-92b9-49ce-a0a5-4e9e9babf743"
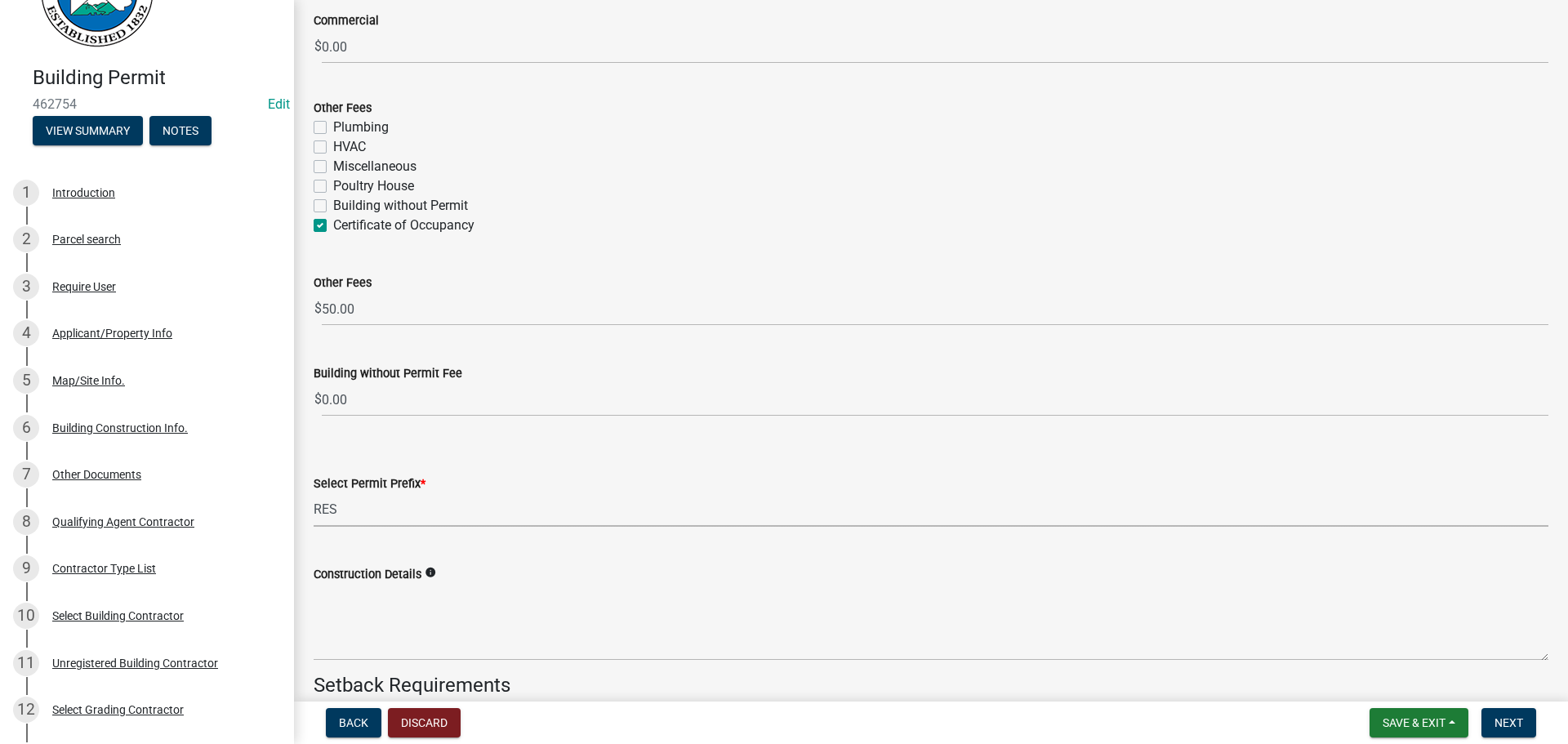
scroll to position [3049, 0]
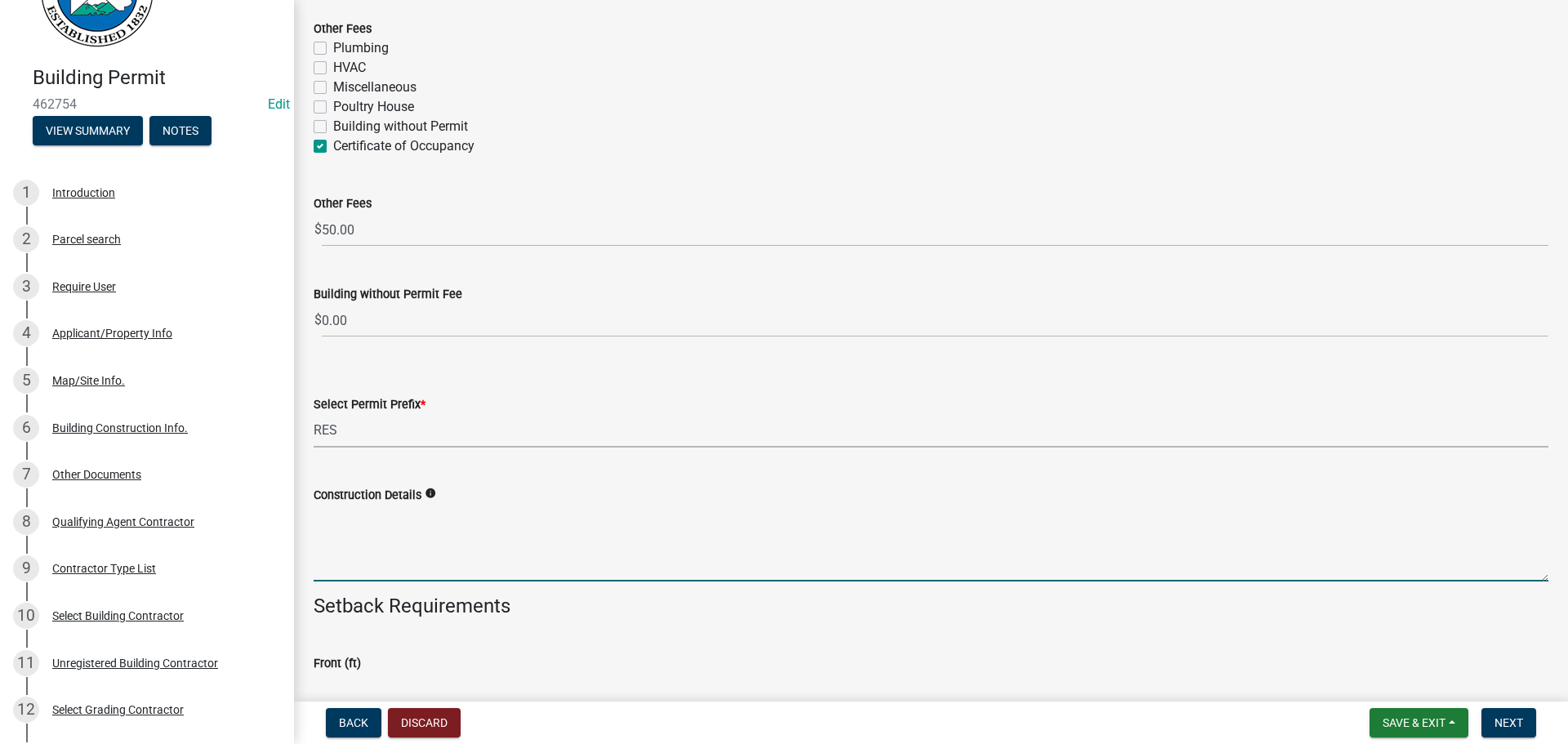
drag, startPoint x: 408, startPoint y: 552, endPoint x: 944, endPoint y: 726, distance: 563.5
click at [409, 552] on textarea "Construction Details" at bounding box center [931, 543] width 1234 height 76
type textarea "NEW HOME CONSTRUCTION"
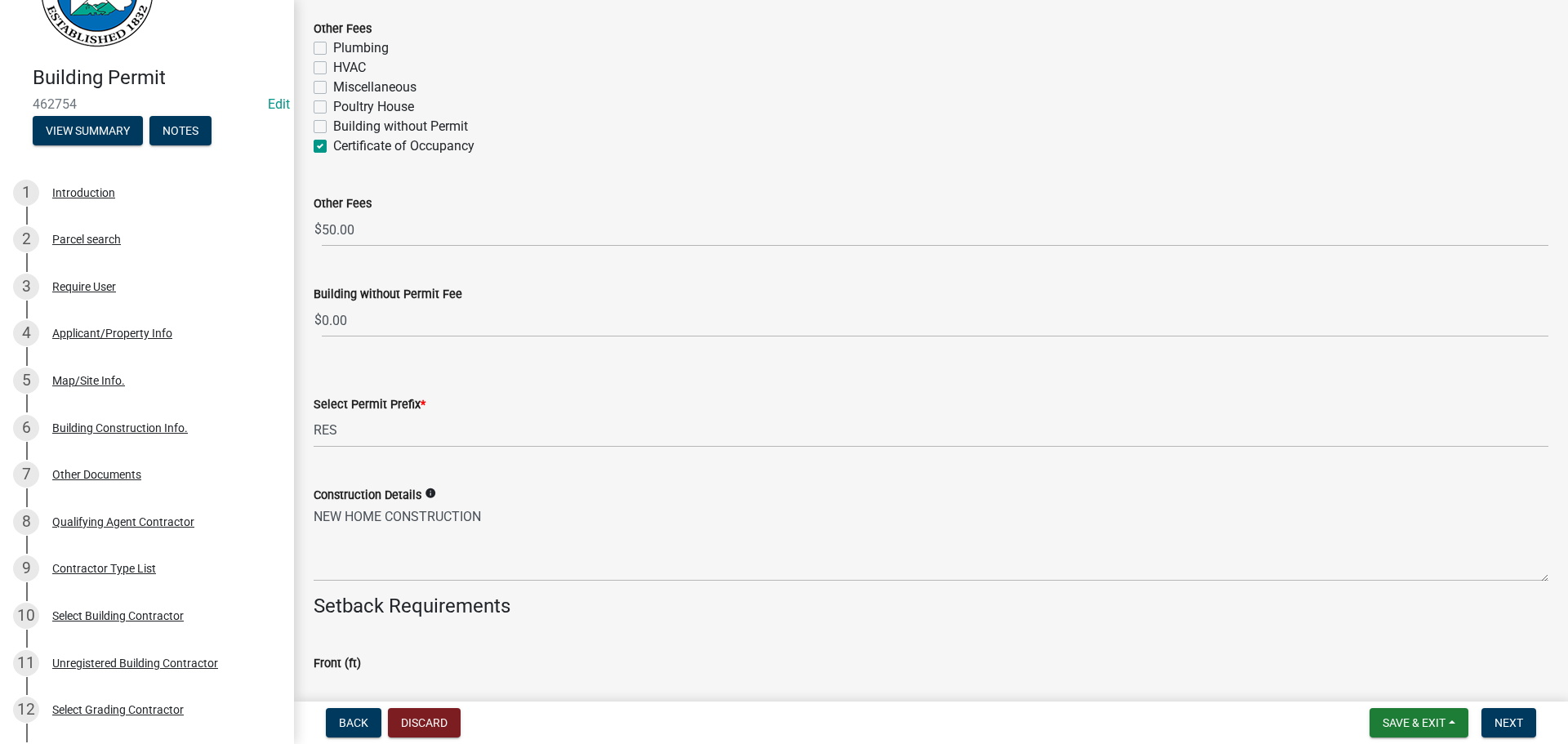
scroll to position [3061, 0]
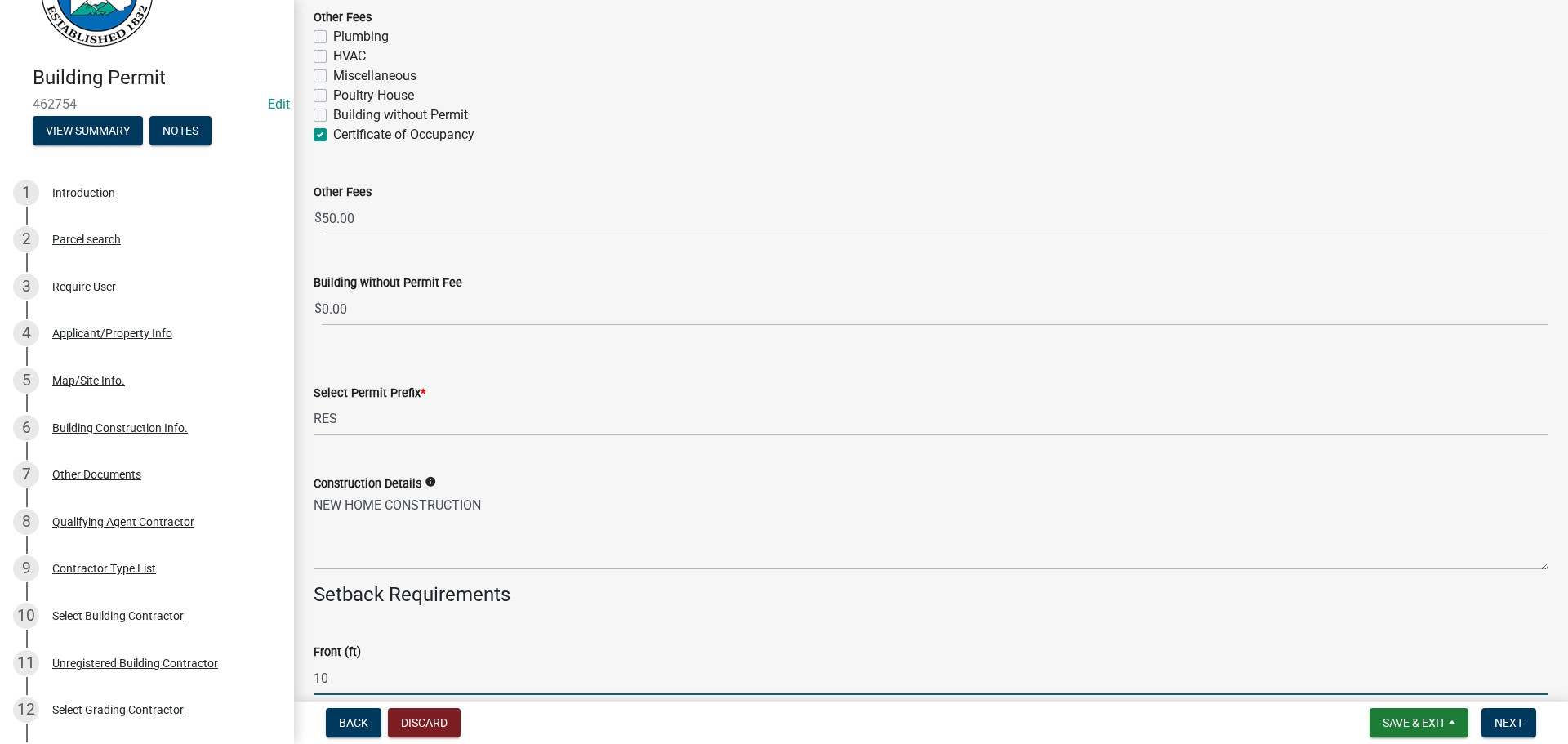
type input "10"
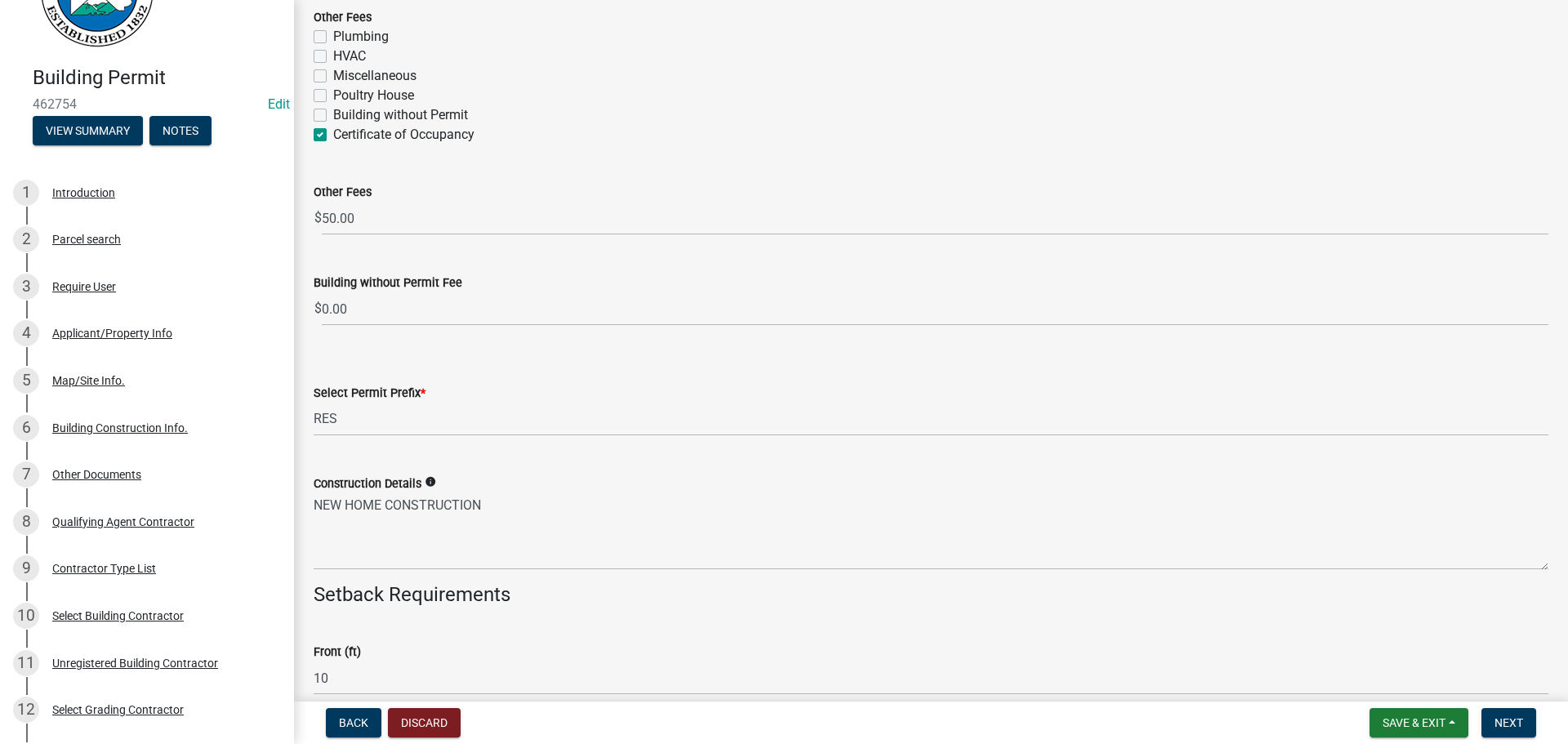
scroll to position [3482, 0]
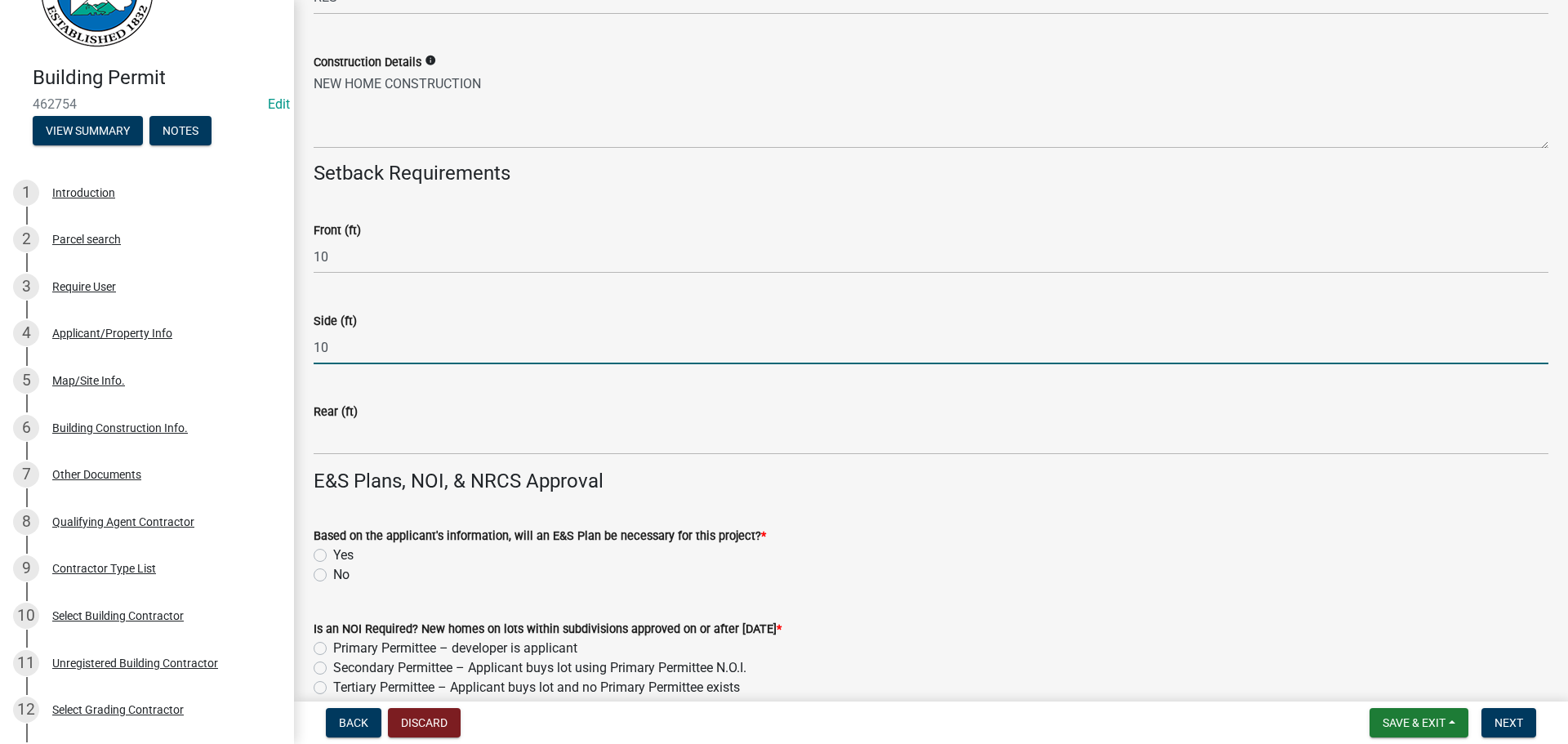
type input "10"
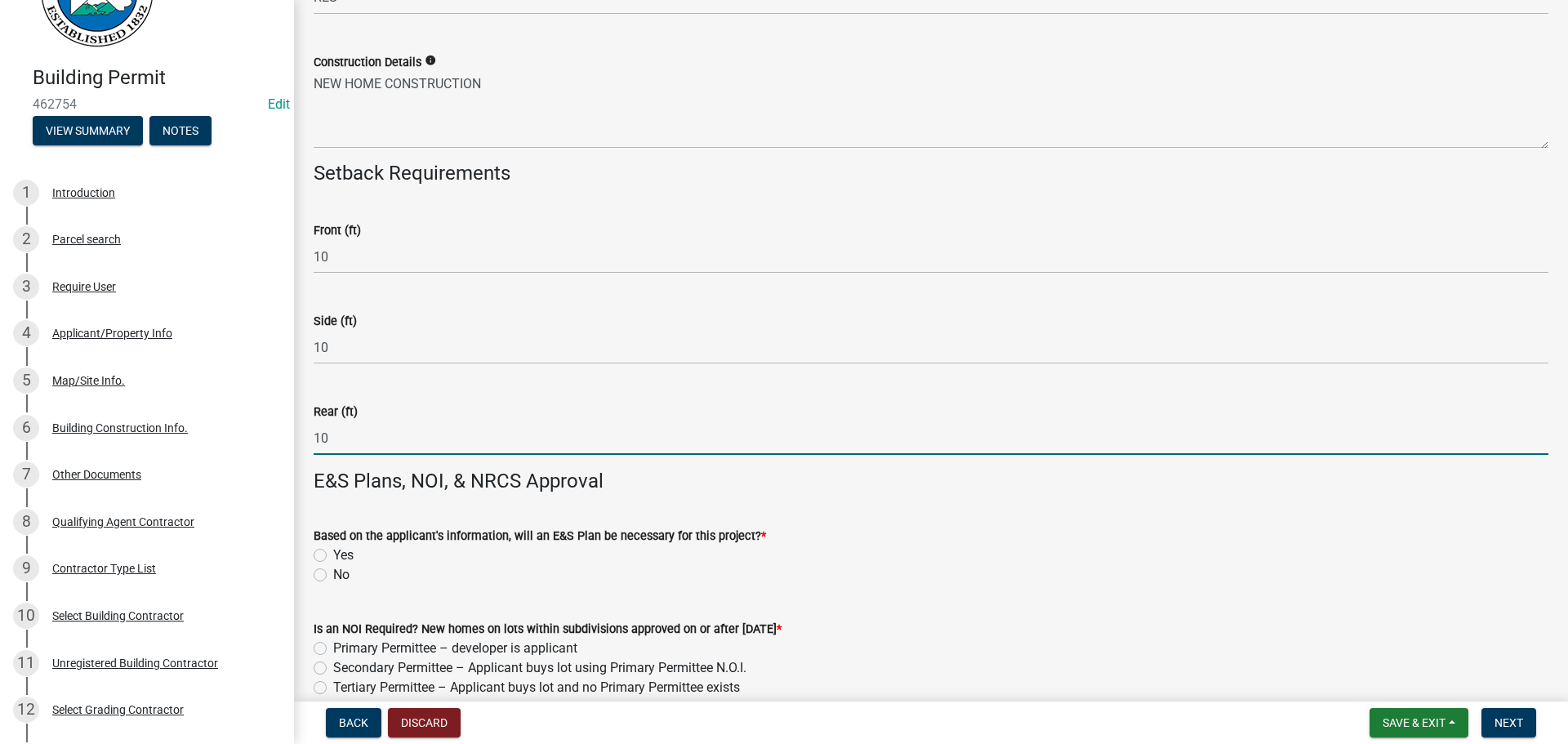
type input "10"
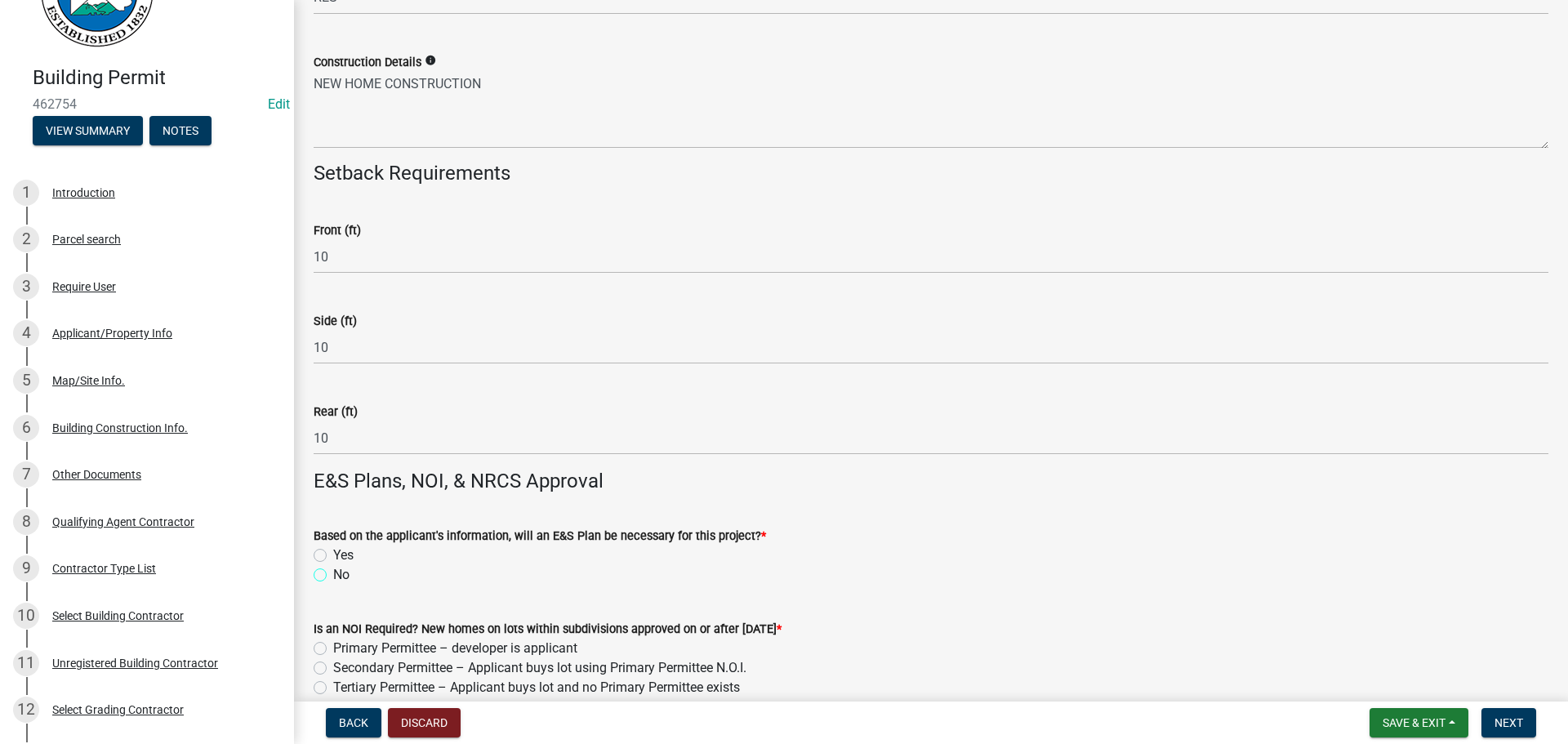
click at [333, 565] on input "No" at bounding box center [338, 569] width 10 height 10
radio input "true"
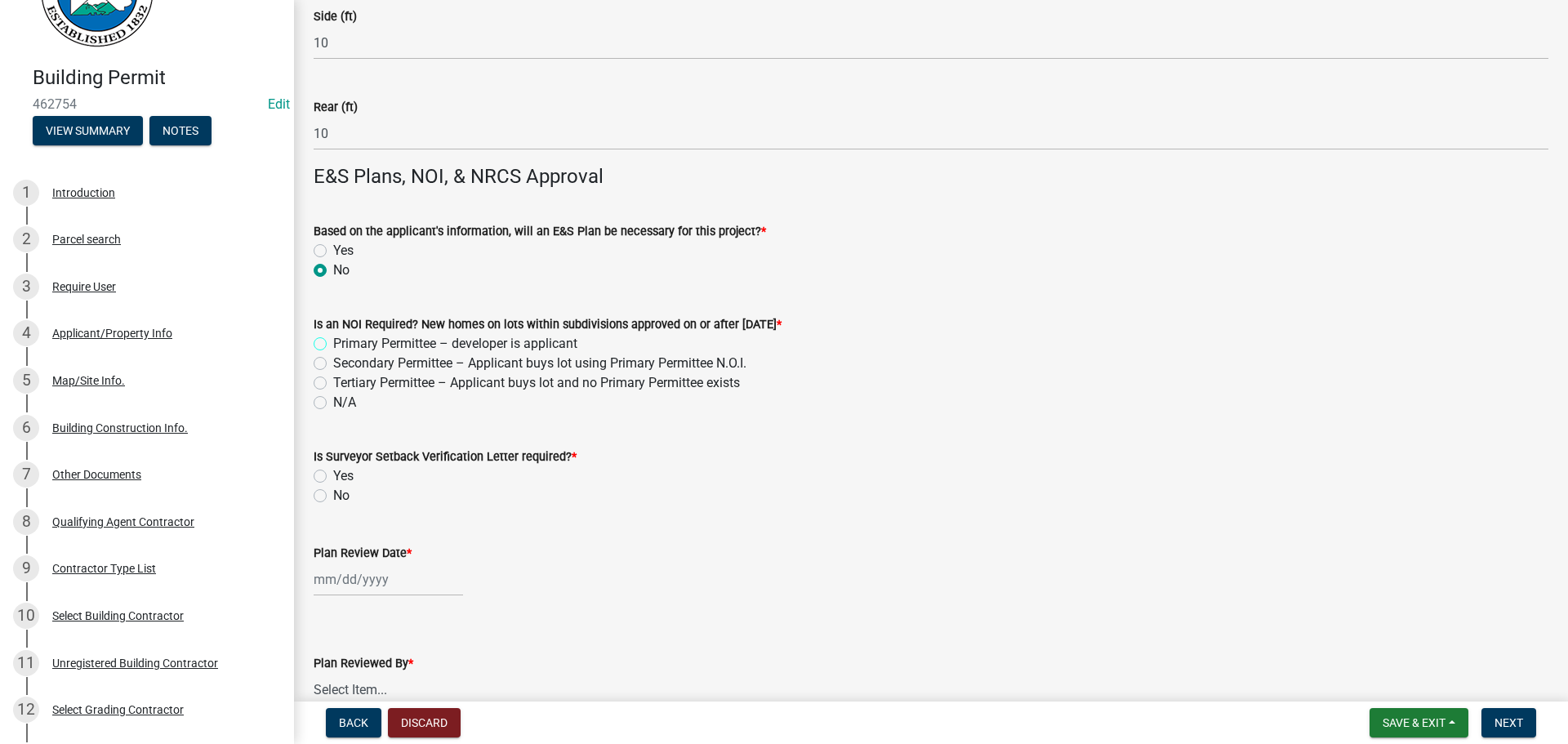
scroll to position [3809, 0]
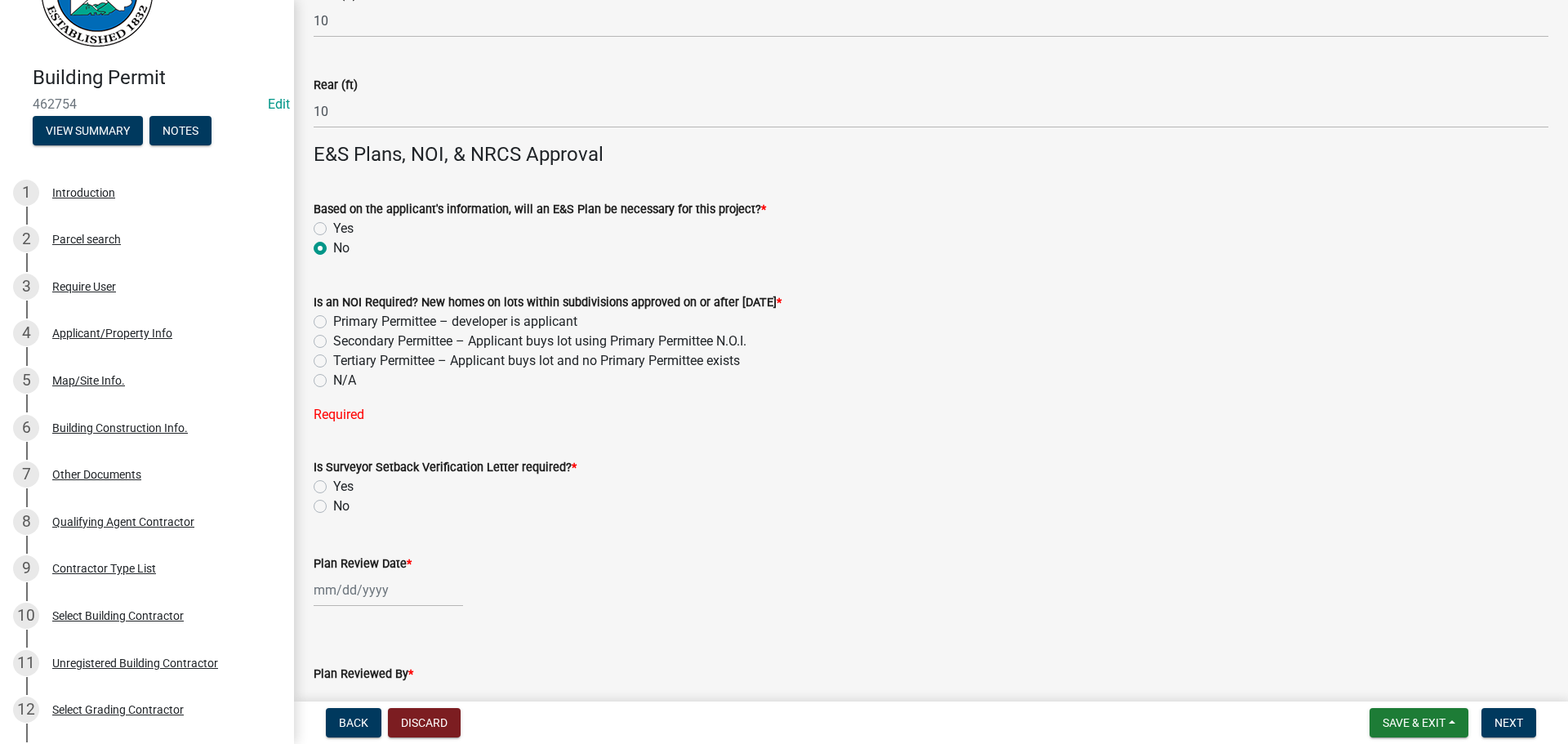
click at [348, 376] on label "N/A" at bounding box center [344, 381] width 23 height 20
click at [343, 376] on input "N/A" at bounding box center [338, 376] width 10 height 10
radio input "true"
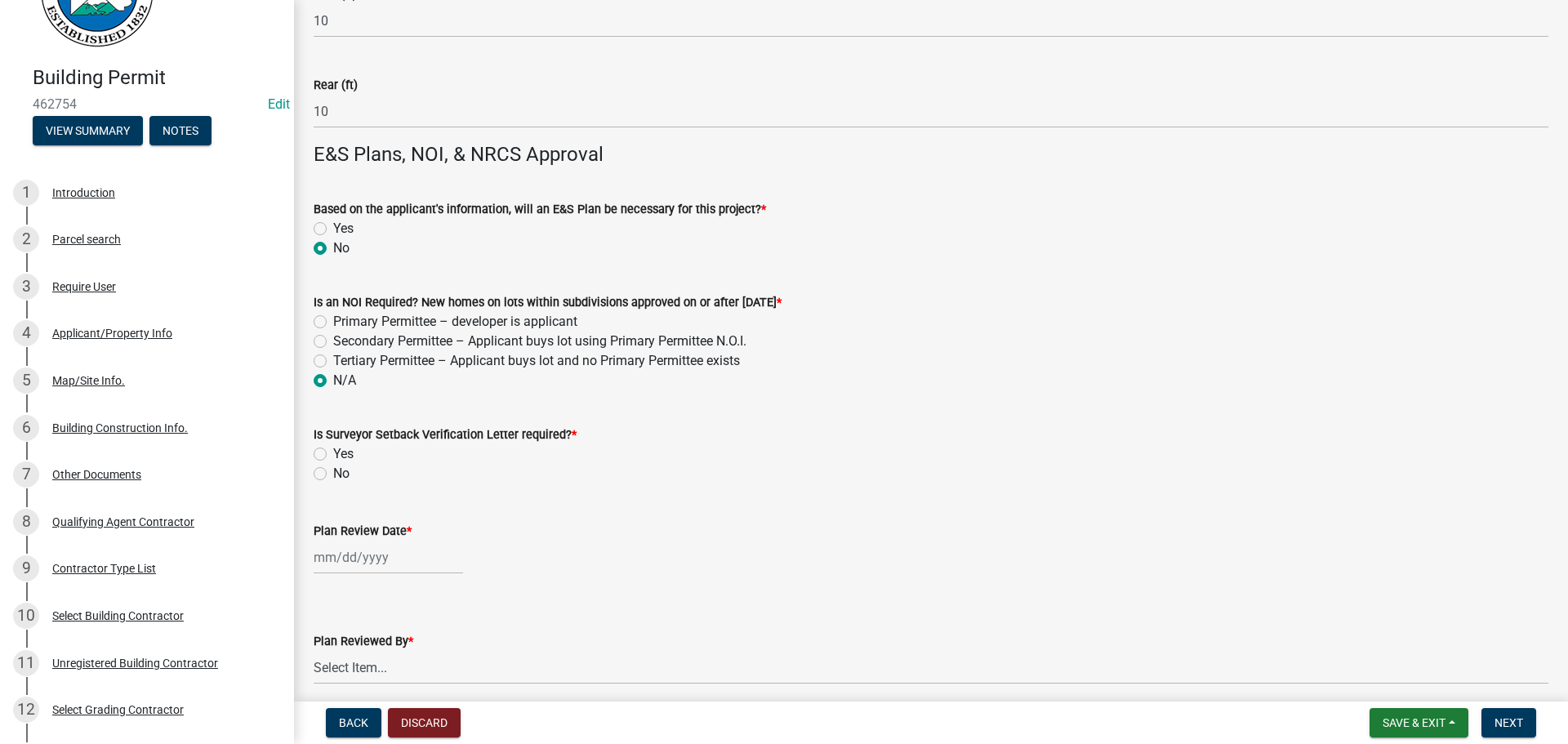
click at [337, 471] on label "No" at bounding box center [340, 473] width 16 height 20
click at [337, 471] on input "No" at bounding box center [338, 468] width 10 height 10
radio input "true"
click at [380, 559] on div at bounding box center [388, 557] width 150 height 33
select select "8"
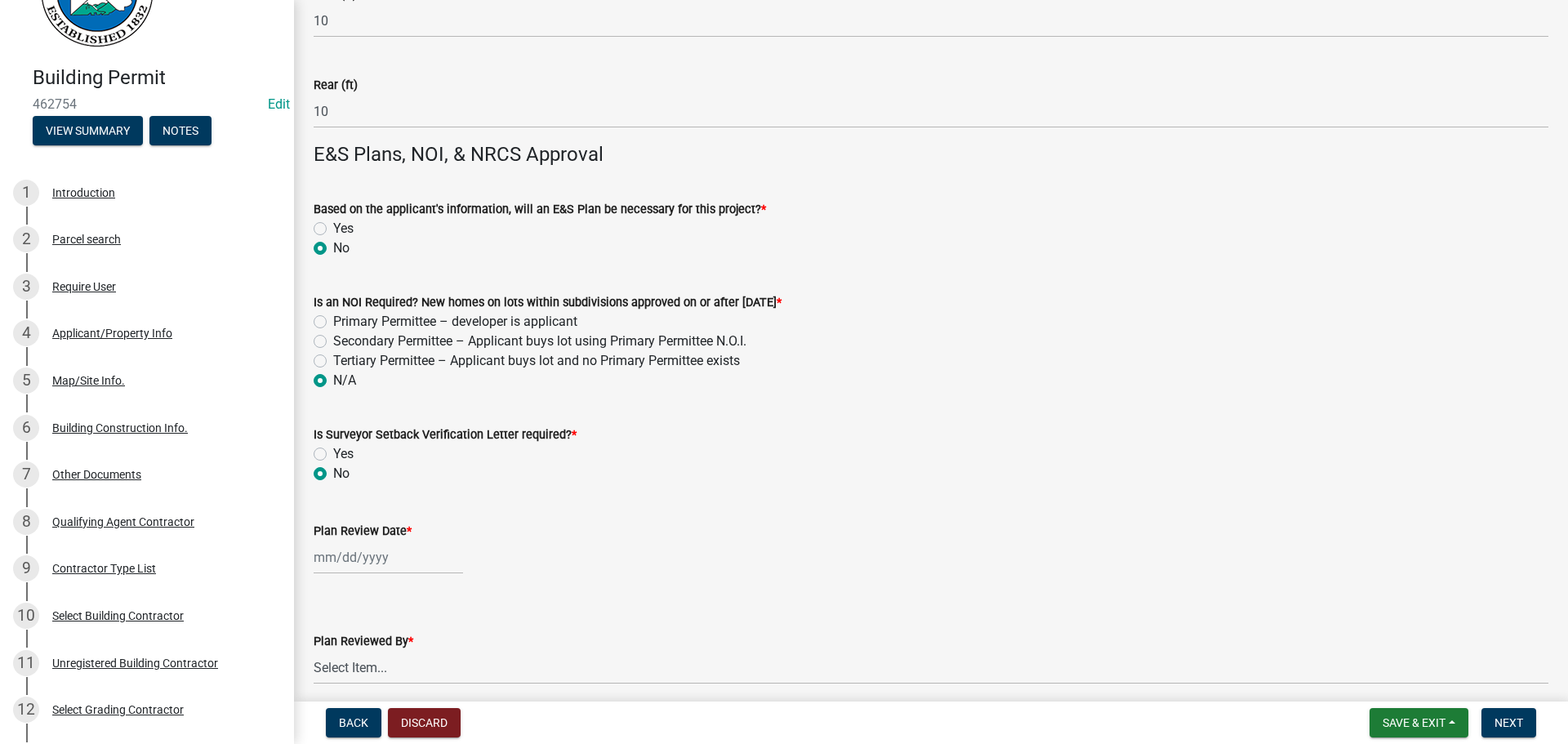
select select "2025"
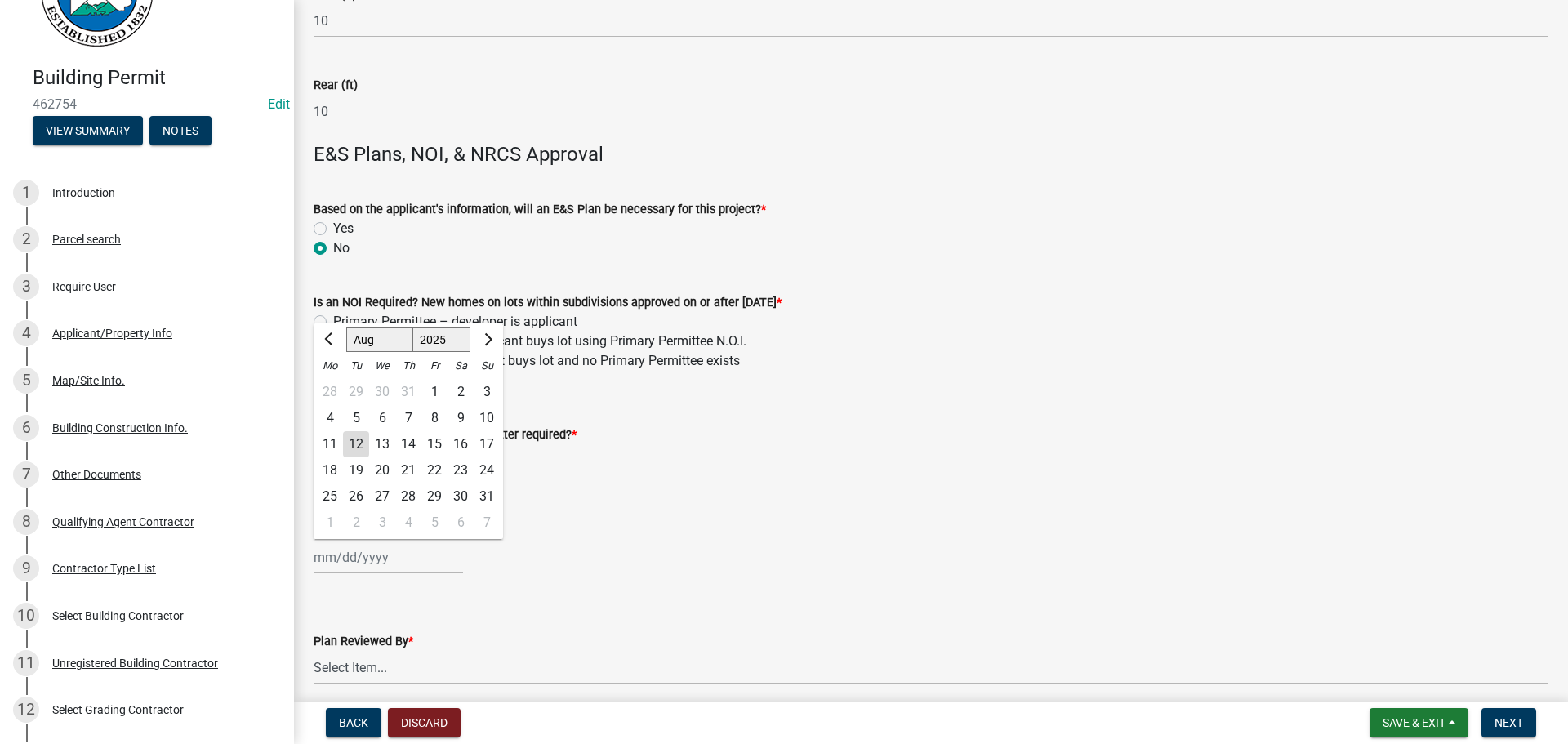
click at [359, 449] on div "12" at bounding box center [356, 444] width 26 height 26
type input "[DATE]"
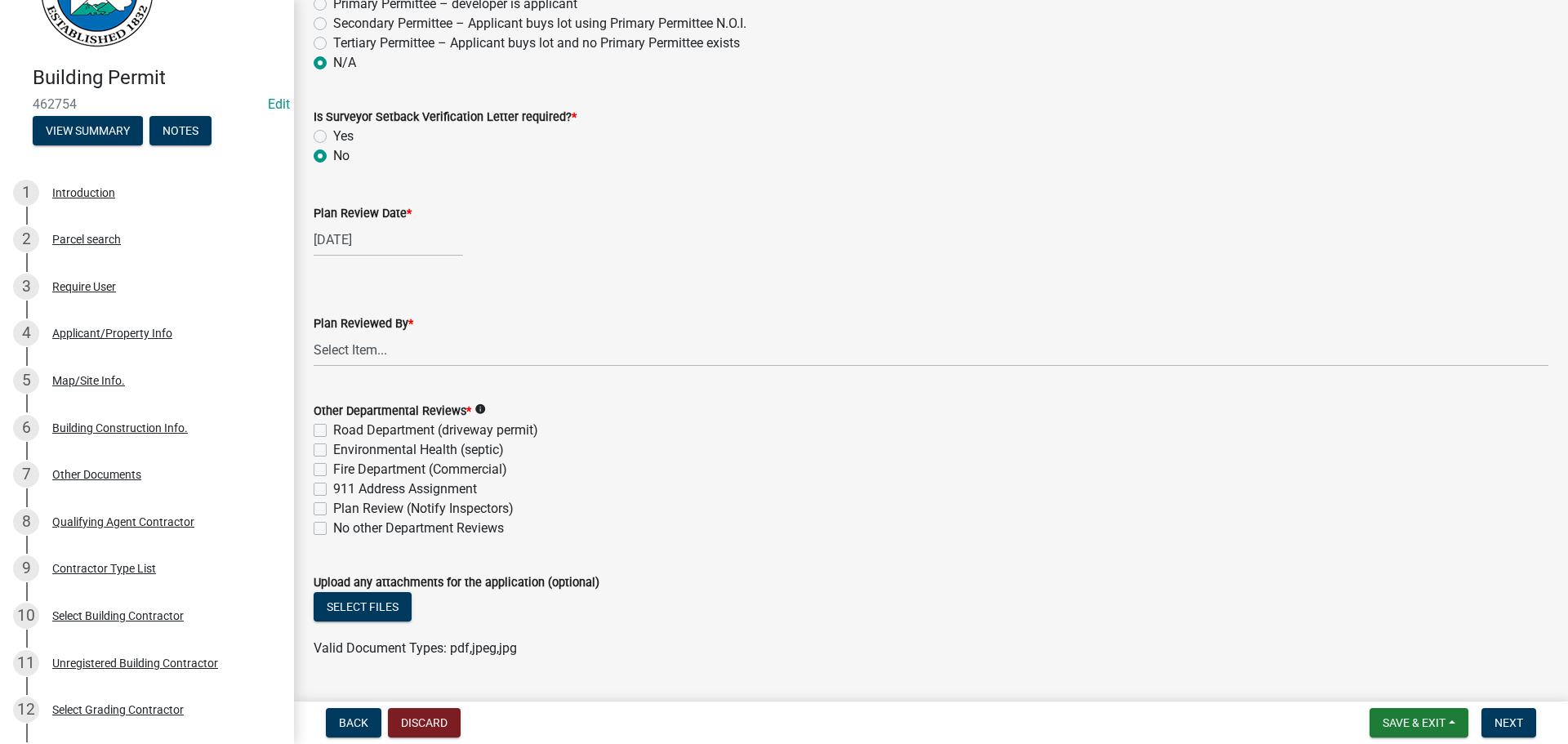
scroll to position [4135, 0]
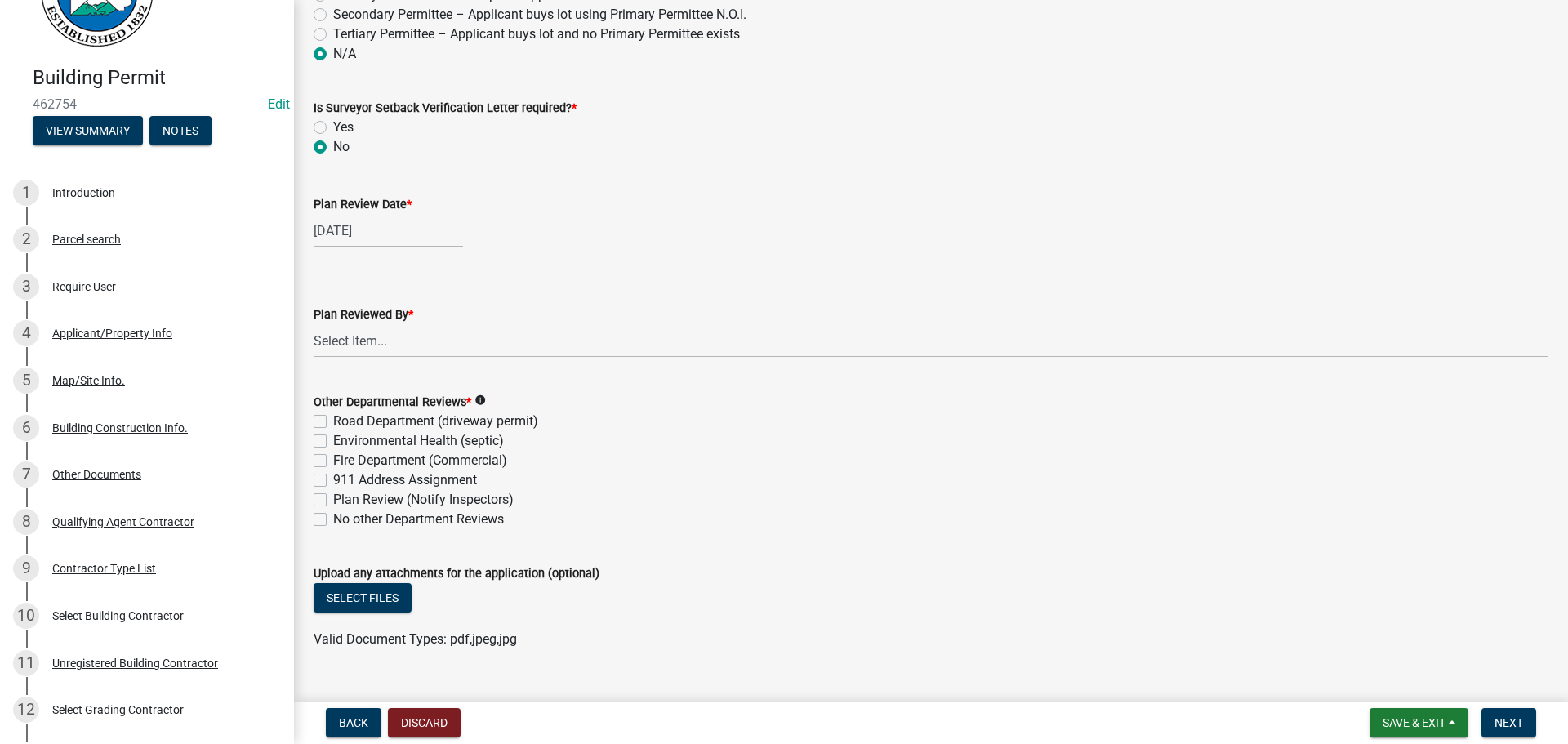
click at [344, 320] on label "Plan Reviewed By *" at bounding box center [363, 315] width 99 height 11
click at [344, 324] on select "Select Item... Andrew Mathis Art Wlochowski Becky Whitworth Joe Bouhl Karen Hen…" at bounding box center [931, 341] width 1234 height 33
click at [357, 358] on select "Select Item... Andrew Mathis Art Wlochowski Becky Whitworth Joe Bouhl Karen Hen…" at bounding box center [931, 341] width 1234 height 33
click at [314, 324] on select "Select Item... Andrew Mathis Art Wlochowski Becky Whitworth Joe Bouhl Karen Hen…" at bounding box center [931, 341] width 1234 height 33
select select "5ce200eb-feb1-496b-8127-7891293955f5"
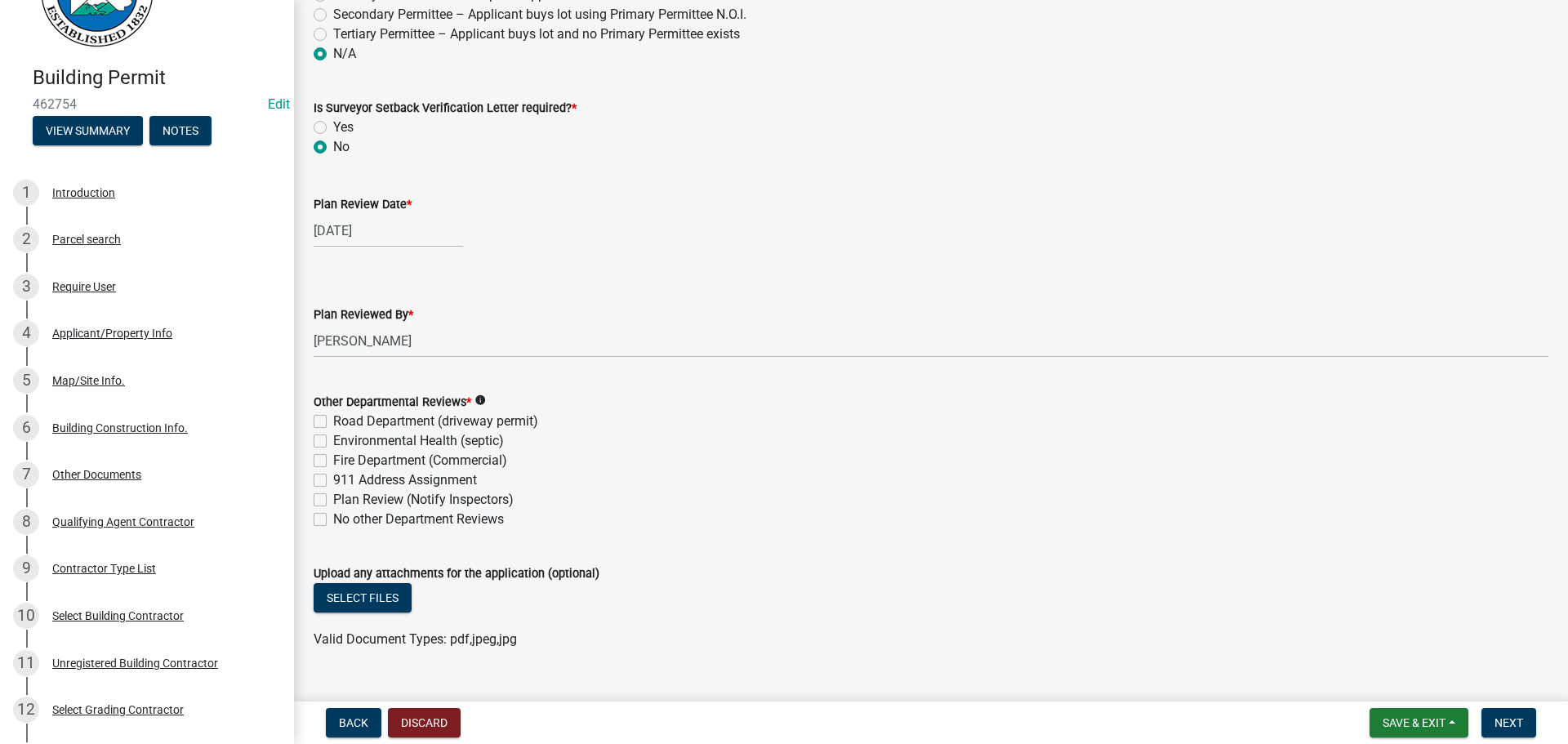
click at [349, 502] on label "Plan Review (Notify Inspectors)" at bounding box center [423, 500] width 180 height 20
click at [343, 501] on input "Plan Review (Notify Inspectors)" at bounding box center [338, 495] width 10 height 10
click at [352, 519] on label "No other Department Reviews" at bounding box center [418, 519] width 171 height 20
click at [343, 519] on input "No other Department Reviews" at bounding box center [338, 514] width 10 height 10
click at [358, 502] on label "Plan Review (Notify Inspectors)" at bounding box center [423, 500] width 180 height 20
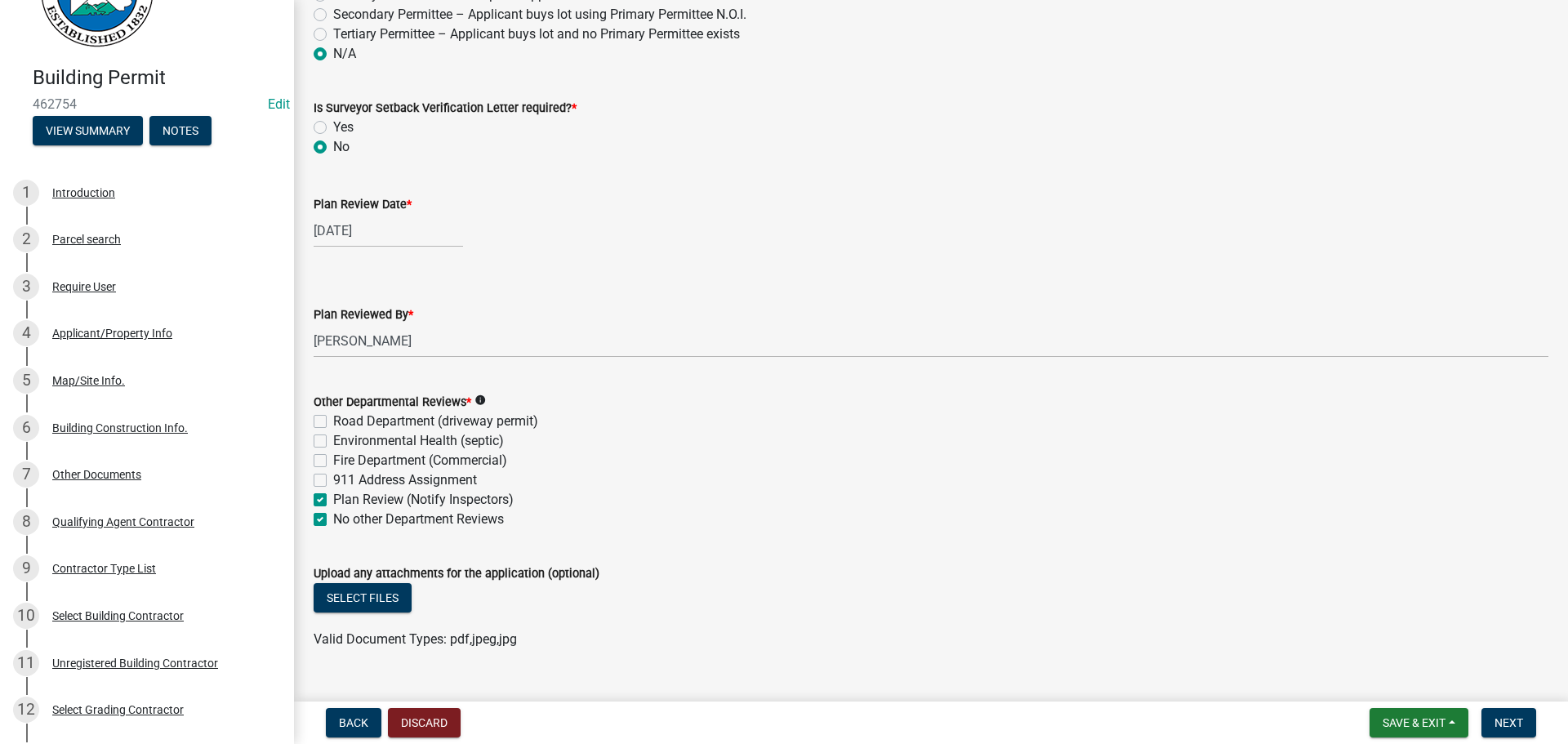
click at [343, 501] on input "Plan Review (Notify Inspectors)" at bounding box center [338, 495] width 10 height 10
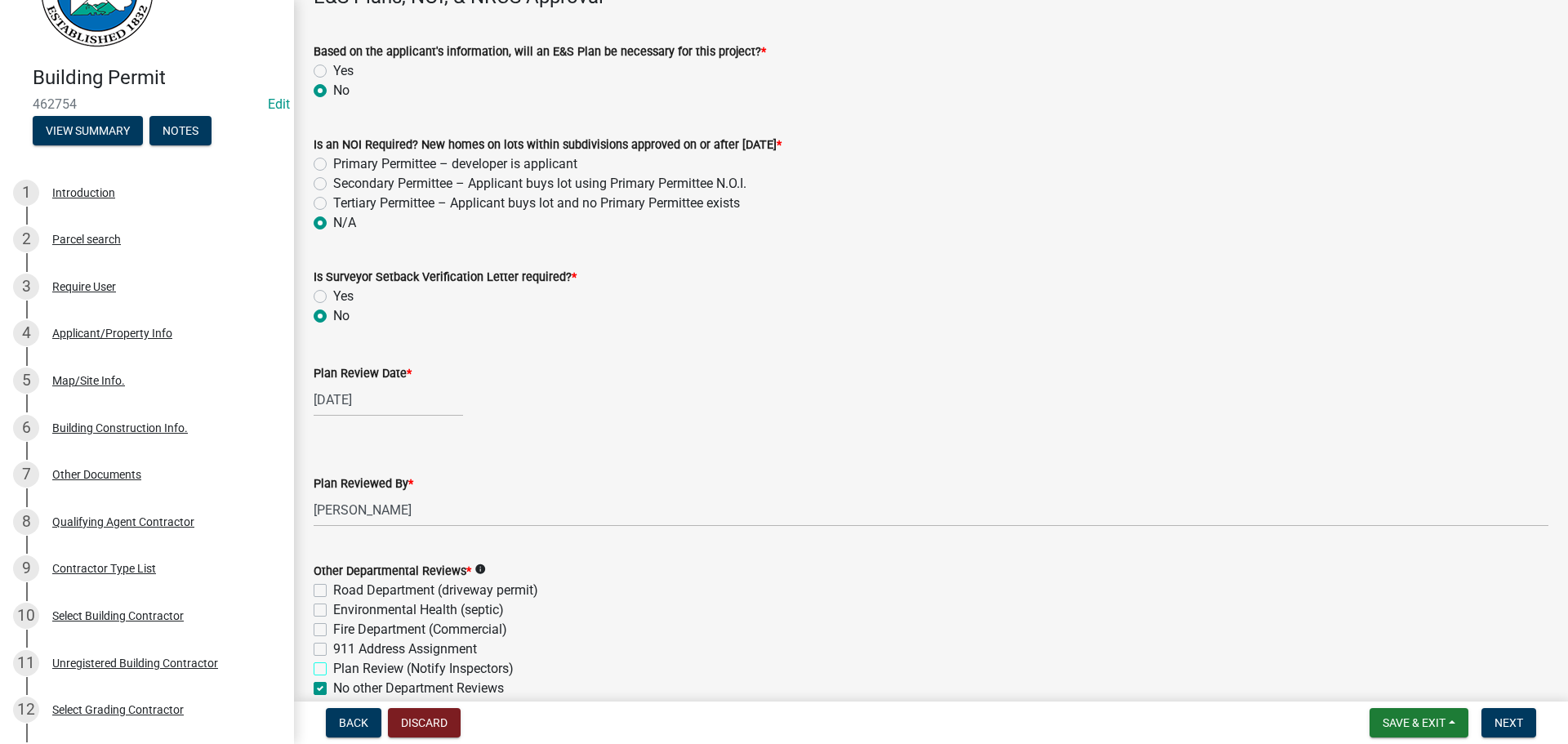
scroll to position [4167, 0]
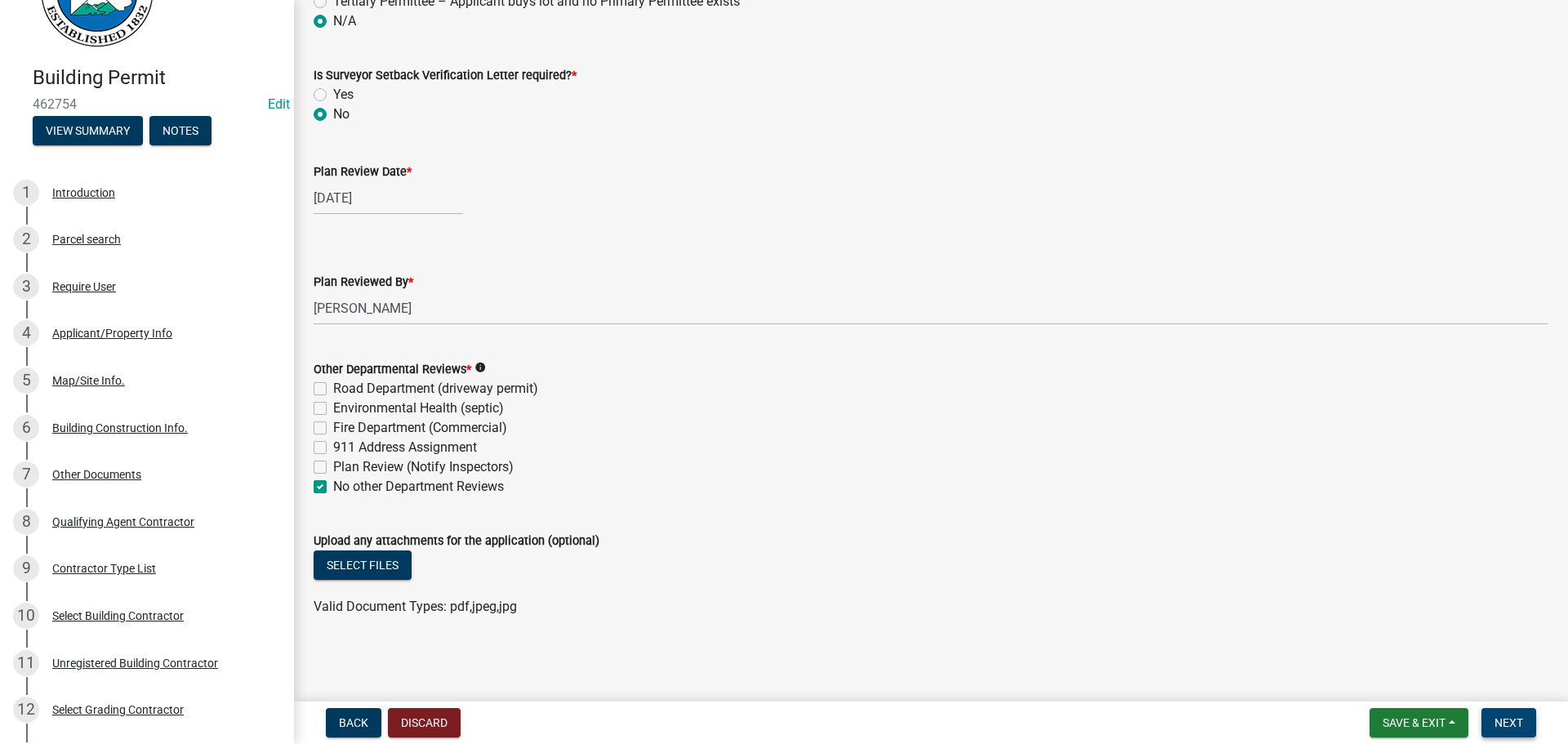
click at [1502, 726] on span "Next" at bounding box center [1509, 723] width 29 height 13
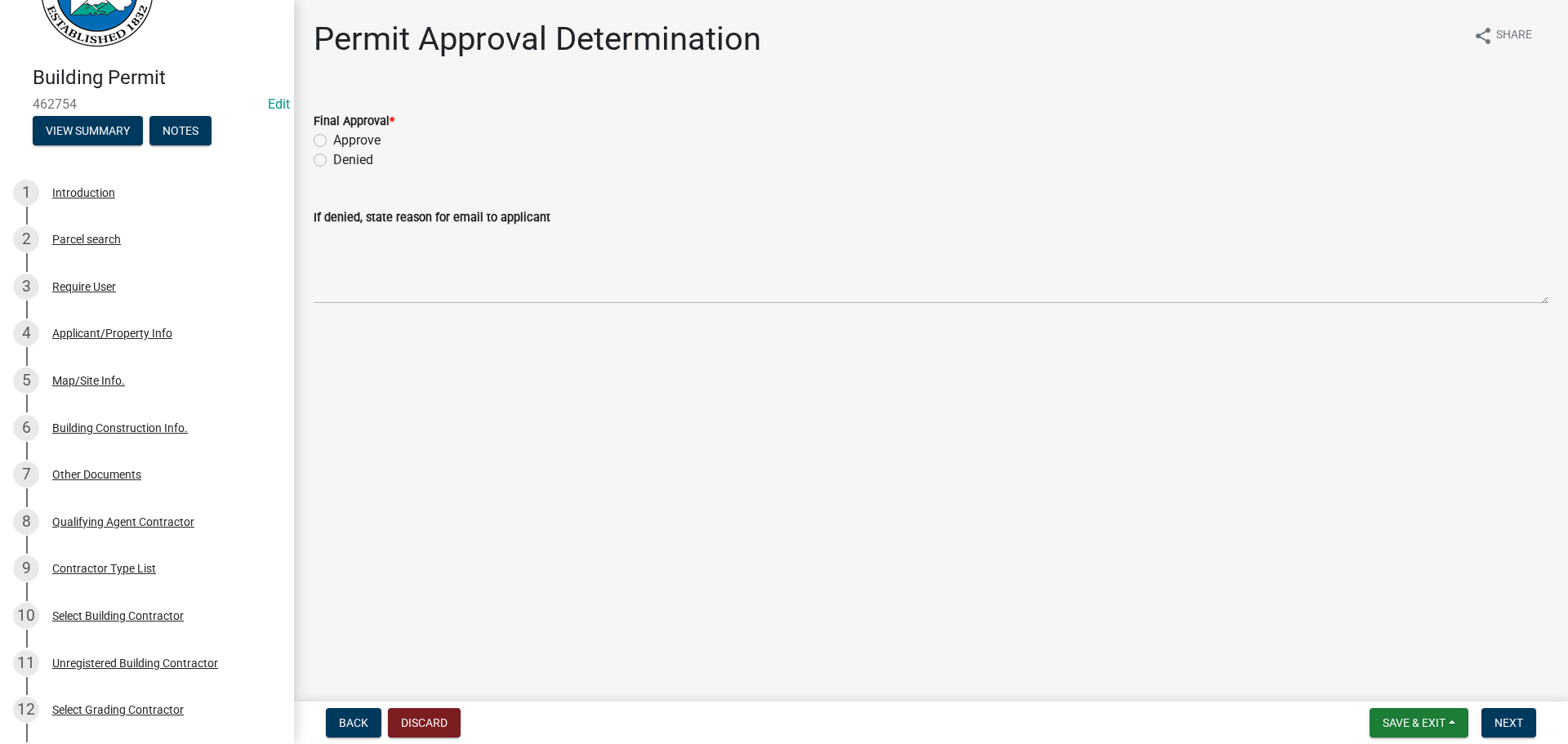
click at [342, 143] on label "Approve" at bounding box center [357, 140] width 48 height 20
click at [342, 141] on input "Approve" at bounding box center [338, 135] width 10 height 10
click at [1514, 728] on span "Next" at bounding box center [1509, 723] width 29 height 13
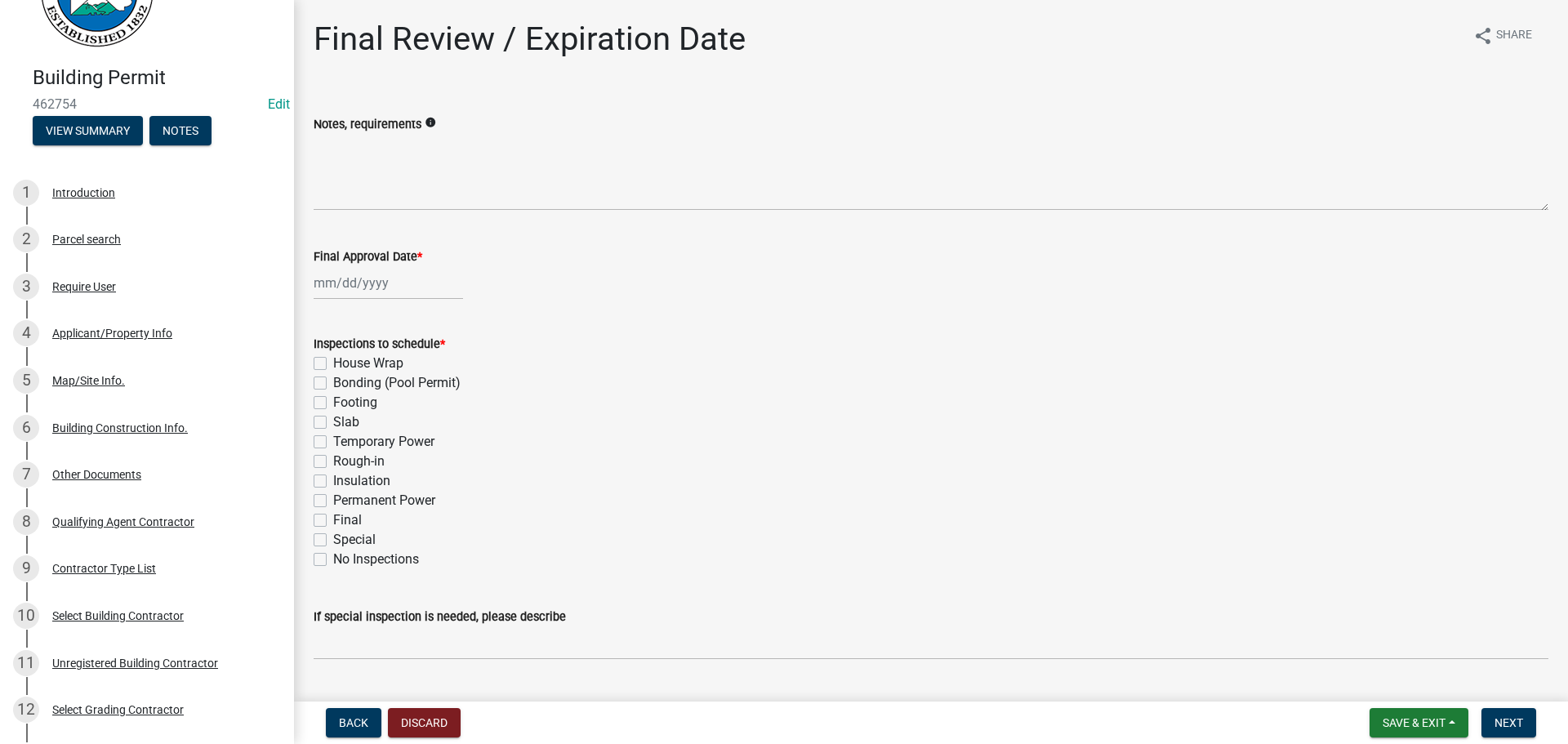
drag, startPoint x: 349, startPoint y: 402, endPoint x: 345, endPoint y: 412, distance: 10.8
click at [348, 404] on label "Footing" at bounding box center [355, 403] width 44 height 20
click at [343, 403] on input "Footing" at bounding box center [338, 398] width 10 height 10
click at [336, 424] on label "Slab" at bounding box center [345, 422] width 26 height 20
click at [336, 423] on input "Slab" at bounding box center [338, 417] width 10 height 10
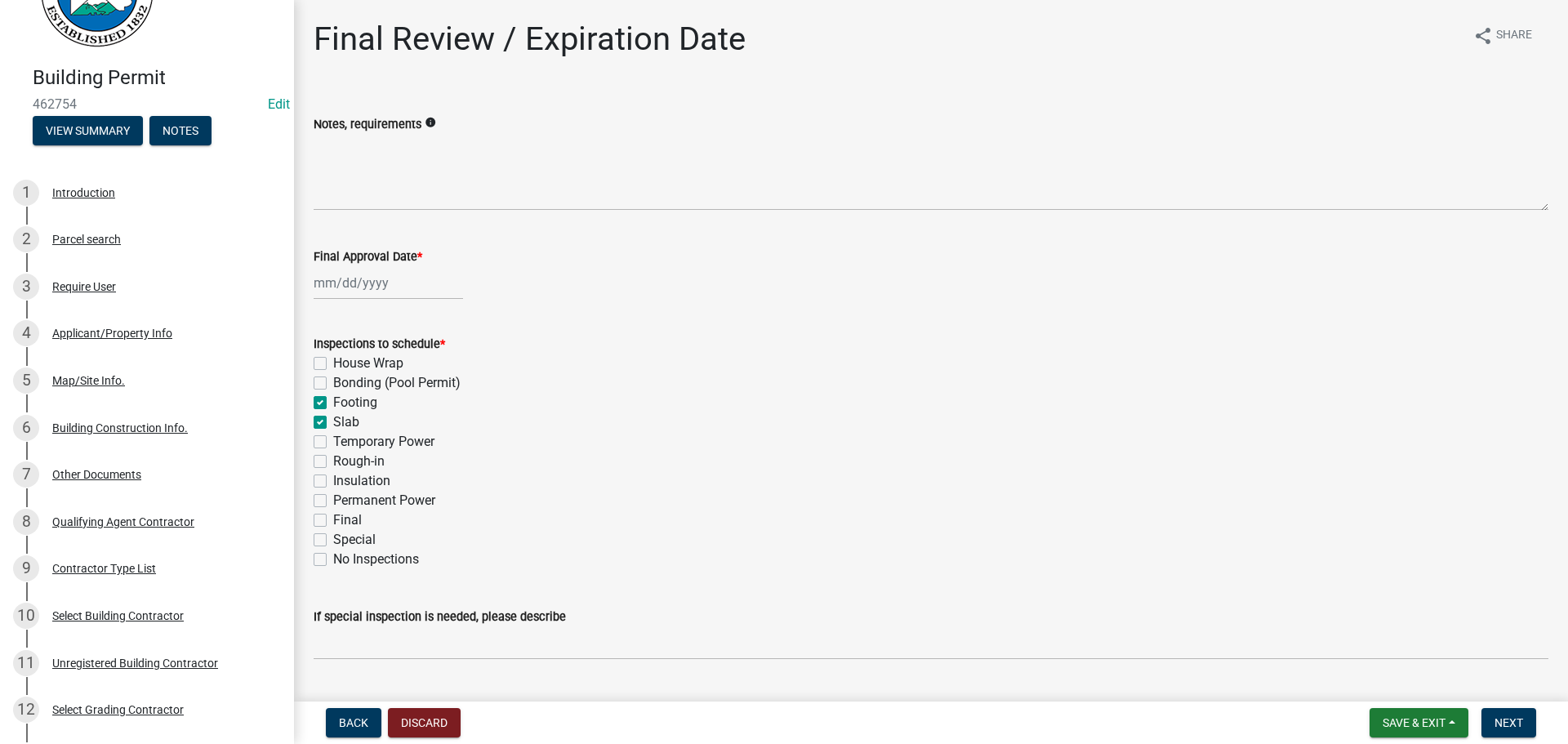
click at [366, 447] on label "Temporary Power" at bounding box center [383, 442] width 101 height 20
click at [343, 443] on input "Temporary Power" at bounding box center [338, 437] width 10 height 10
click at [356, 461] on label "Rough-in" at bounding box center [359, 461] width 52 height 20
click at [343, 461] on input "Rough-in" at bounding box center [338, 456] width 10 height 10
click at [364, 506] on label "Permanent Power" at bounding box center [383, 500] width 102 height 20
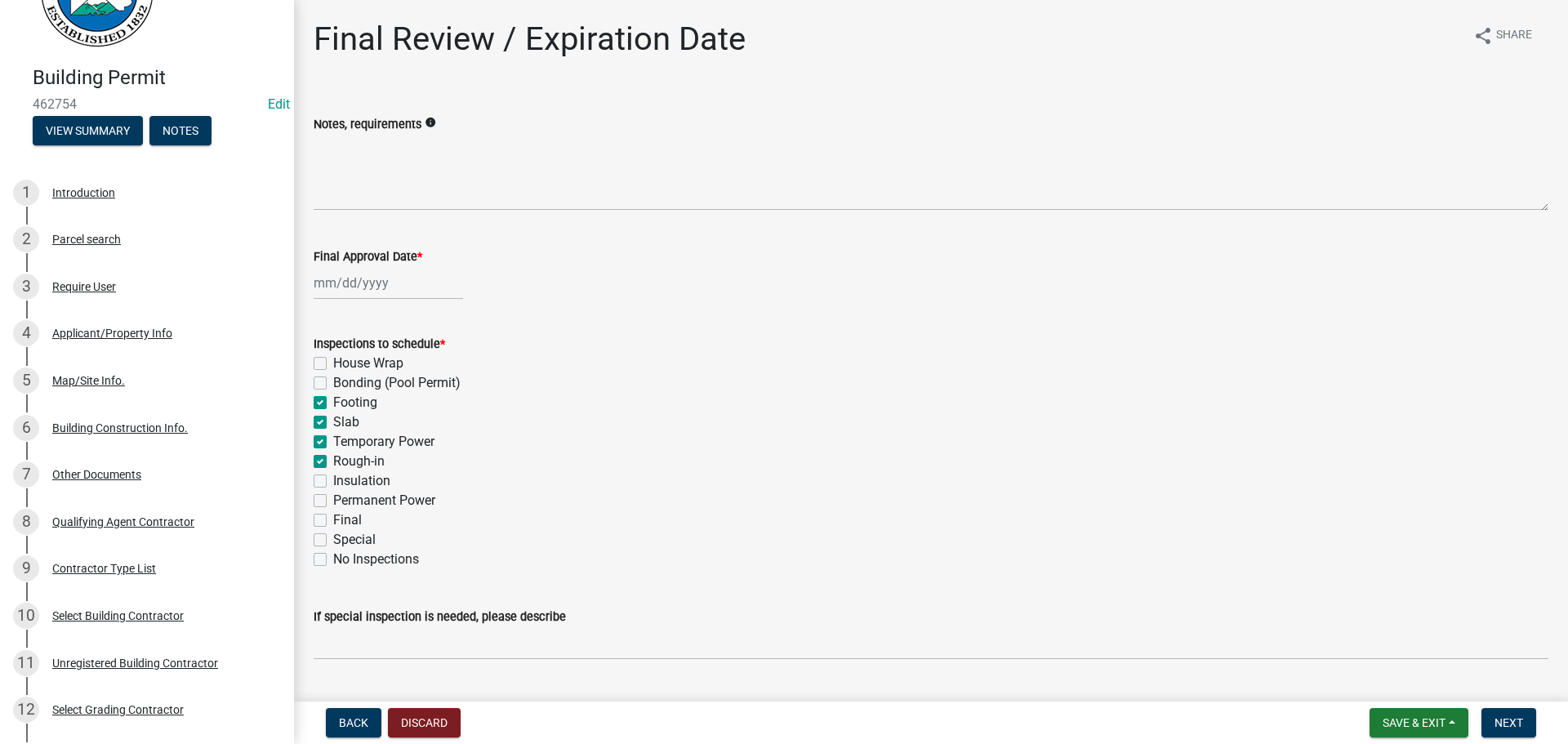
click at [343, 502] on input "Permanent Power" at bounding box center [338, 495] width 10 height 10
click at [341, 519] on label "Final" at bounding box center [347, 520] width 29 height 20
click at [341, 519] on input "Final" at bounding box center [338, 515] width 10 height 10
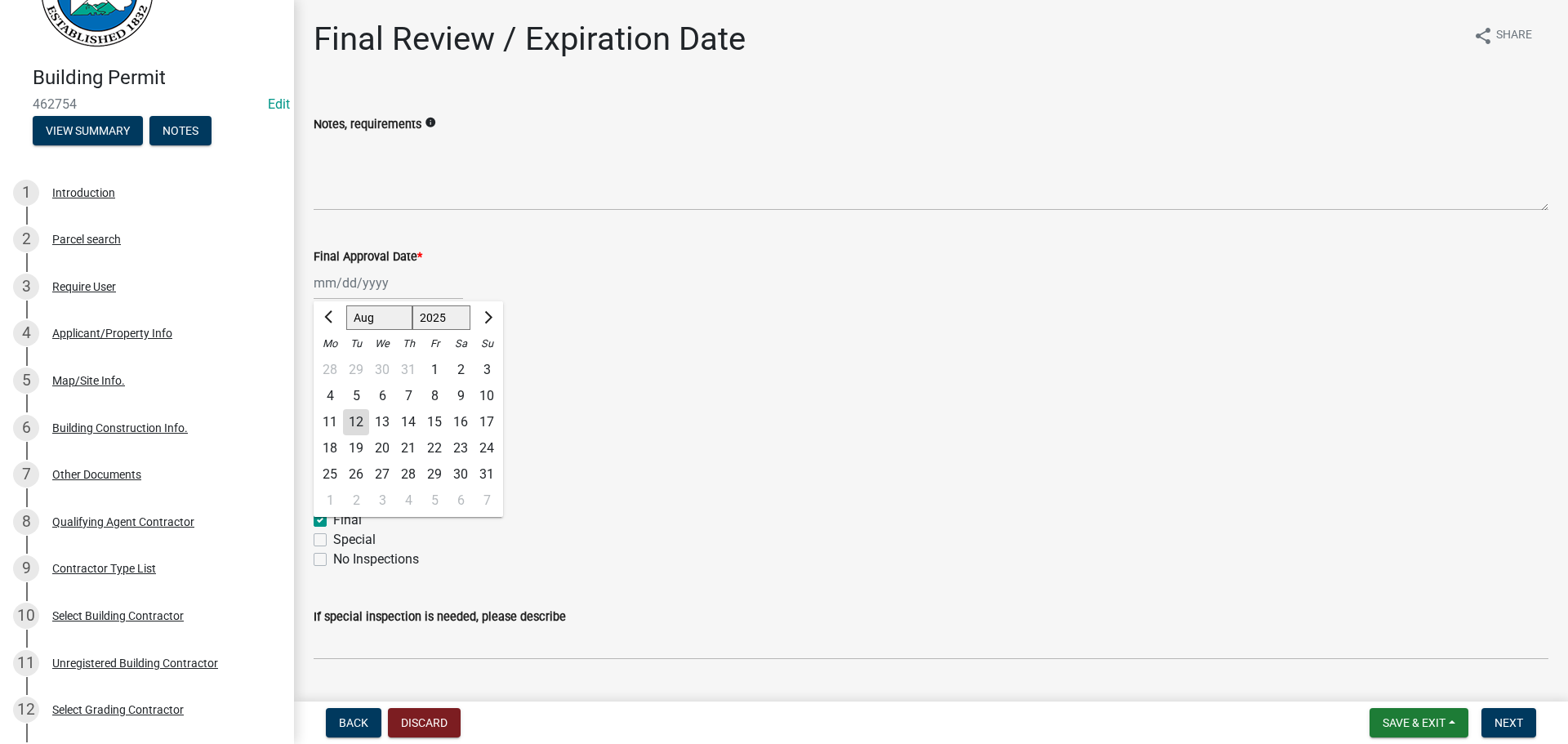
drag, startPoint x: 335, startPoint y: 274, endPoint x: 348, endPoint y: 293, distance: 23.0
click at [335, 276] on div "Jan Feb Mar Apr May Jun Jul Aug Sep Oct Nov Dec 1525 1526 1527 1528 1529 1530 1…" at bounding box center [388, 282] width 150 height 33
click at [355, 426] on div "12" at bounding box center [356, 422] width 26 height 26
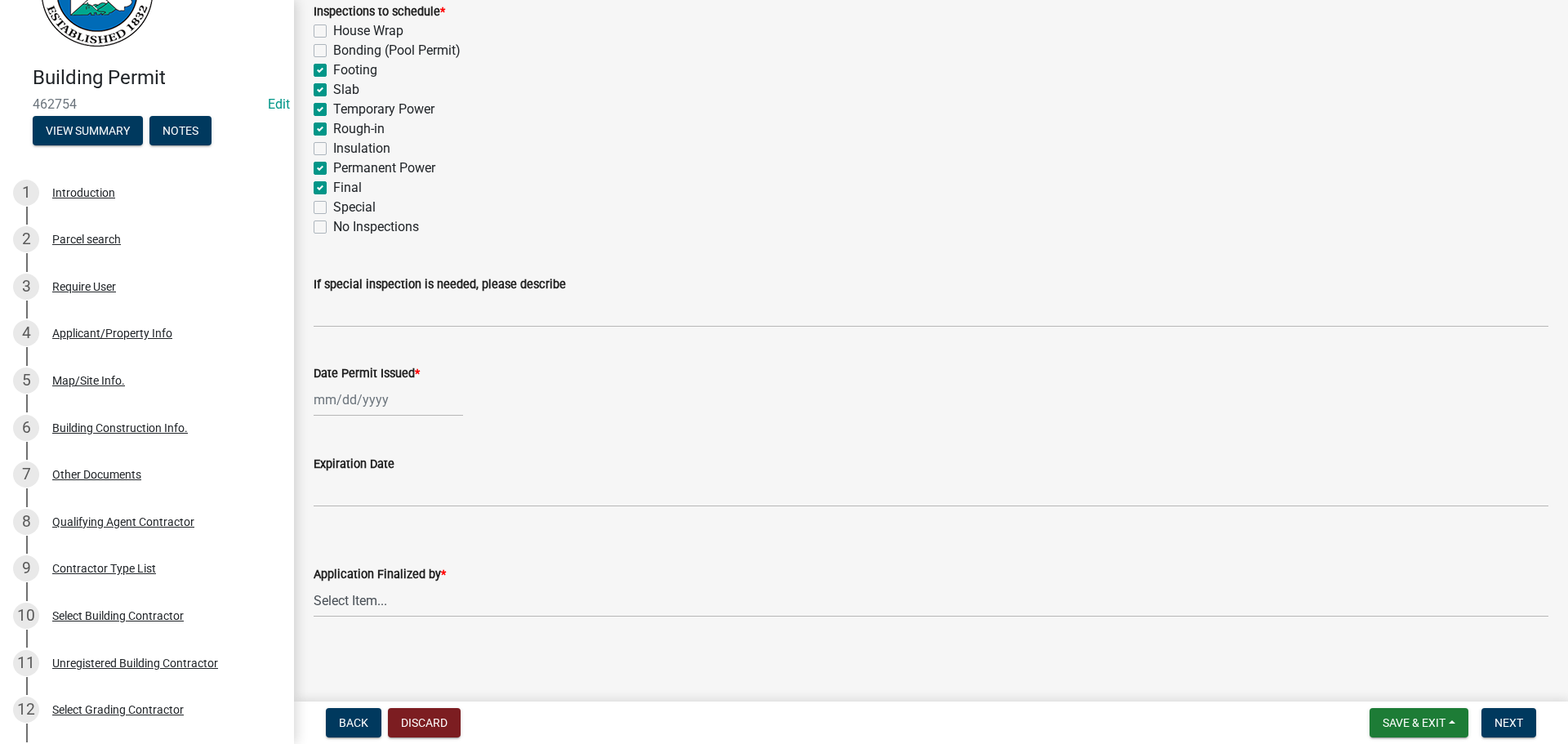
scroll to position [333, 0]
click at [349, 403] on div "Jan Feb Mar Apr May Jun Jul Aug Sep Oct Nov Dec 1525 1526 1527 1528 1529 1530 1…" at bounding box center [388, 399] width 150 height 33
click at [359, 534] on div "12" at bounding box center [356, 537] width 26 height 26
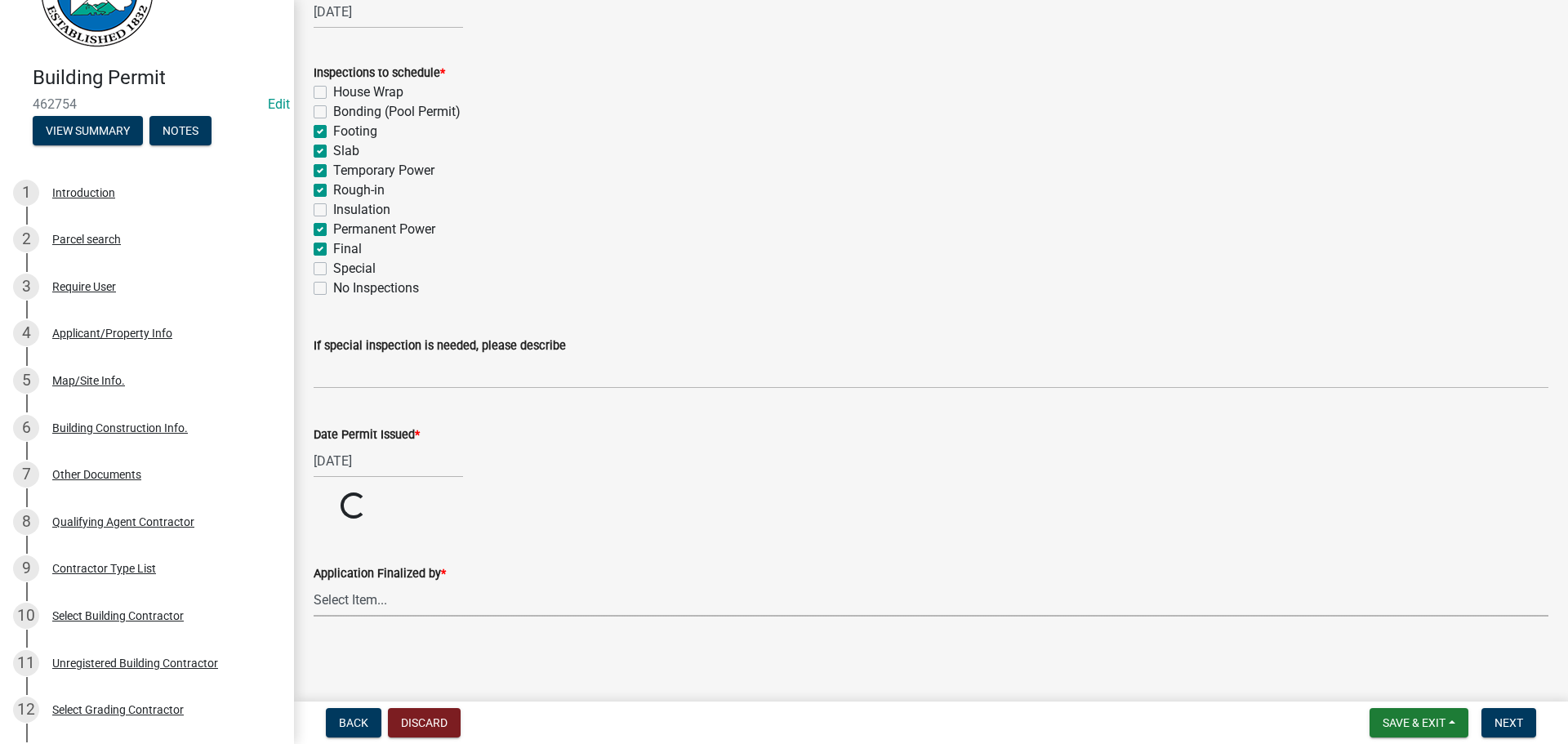
click at [397, 608] on select "Select Item... Andrew Mathis Art Wlochowski Becky Whitworth Joe Bouhl Karen Hen…" at bounding box center [931, 599] width 1234 height 33
click at [314, 645] on select "Select Item... Andrew Mathis Art Wlochowski Becky Whitworth Joe Bouhl Karen Hen…" at bounding box center [931, 661] width 1234 height 33
click at [1514, 717] on span "Next" at bounding box center [1509, 723] width 29 height 13
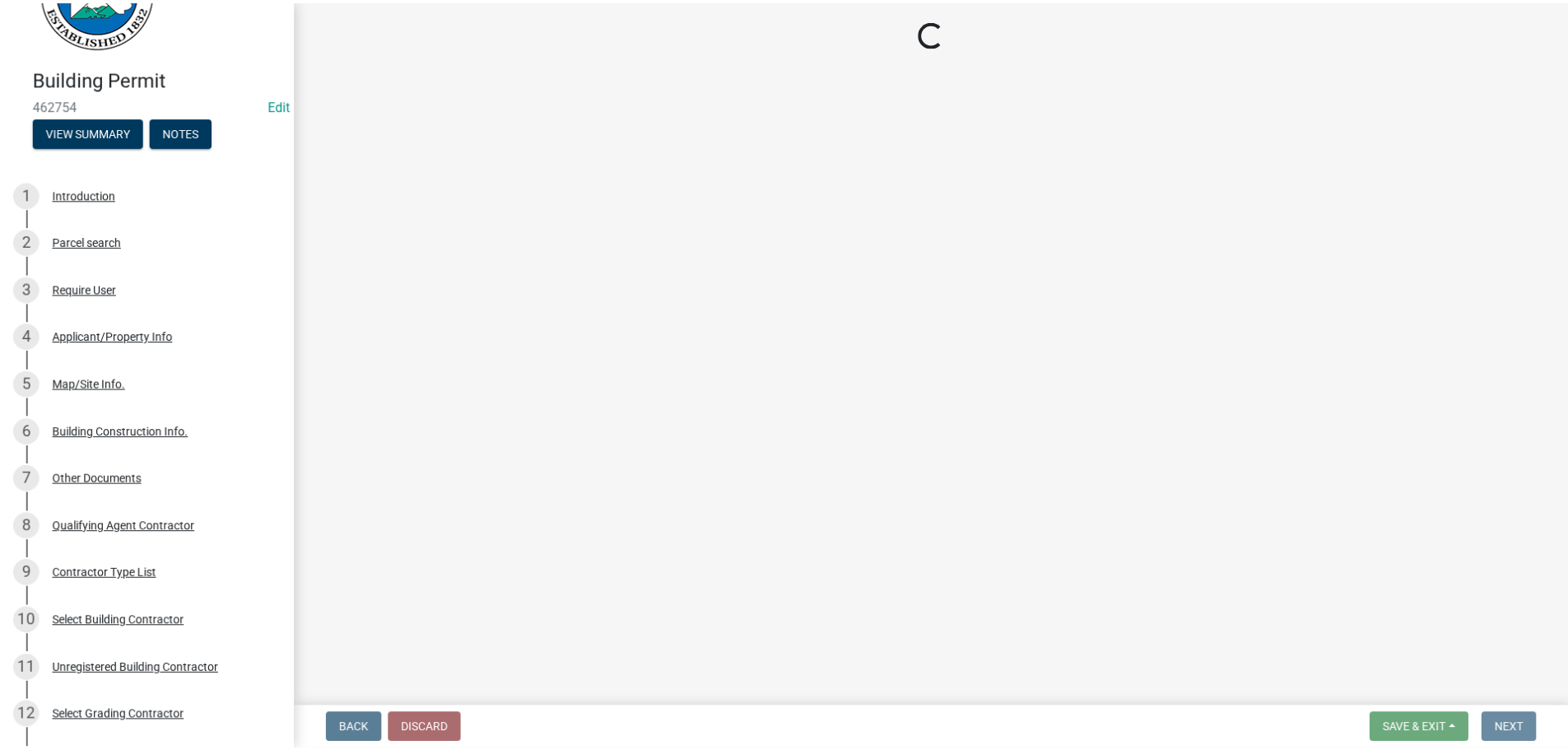
scroll to position [0, 0]
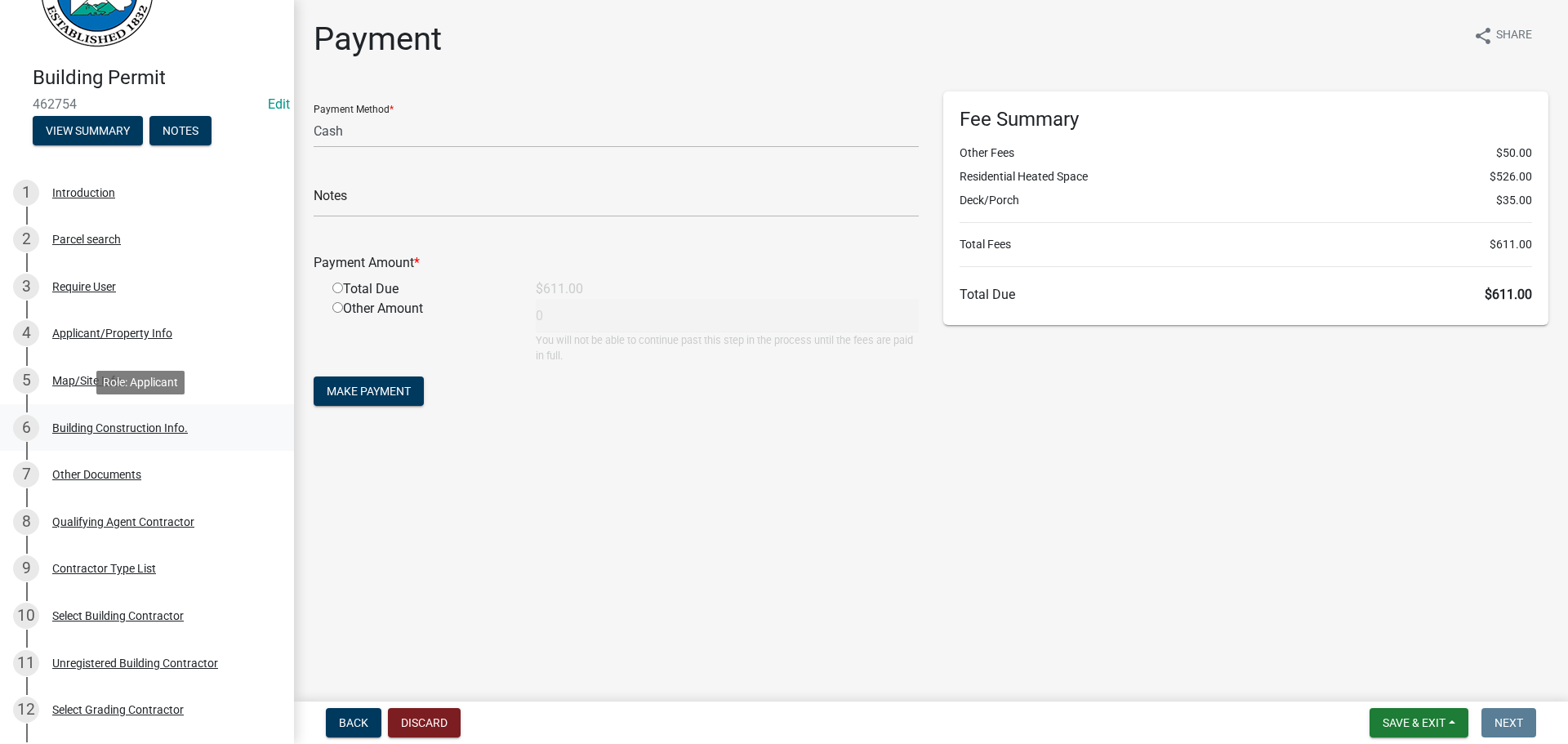
click at [141, 429] on div "Building Construction Info." at bounding box center [120, 428] width 135 height 11
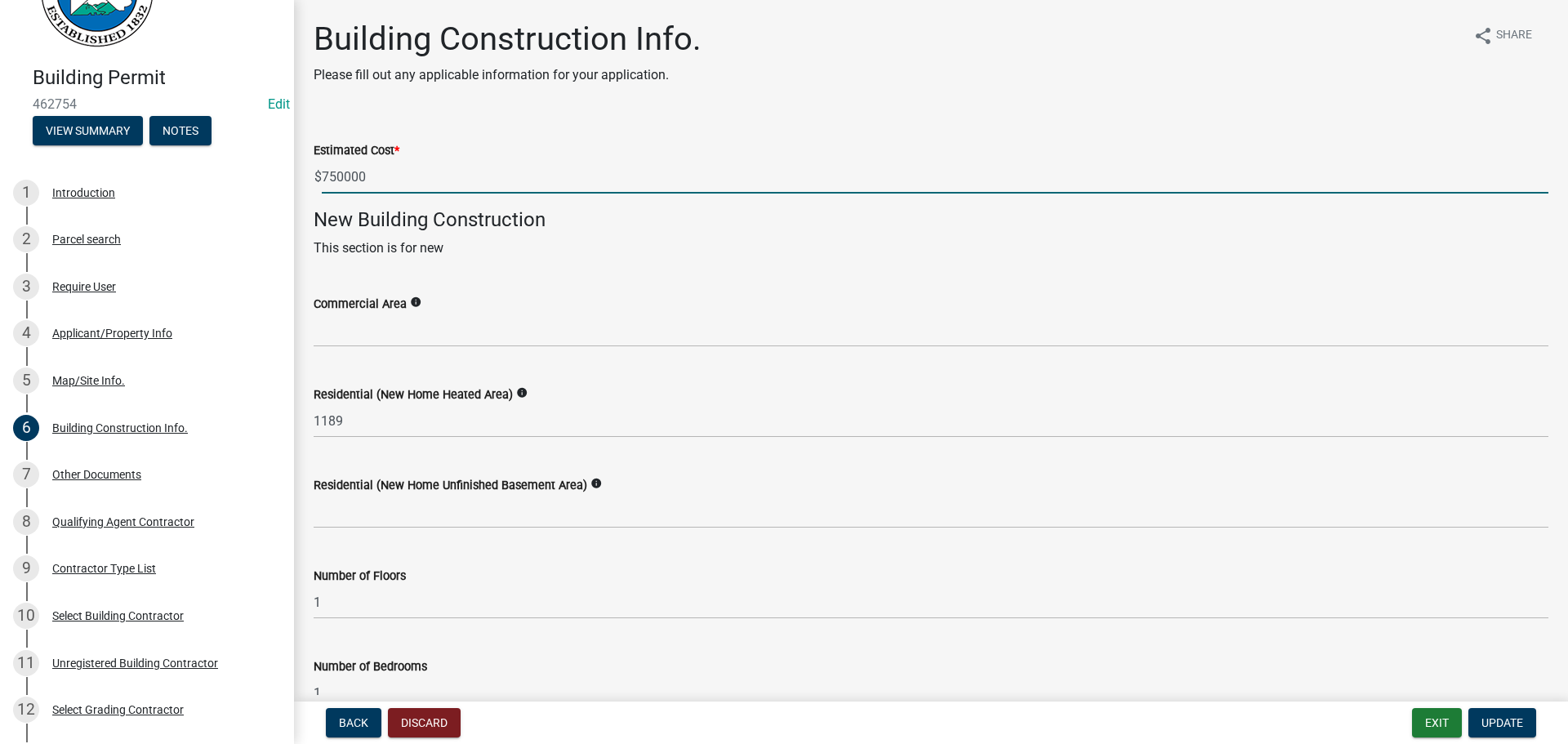
drag, startPoint x: 394, startPoint y: 176, endPoint x: 1536, endPoint y: 213, distance: 1142.6
click at [9, 96] on div "Building Permit 462754 Edit View Summary Notes 1 Introduction 2 Parcel search 3…" at bounding box center [784, 372] width 1568 height 744
click at [1523, 724] on button "Update" at bounding box center [1501, 722] width 68 height 30
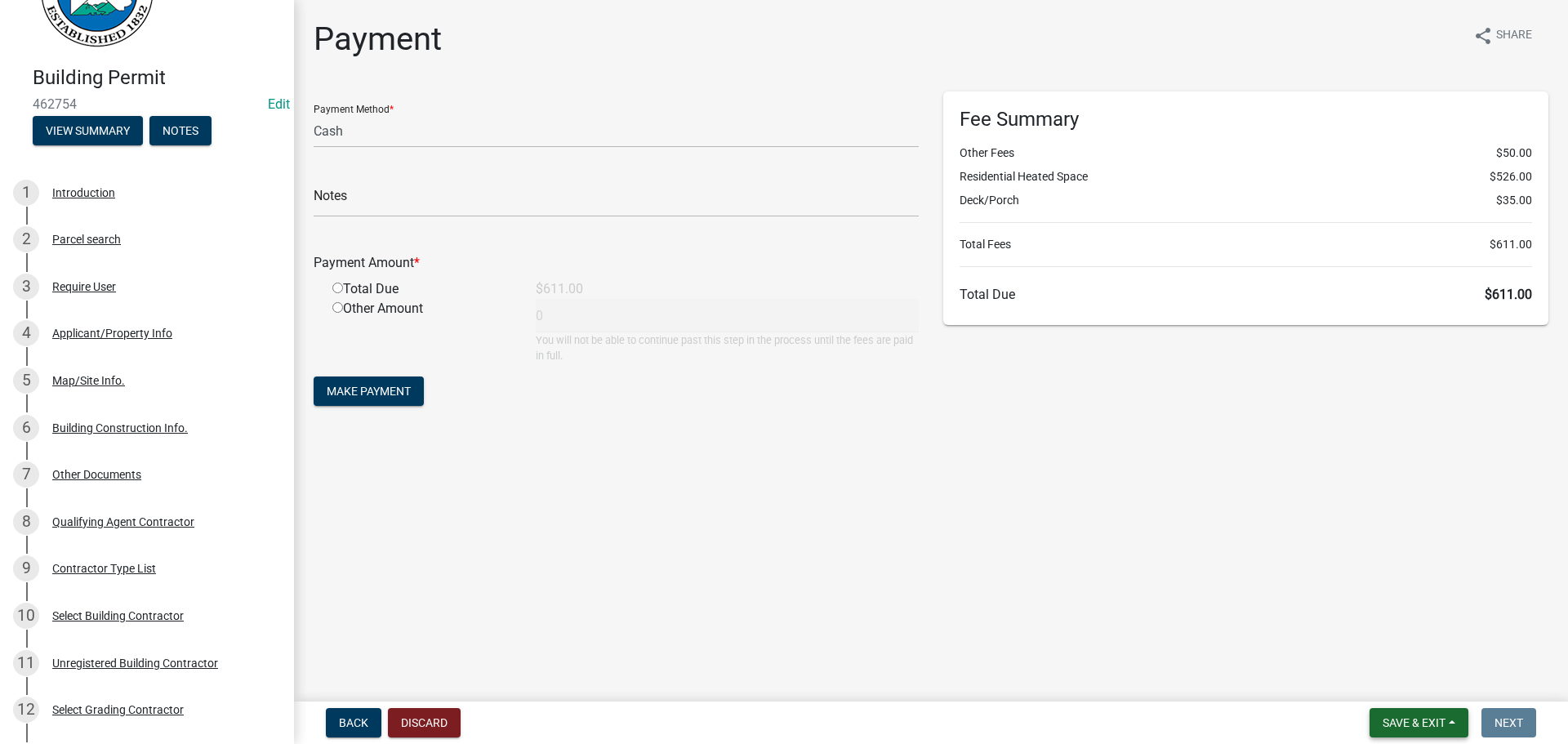
click at [1407, 731] on button "Save & Exit" at bounding box center [1419, 722] width 99 height 30
click at [1414, 691] on button "Save & Exit" at bounding box center [1402, 680] width 131 height 39
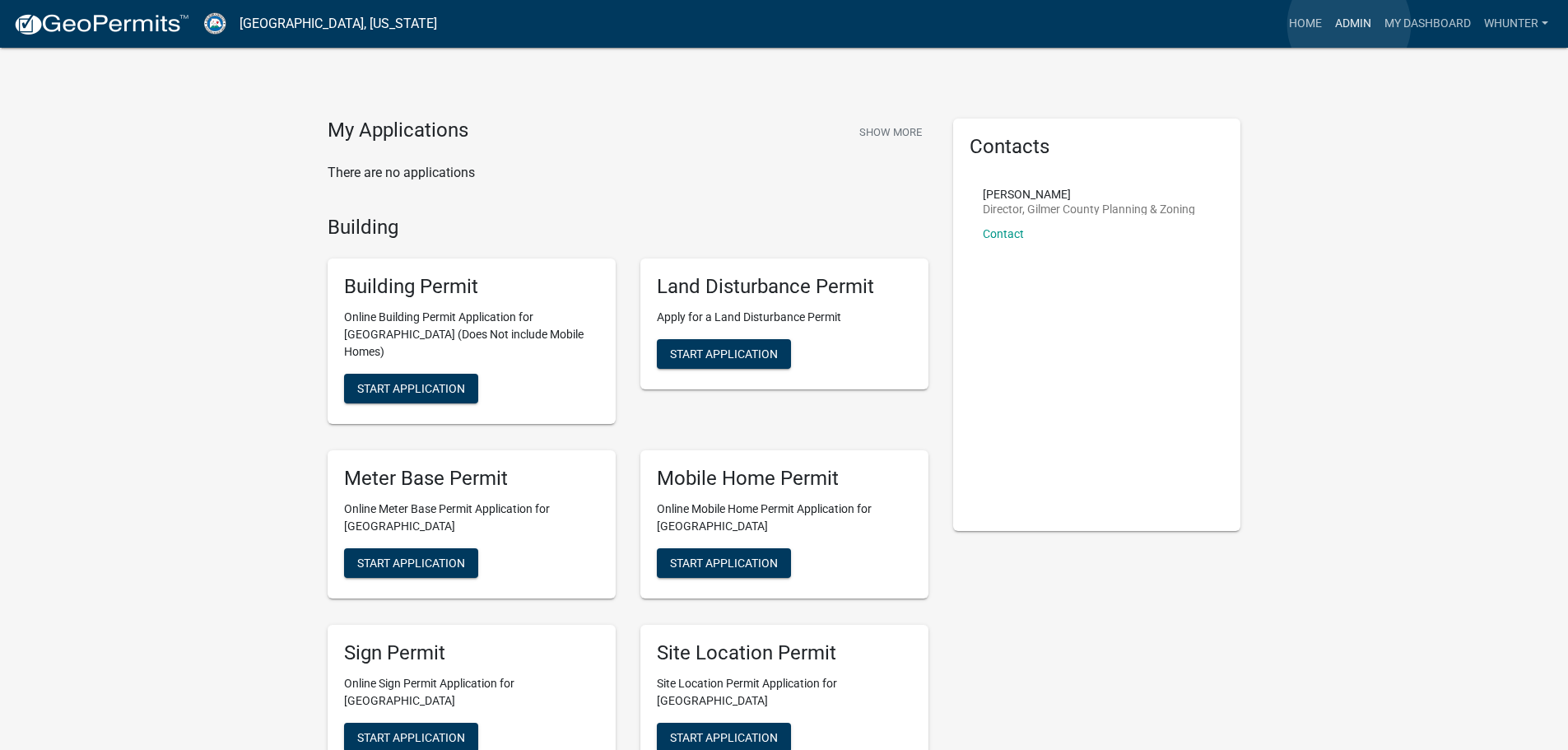
click at [1349, 25] on link "Admin" at bounding box center [1353, 24] width 49 height 32
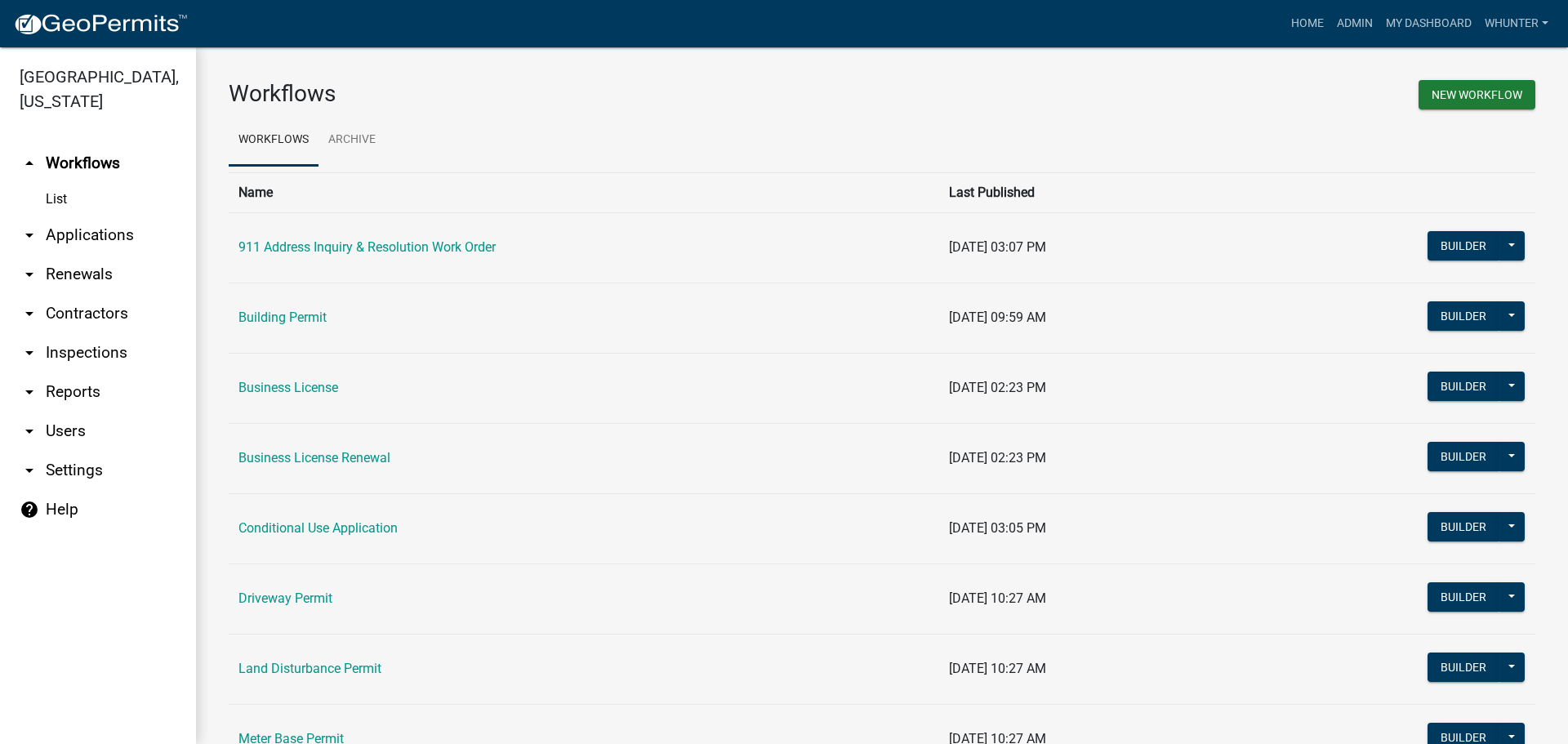
click at [102, 269] on link "arrow_drop_down Renewals" at bounding box center [97, 274] width 196 height 39
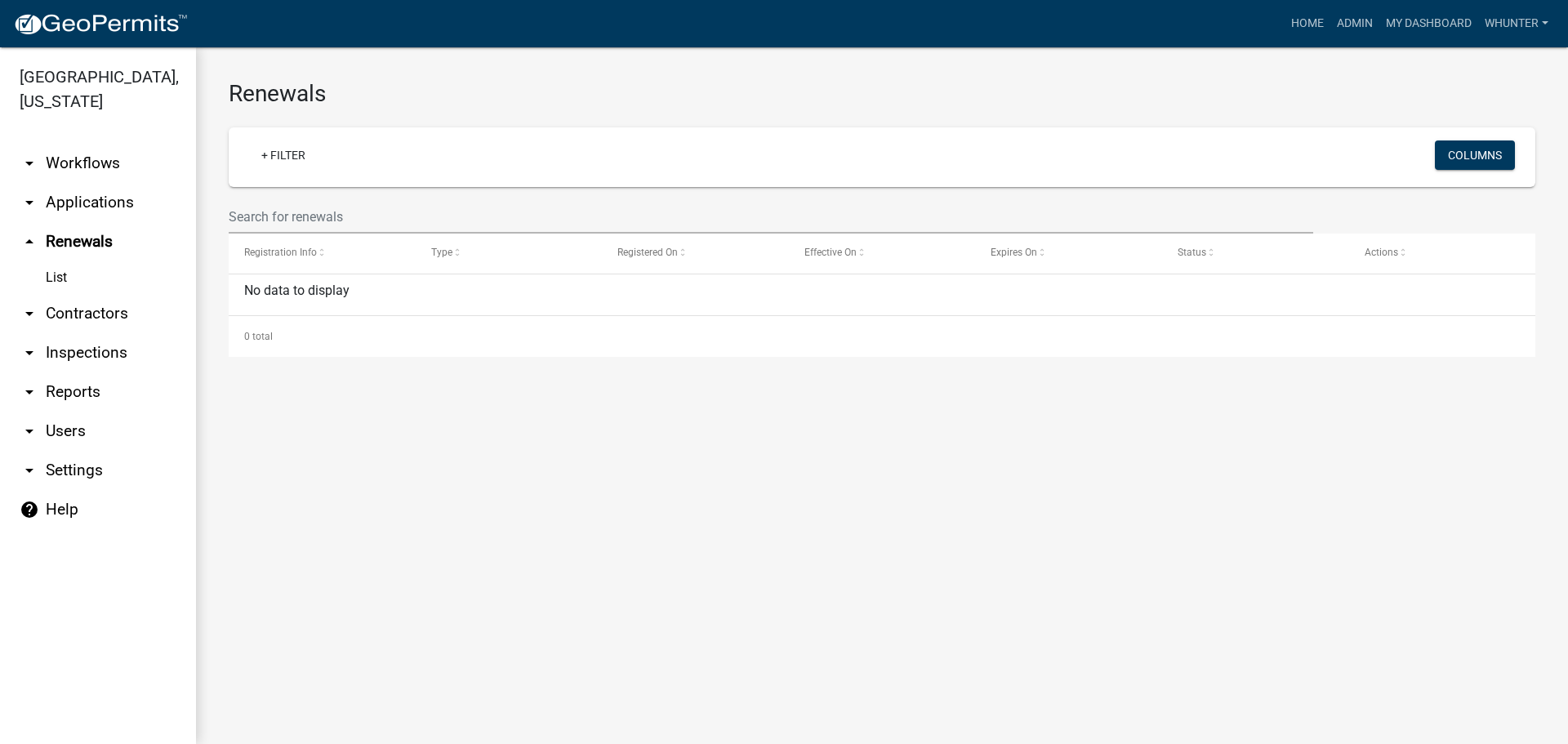
click at [108, 225] on link "arrow_drop_up Renewals" at bounding box center [97, 241] width 196 height 39
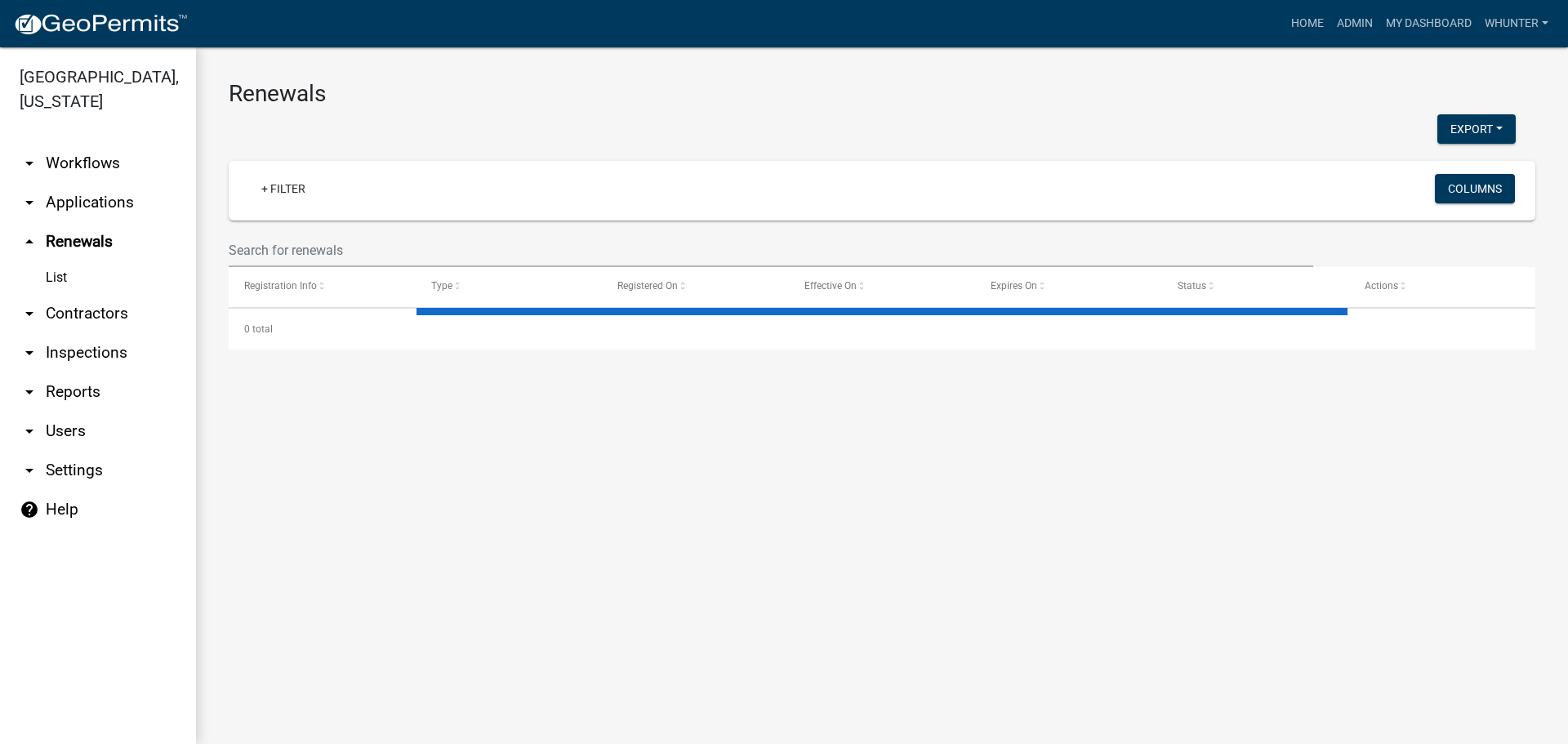
click at [111, 218] on link "arrow_drop_down Applications" at bounding box center [97, 202] width 196 height 39
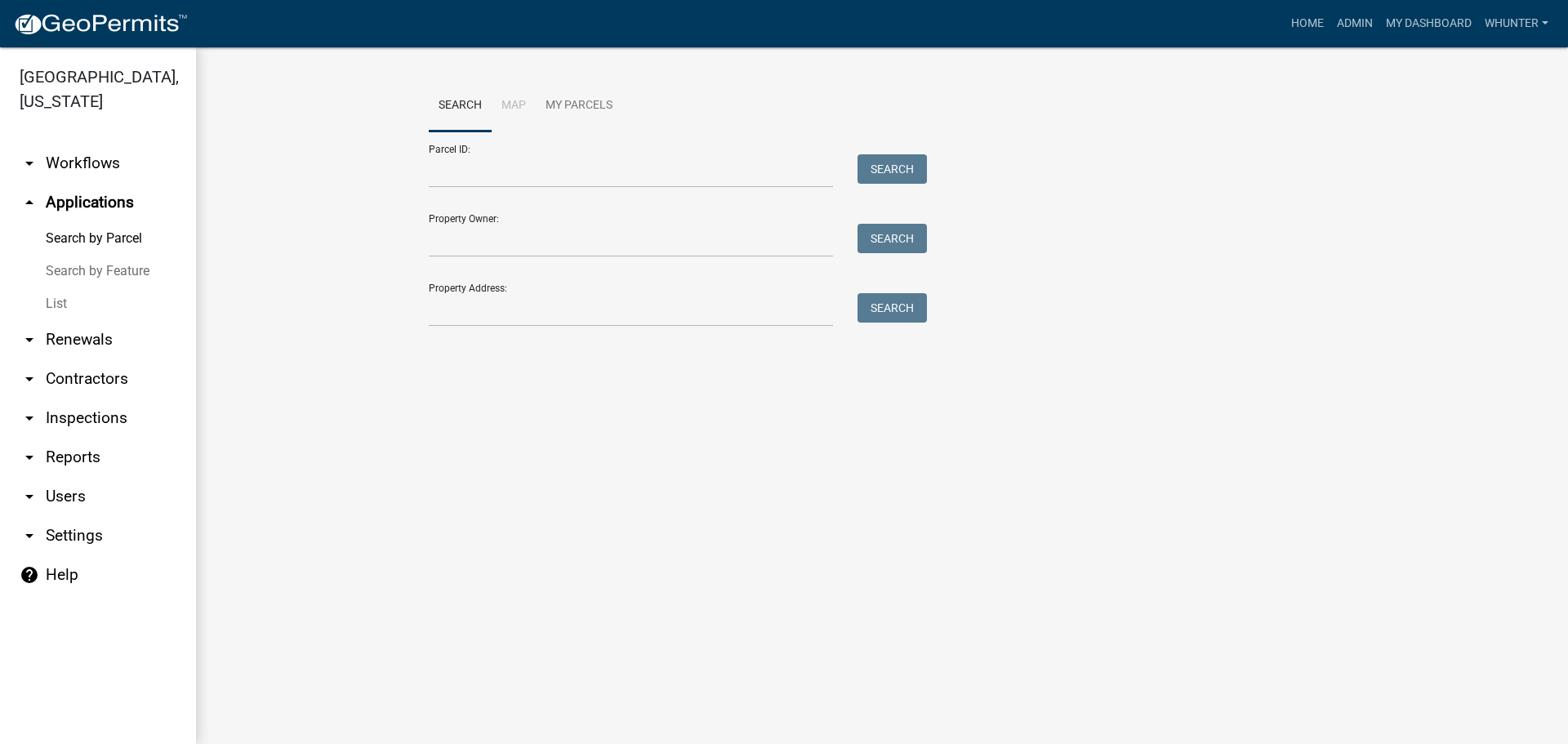
click at [103, 294] on link "List" at bounding box center [97, 303] width 196 height 32
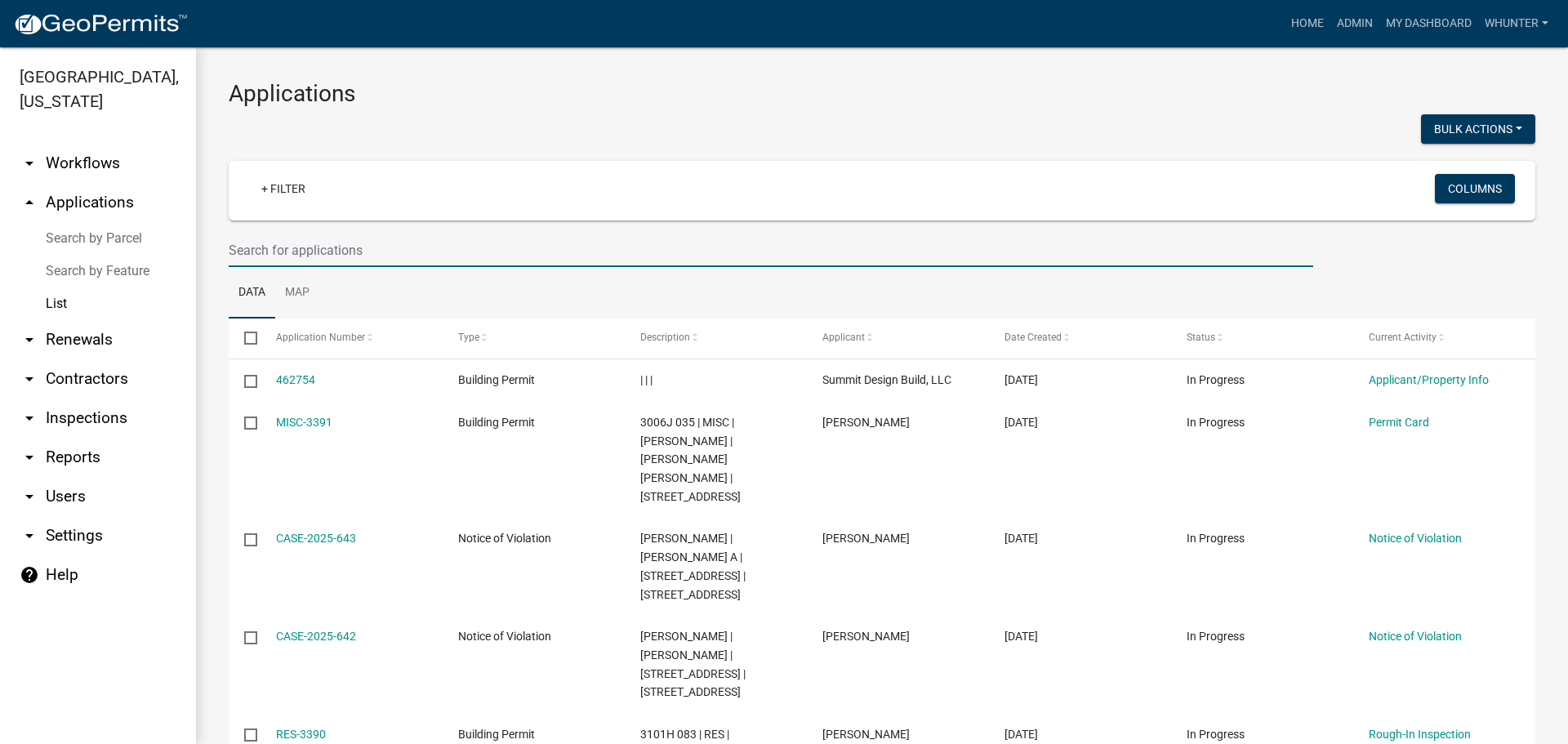
click at [368, 245] on input "text" at bounding box center [771, 250] width 1084 height 33
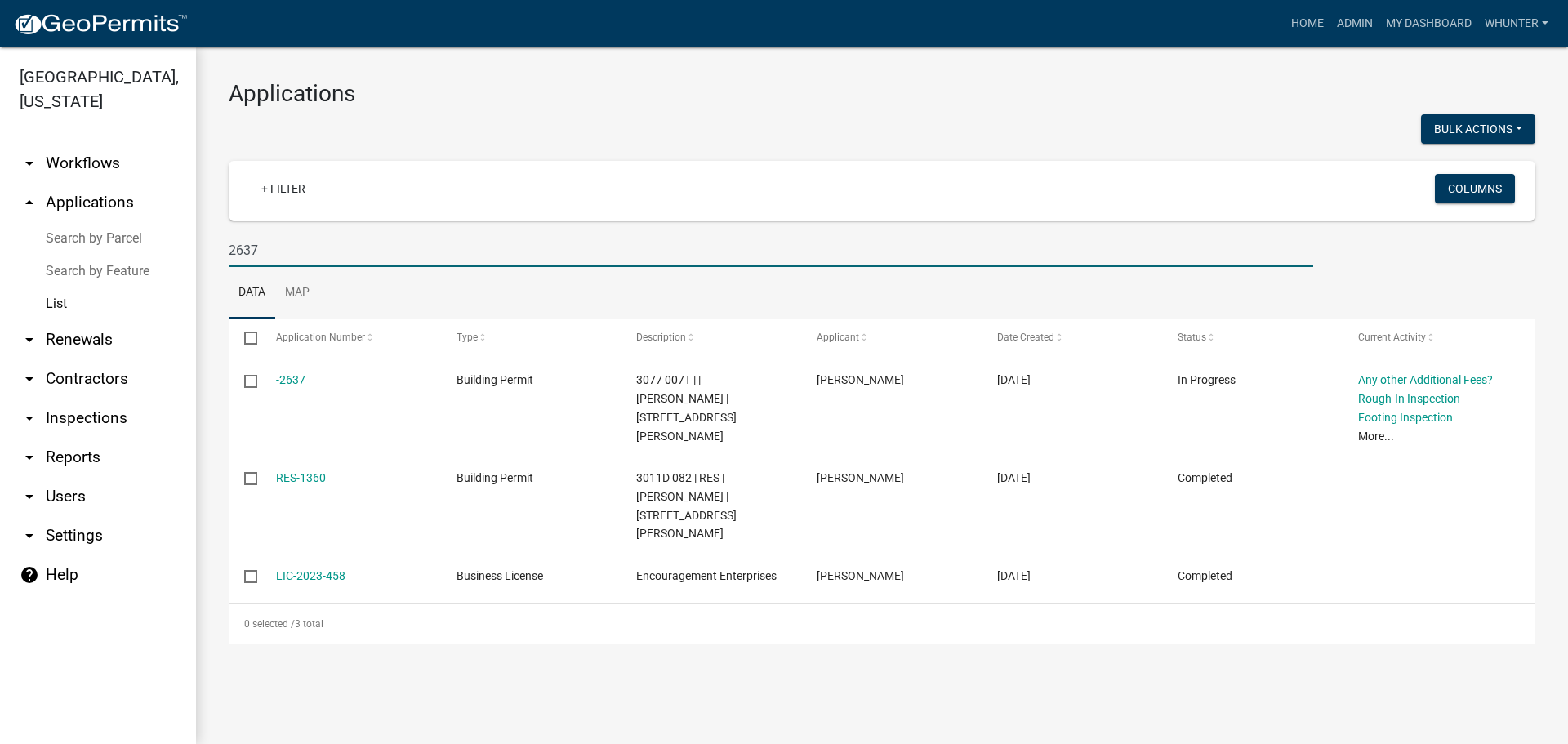
drag, startPoint x: 258, startPoint y: 236, endPoint x: 278, endPoint y: 253, distance: 26.2
click at [268, 247] on input "2637" at bounding box center [771, 250] width 1084 height 33
drag, startPoint x: 278, startPoint y: 253, endPoint x: 0, endPoint y: 196, distance: 283.8
click at [0, 196] on div "[GEOGRAPHIC_DATA], [US_STATE] arrow_drop_down Workflows List arrow_drop_up Appl…" at bounding box center [784, 396] width 1568 height 696
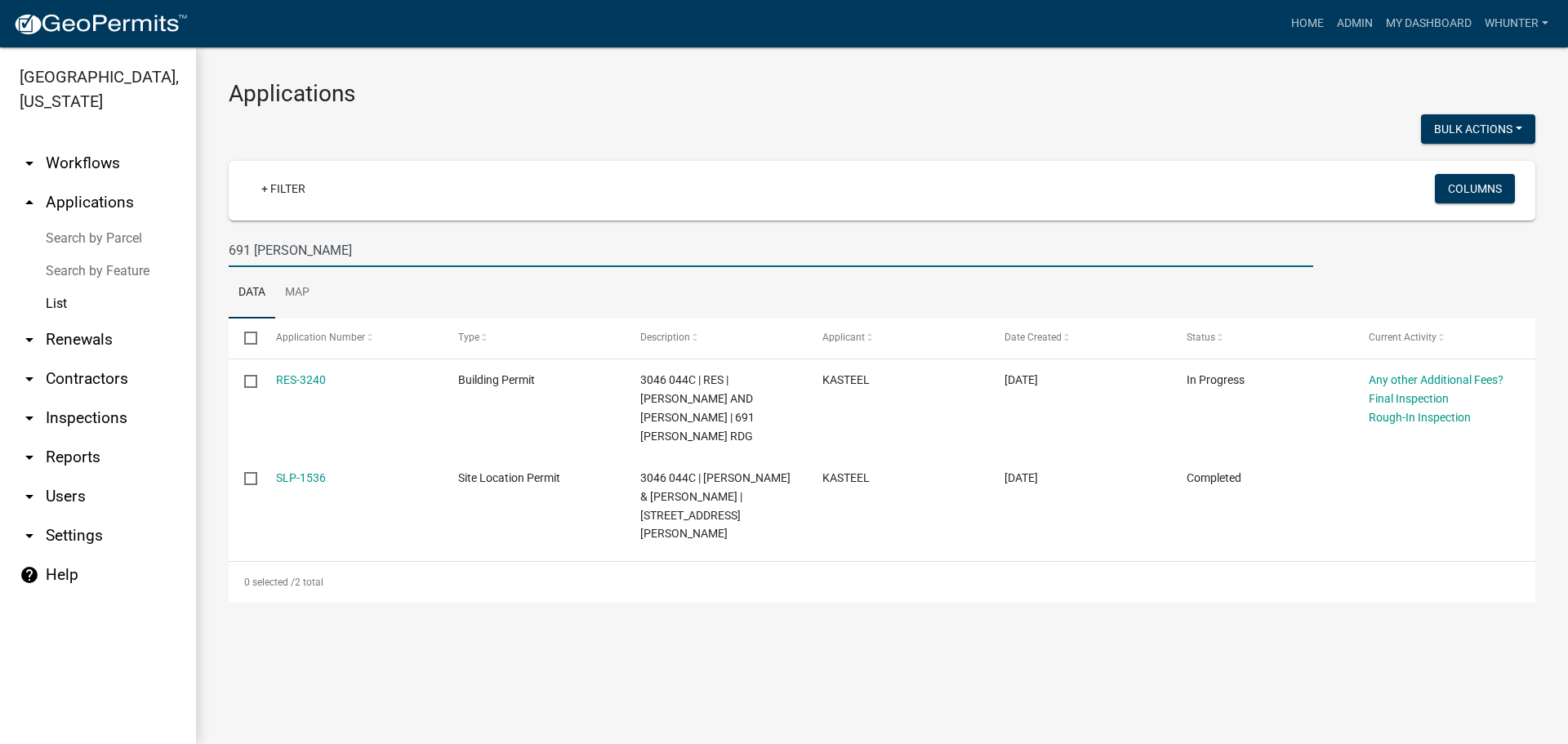
type input "691 [PERSON_NAME]"
